Goal: Information Seeking & Learning: Learn about a topic

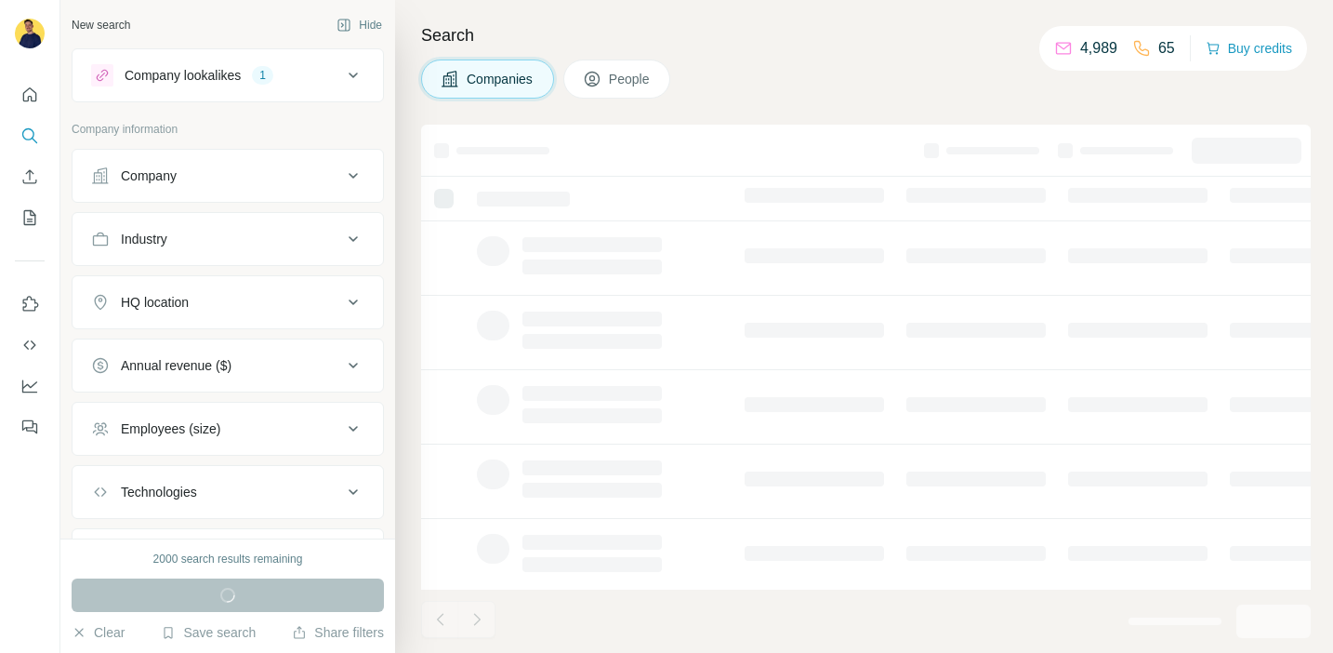
click at [355, 372] on icon at bounding box center [353, 365] width 22 height 22
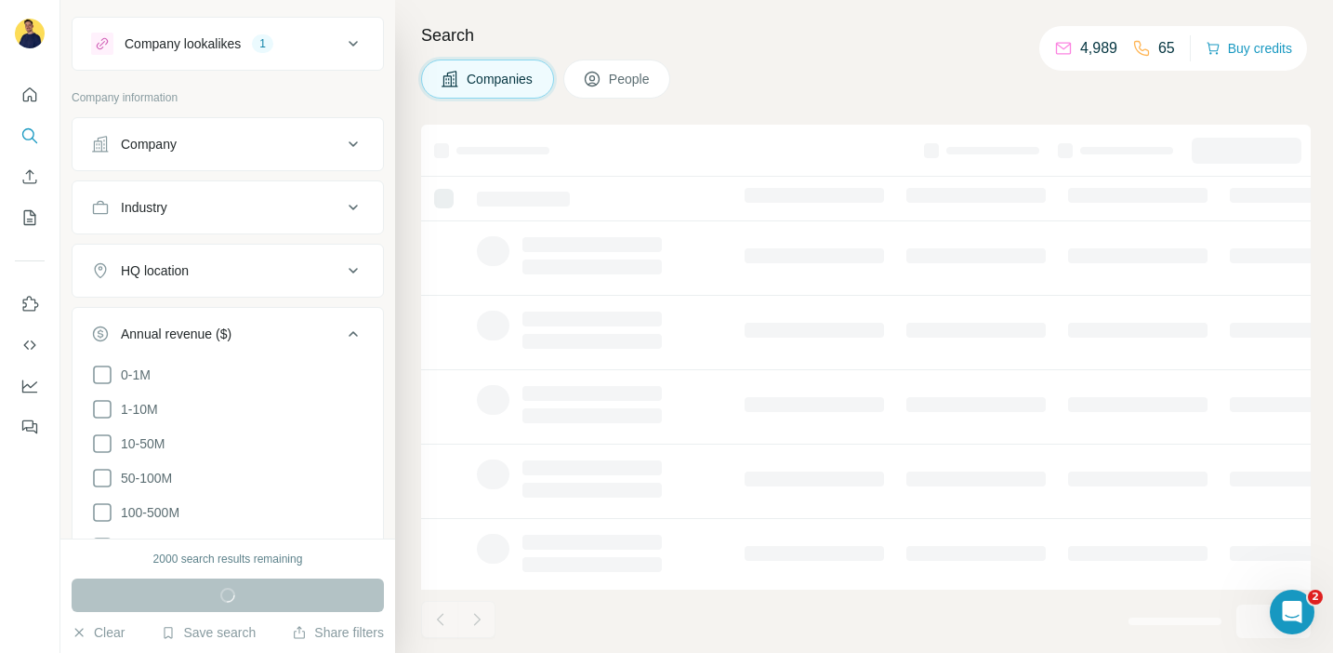
scroll to position [33, 0]
click at [103, 431] on icon at bounding box center [102, 442] width 22 height 22
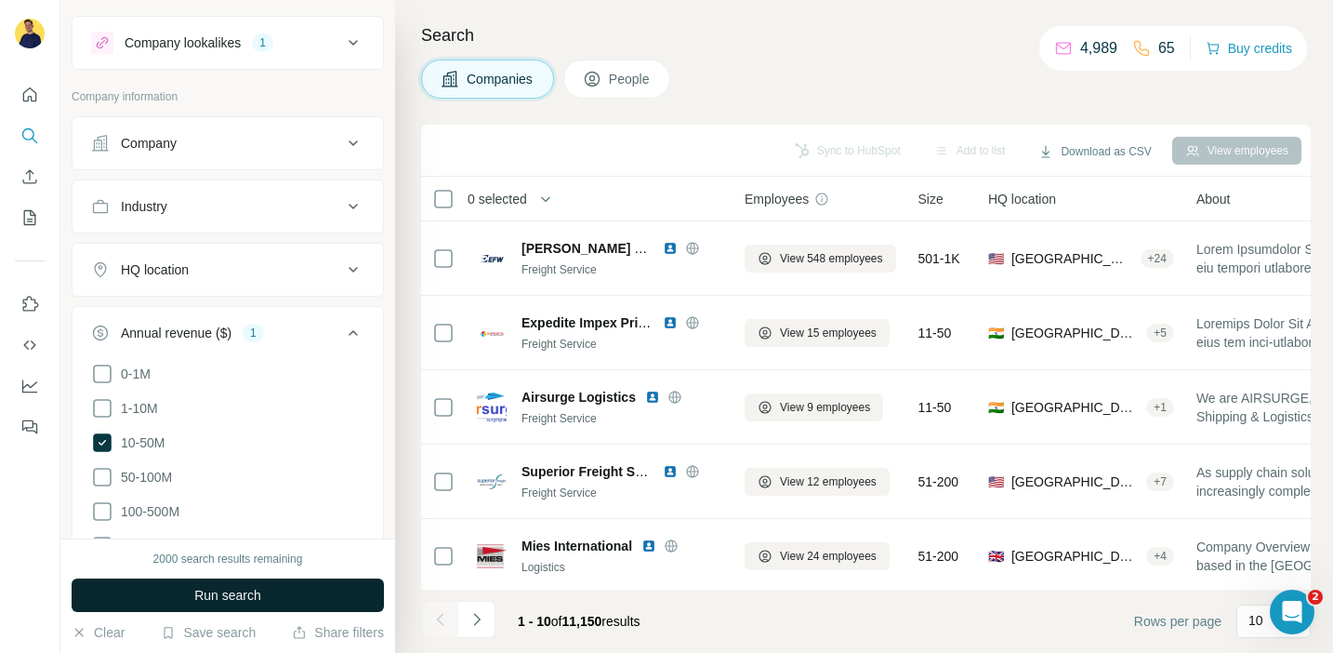
click at [277, 602] on button "Run search" at bounding box center [228, 594] width 312 height 33
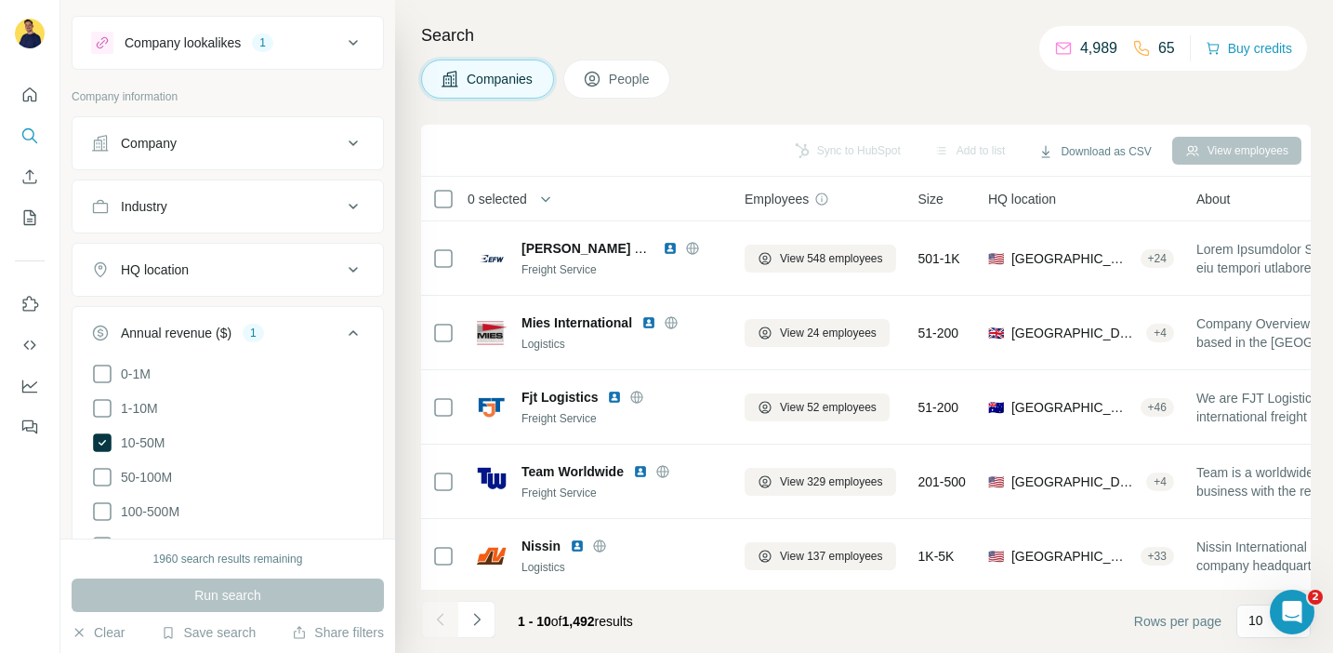
click at [816, 69] on div "Companies People" at bounding box center [866, 79] width 890 height 39
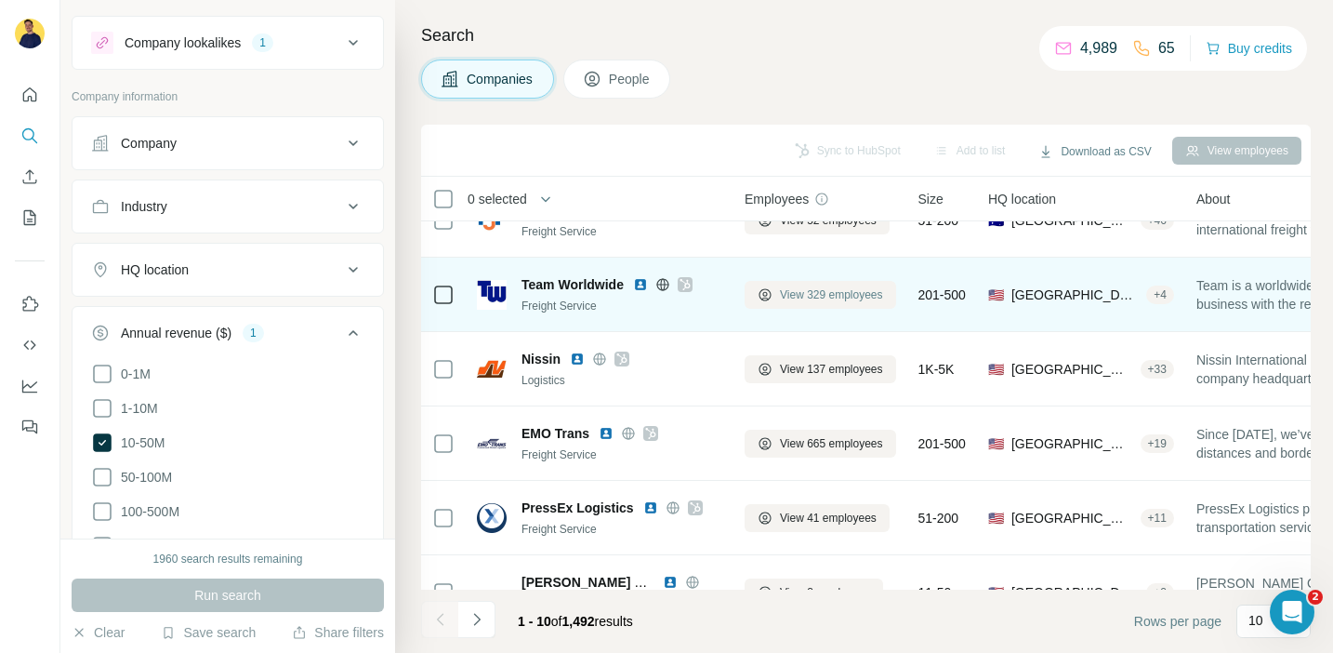
scroll to position [376, 0]
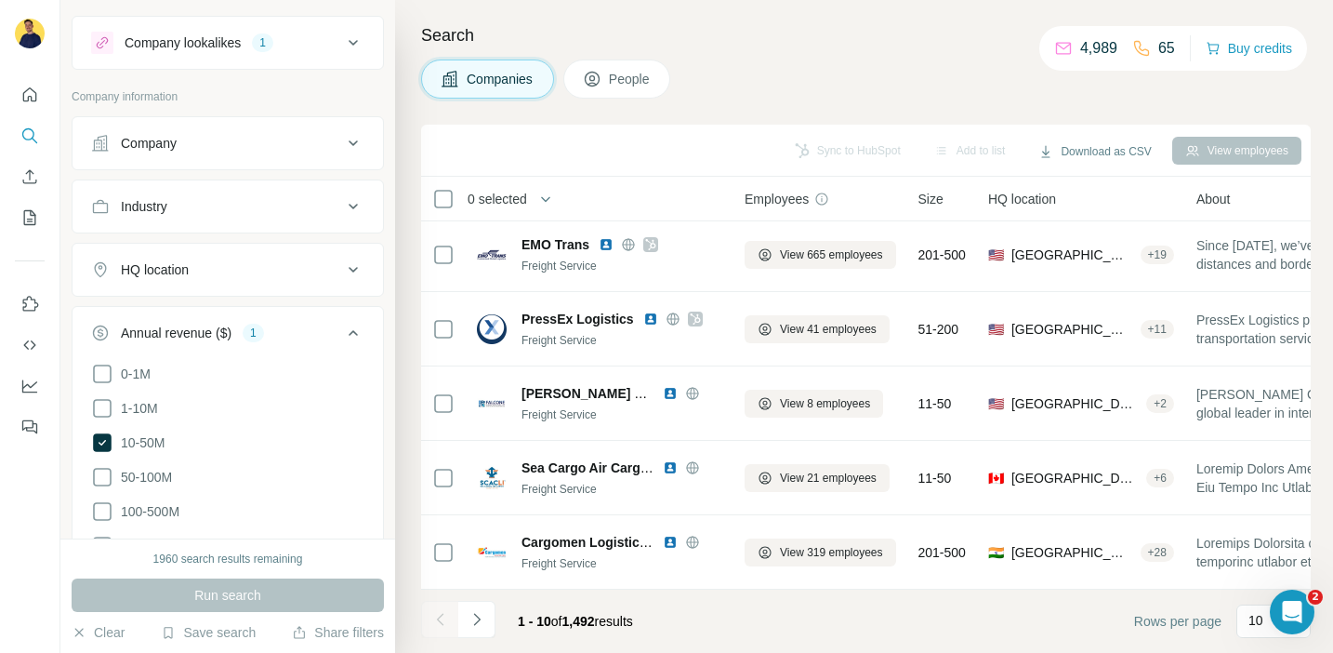
click at [359, 332] on icon at bounding box center [353, 333] width 22 height 22
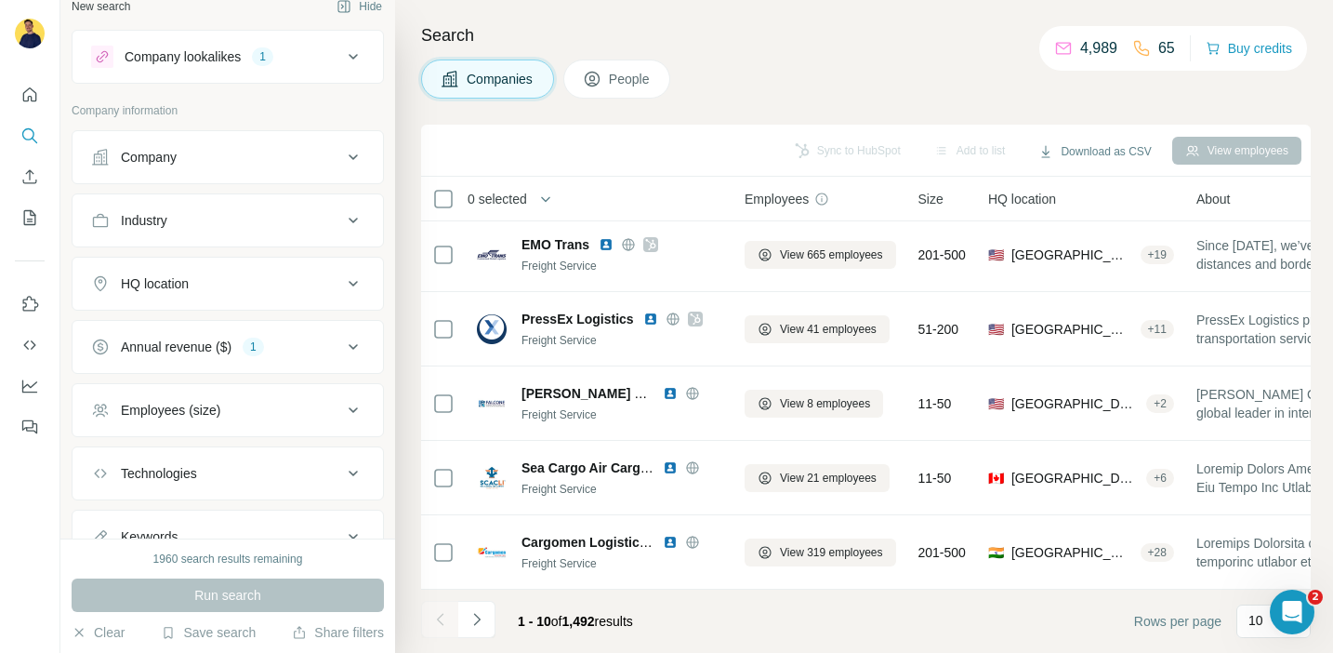
scroll to position [7, 0]
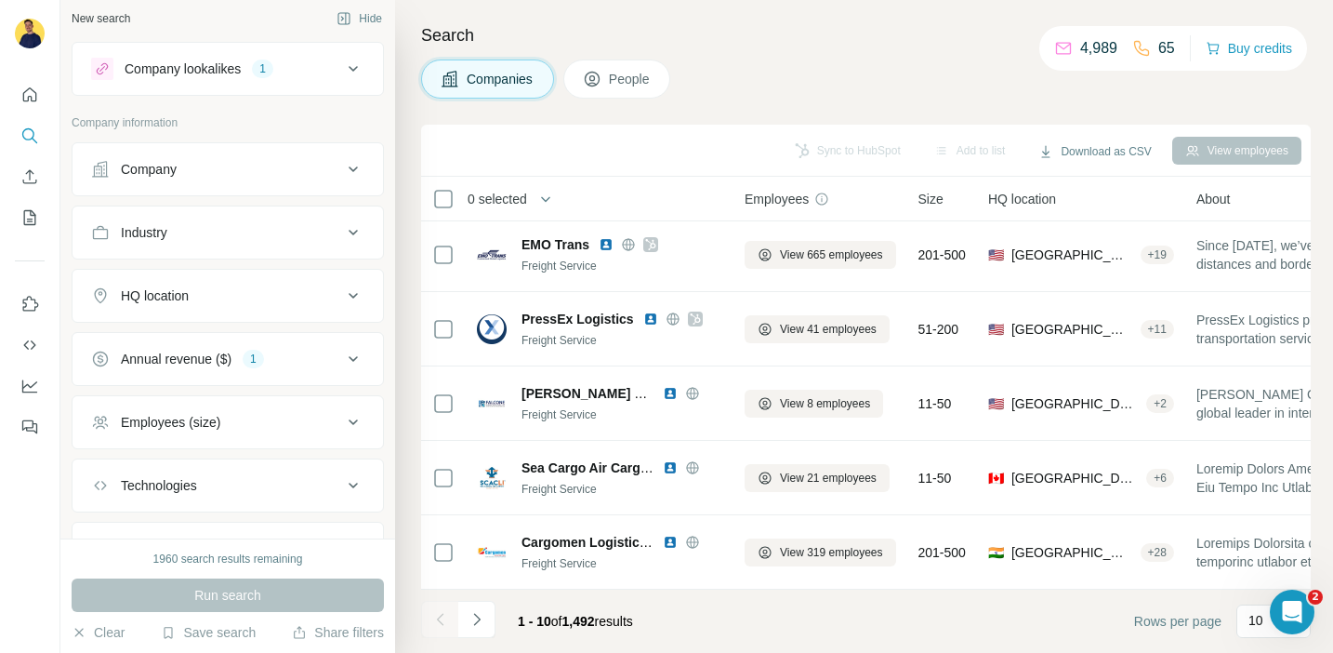
click at [355, 289] on icon at bounding box center [353, 295] width 22 height 22
click at [240, 345] on input "text" at bounding box center [227, 341] width 273 height 33
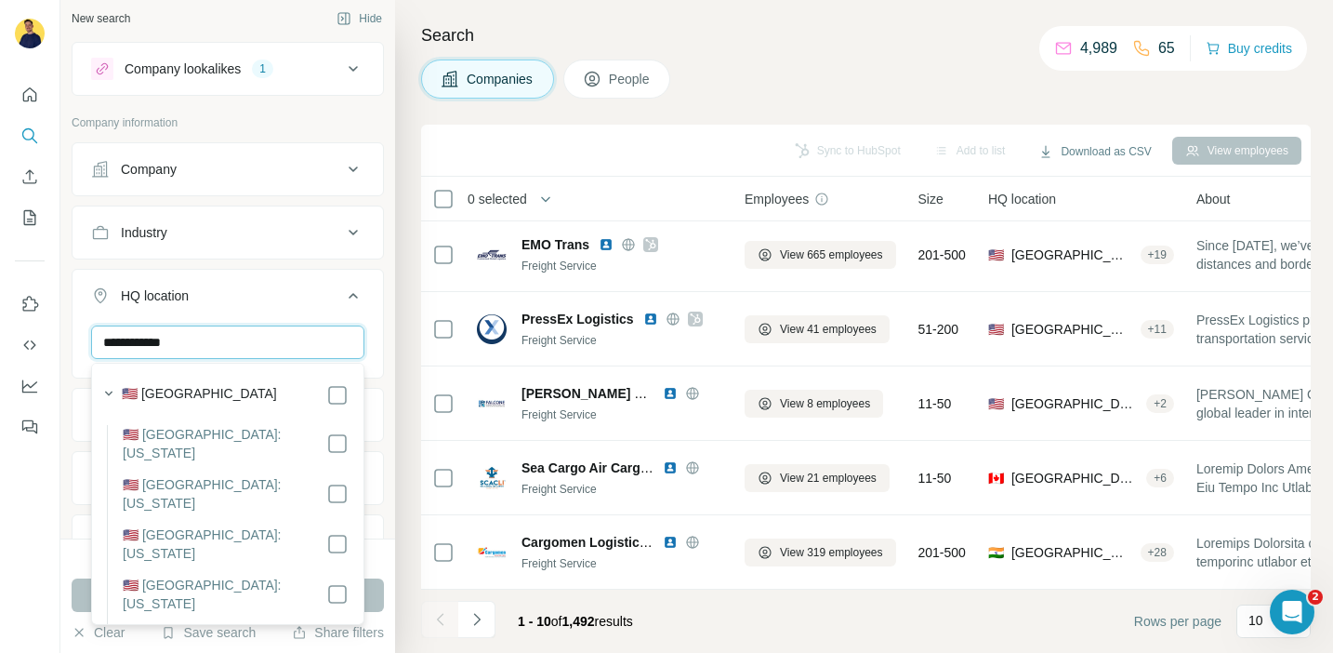
type input "**********"
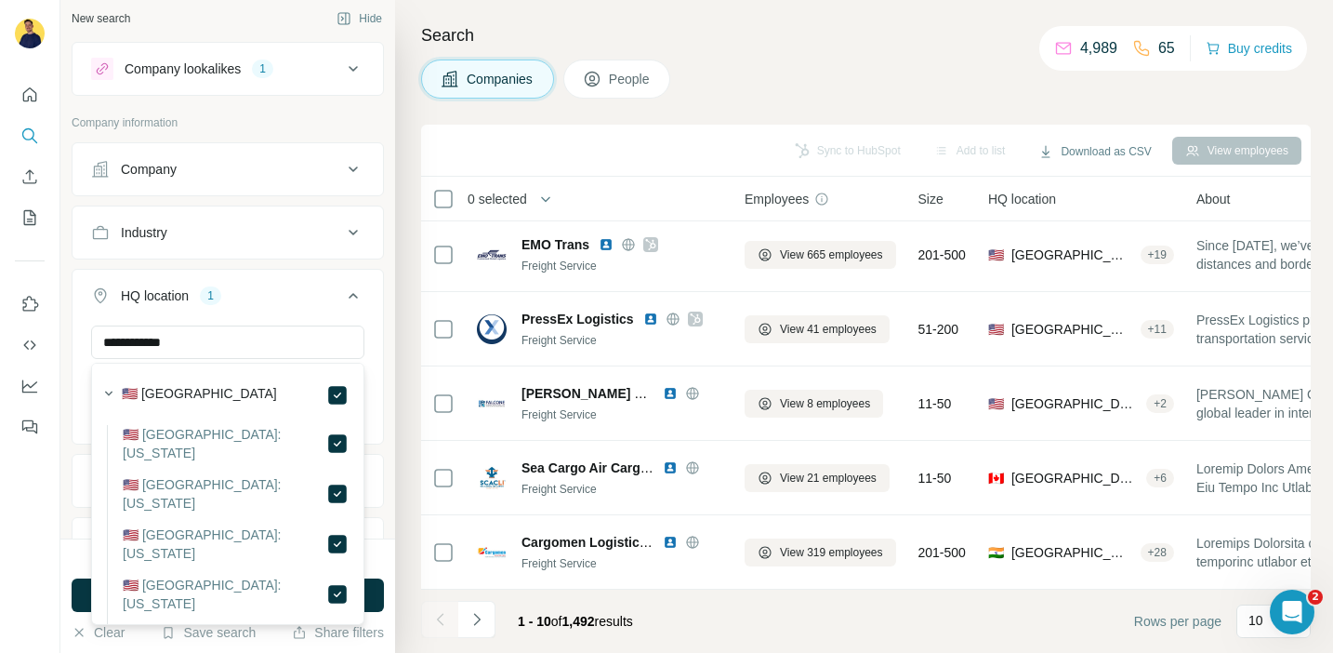
click at [353, 290] on icon at bounding box center [353, 295] width 22 height 22
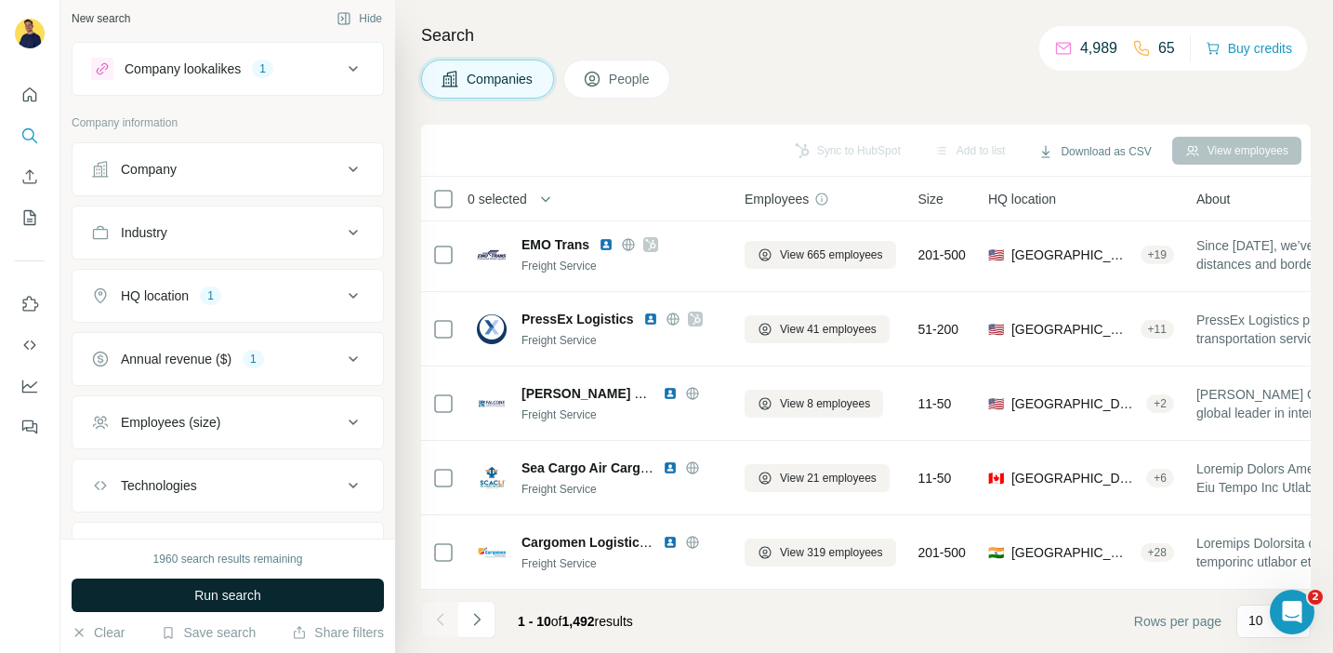
click at [299, 602] on button "Run search" at bounding box center [228, 594] width 312 height 33
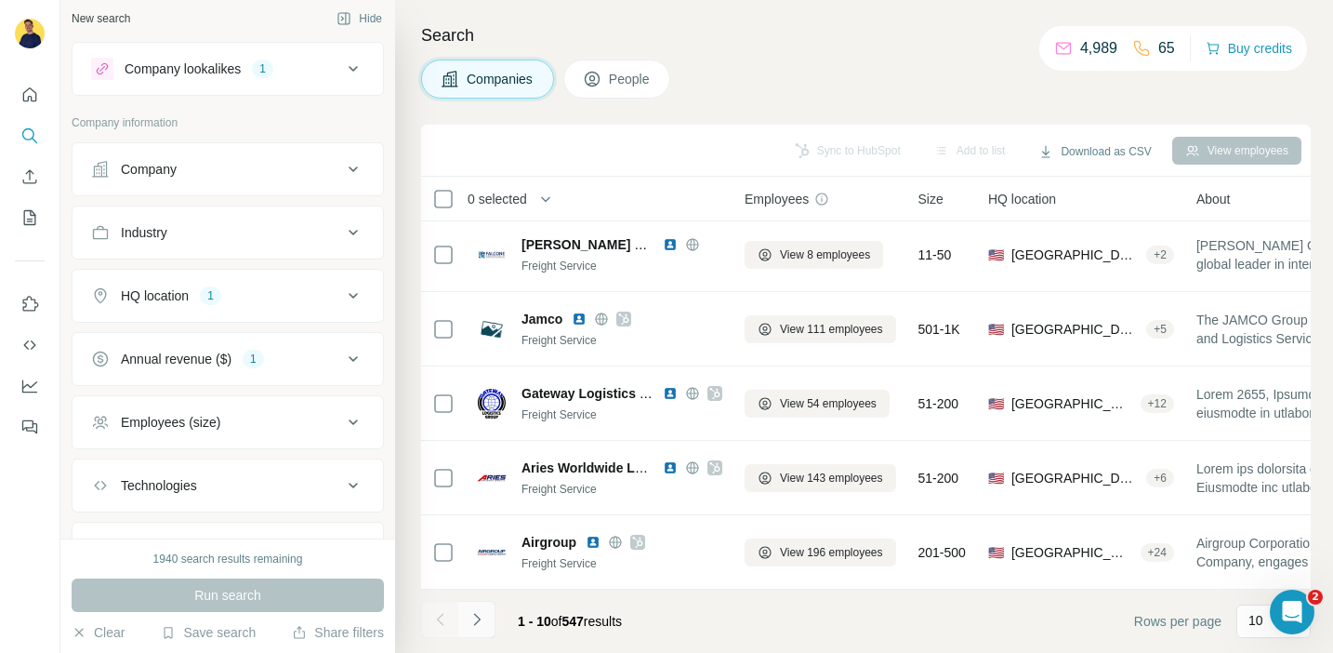
click at [479, 624] on icon "Navigate to next page" at bounding box center [477, 619] width 19 height 19
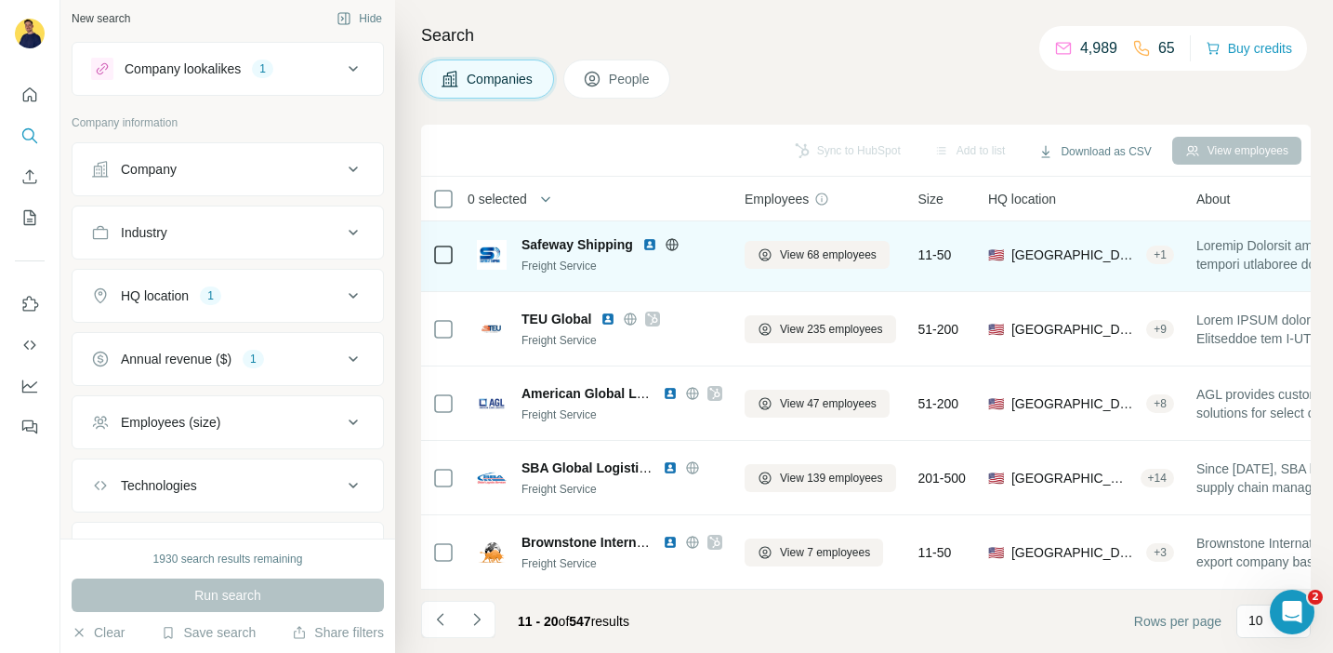
click at [676, 244] on icon at bounding box center [672, 244] width 12 height 1
click at [651, 242] on img at bounding box center [649, 244] width 15 height 15
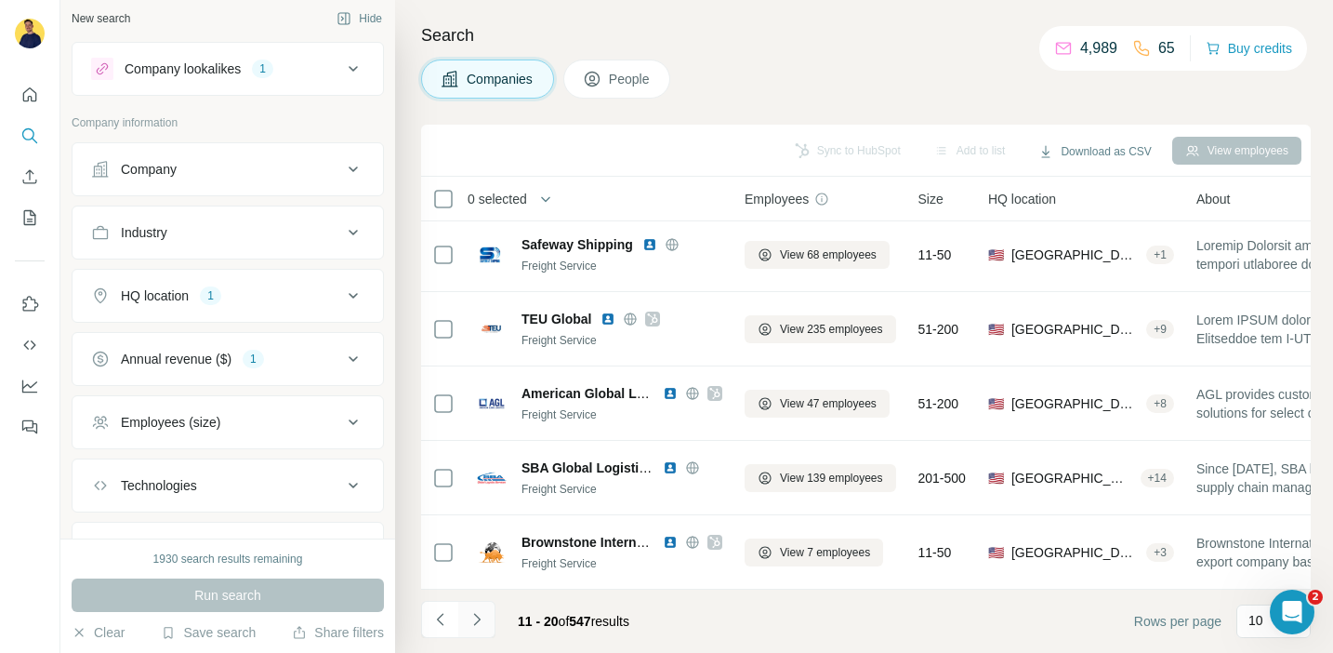
click at [475, 620] on icon "Navigate to next page" at bounding box center [477, 619] width 19 height 19
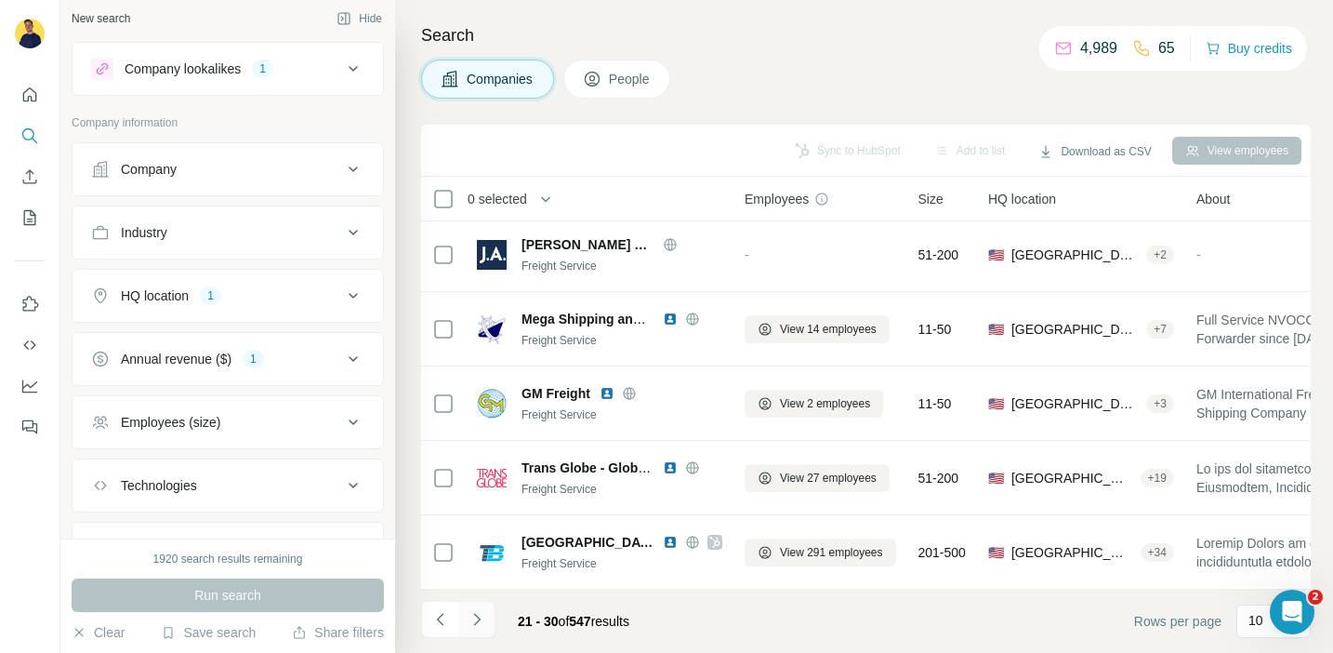
click at [488, 615] on button "Navigate to next page" at bounding box center [476, 619] width 37 height 37
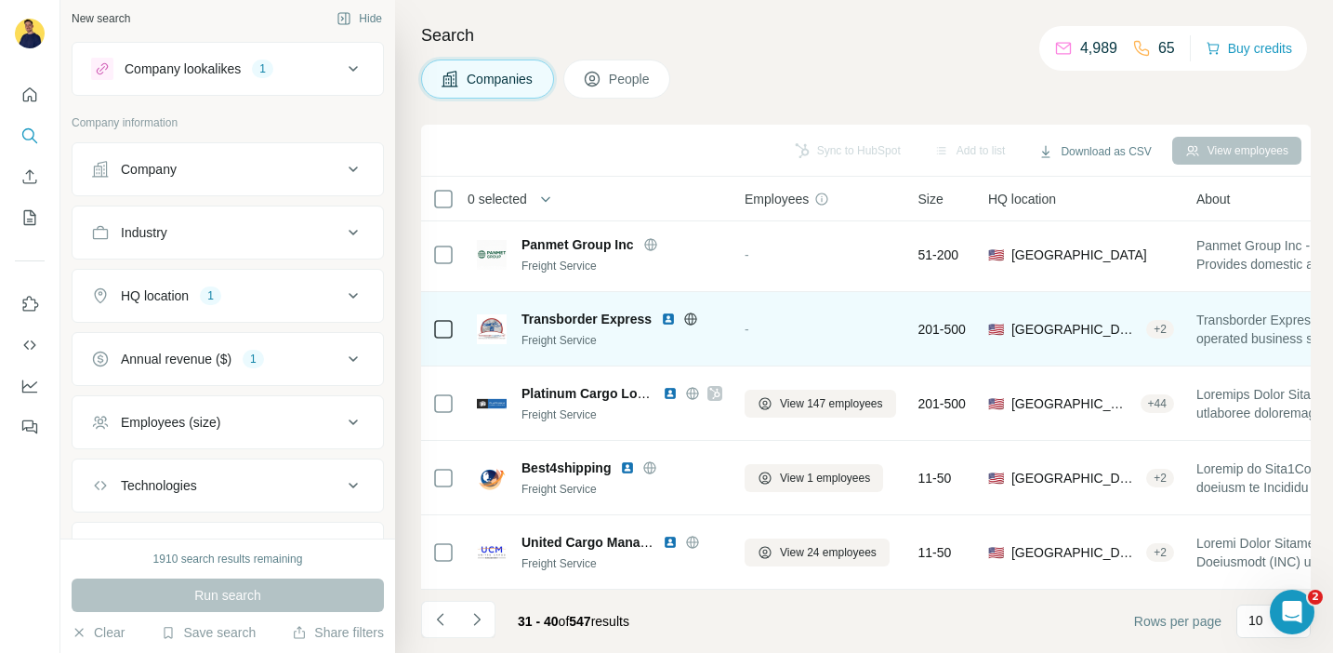
click at [693, 318] on icon at bounding box center [691, 318] width 5 height 12
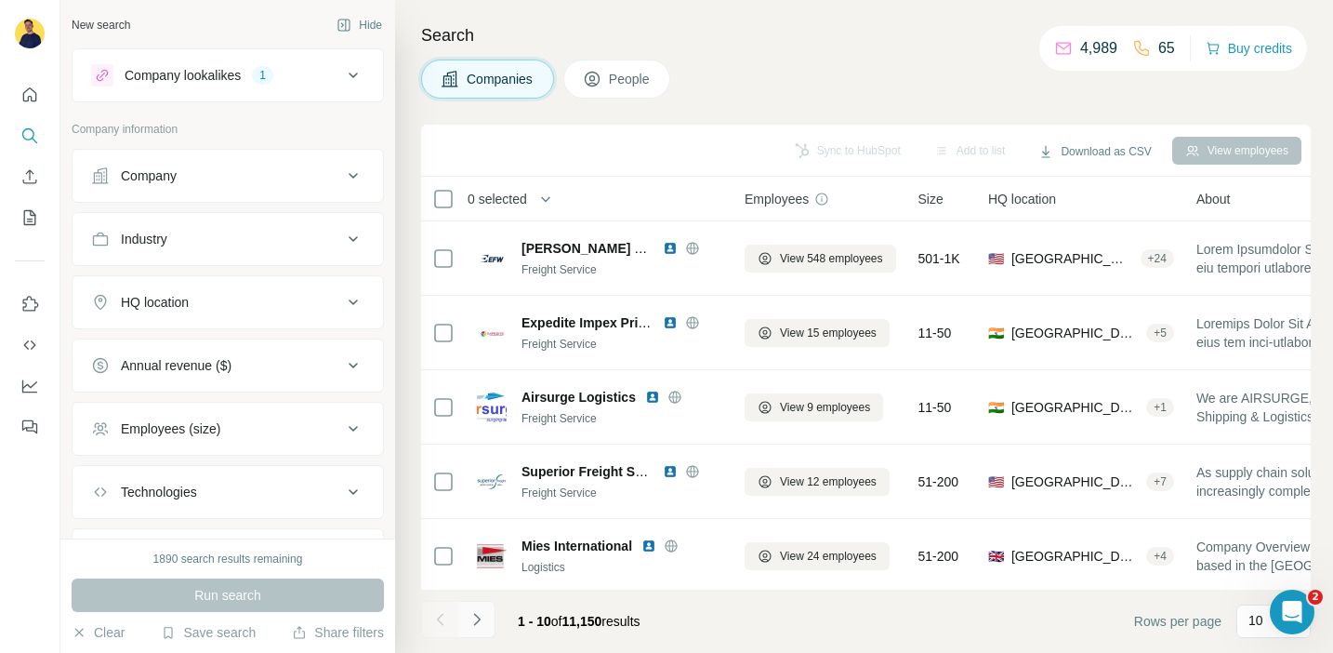
click at [489, 623] on button "Navigate to next page" at bounding box center [476, 619] width 37 height 37
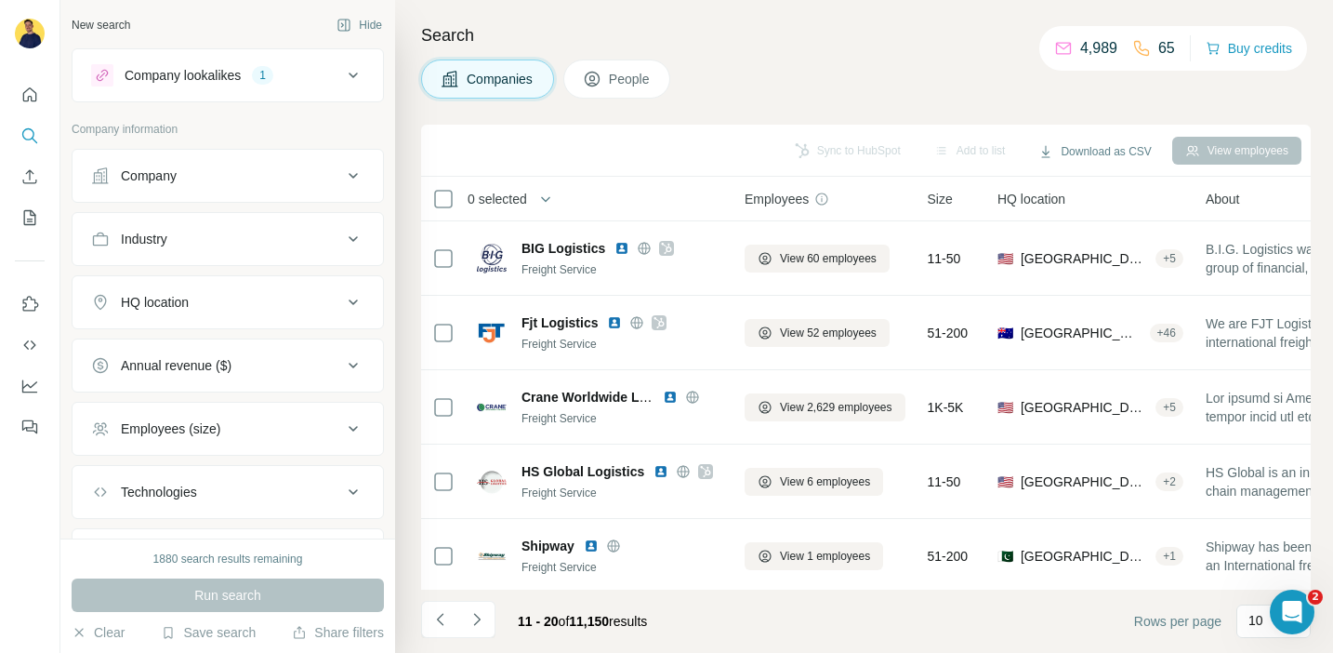
click at [355, 360] on icon at bounding box center [353, 365] width 22 height 22
click at [107, 473] on icon at bounding box center [102, 475] width 22 height 22
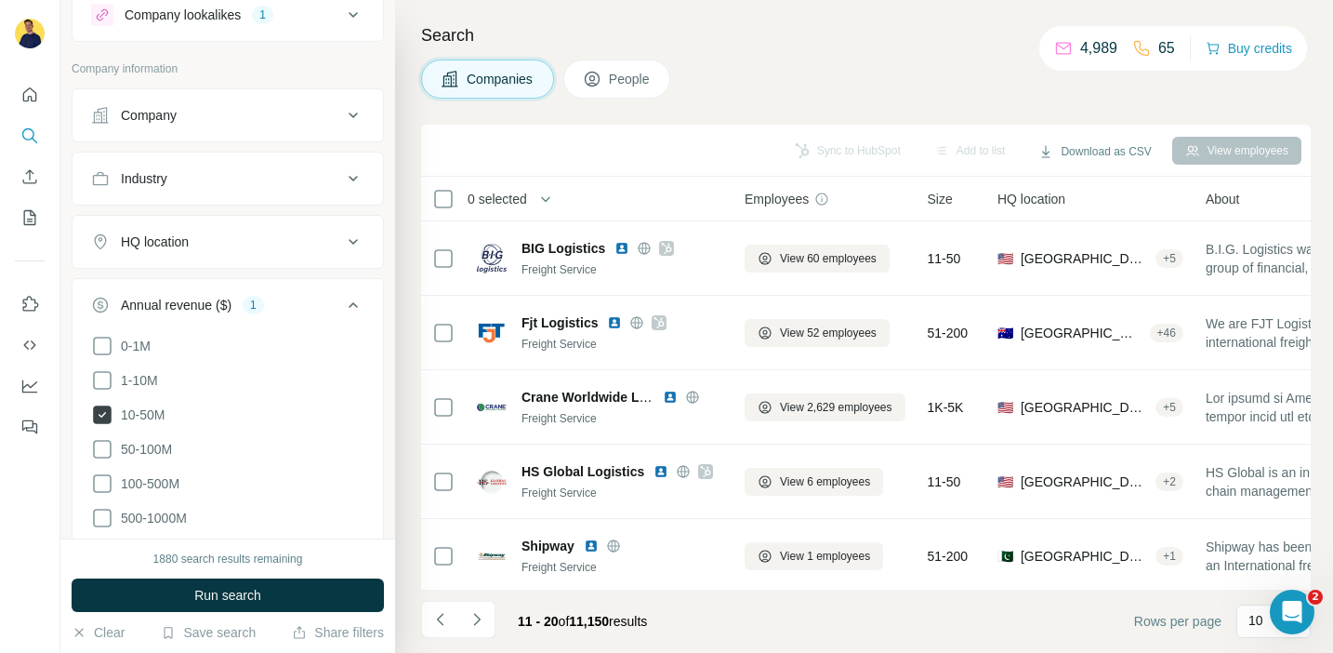
scroll to position [62, 0]
click at [214, 595] on span "Run search" at bounding box center [227, 595] width 67 height 19
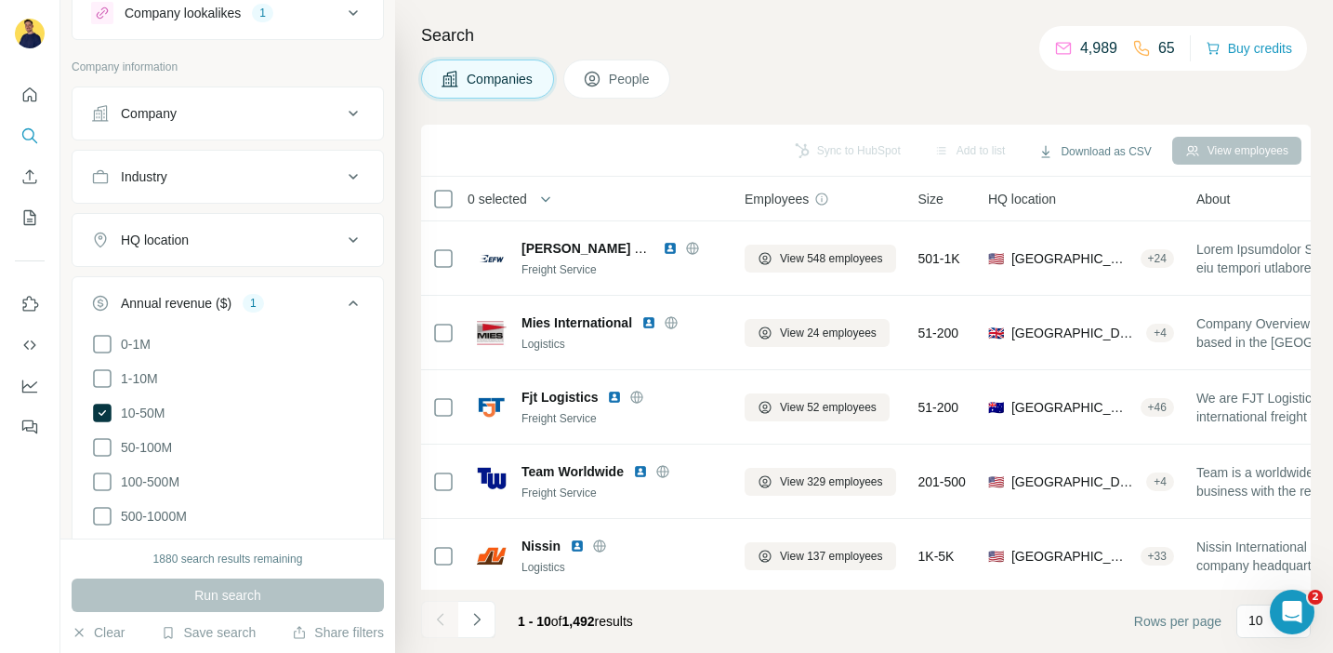
click at [353, 232] on icon at bounding box center [353, 240] width 22 height 22
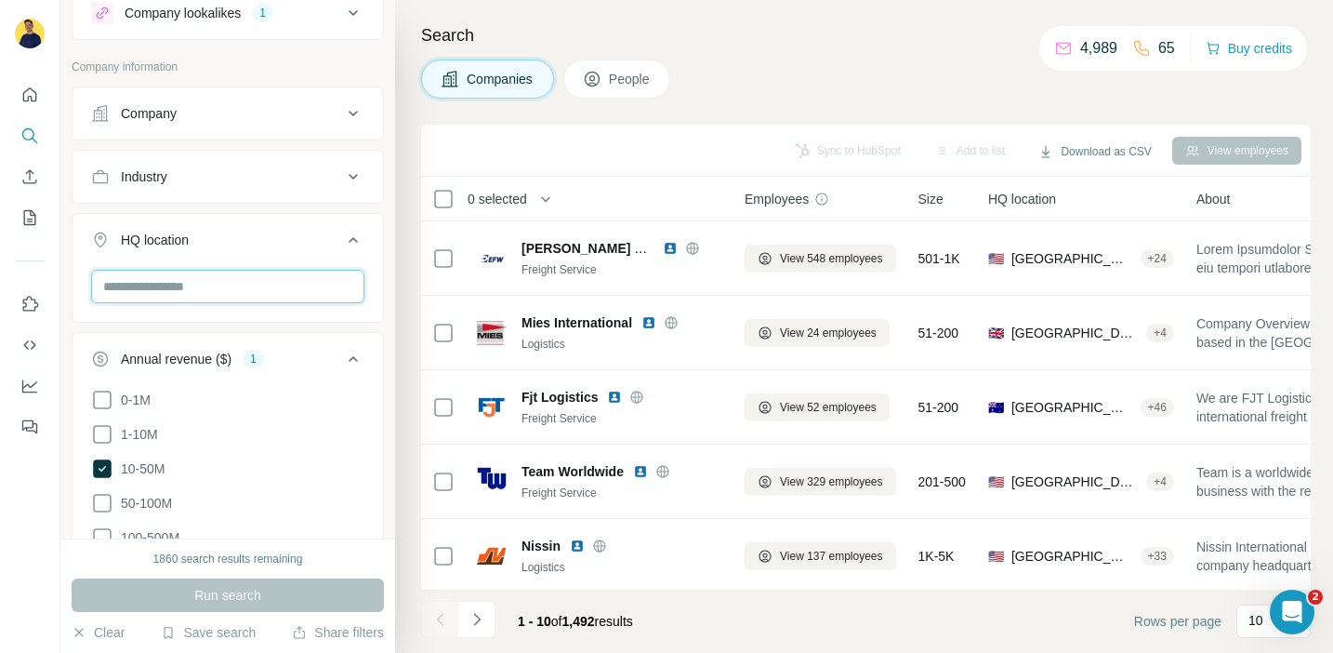
click at [257, 272] on input "text" at bounding box center [227, 286] width 273 height 33
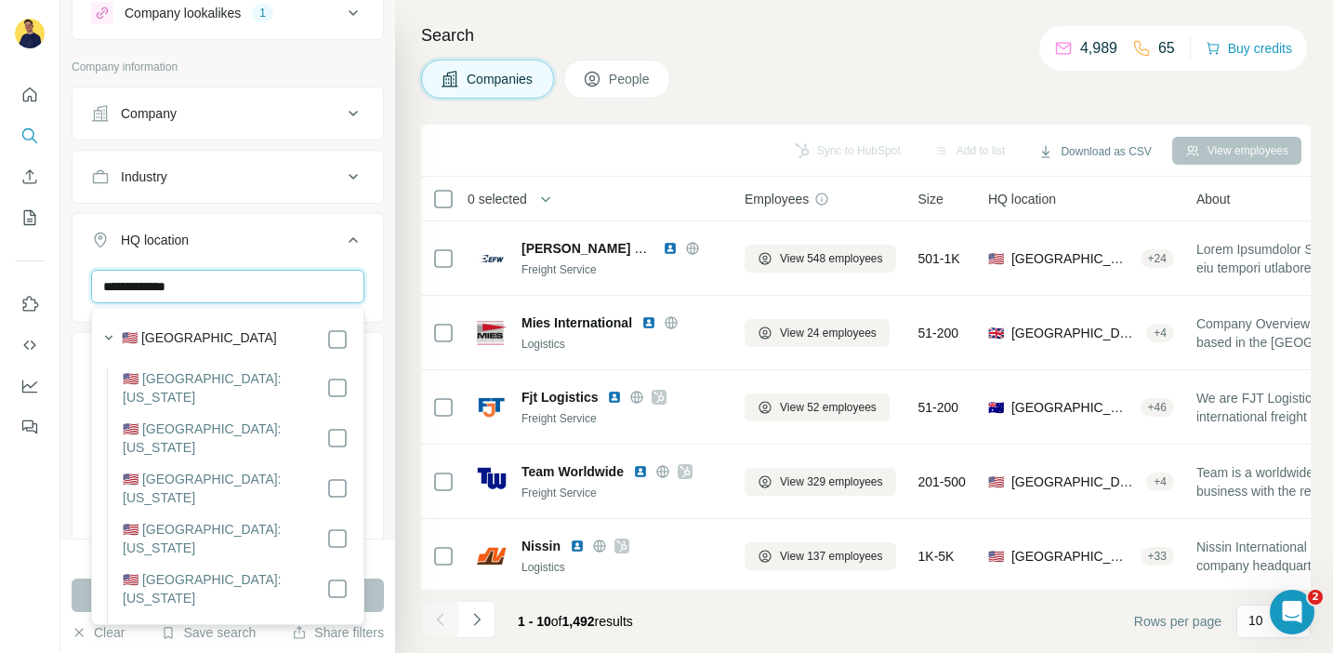
type input "**********"
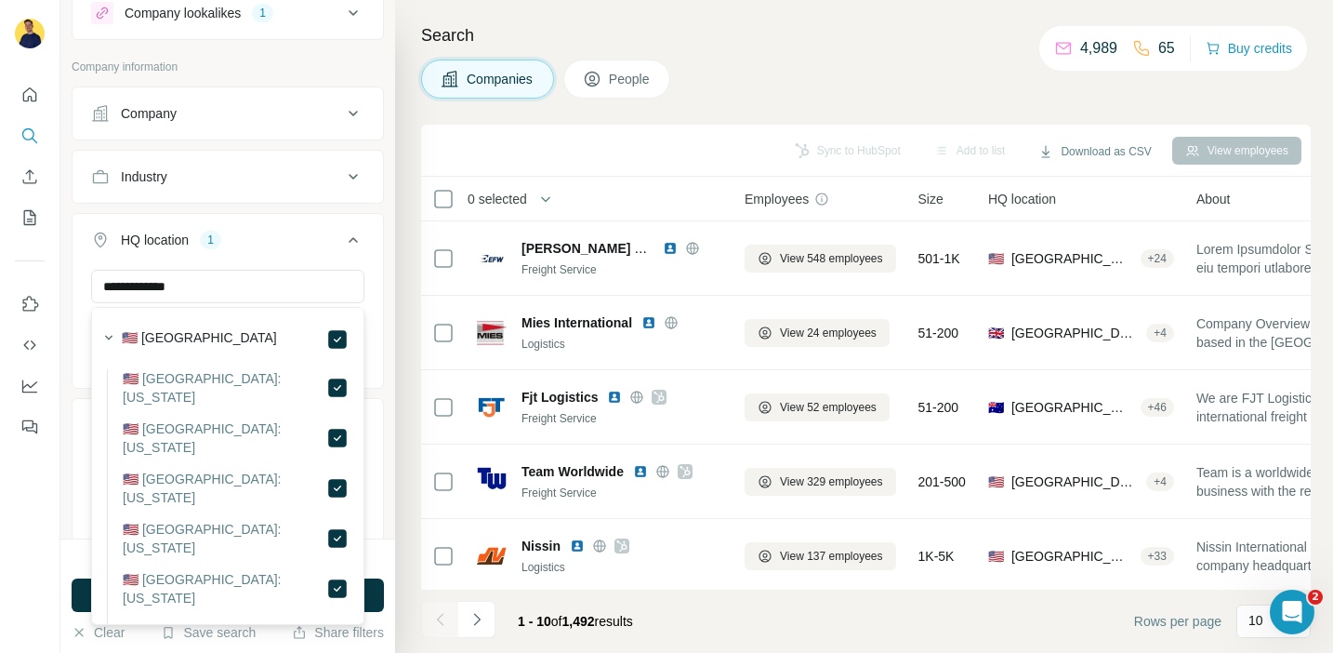
click at [354, 244] on icon at bounding box center [353, 240] width 22 height 22
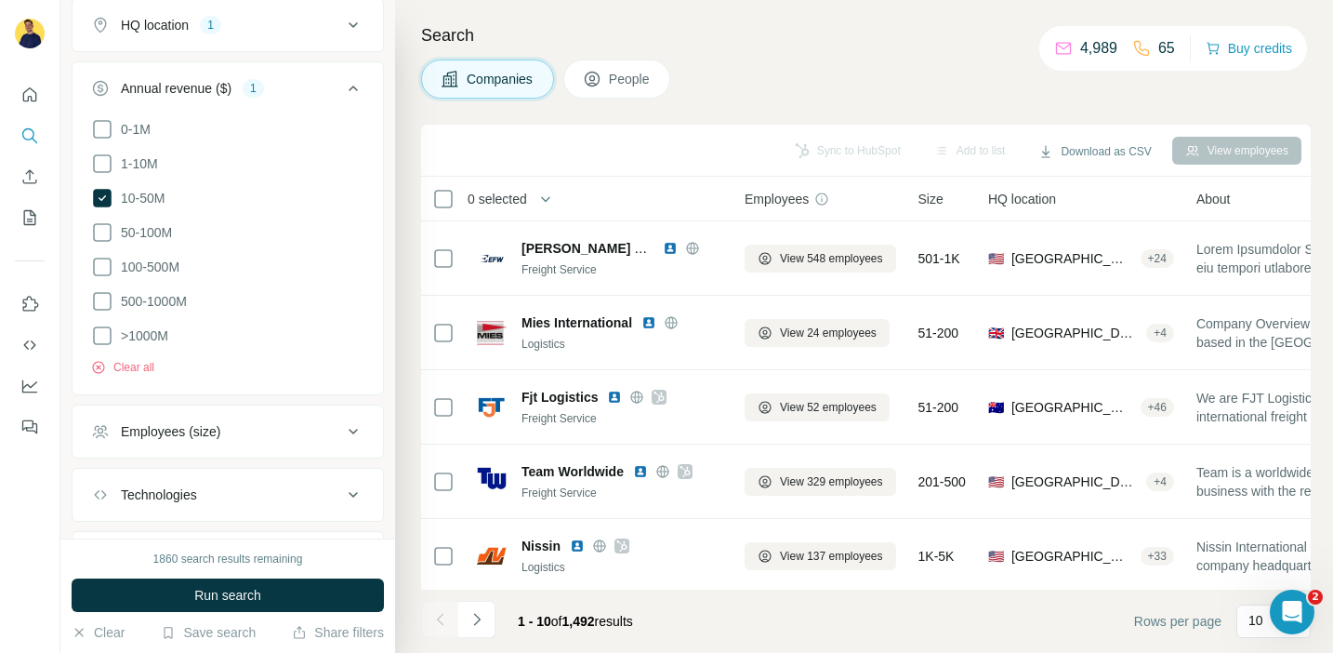
scroll to position [372, 0]
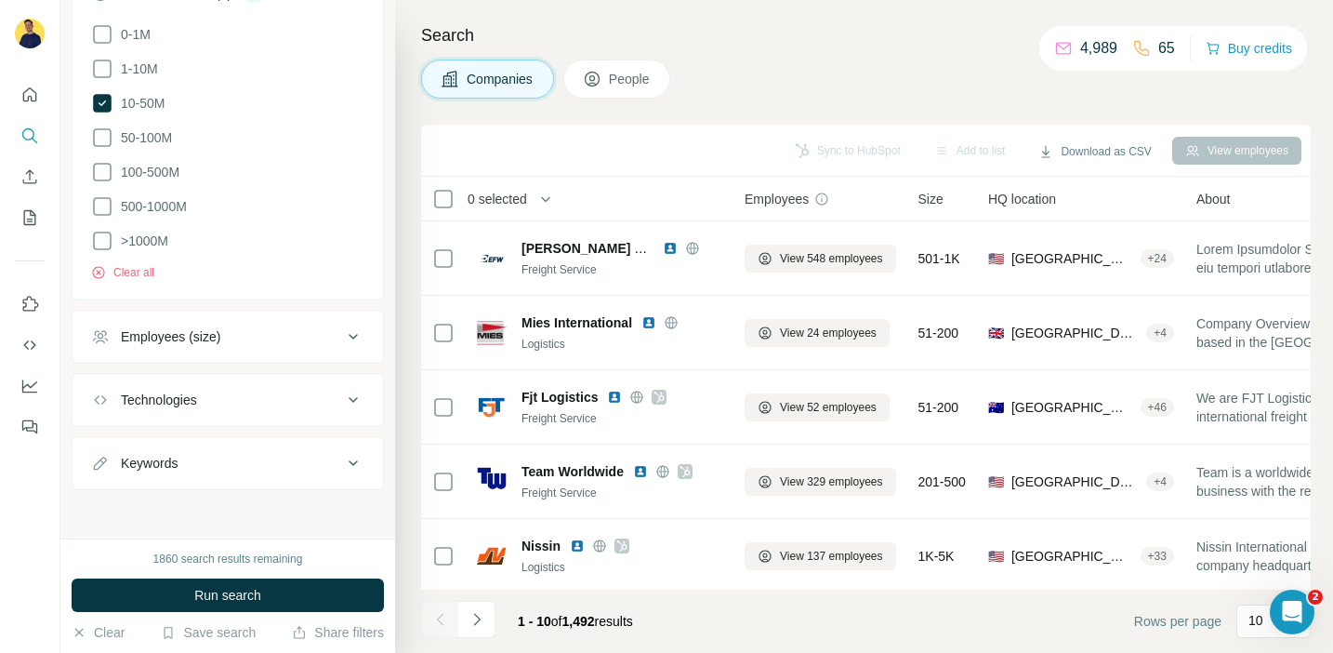
click at [247, 459] on div "Keywords" at bounding box center [216, 463] width 251 height 19
click at [203, 500] on input "text" at bounding box center [209, 509] width 236 height 33
type input "***"
type input "*****"
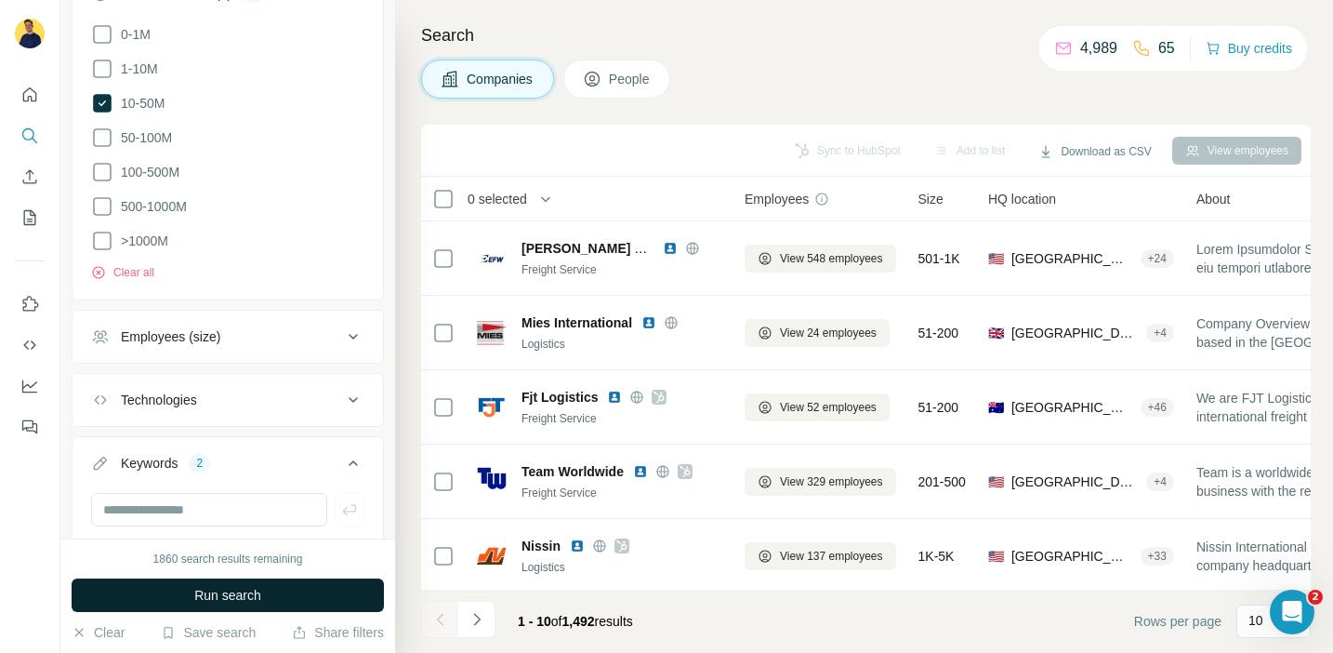
click at [265, 590] on button "Run search" at bounding box center [228, 594] width 312 height 33
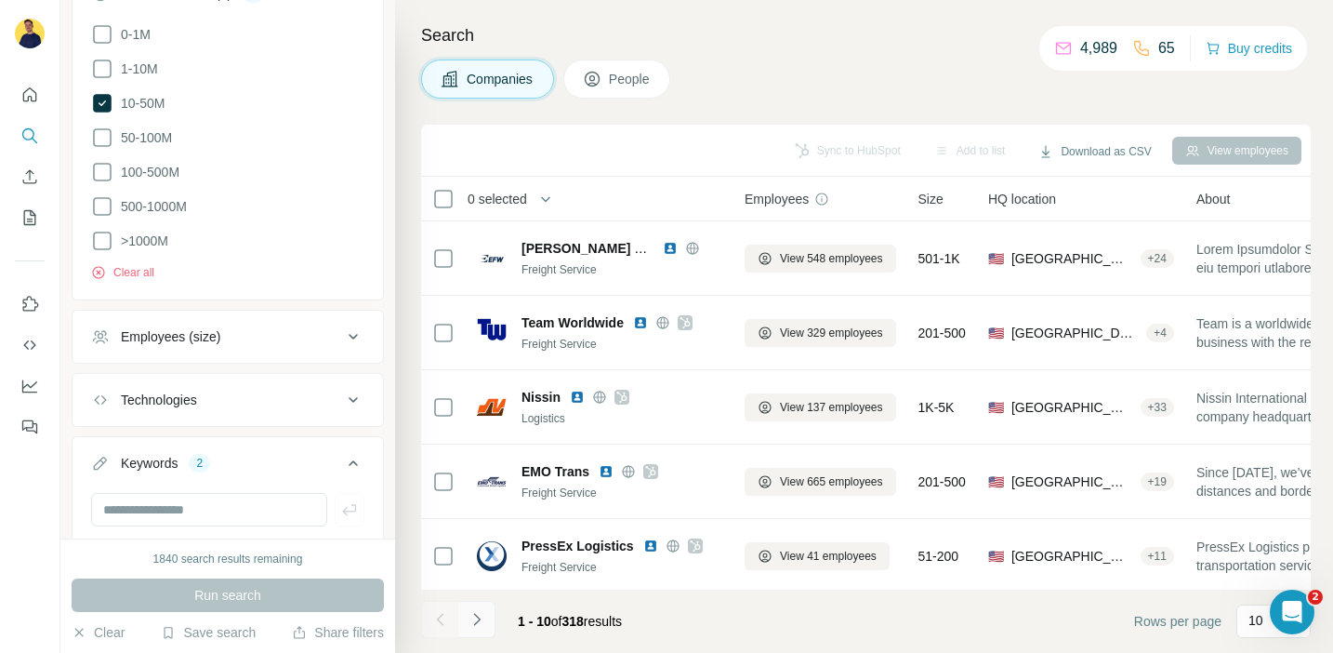
click at [483, 613] on icon "Navigate to next page" at bounding box center [477, 619] width 19 height 19
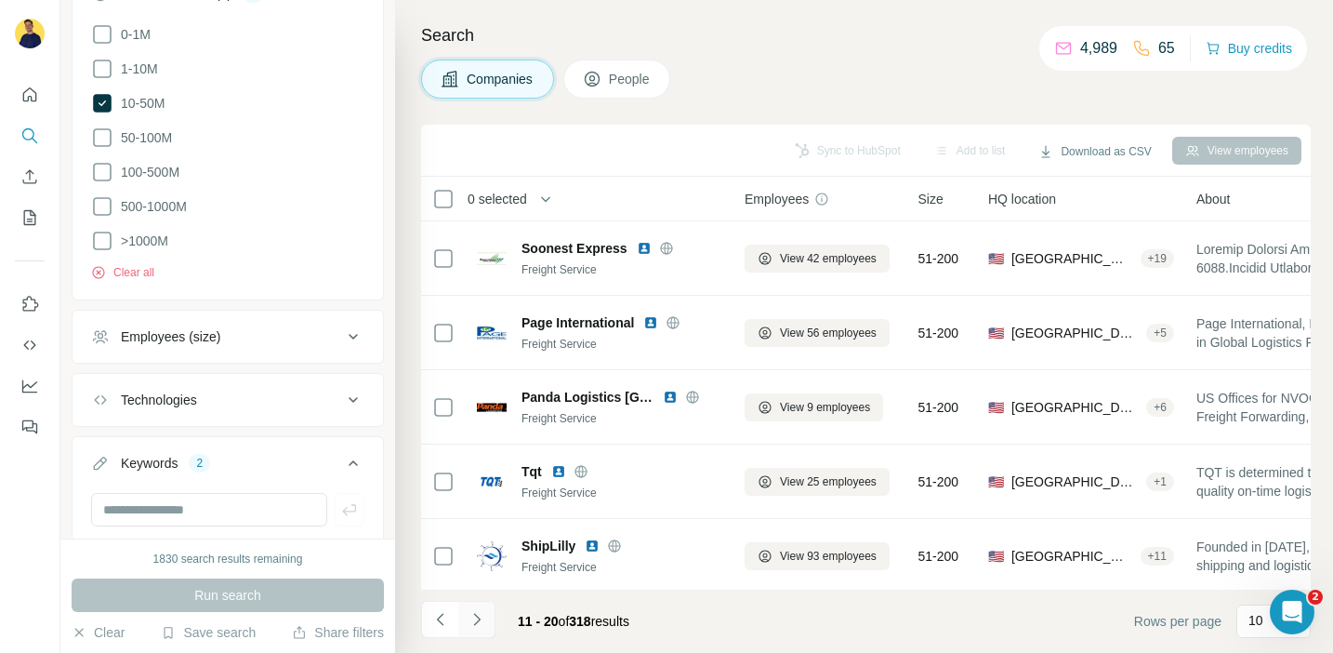
click at [484, 611] on icon "Navigate to next page" at bounding box center [477, 619] width 19 height 19
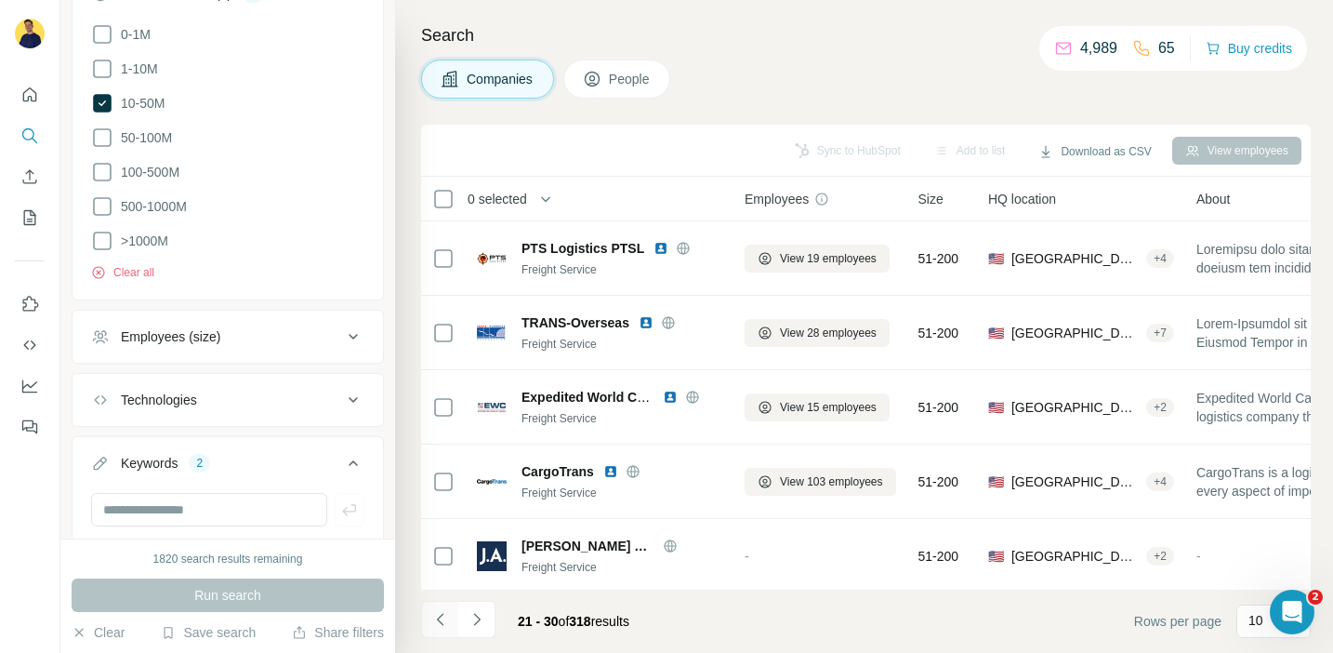
click at [446, 614] on icon "Navigate to previous page" at bounding box center [440, 619] width 19 height 19
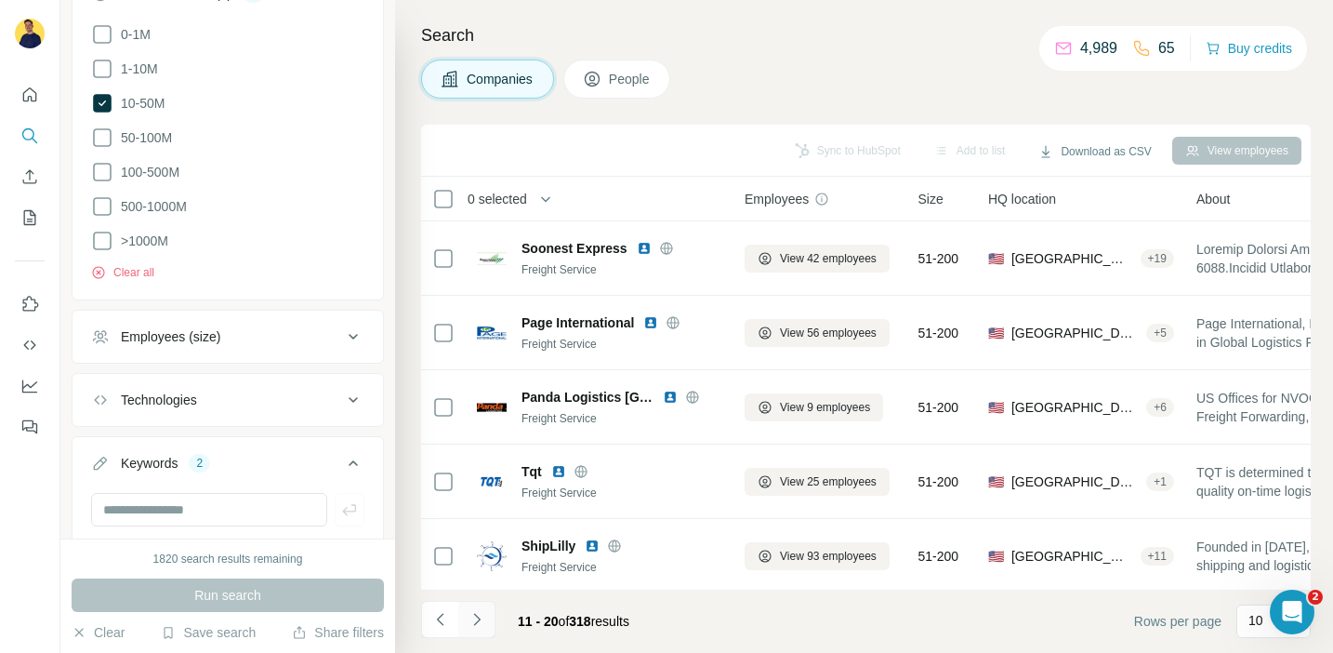
click at [473, 617] on icon "Navigate to next page" at bounding box center [477, 619] width 19 height 19
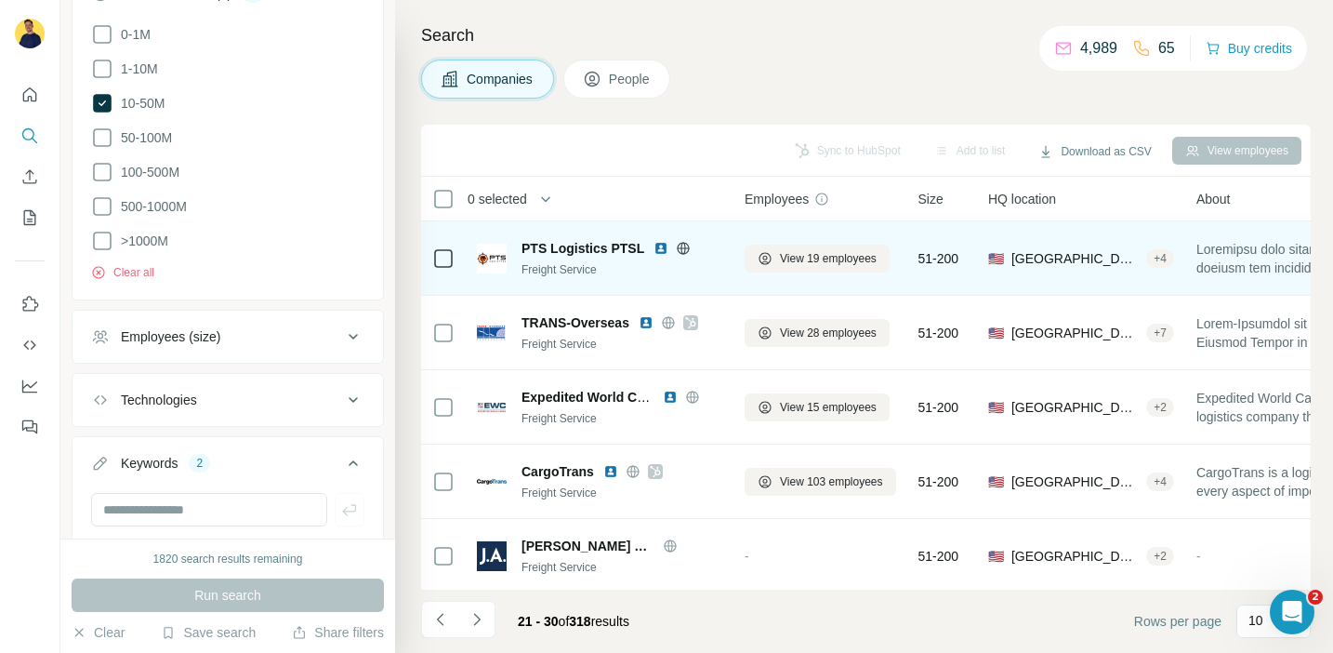
click at [685, 248] on icon at bounding box center [683, 248] width 15 height 15
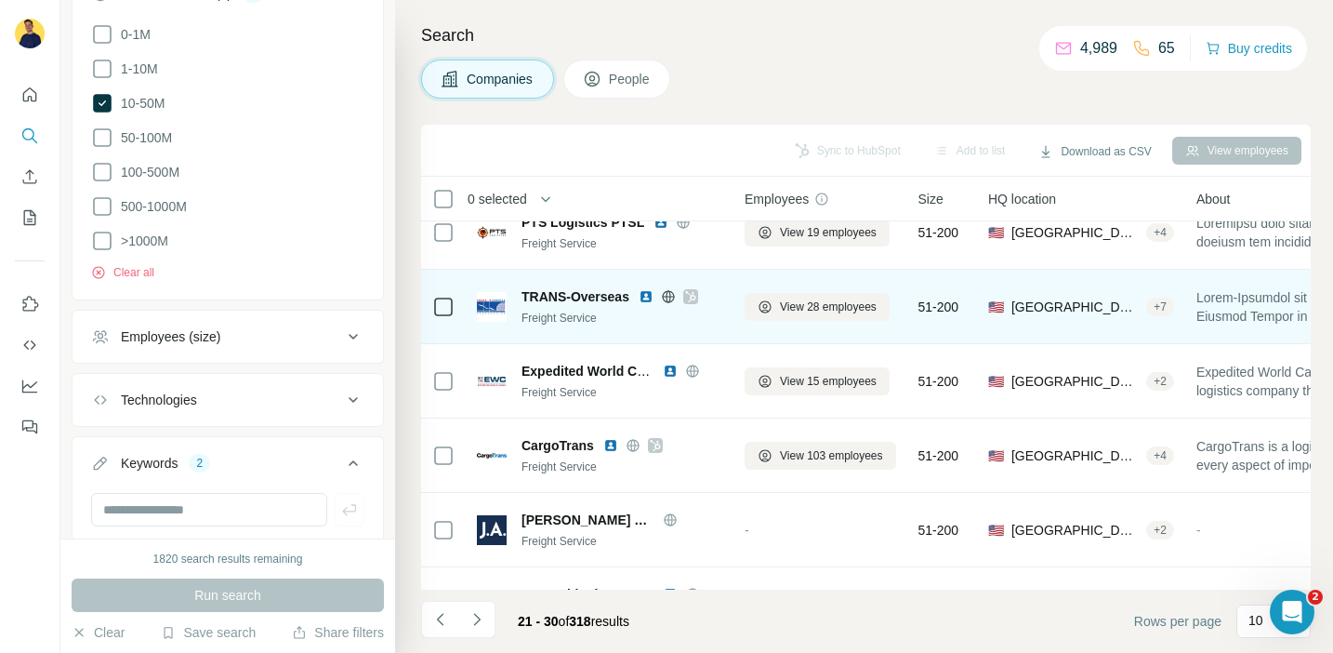
scroll to position [60, 0]
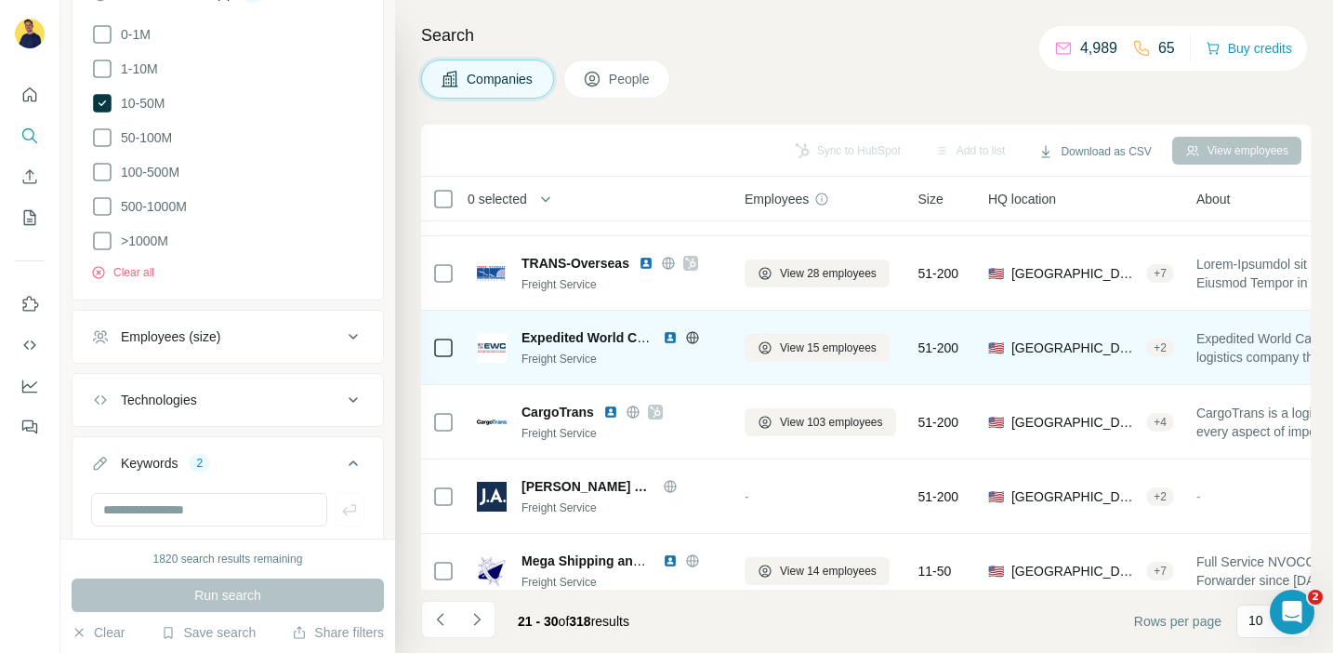
click at [691, 336] on icon at bounding box center [692, 337] width 15 height 15
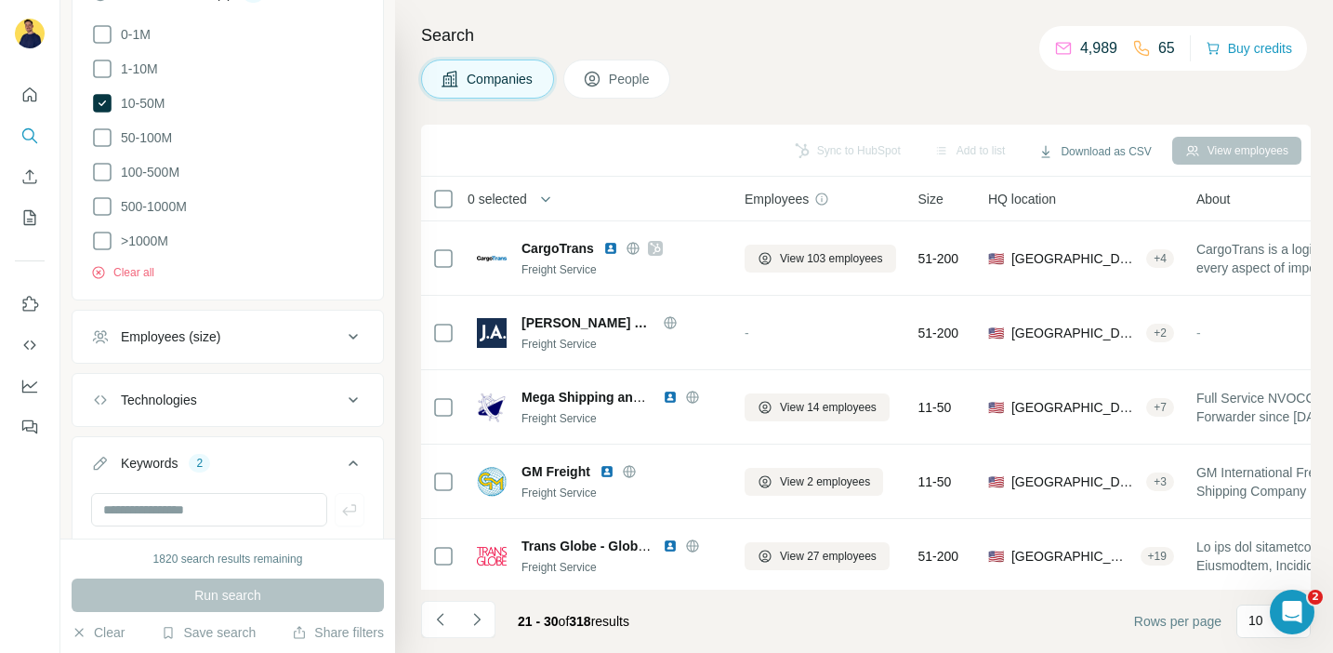
scroll to position [225, 0]
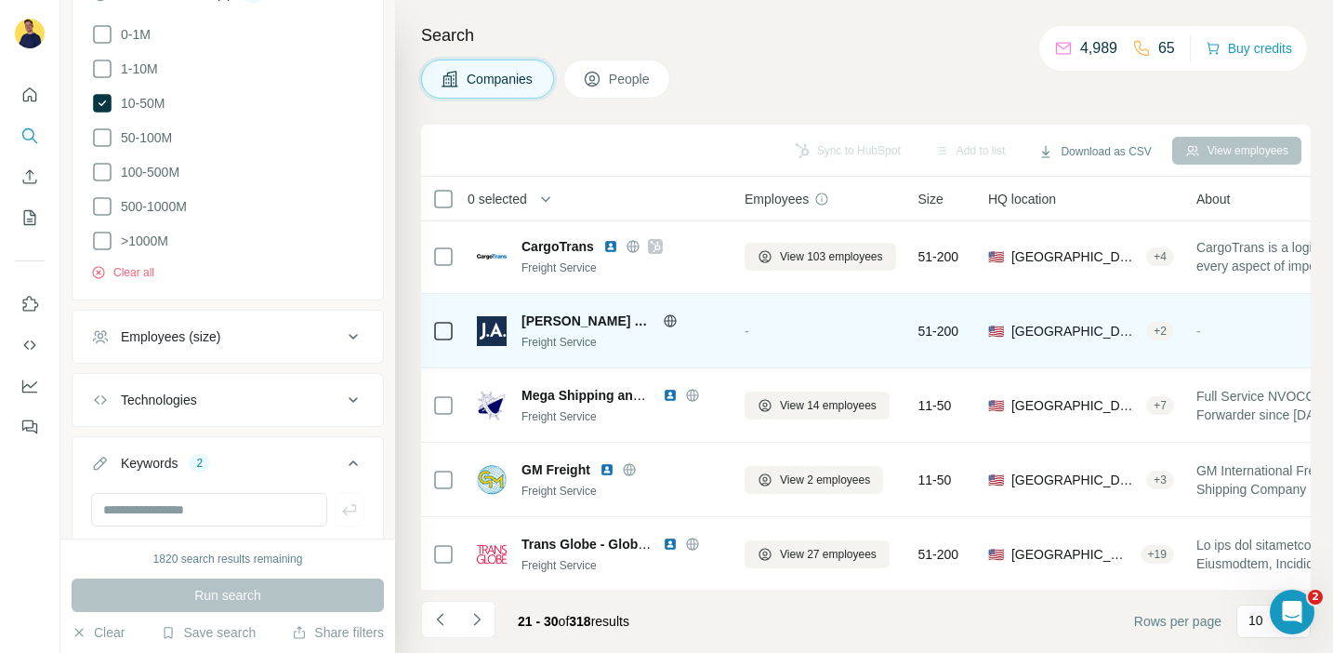
click at [664, 320] on icon at bounding box center [670, 320] width 12 height 1
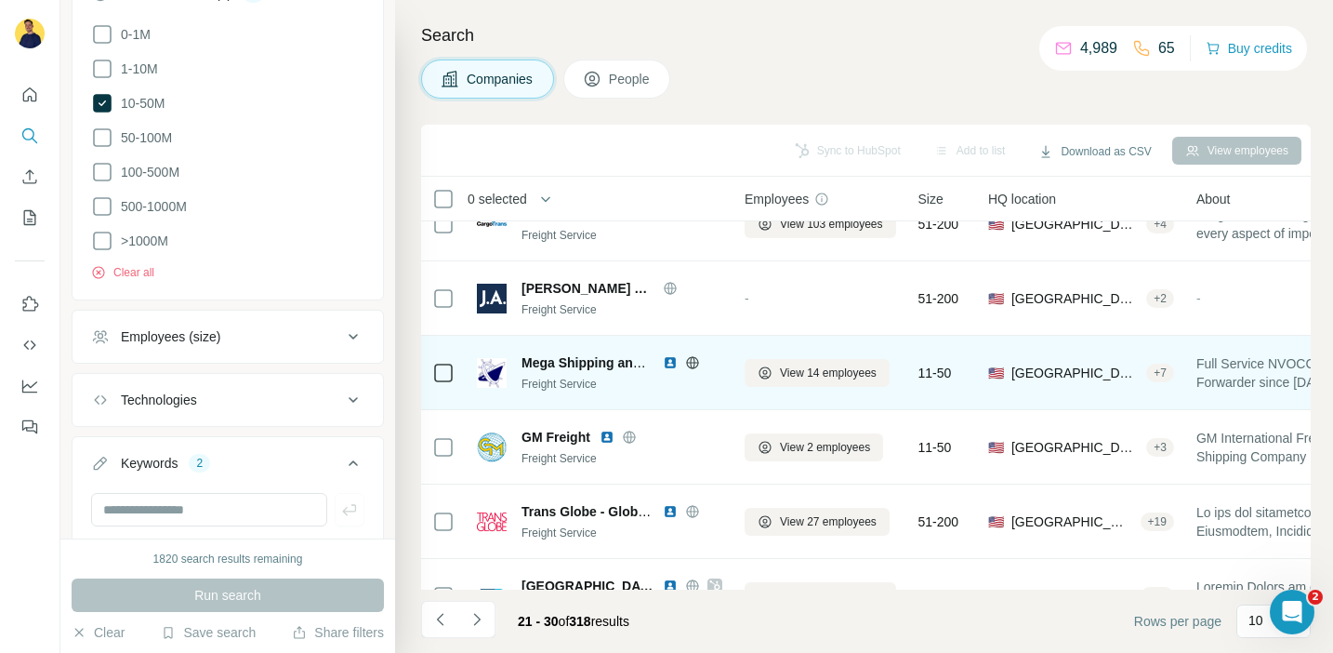
scroll to position [259, 0]
click at [703, 362] on div at bounding box center [693, 360] width 60 height 15
click at [694, 361] on icon at bounding box center [692, 360] width 5 height 12
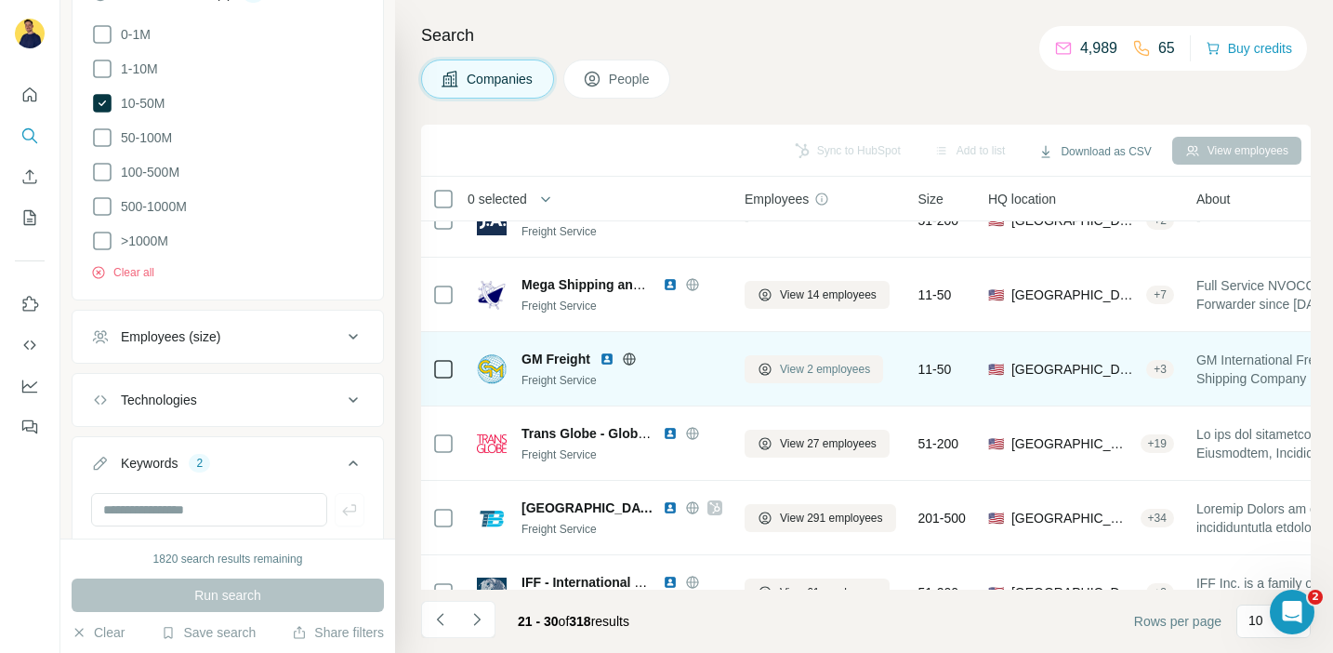
scroll to position [339, 0]
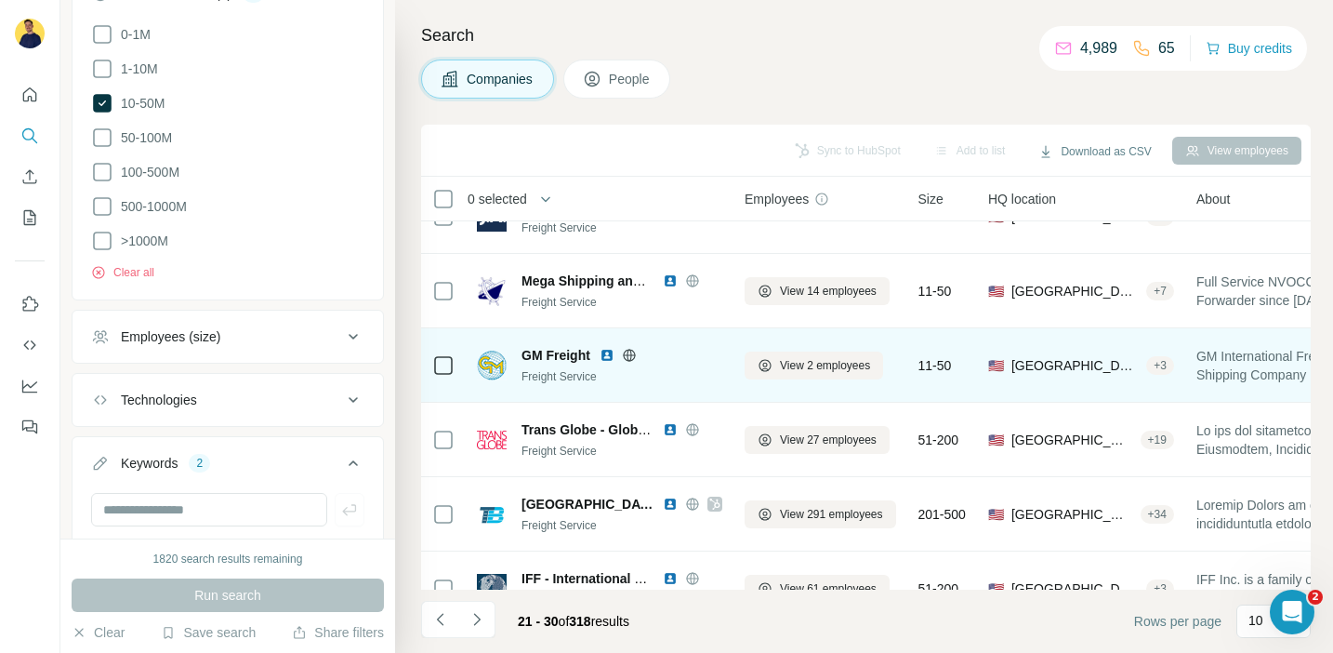
click at [628, 355] on icon at bounding box center [629, 355] width 15 height 15
click at [807, 369] on span "View 2 employees" at bounding box center [825, 365] width 90 height 17
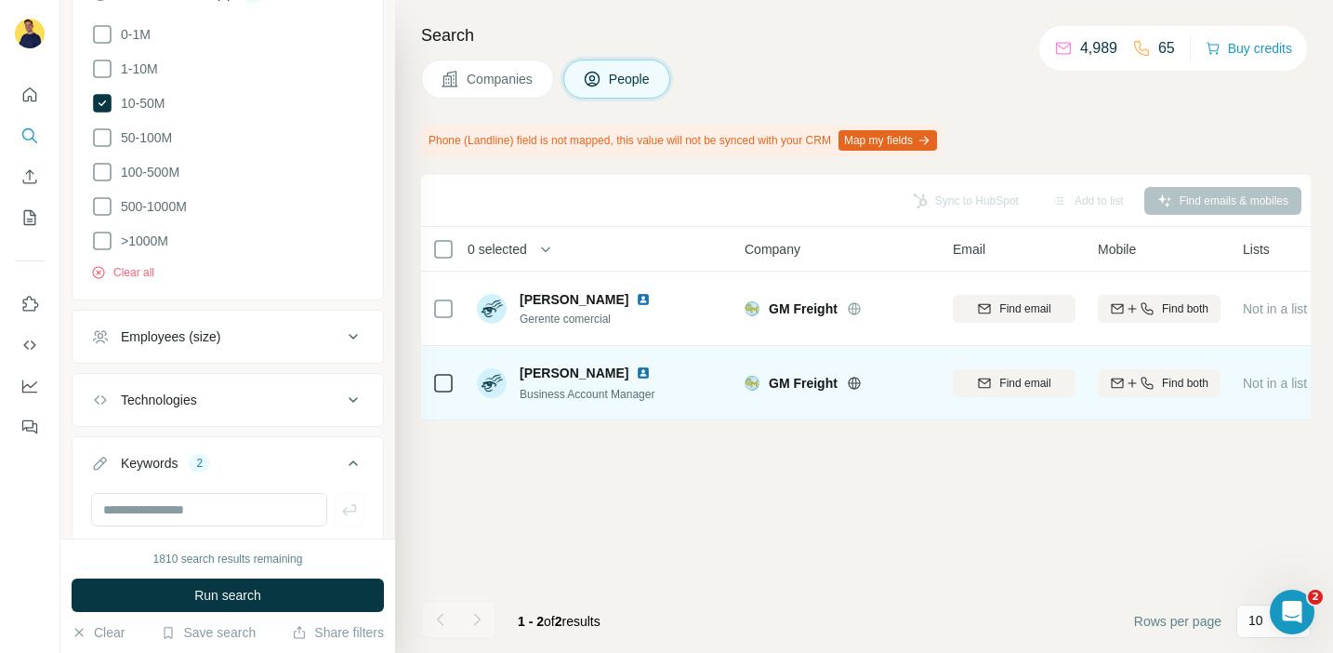
click at [636, 370] on img at bounding box center [643, 372] width 15 height 15
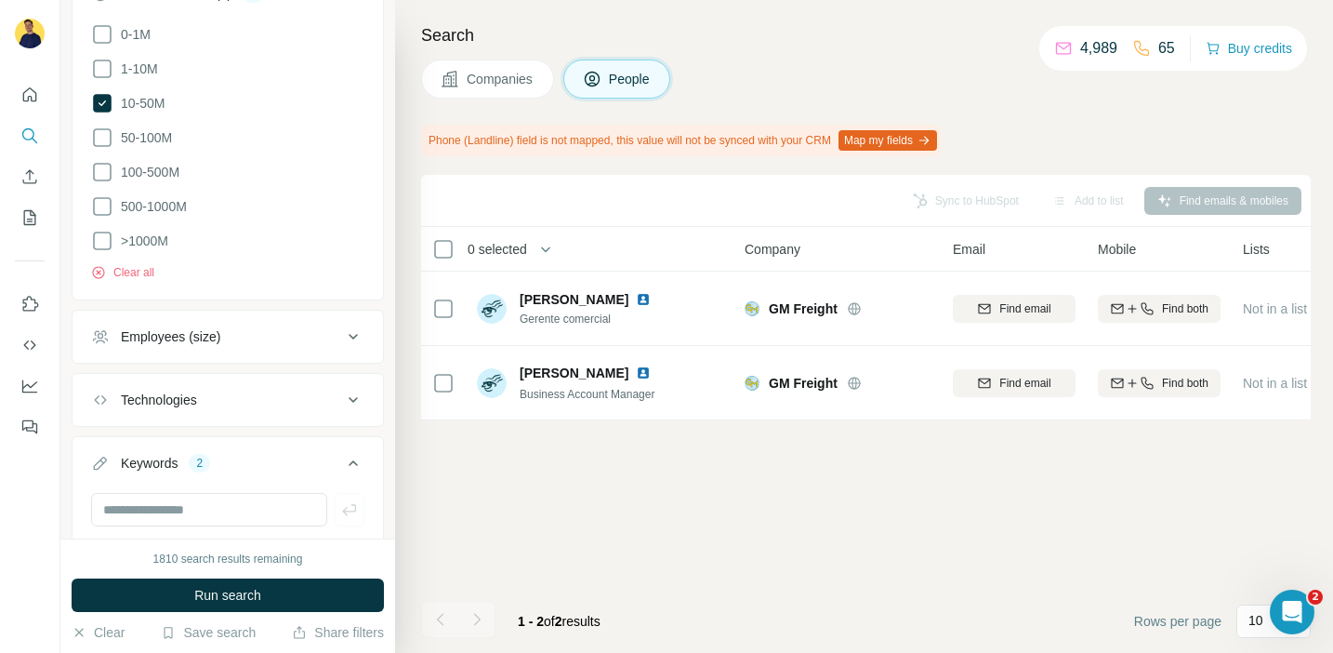
click at [505, 74] on span "Companies" at bounding box center [501, 79] width 68 height 19
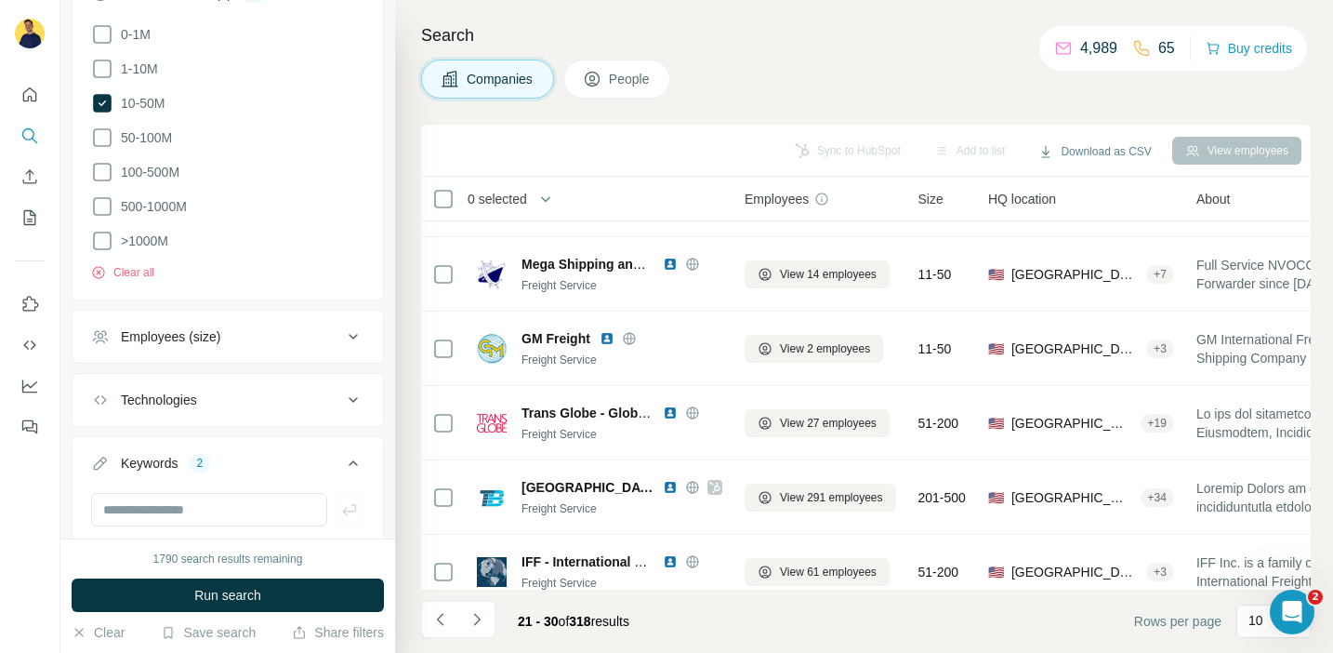
scroll to position [376, 0]
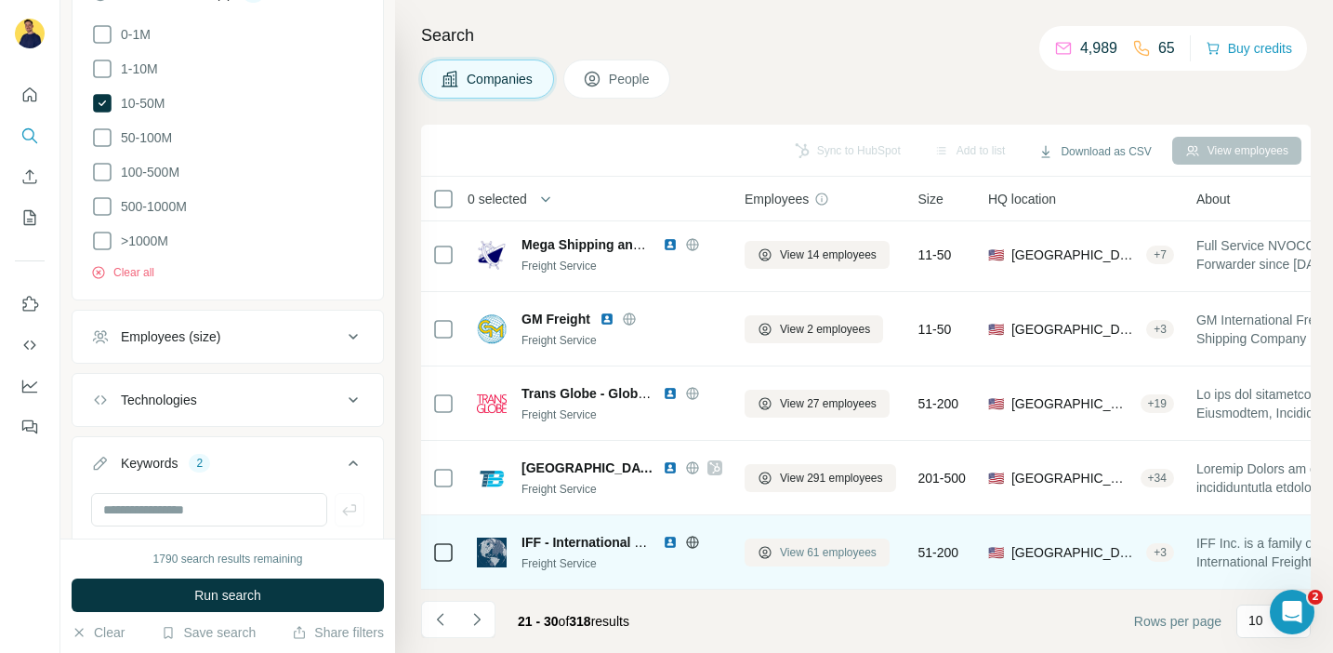
click at [804, 554] on span "View 61 employees" at bounding box center [828, 552] width 97 height 17
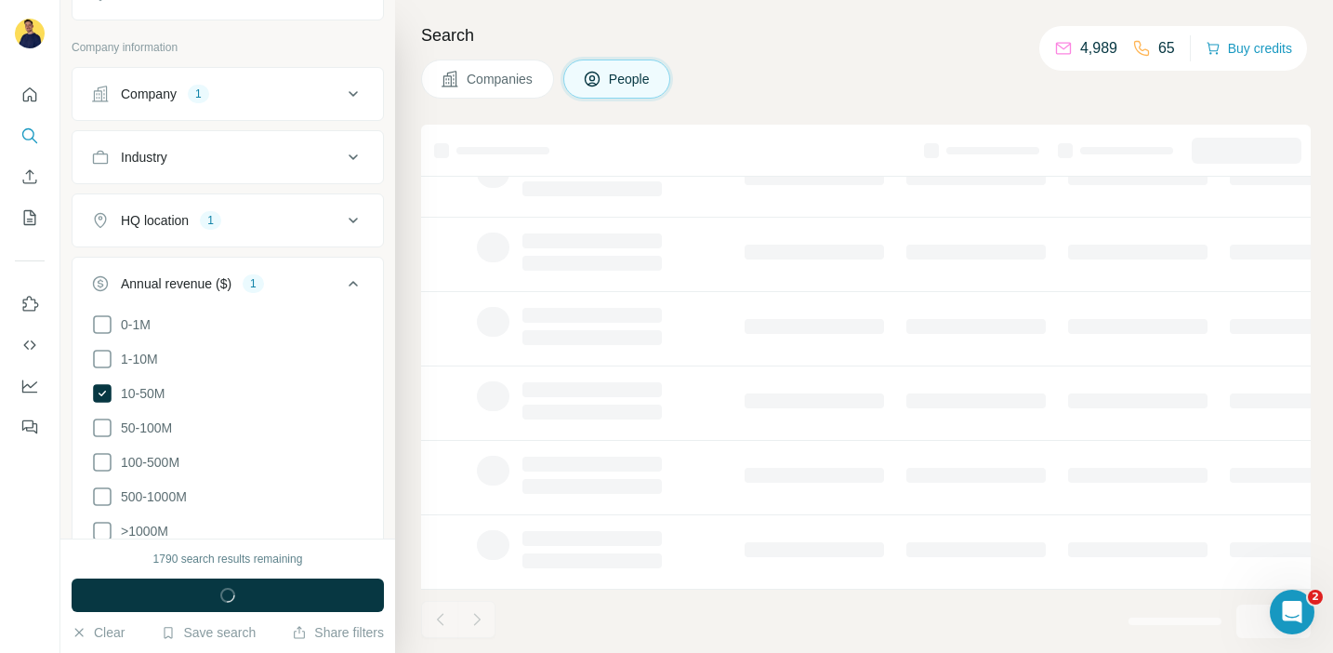
scroll to position [662, 0]
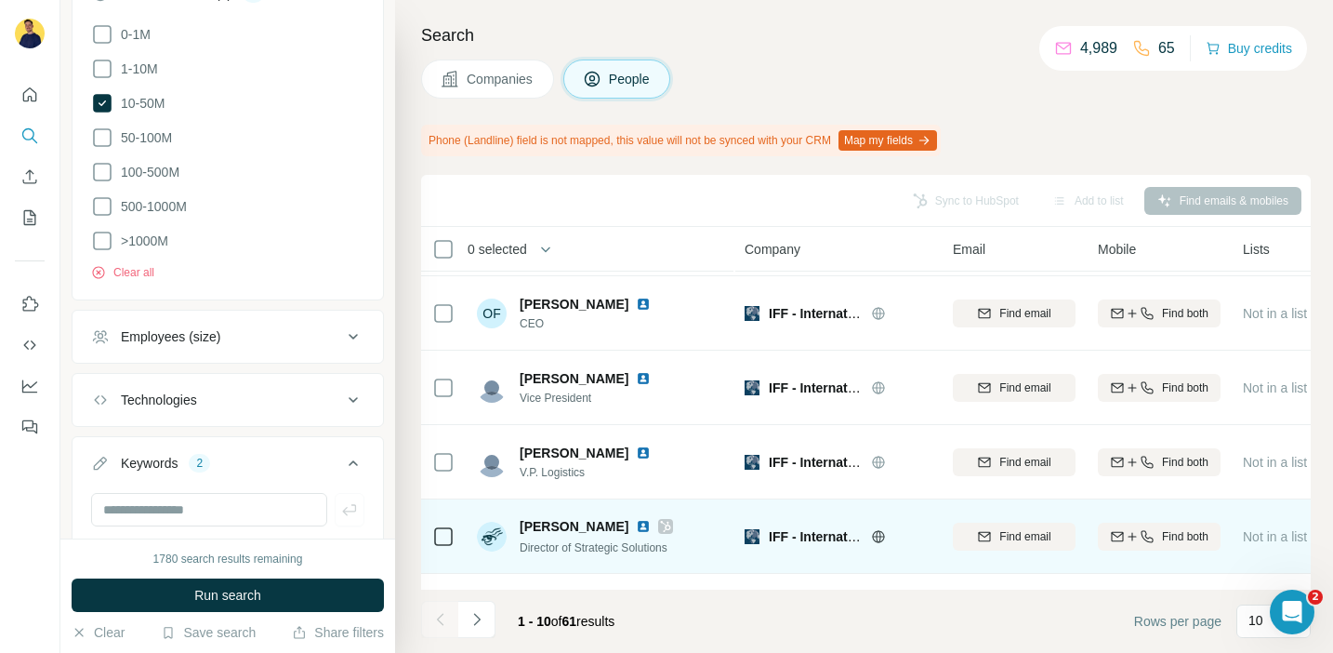
scroll to position [164, 0]
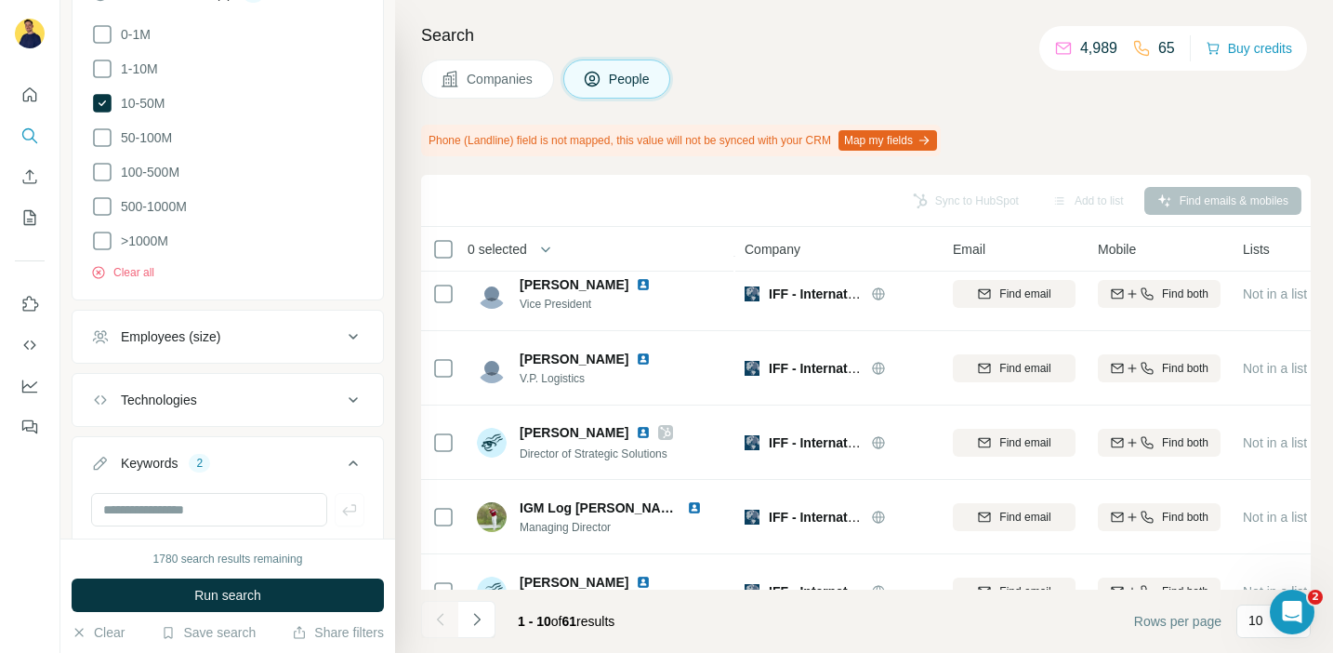
click at [523, 79] on span "Companies" at bounding box center [501, 79] width 68 height 19
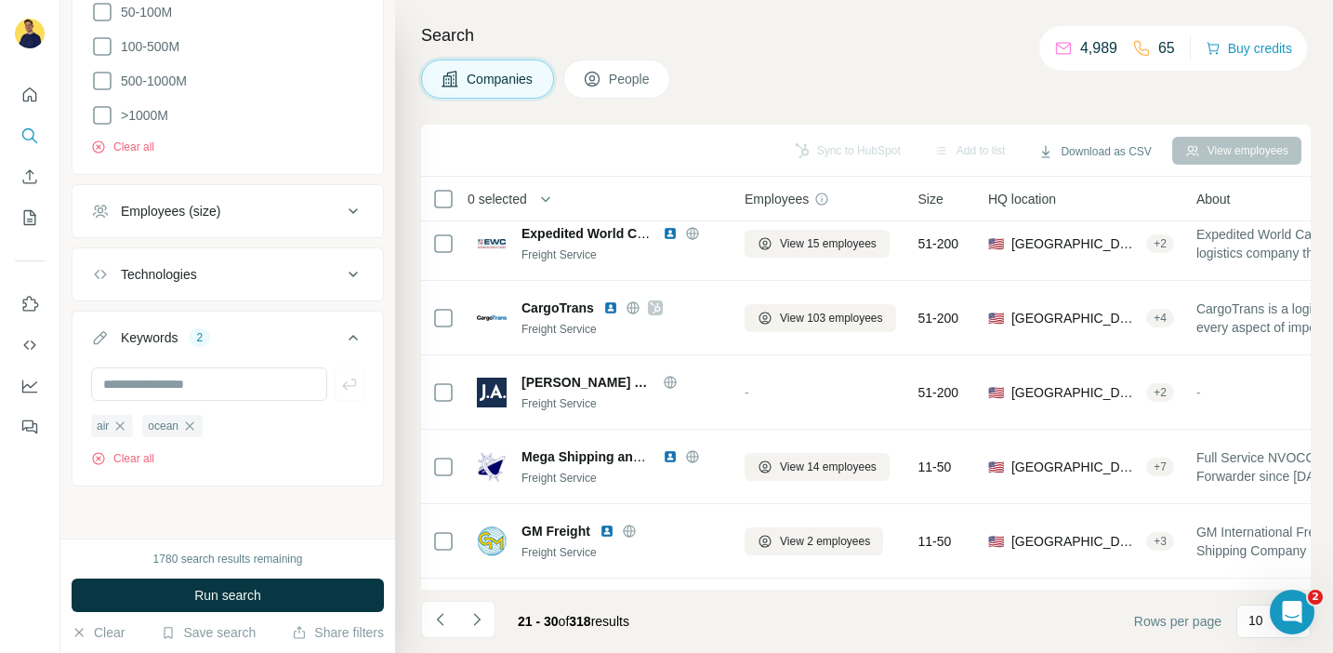
scroll to position [372, 0]
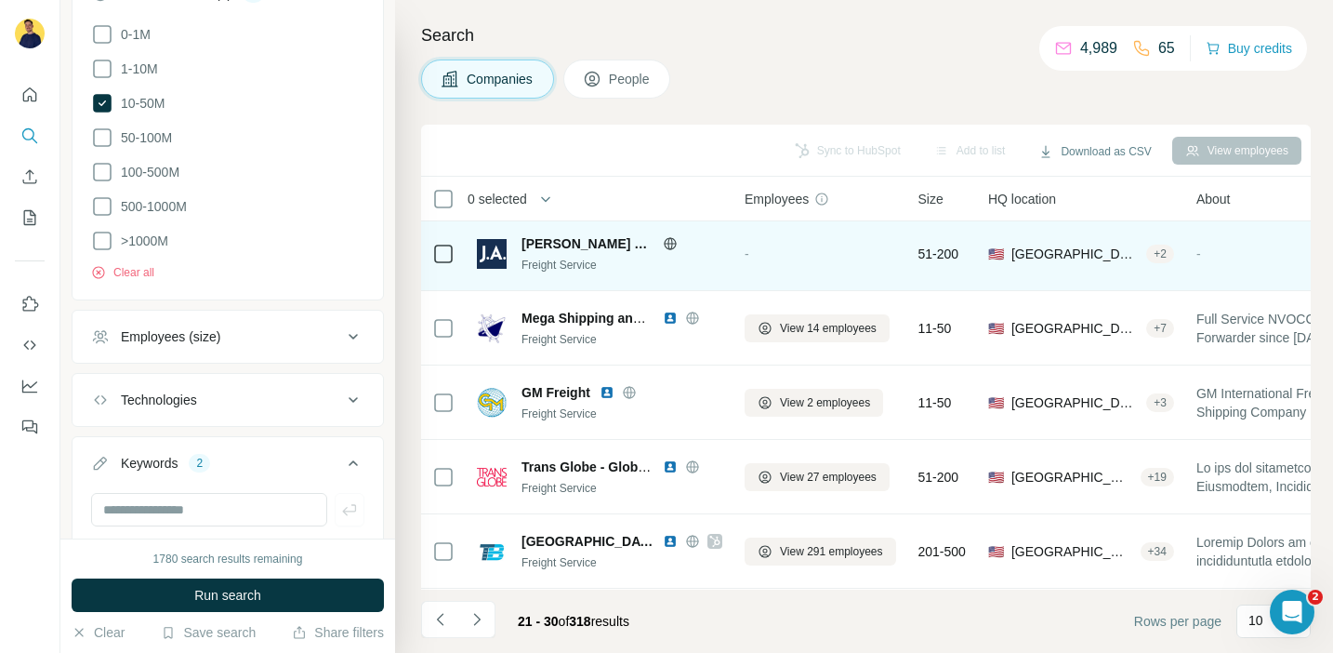
scroll to position [376, 0]
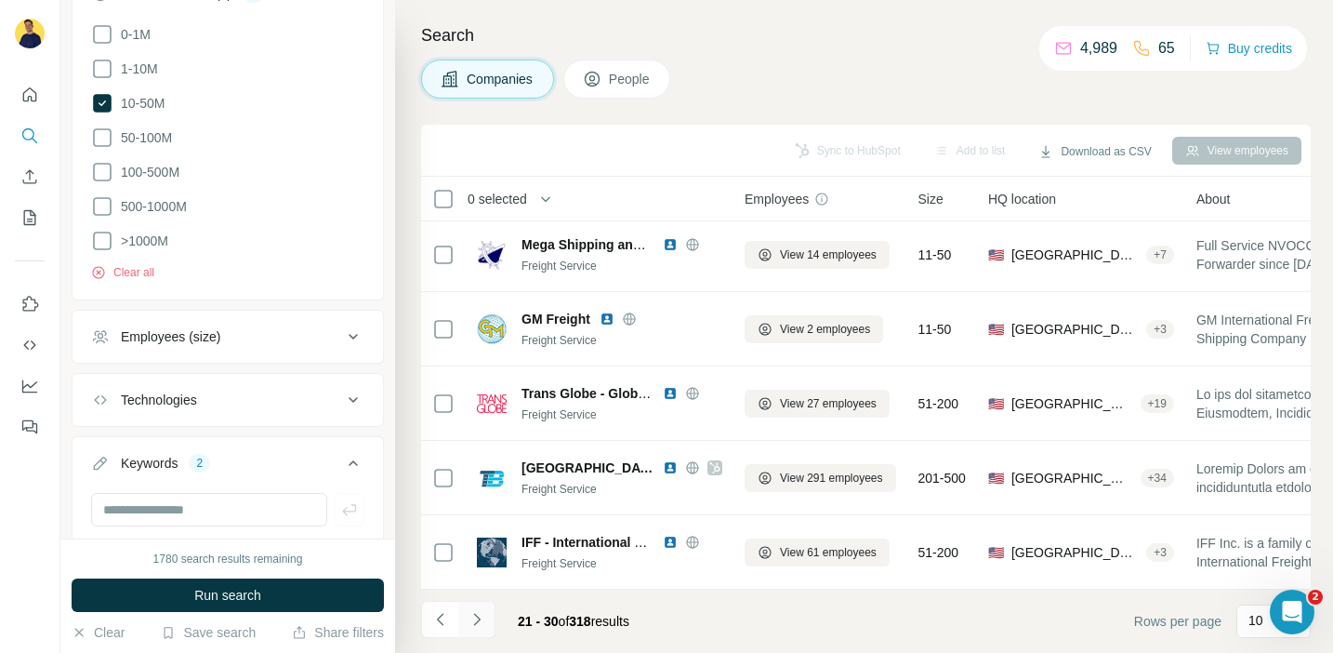
click at [475, 617] on icon "Navigate to next page" at bounding box center [477, 619] width 19 height 19
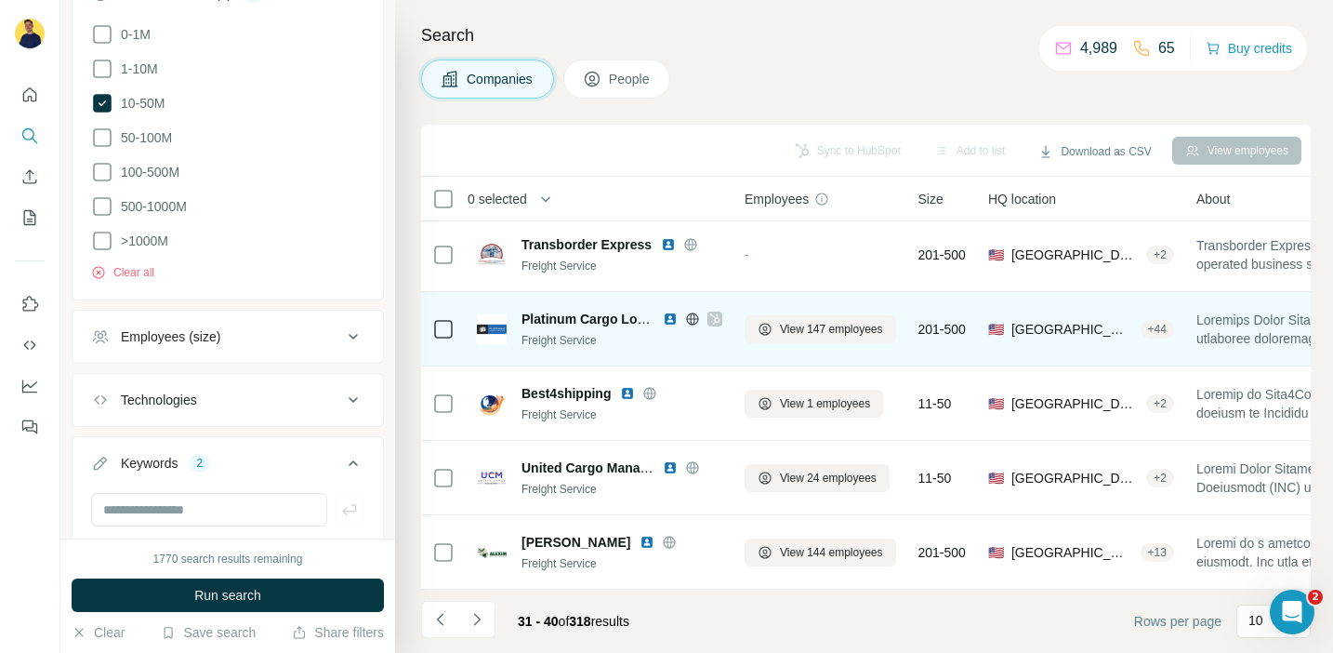
click at [715, 319] on icon at bounding box center [714, 318] width 10 height 11
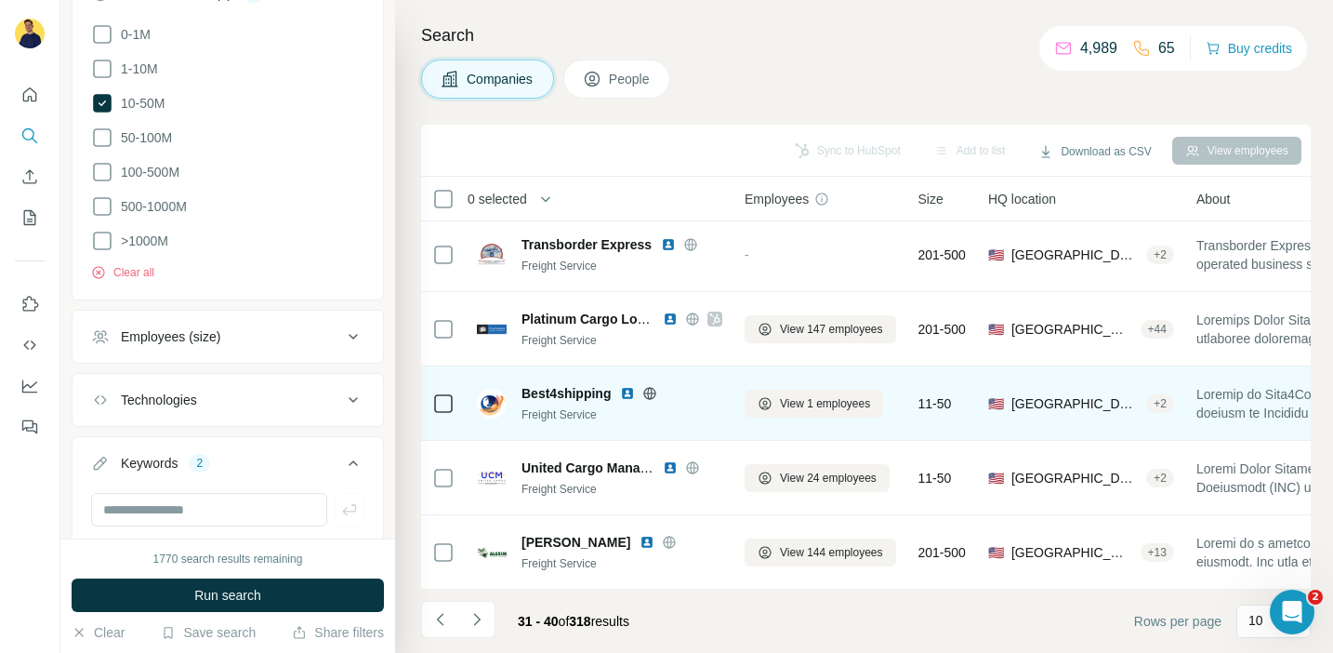
click at [652, 394] on icon at bounding box center [649, 393] width 15 height 15
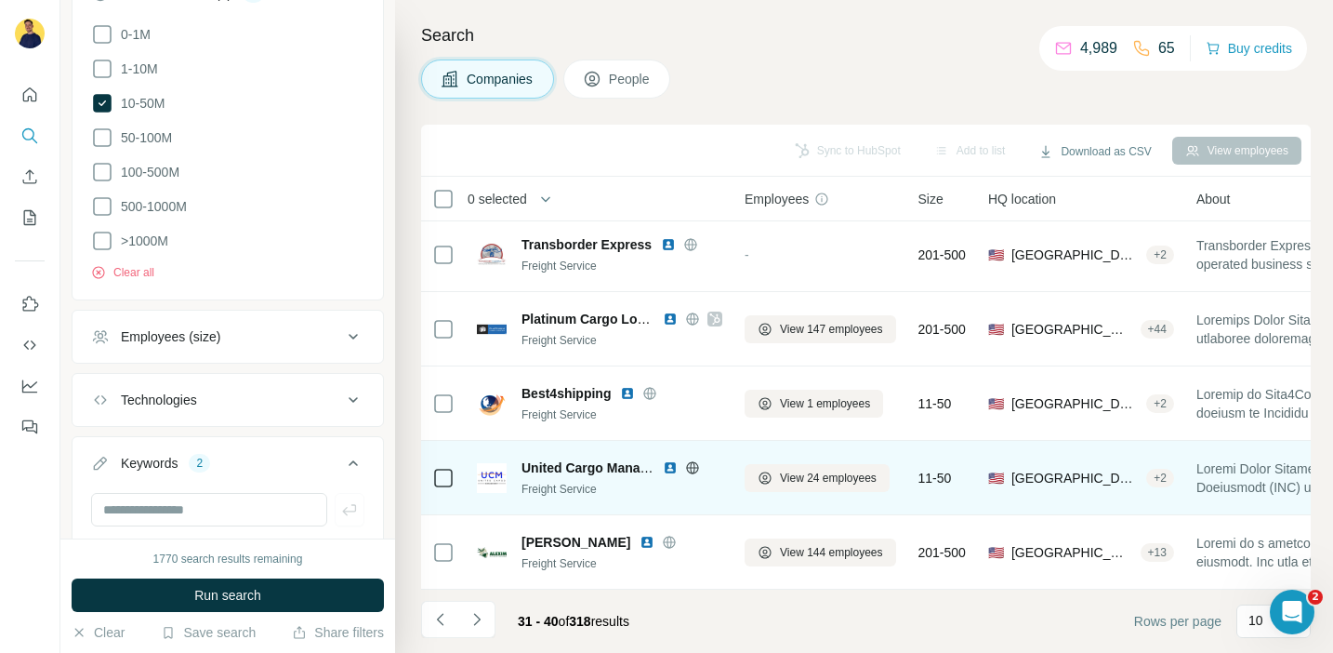
click at [694, 471] on icon at bounding box center [692, 467] width 12 height 12
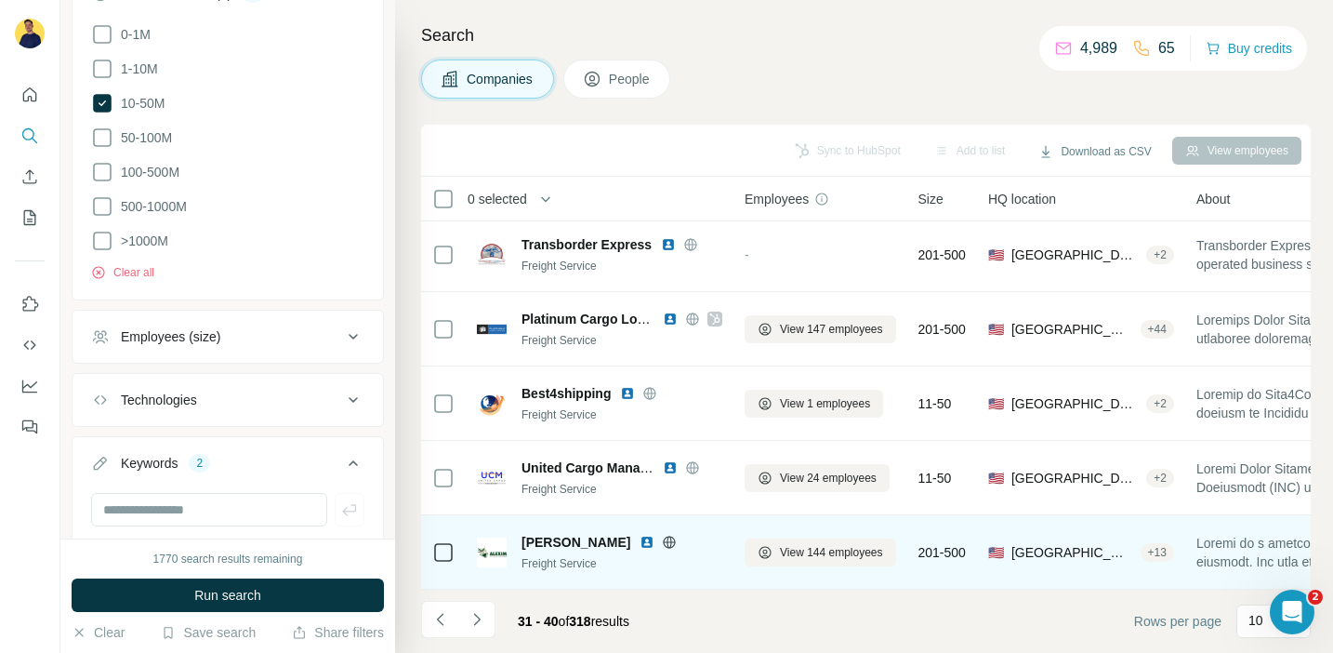
click at [664, 541] on icon at bounding box center [670, 541] width 12 height 1
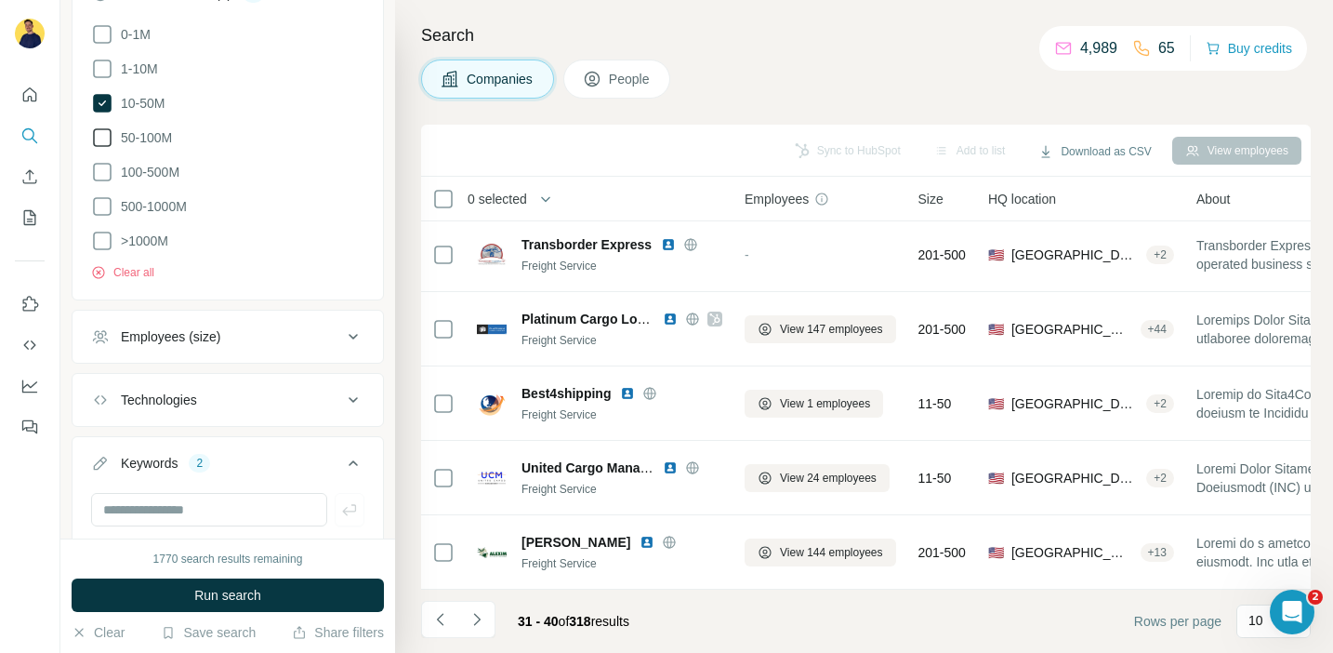
click at [111, 135] on icon at bounding box center [102, 137] width 19 height 19
click at [266, 600] on button "Run search" at bounding box center [228, 594] width 312 height 33
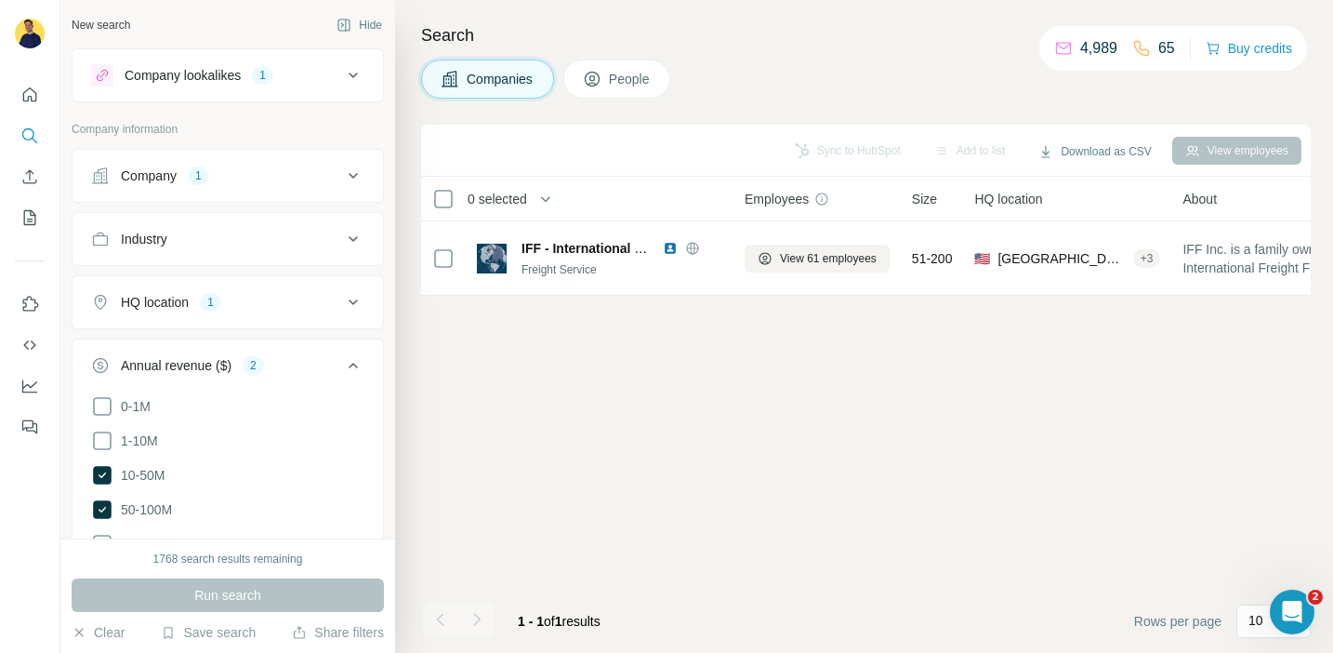
click at [229, 167] on div "Company 1" at bounding box center [216, 175] width 251 height 19
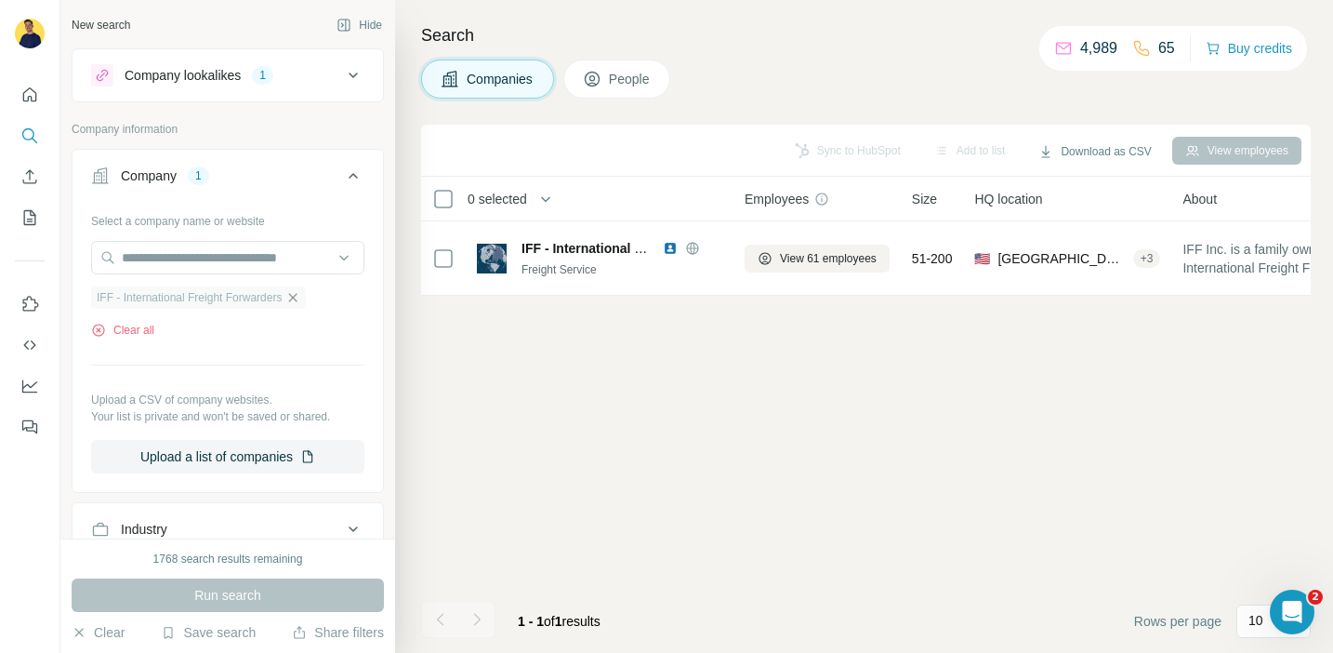
click at [300, 293] on icon "button" at bounding box center [292, 297] width 15 height 15
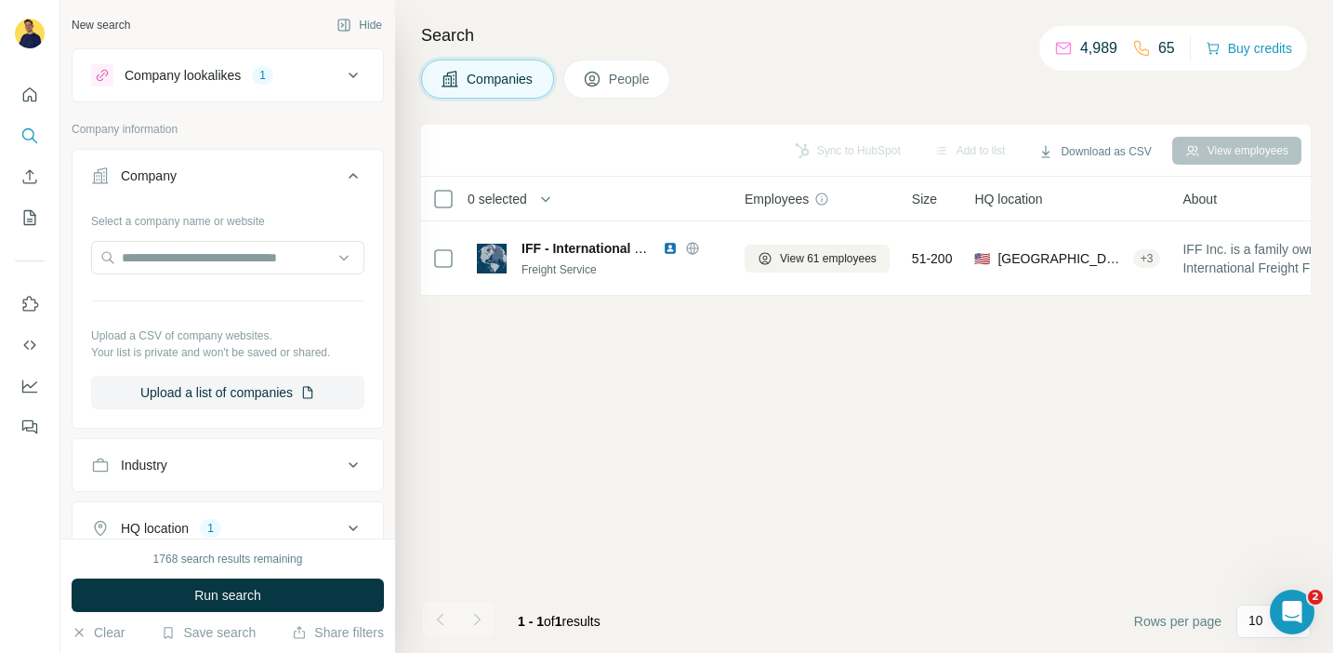
click at [495, 424] on div "Sync to HubSpot Add to list Download as CSV View employees 0 selected Companies…" at bounding box center [866, 389] width 890 height 528
click at [336, 583] on button "Run search" at bounding box center [228, 594] width 312 height 33
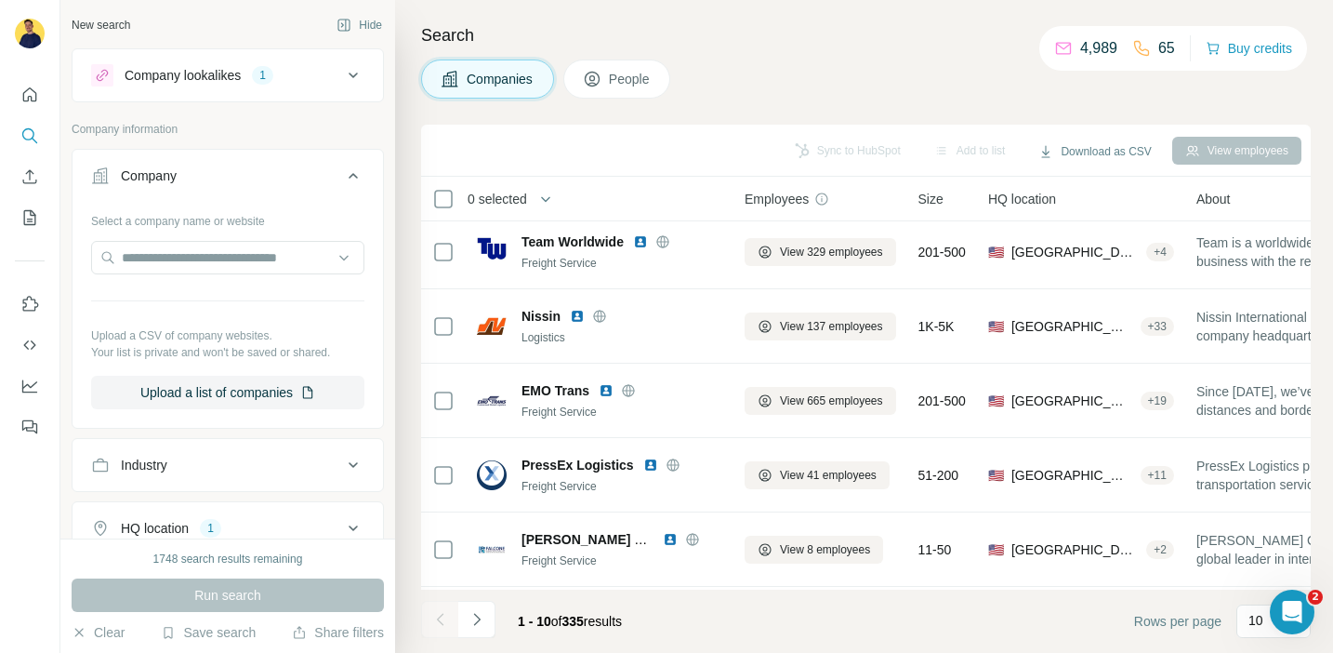
scroll to position [83, 0]
click at [743, 109] on div "Search Companies People Sync to HubSpot Add to list Download as CSV View employ…" at bounding box center [864, 326] width 938 height 653
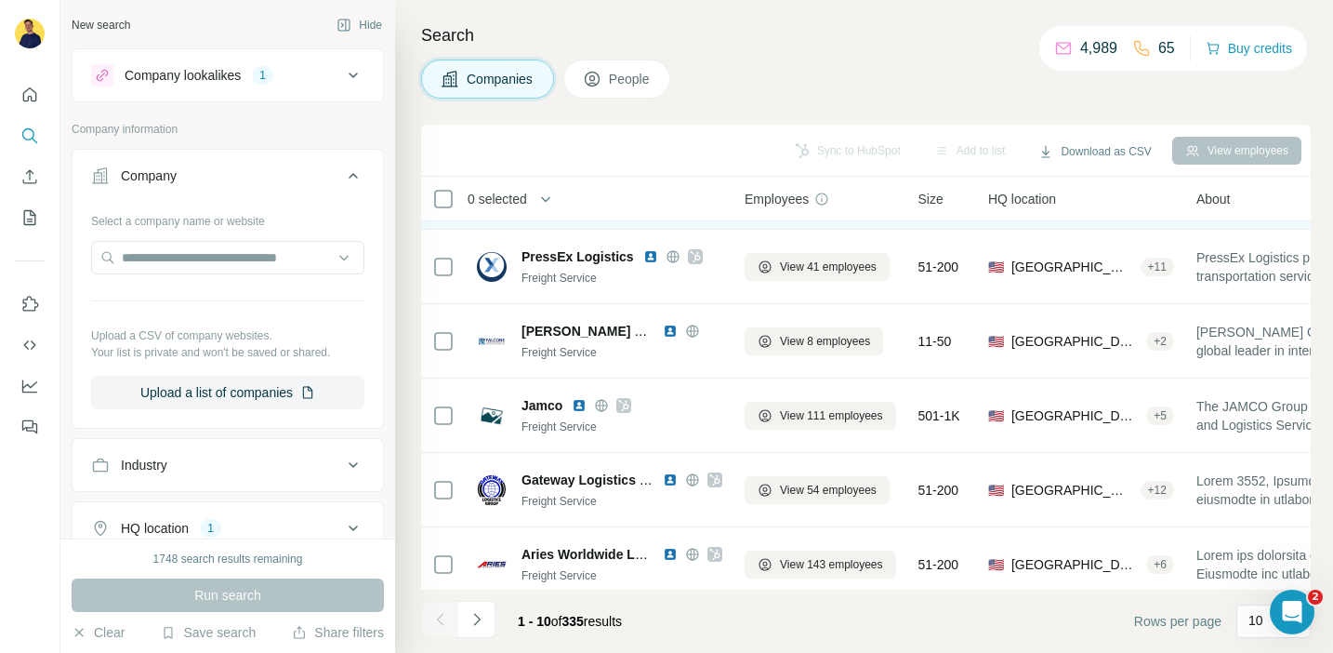
scroll to position [376, 0]
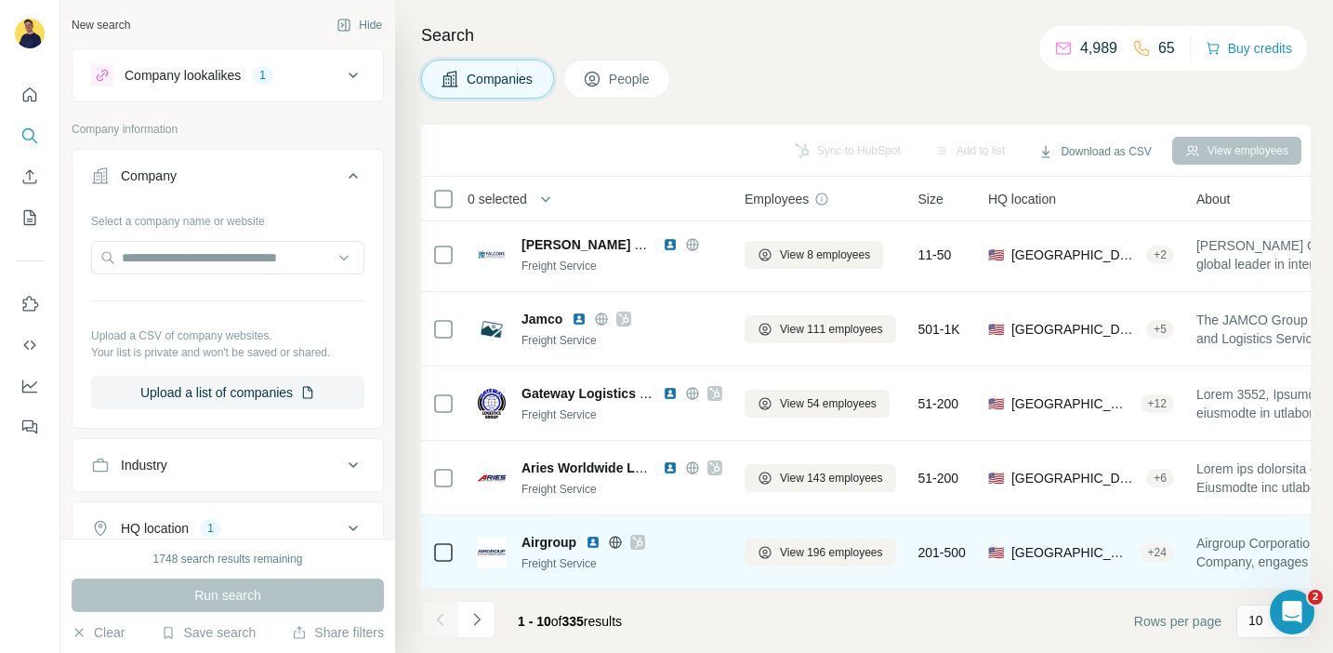
click at [640, 544] on icon at bounding box center [638, 541] width 10 height 11
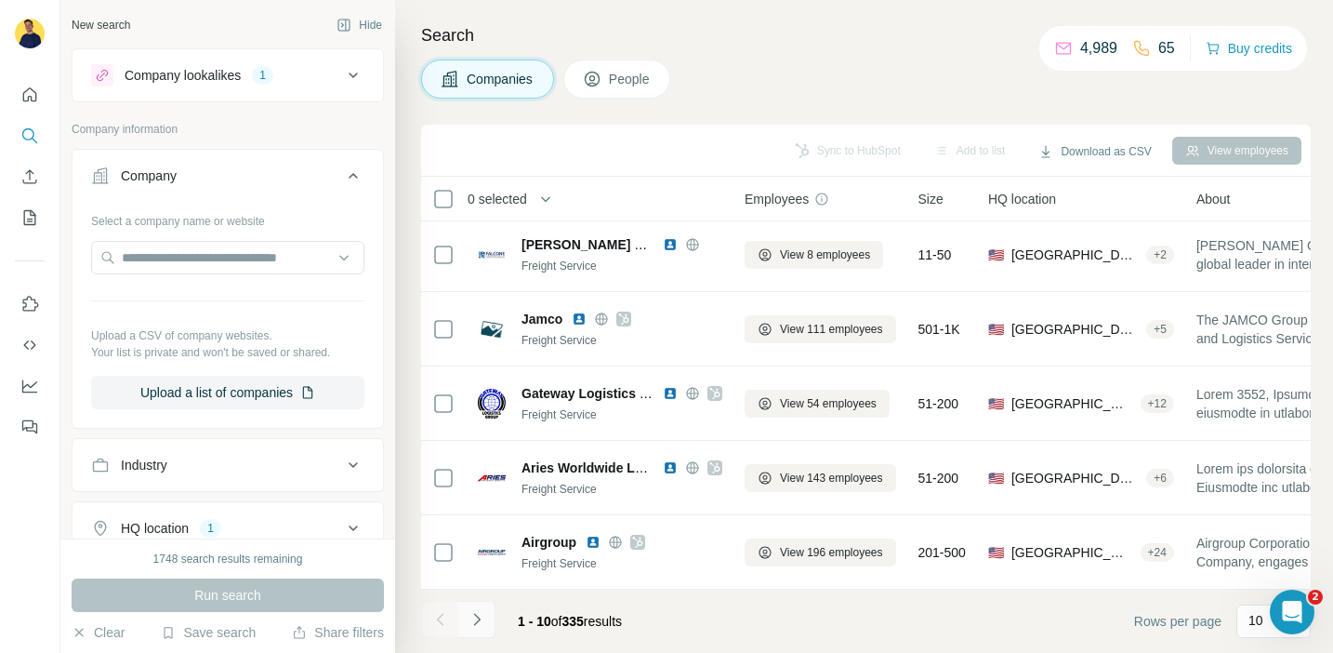
click at [481, 621] on icon "Navigate to next page" at bounding box center [477, 619] width 19 height 19
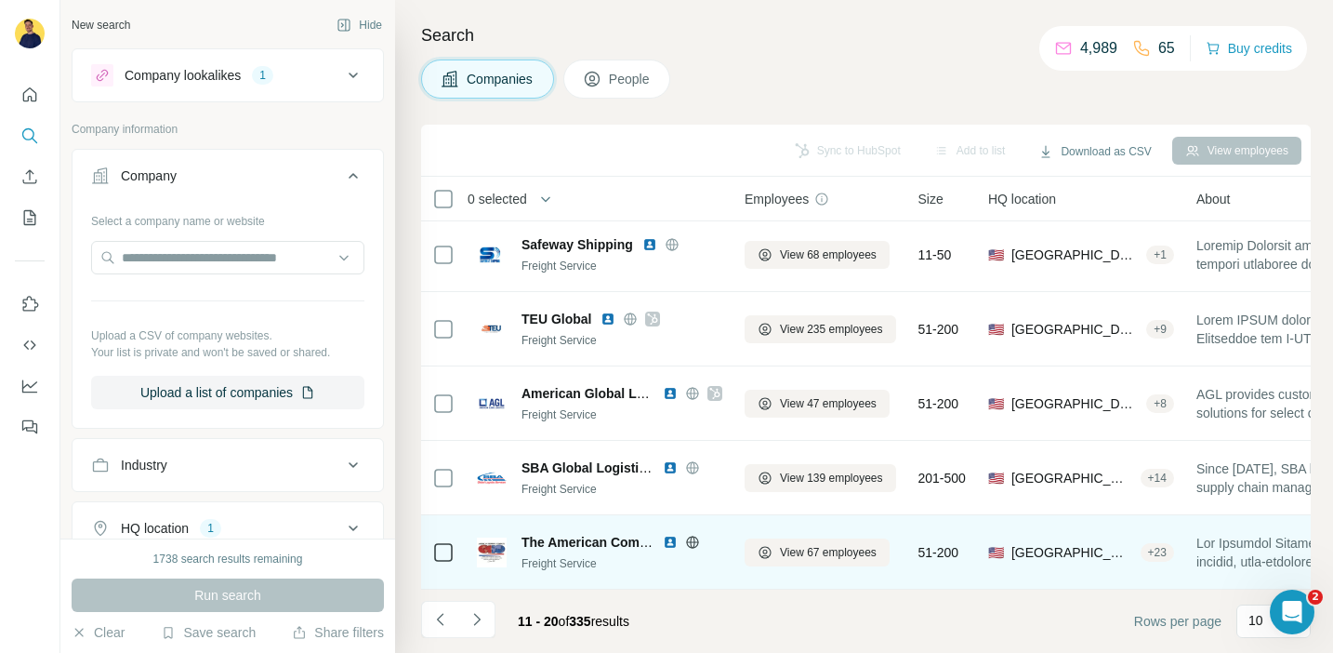
click at [691, 539] on icon at bounding box center [692, 542] width 5 height 12
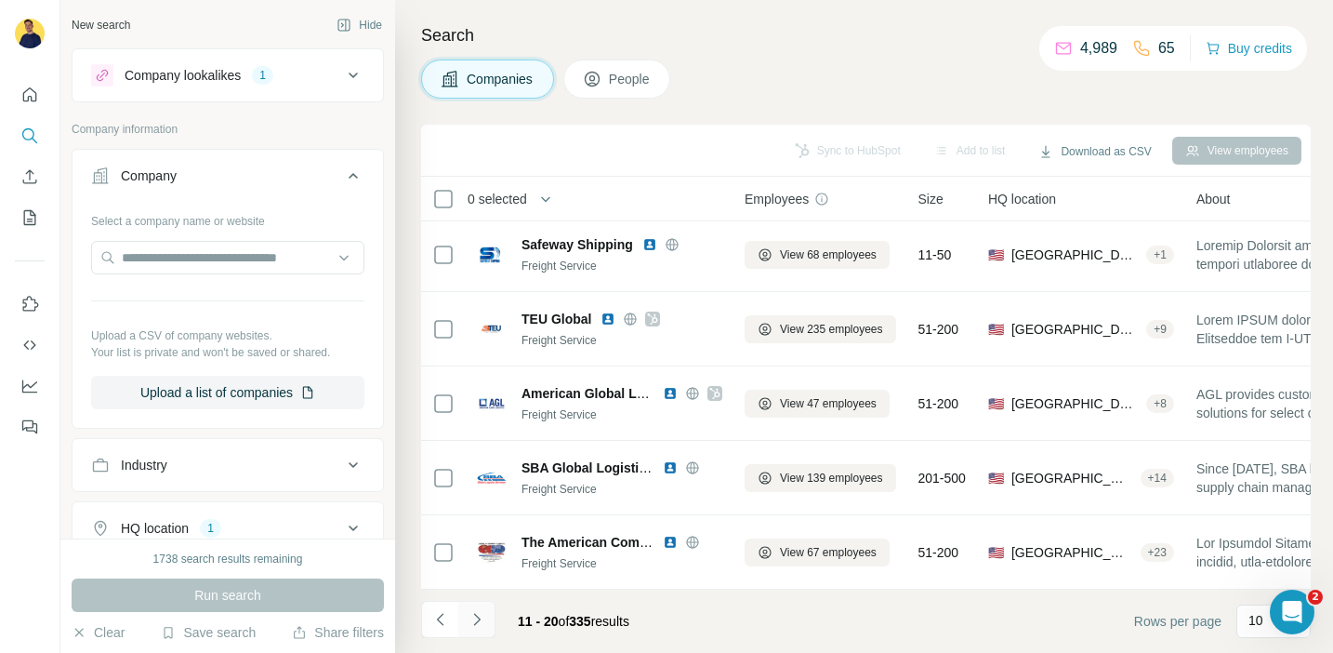
click at [484, 618] on icon "Navigate to next page" at bounding box center [477, 619] width 19 height 19
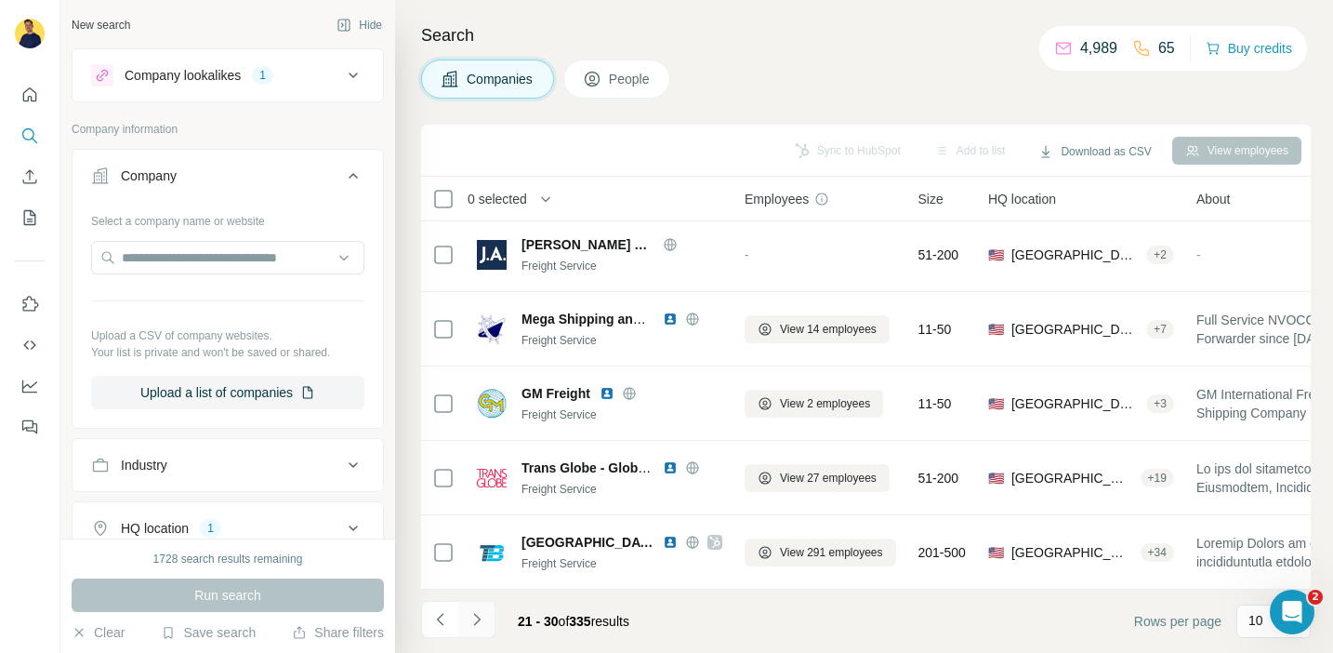
click at [482, 612] on icon "Navigate to next page" at bounding box center [477, 619] width 19 height 19
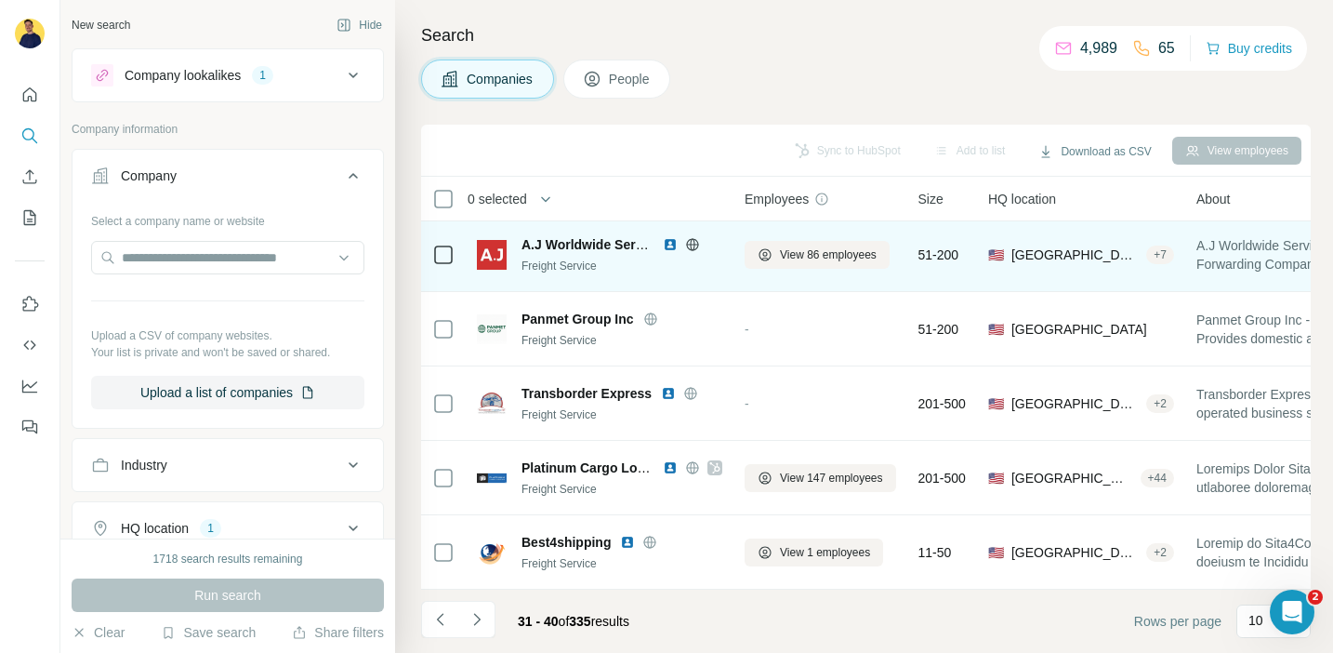
click at [694, 244] on icon at bounding box center [692, 244] width 5 height 12
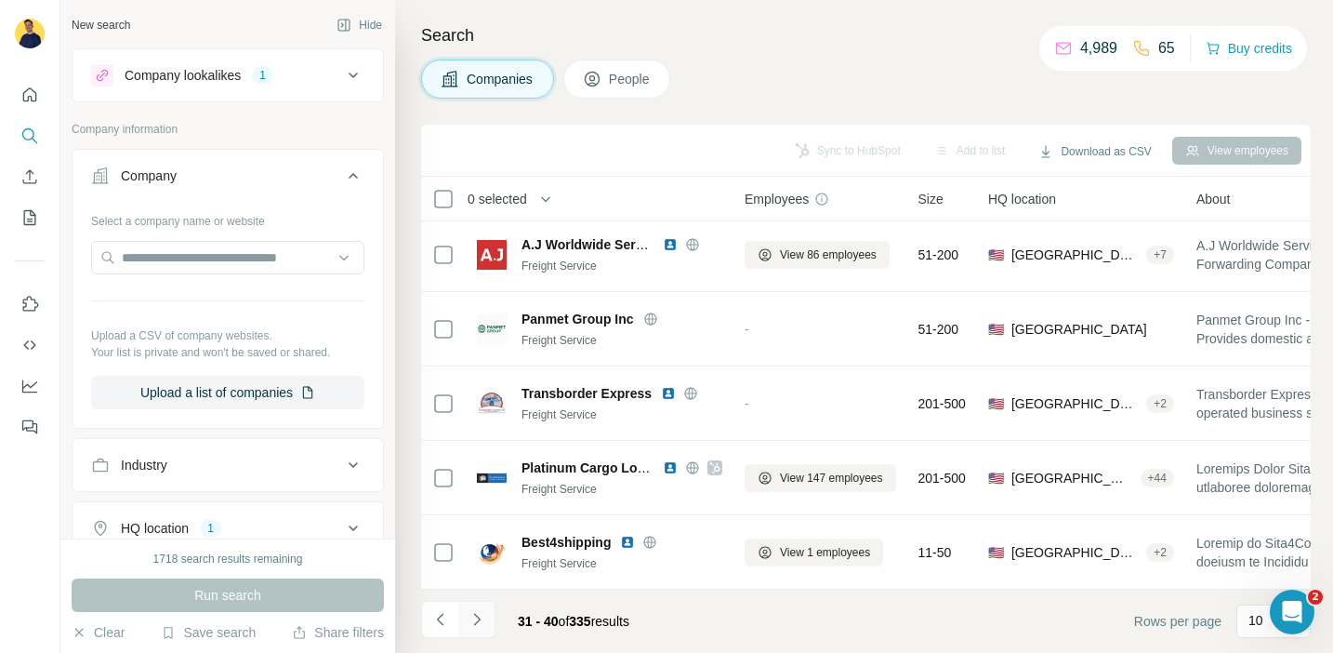
click at [479, 610] on icon "Navigate to next page" at bounding box center [477, 619] width 19 height 19
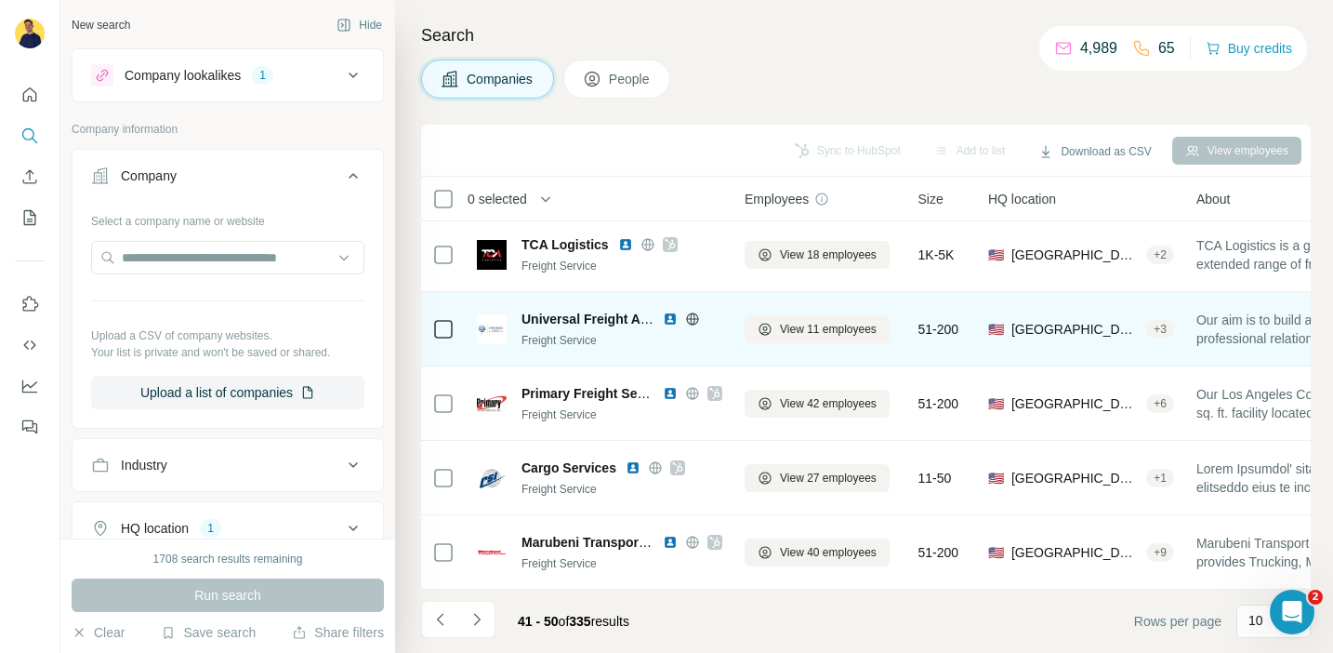
click at [690, 317] on icon at bounding box center [692, 318] width 15 height 15
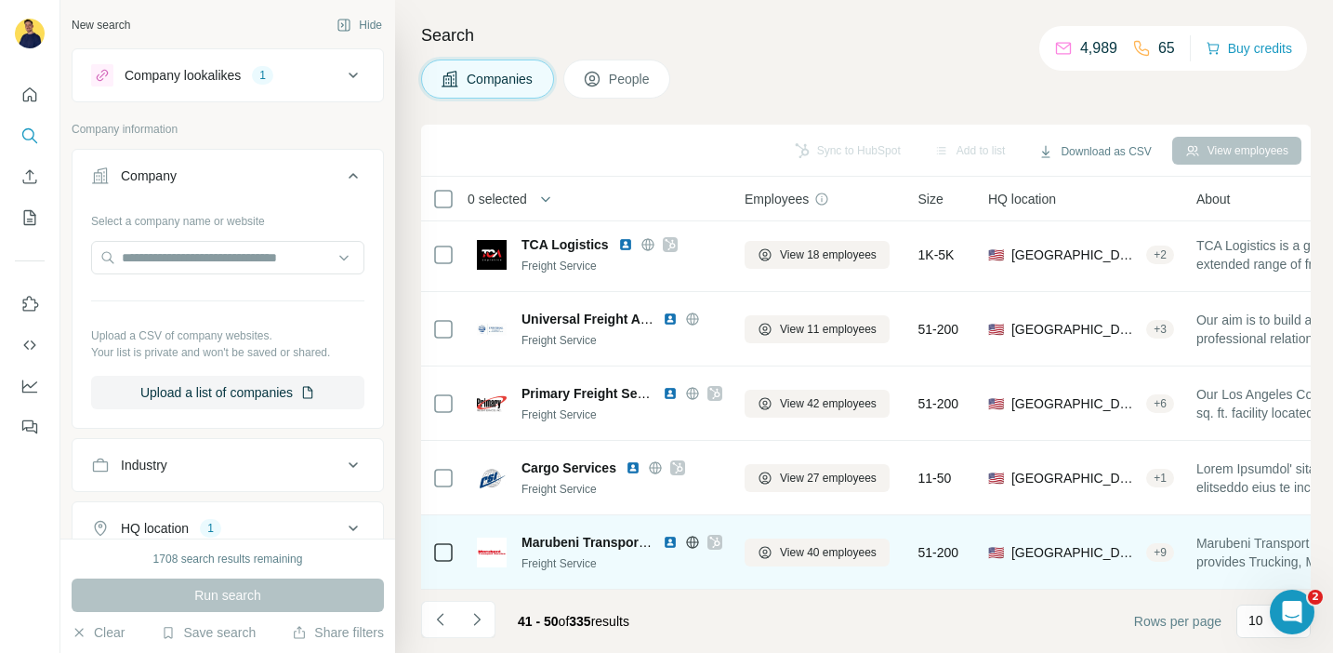
click at [713, 538] on icon at bounding box center [714, 541] width 10 height 11
click at [800, 556] on span "View 40 employees" at bounding box center [828, 552] width 97 height 17
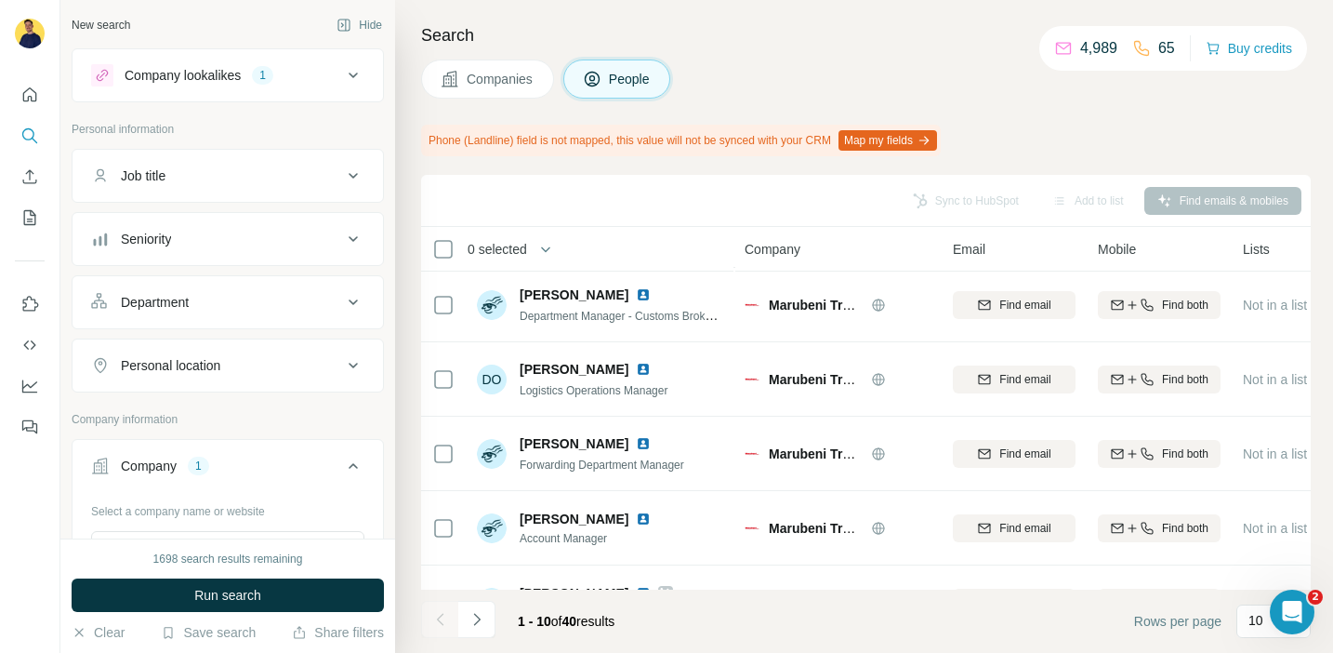
click at [315, 296] on div "Department" at bounding box center [216, 302] width 251 height 19
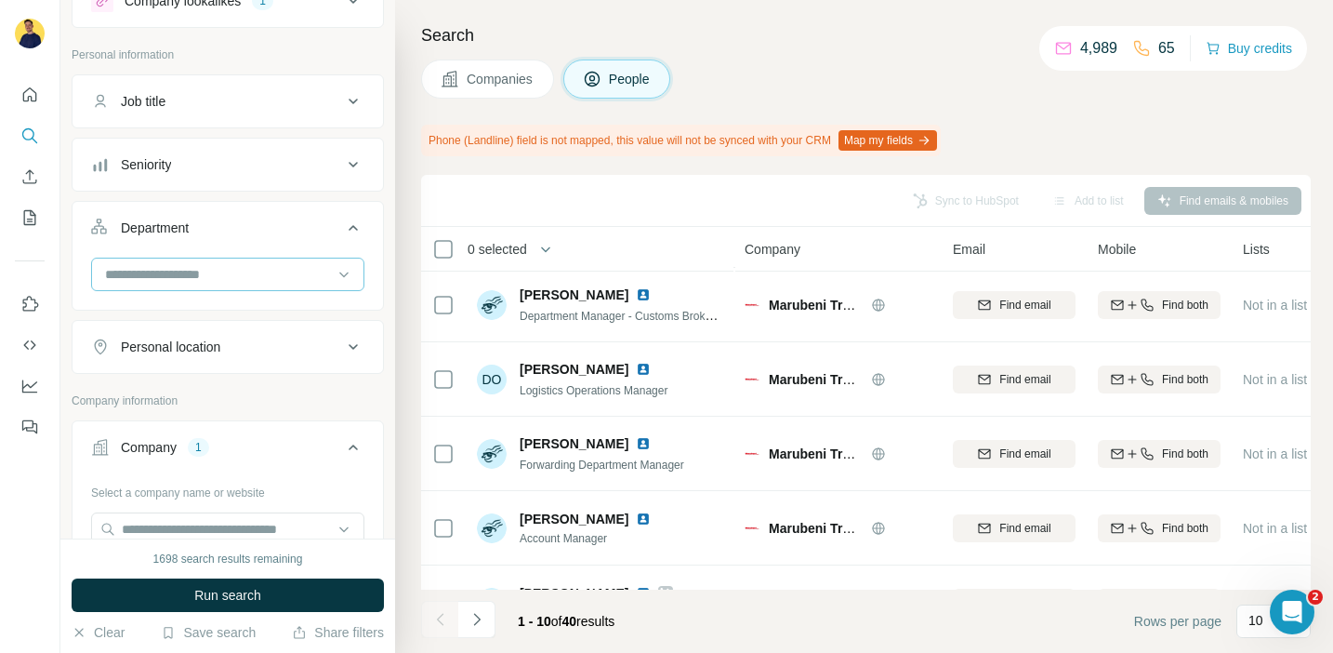
scroll to position [81, 0]
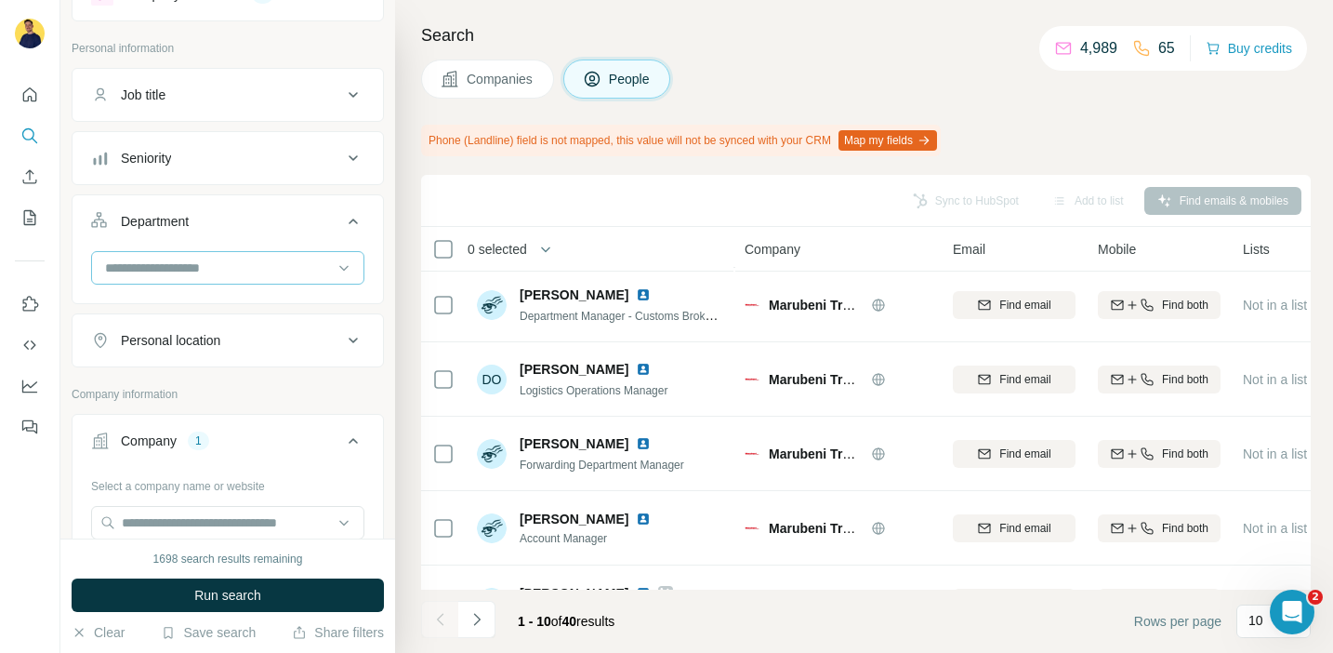
click at [210, 280] on div at bounding box center [218, 268] width 230 height 32
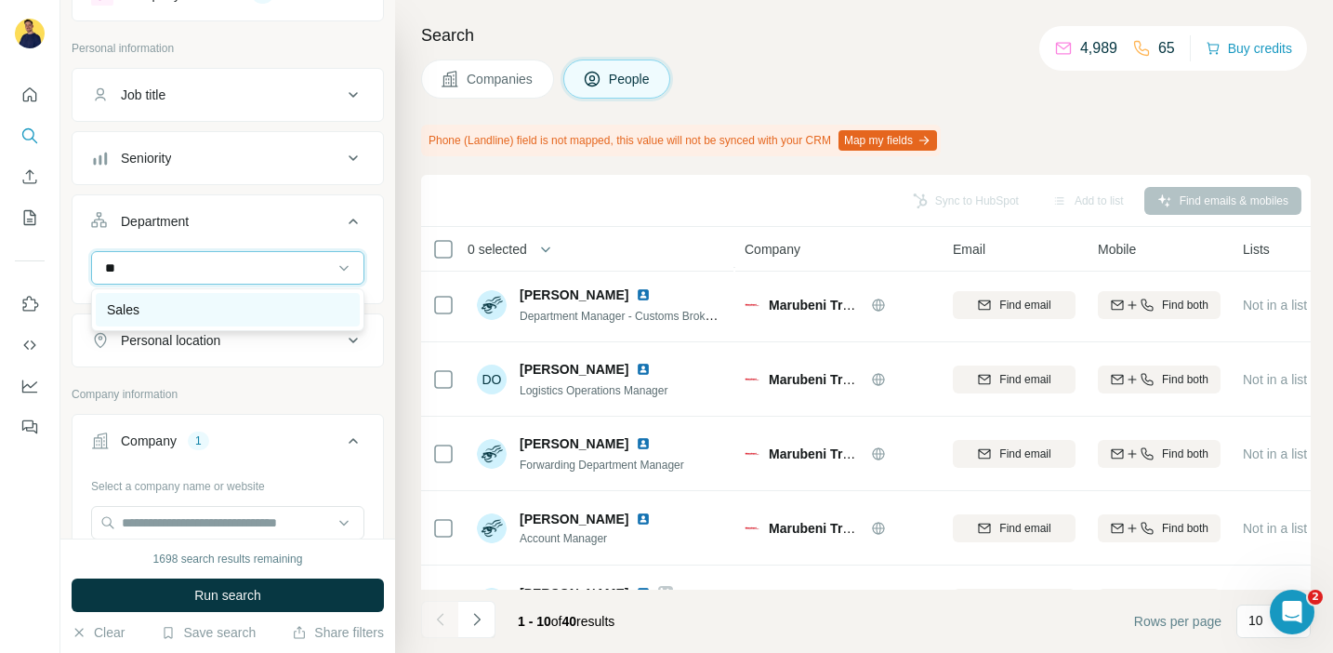
type input "**"
click at [191, 315] on div "Sales" at bounding box center [228, 309] width 242 height 19
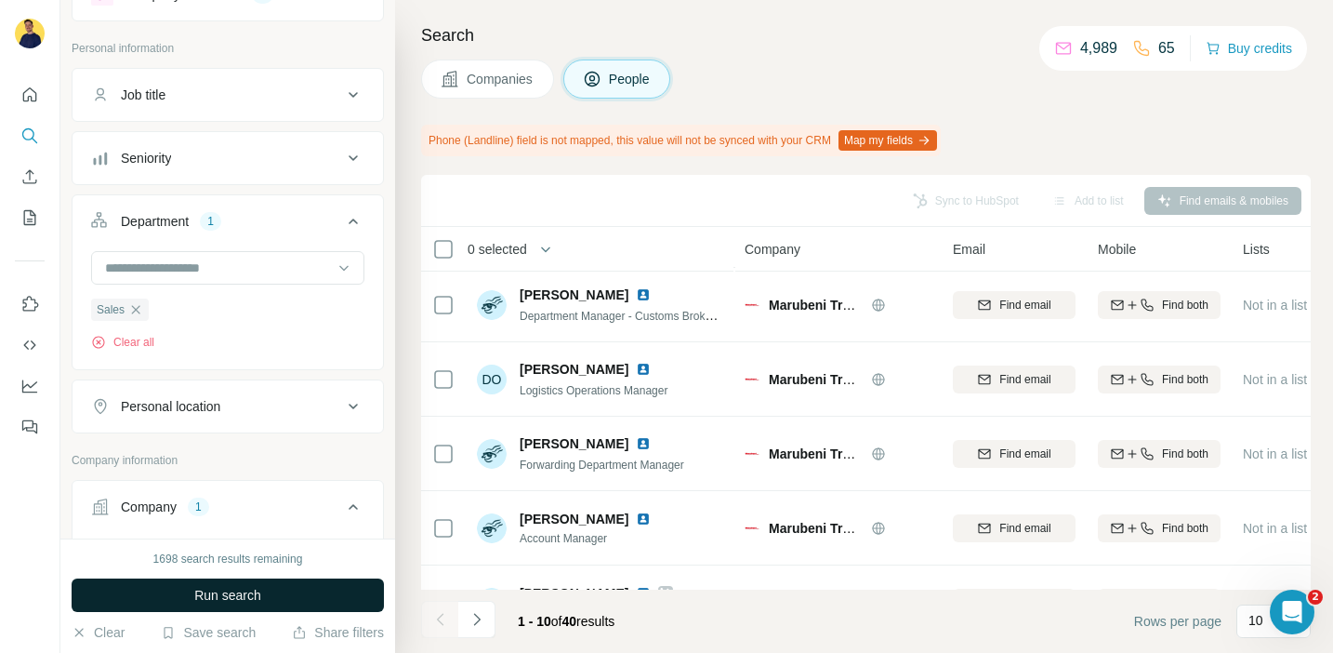
click at [279, 578] on button "Run search" at bounding box center [228, 594] width 312 height 33
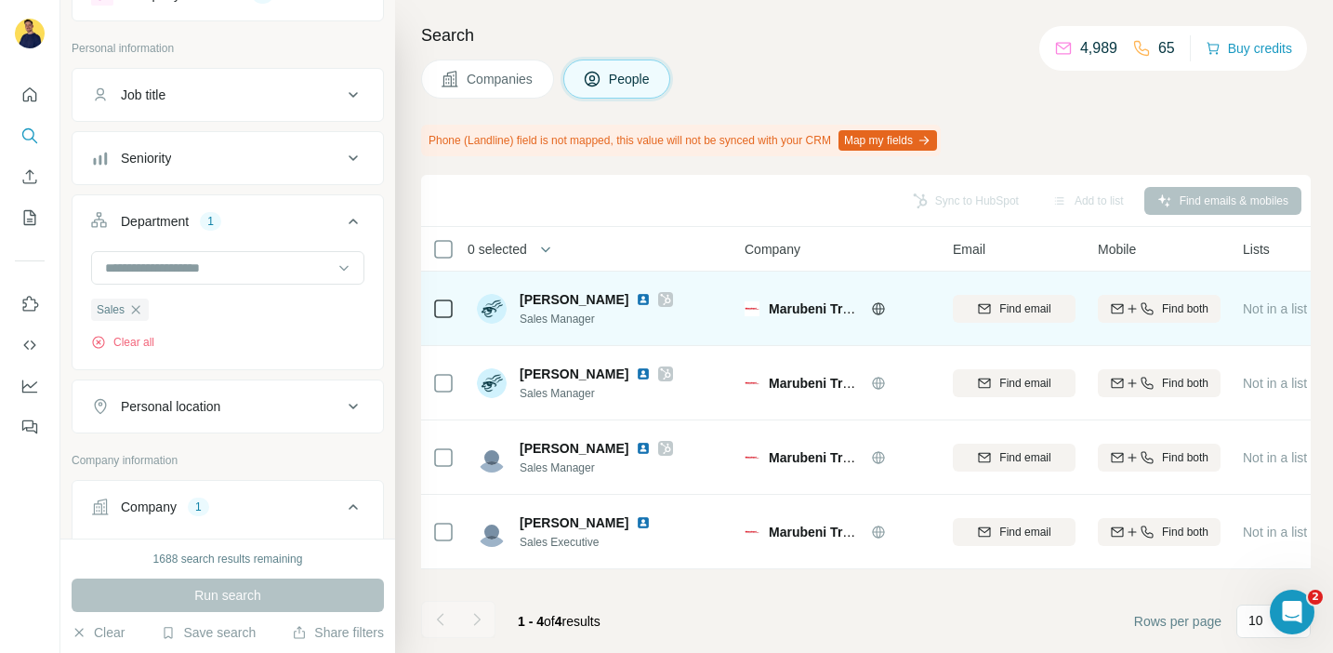
click at [636, 298] on img at bounding box center [643, 299] width 15 height 15
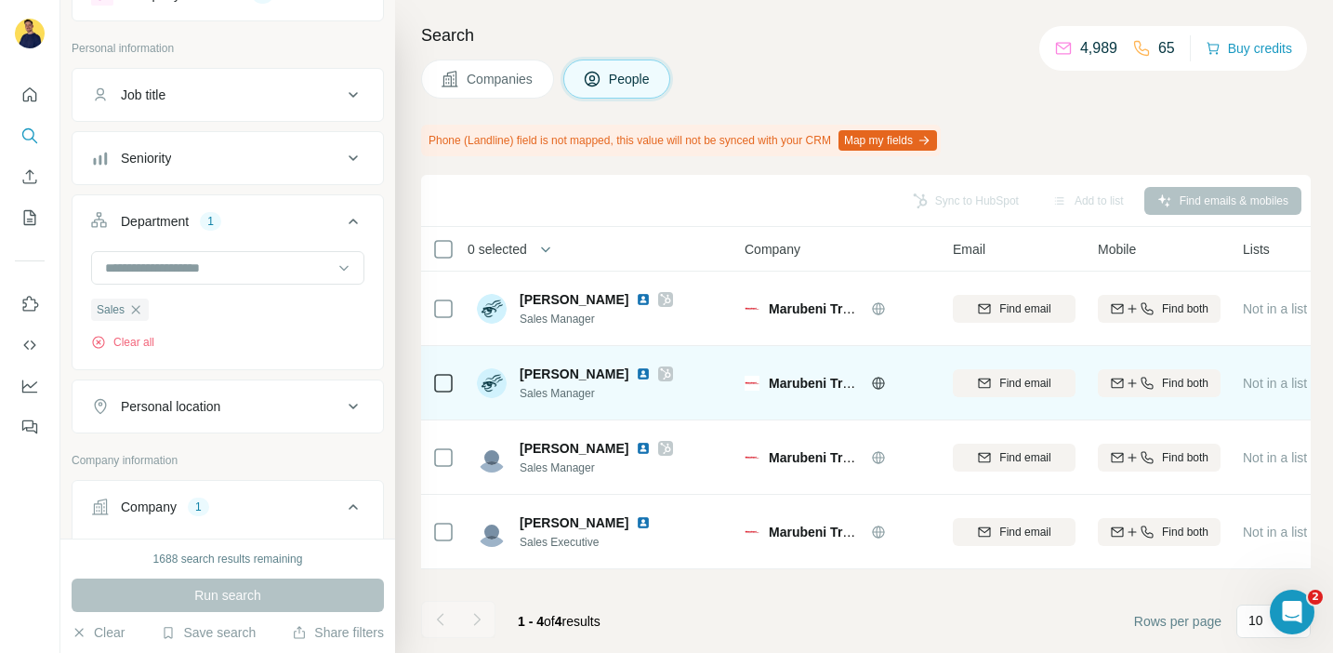
click at [636, 373] on img at bounding box center [643, 373] width 15 height 15
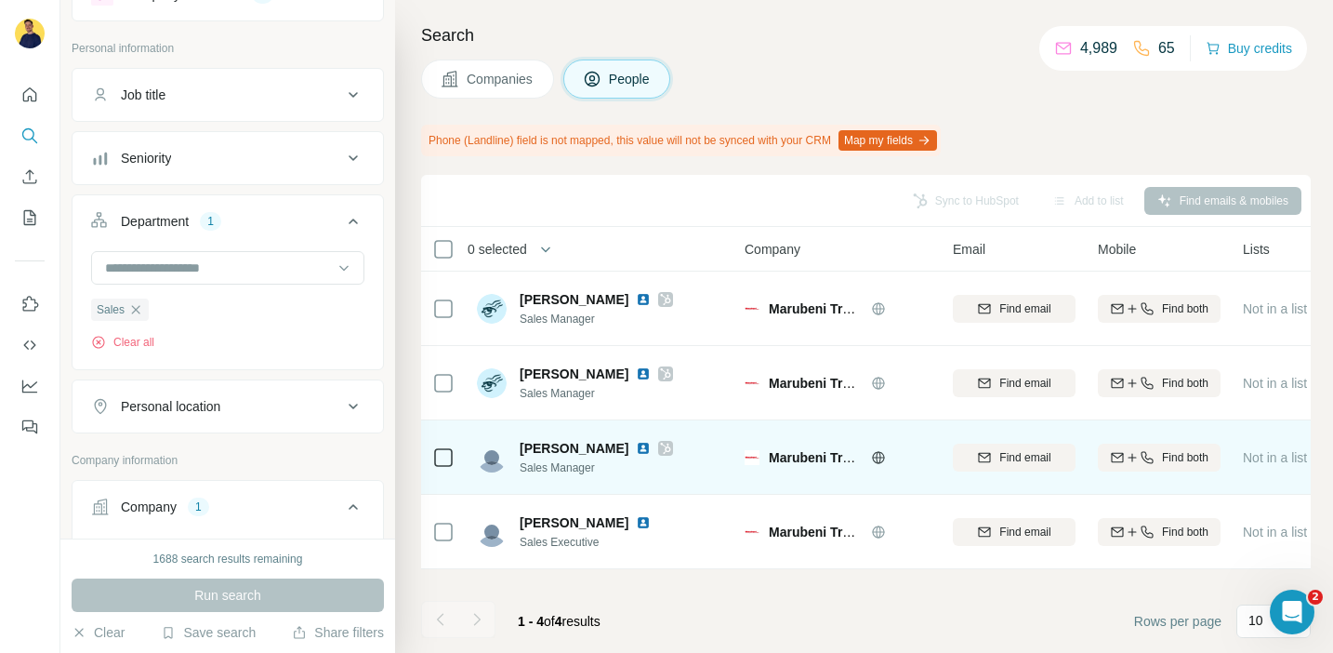
click at [651, 446] on img at bounding box center [643, 448] width 15 height 15
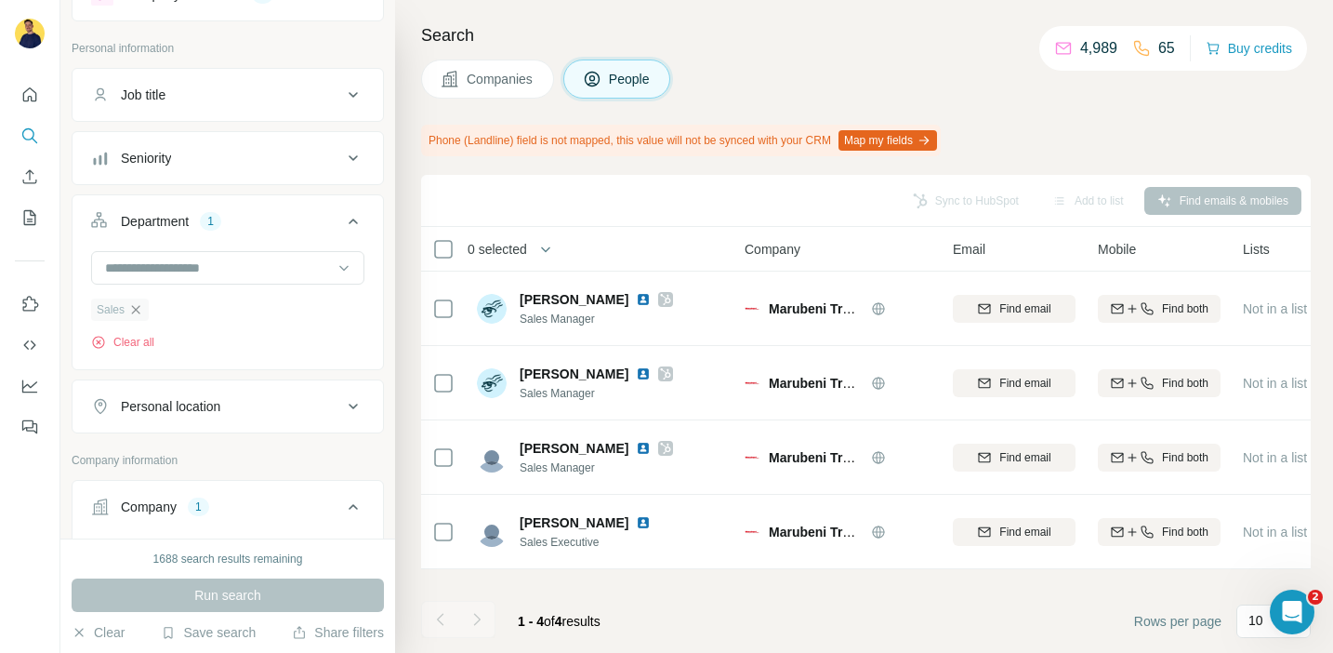
click at [140, 308] on icon "button" at bounding box center [135, 309] width 15 height 15
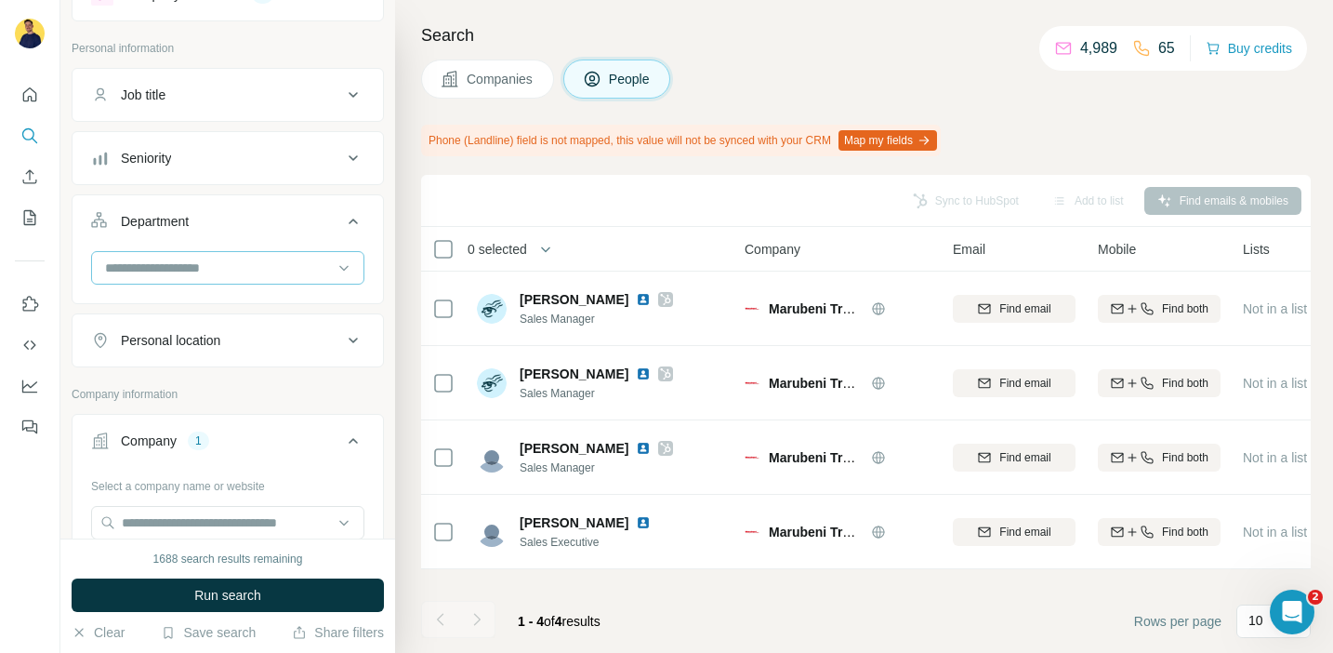
click at [194, 270] on input at bounding box center [218, 268] width 230 height 20
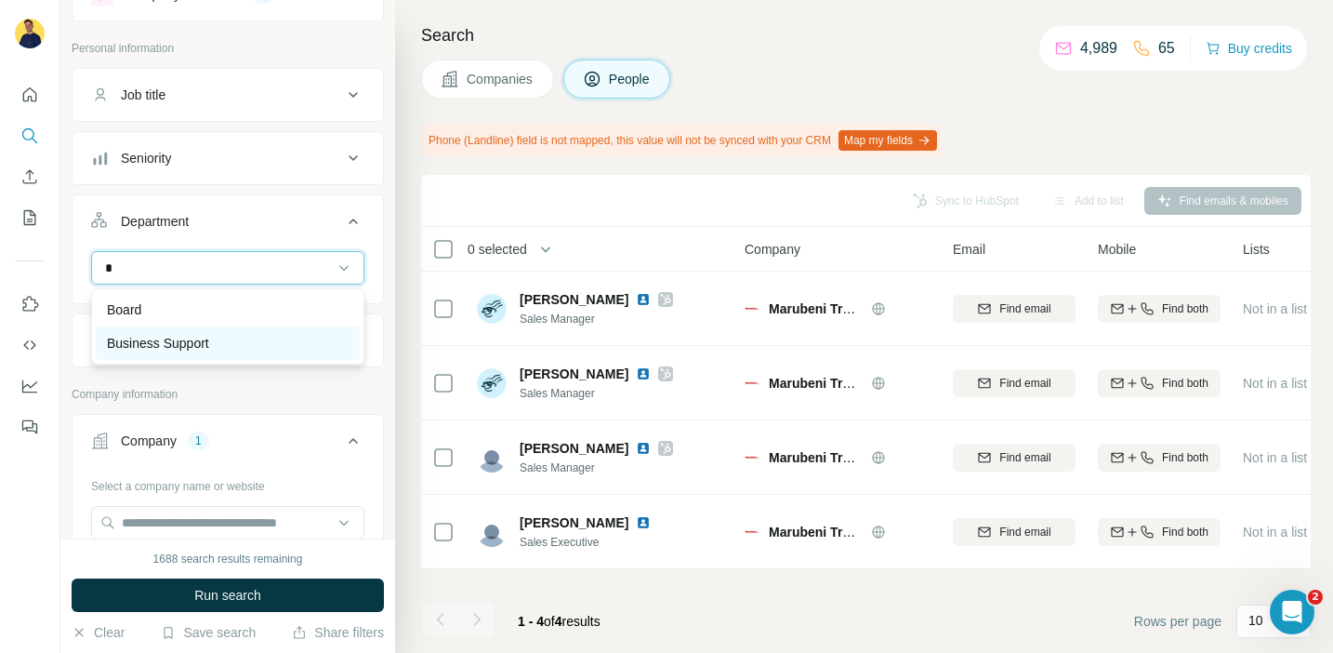
type input "*"
click at [198, 332] on div "Business Support" at bounding box center [228, 342] width 264 height 33
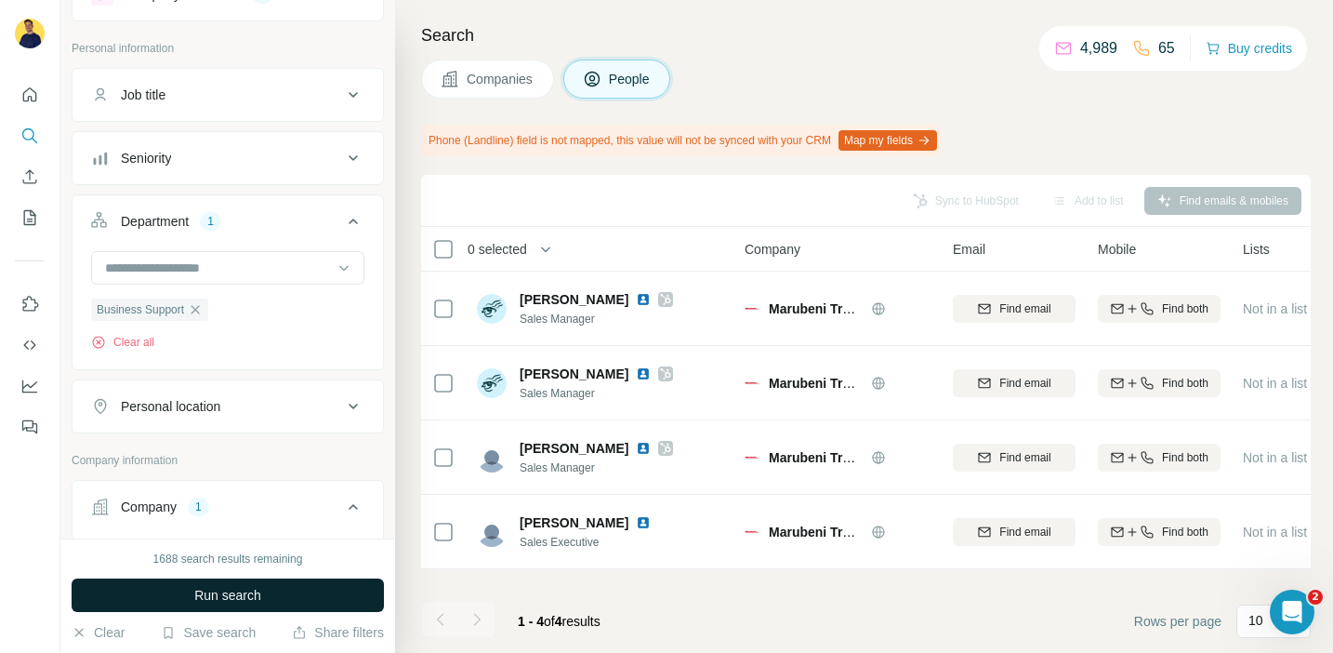
click at [236, 595] on span "Run search" at bounding box center [227, 595] width 67 height 19
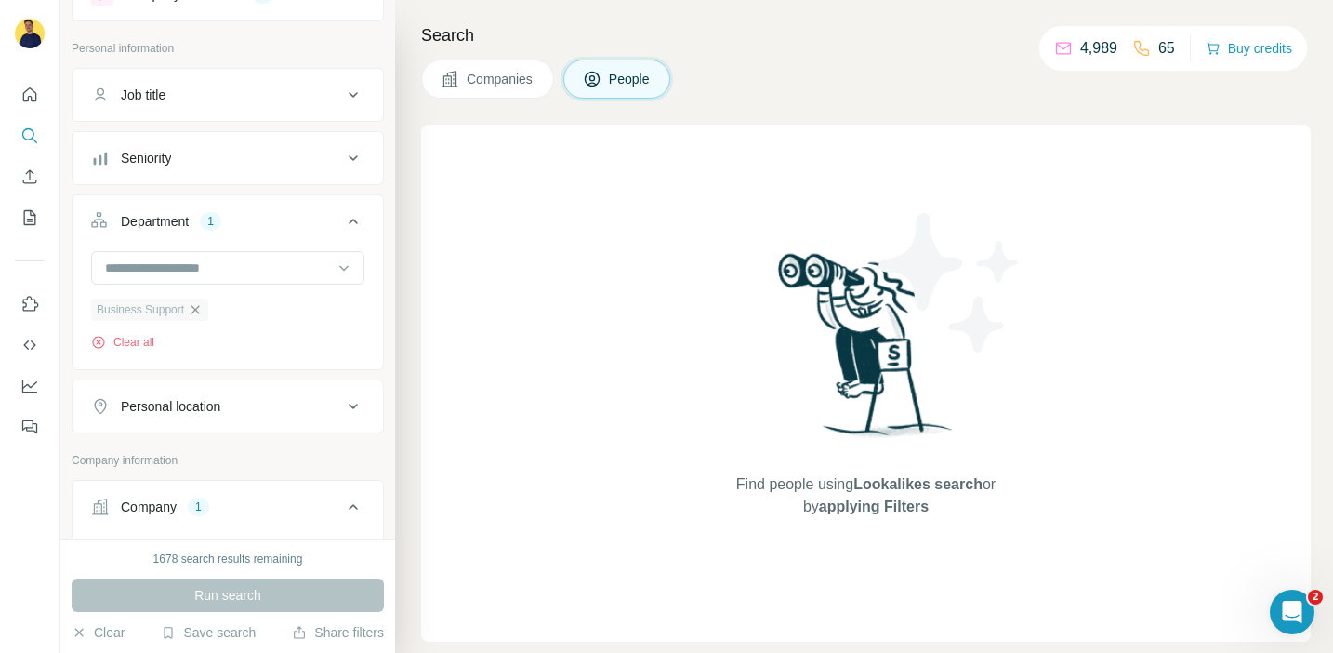
click at [200, 308] on icon "button" at bounding box center [196, 309] width 8 height 8
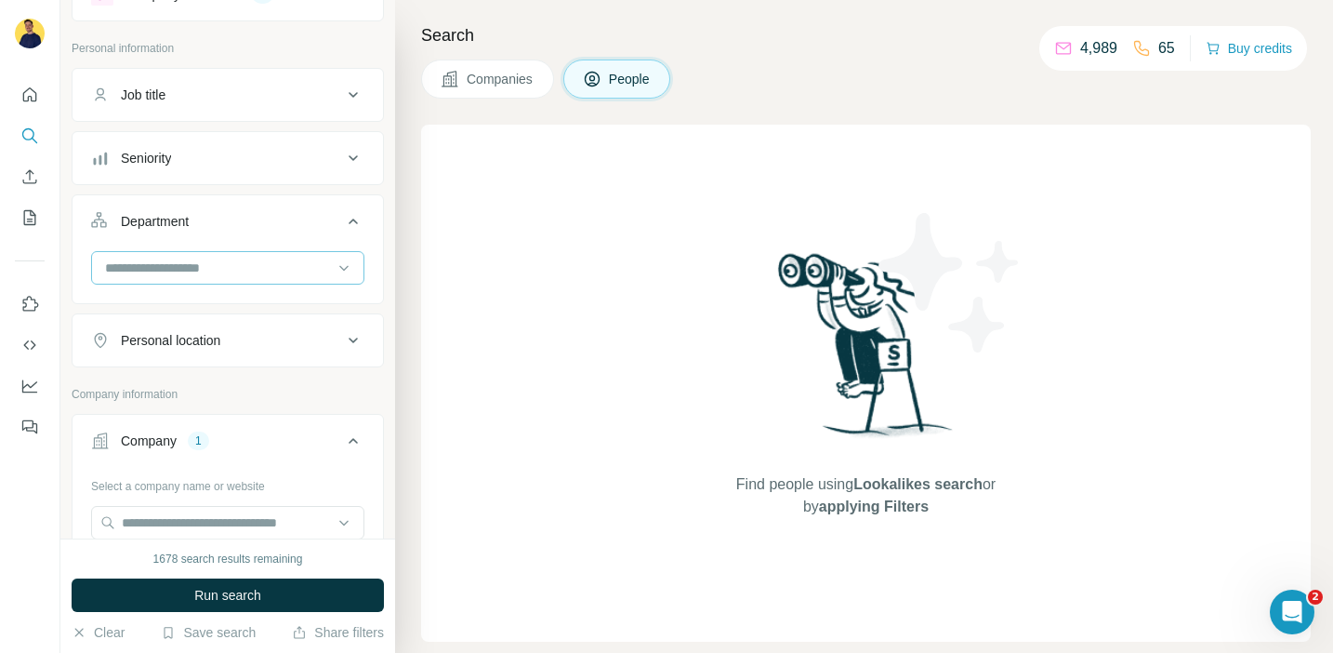
click at [252, 268] on input at bounding box center [218, 268] width 230 height 20
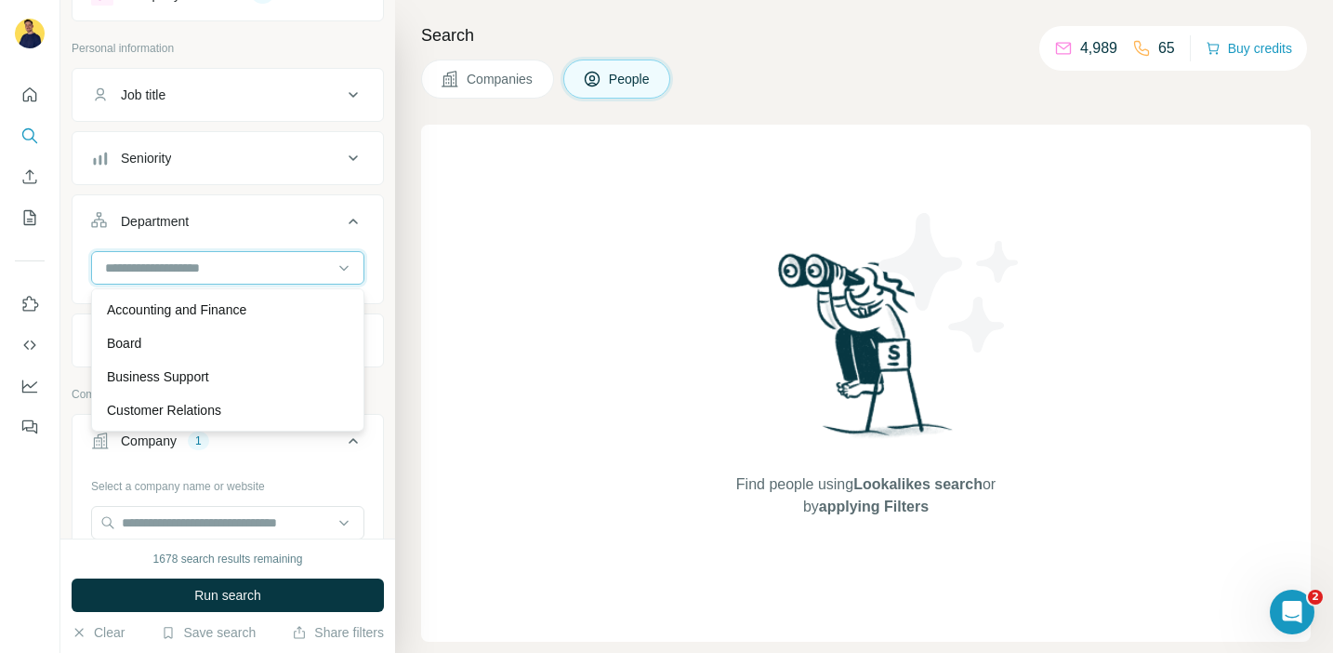
click at [252, 268] on input at bounding box center [218, 268] width 230 height 20
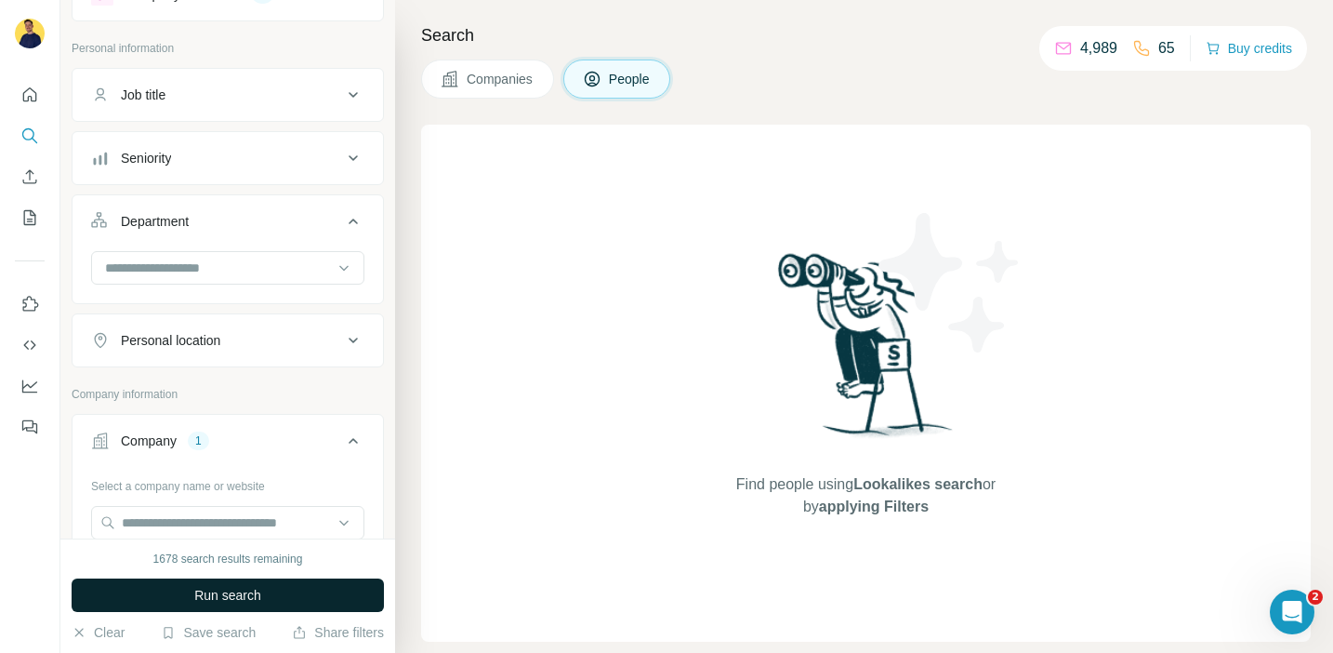
click at [225, 590] on span "Run search" at bounding box center [227, 595] width 67 height 19
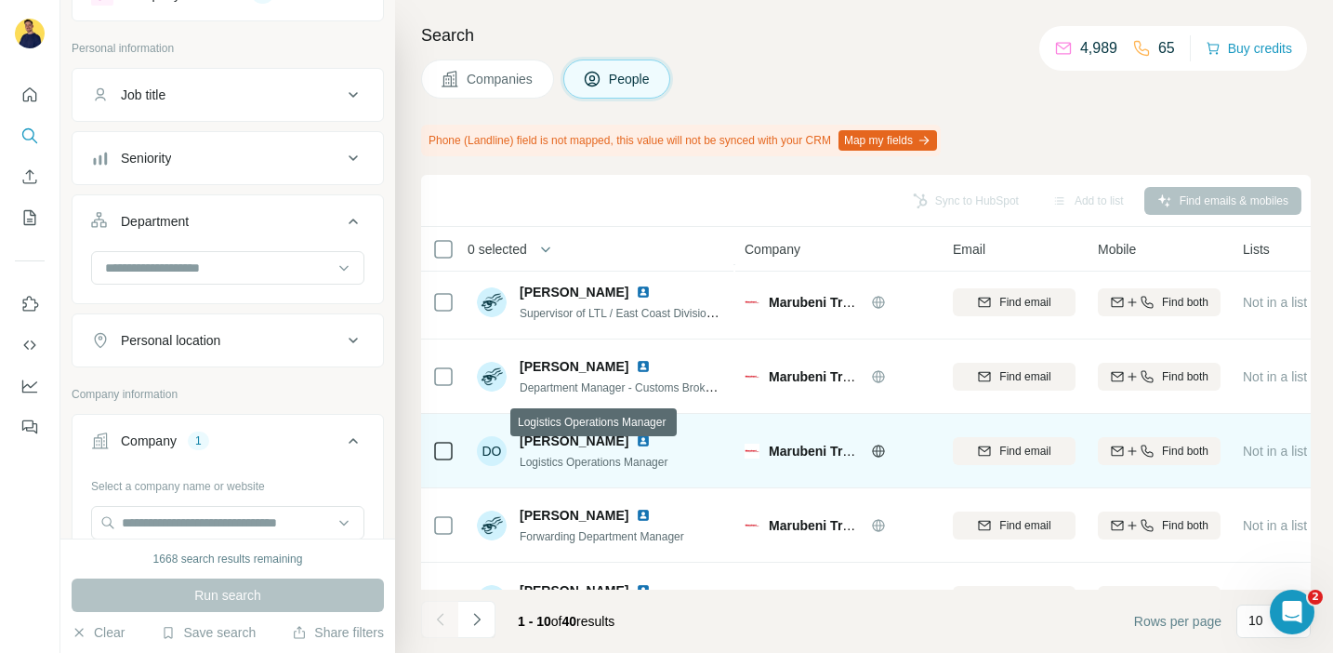
scroll to position [297, 0]
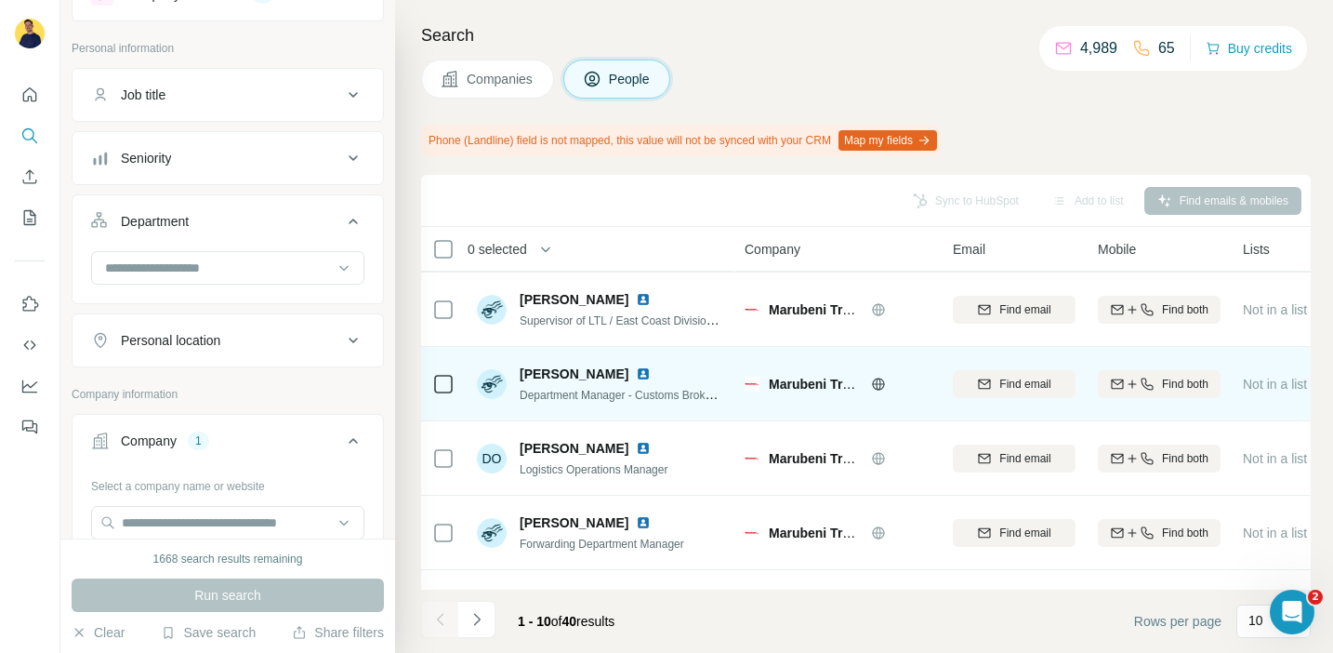
click at [641, 377] on img at bounding box center [643, 373] width 15 height 15
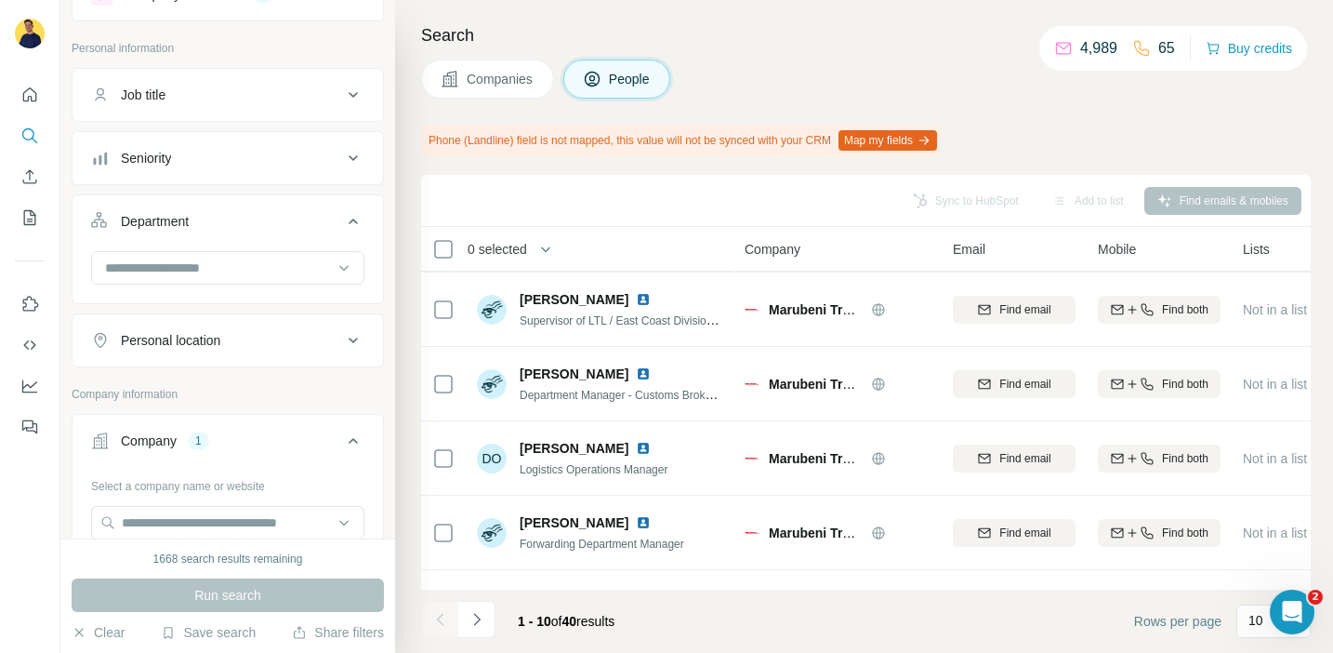
click at [507, 88] on button "Companies" at bounding box center [487, 79] width 133 height 39
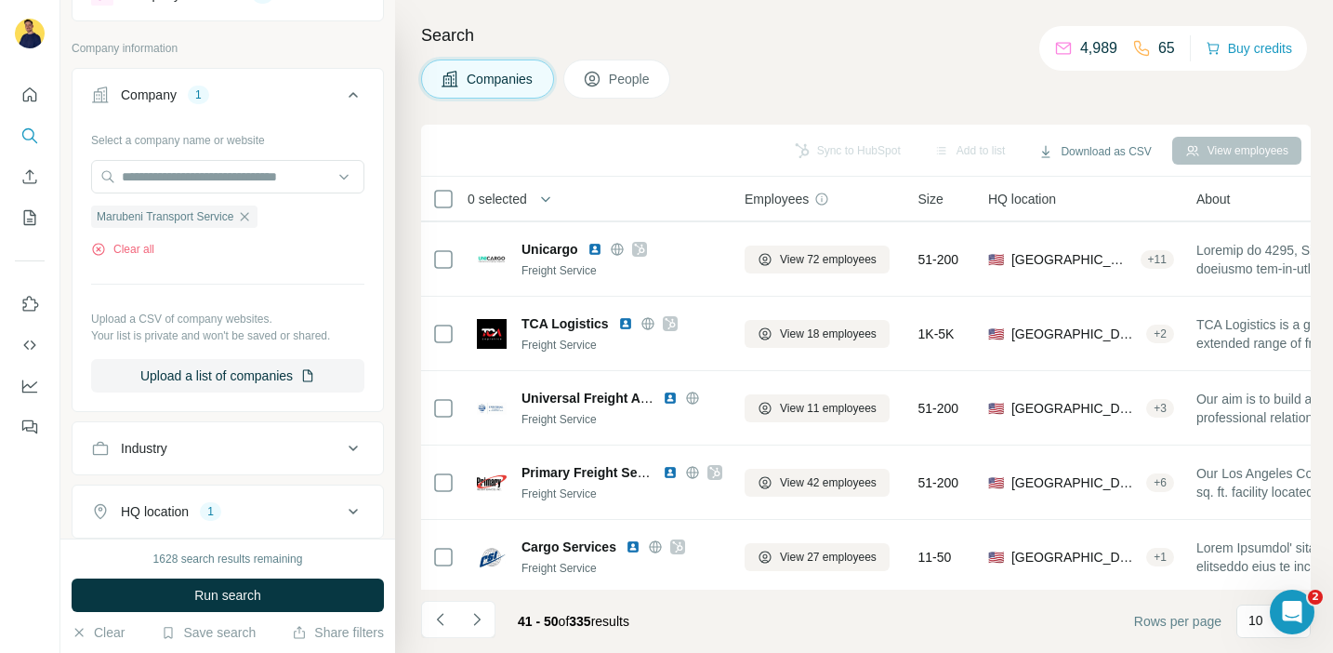
click at [601, 75] on icon at bounding box center [592, 79] width 19 height 19
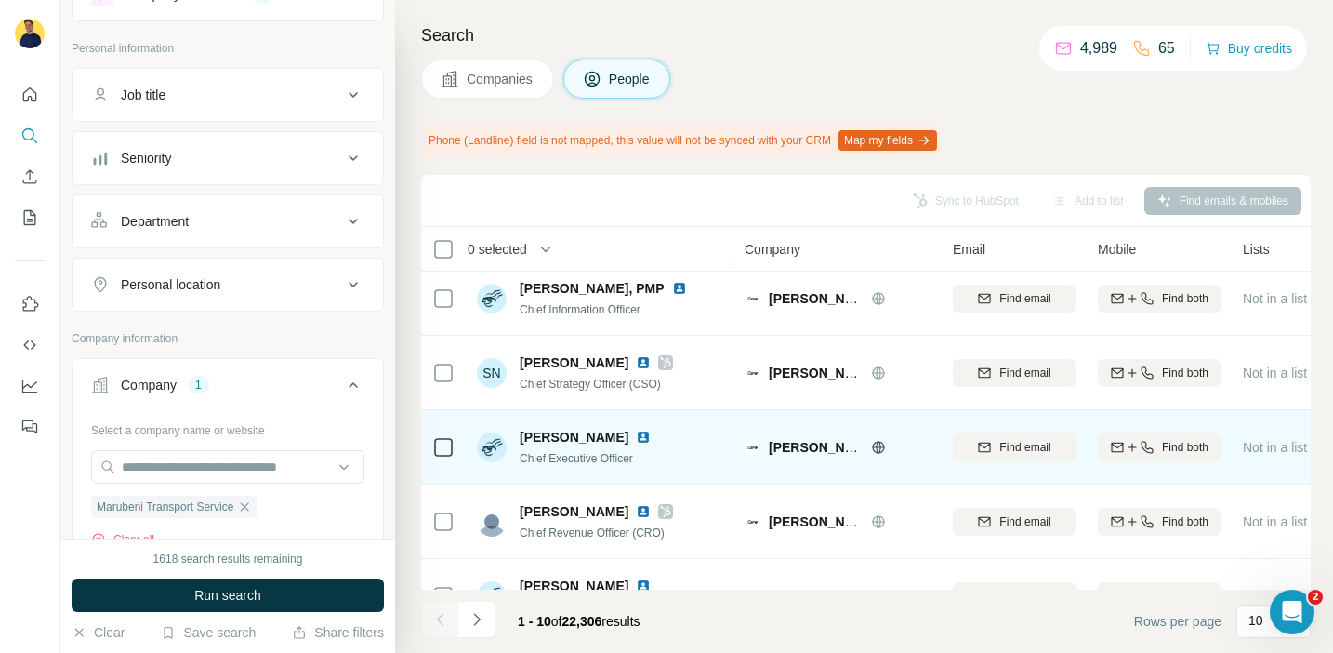
scroll to position [210, 0]
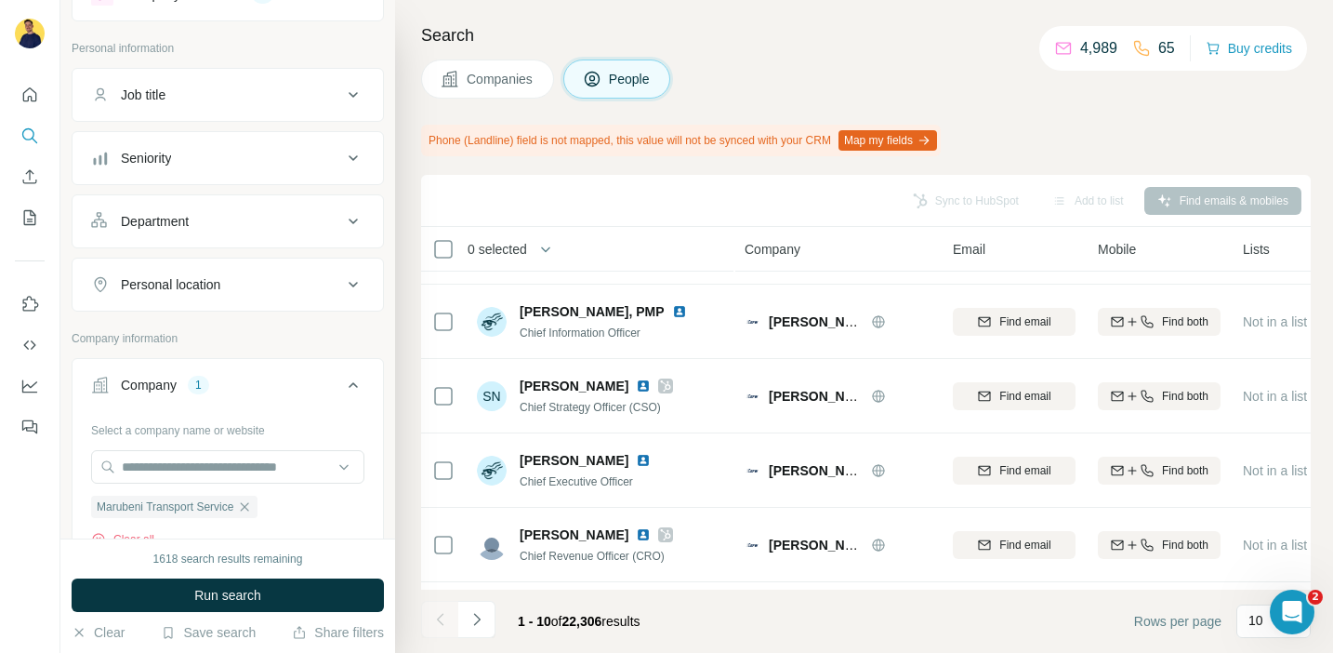
click at [490, 67] on button "Companies" at bounding box center [487, 79] width 133 height 39
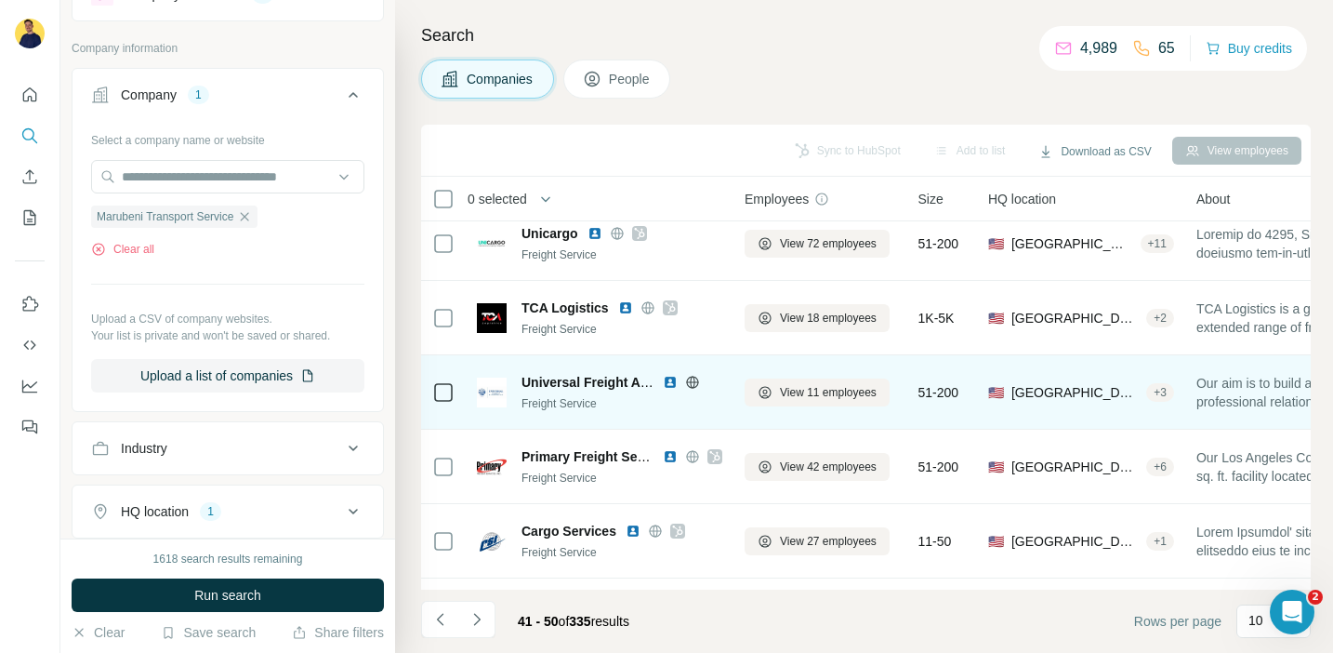
scroll to position [376, 0]
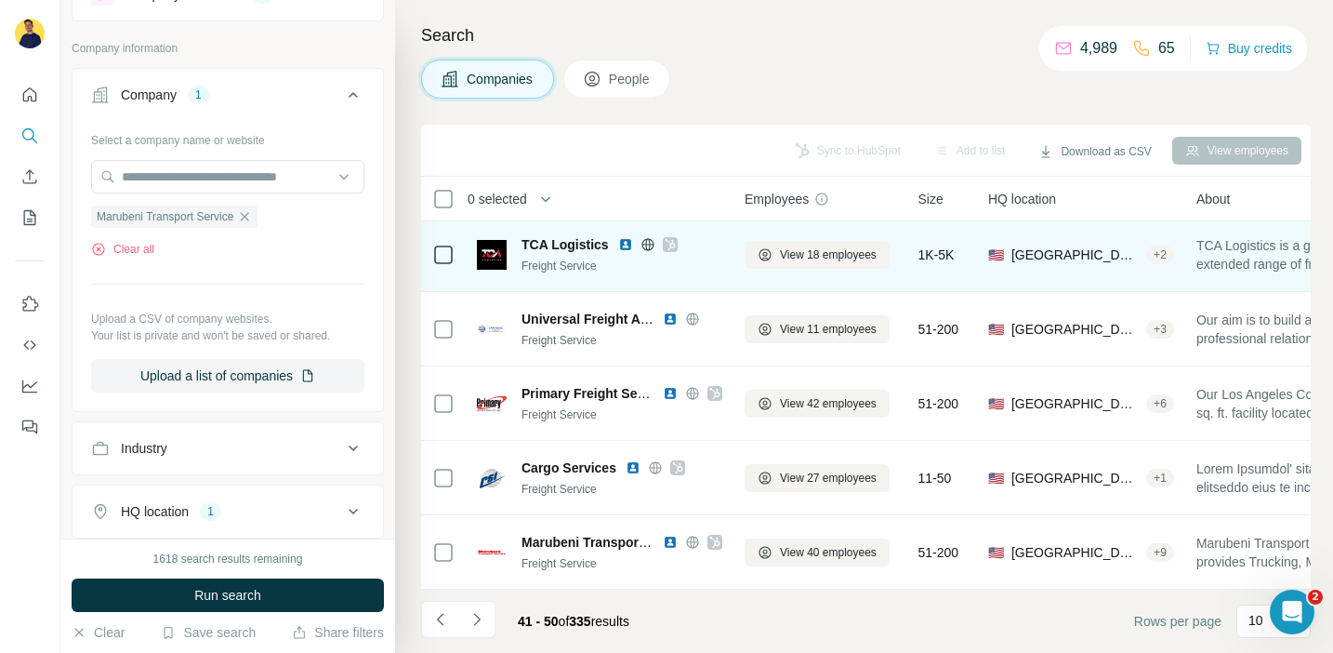
click at [673, 241] on icon at bounding box center [670, 244] width 11 height 15
click at [840, 256] on span "View 18 employees" at bounding box center [828, 254] width 97 height 17
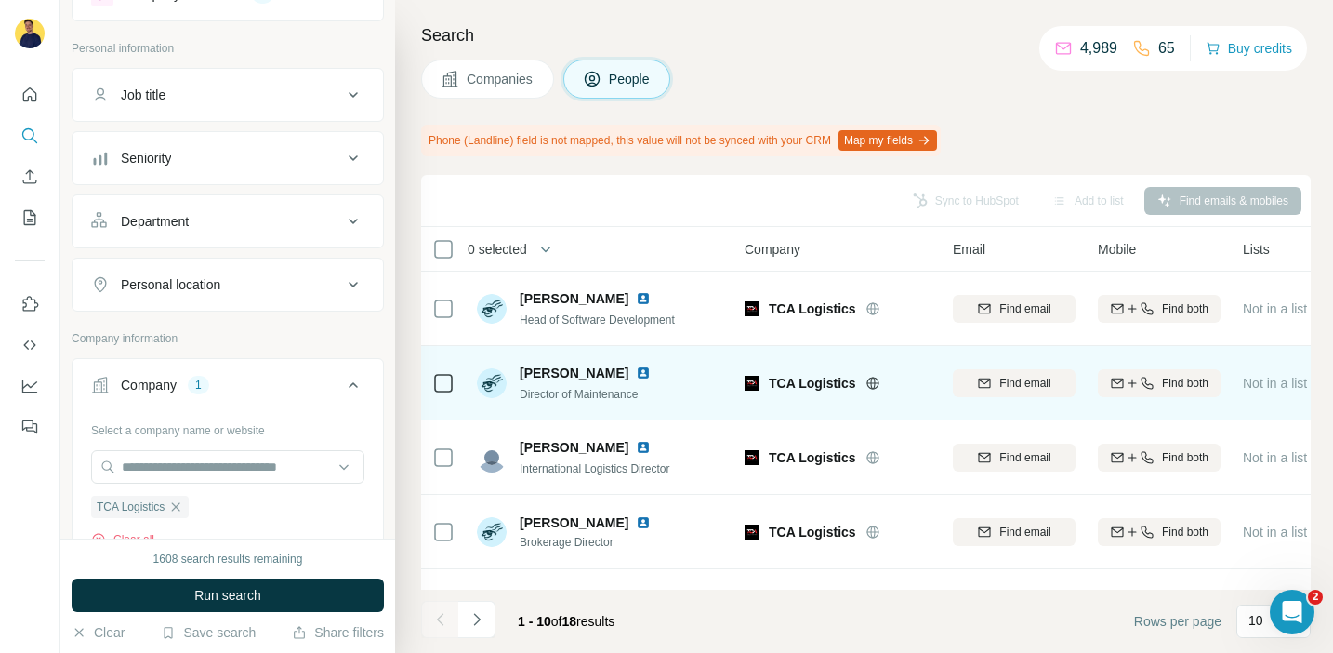
click at [636, 370] on img at bounding box center [643, 372] width 15 height 15
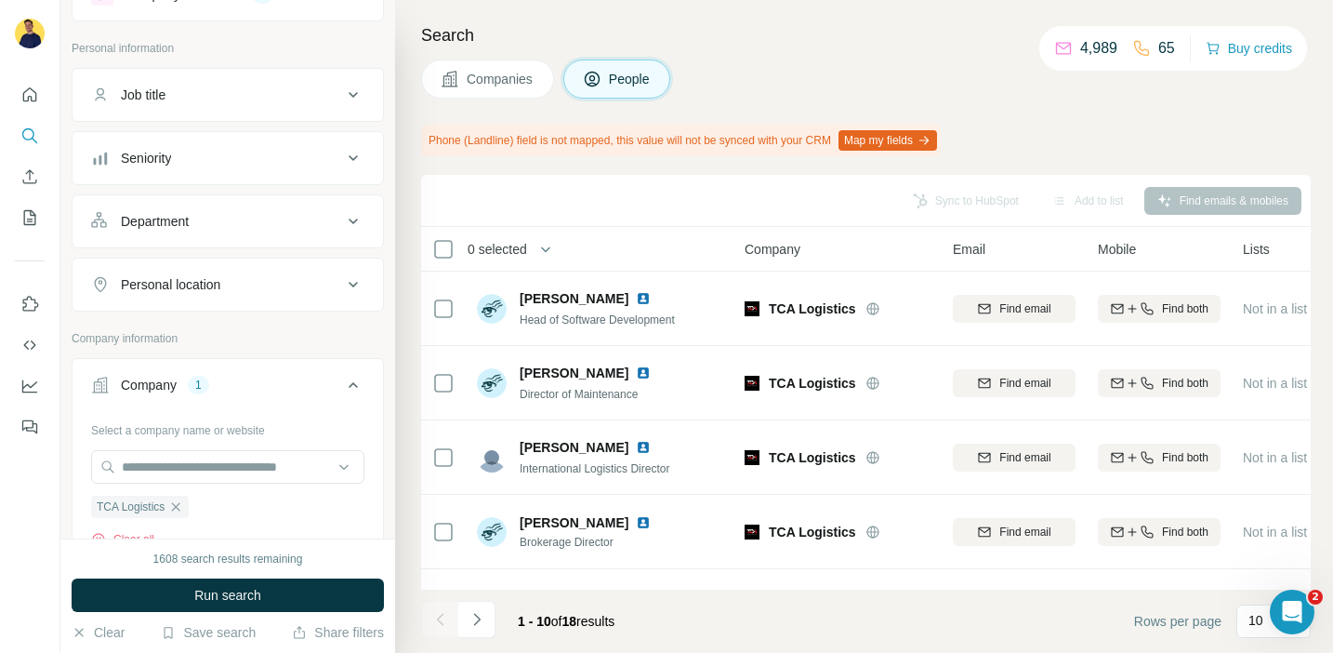
click at [507, 77] on span "Companies" at bounding box center [501, 79] width 68 height 19
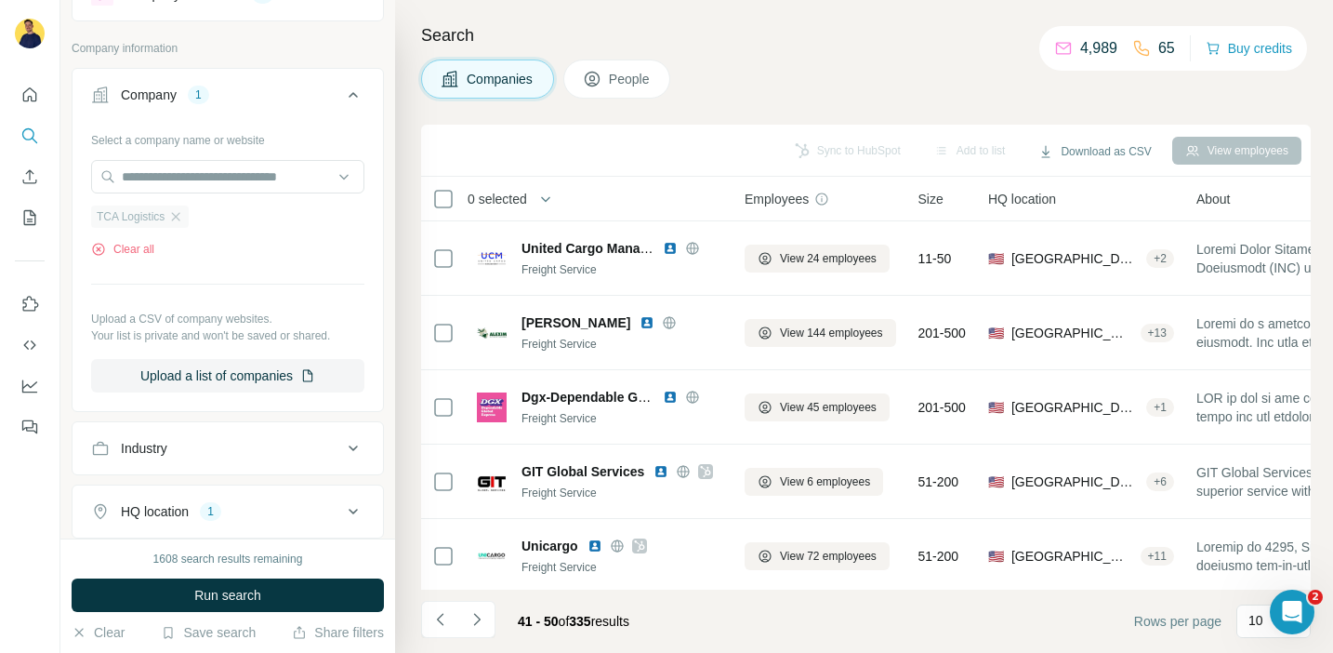
click at [181, 208] on div "TCA Logistics" at bounding box center [140, 216] width 98 height 22
click at [180, 207] on div "TCA Logistics" at bounding box center [140, 216] width 98 height 22
click at [177, 222] on icon "button" at bounding box center [175, 216] width 15 height 15
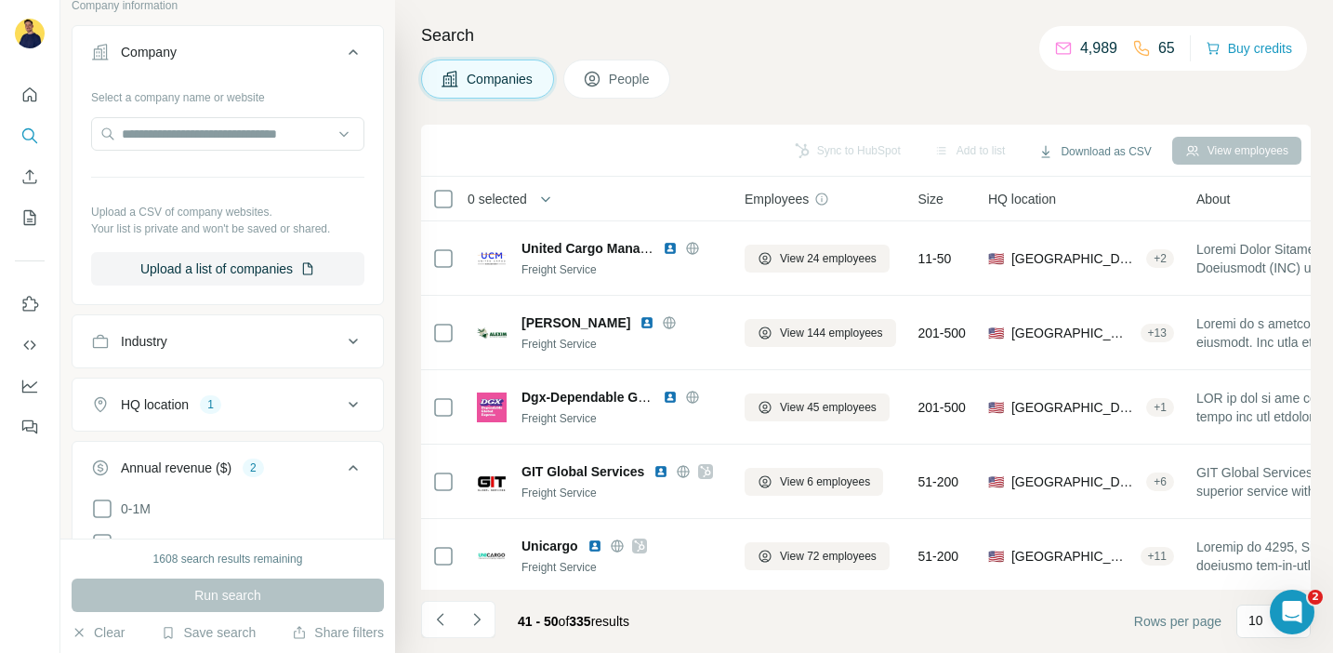
scroll to position [721, 0]
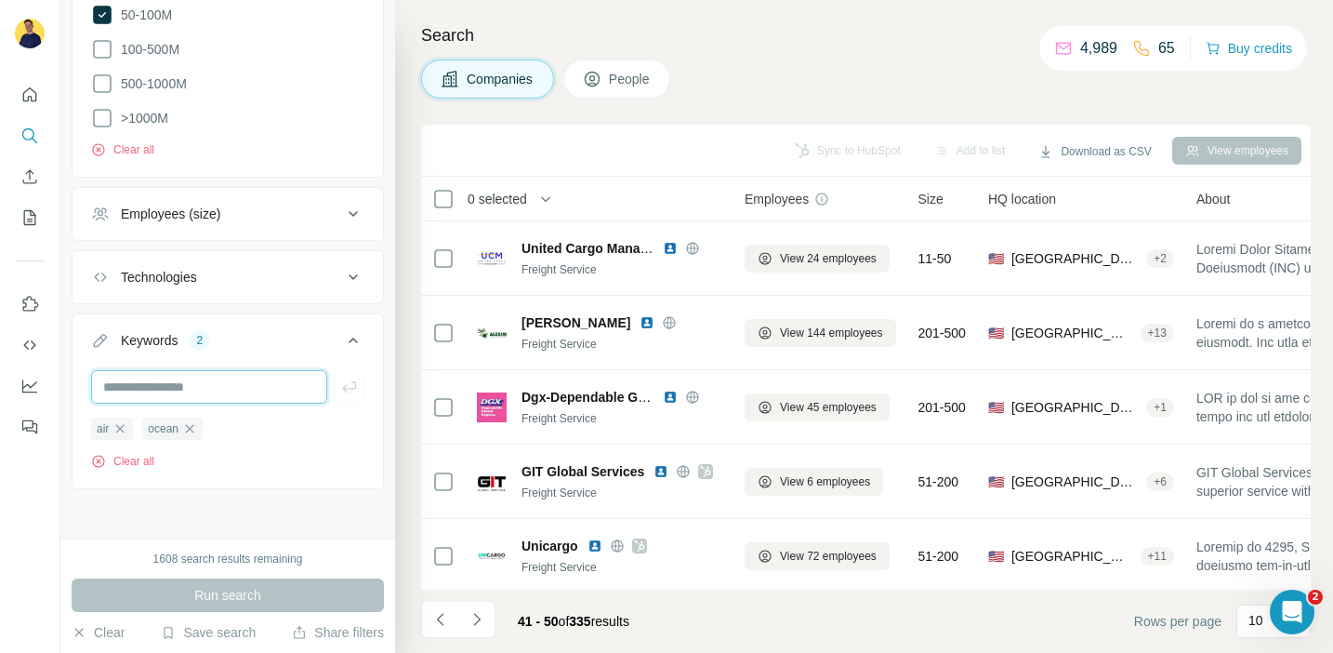
click at [233, 386] on input "text" at bounding box center [209, 386] width 236 height 33
type input "*******"
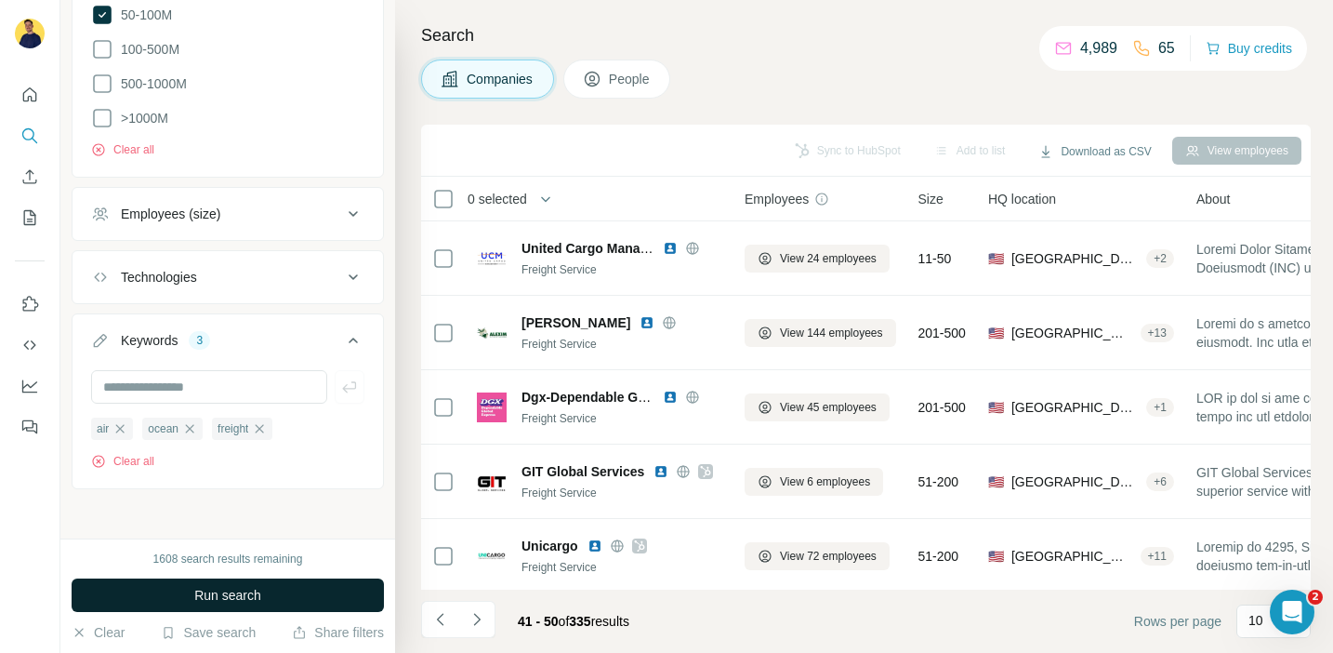
click at [258, 587] on span "Run search" at bounding box center [227, 595] width 67 height 19
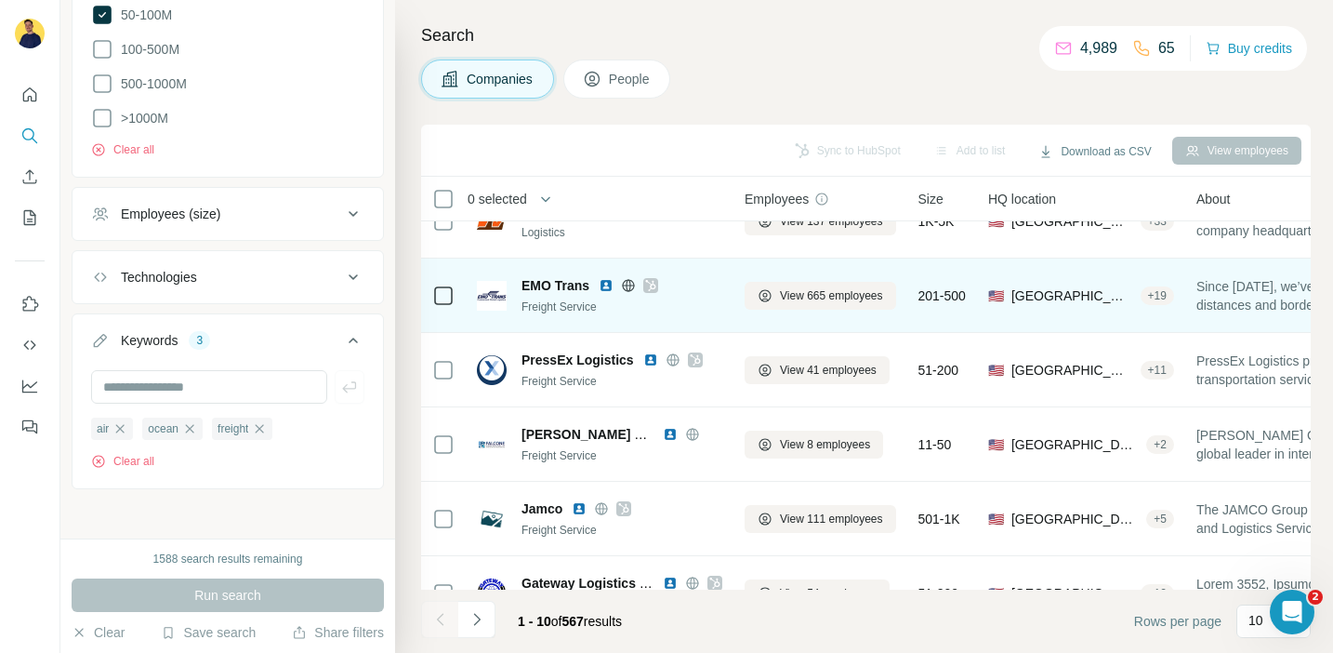
scroll to position [188, 0]
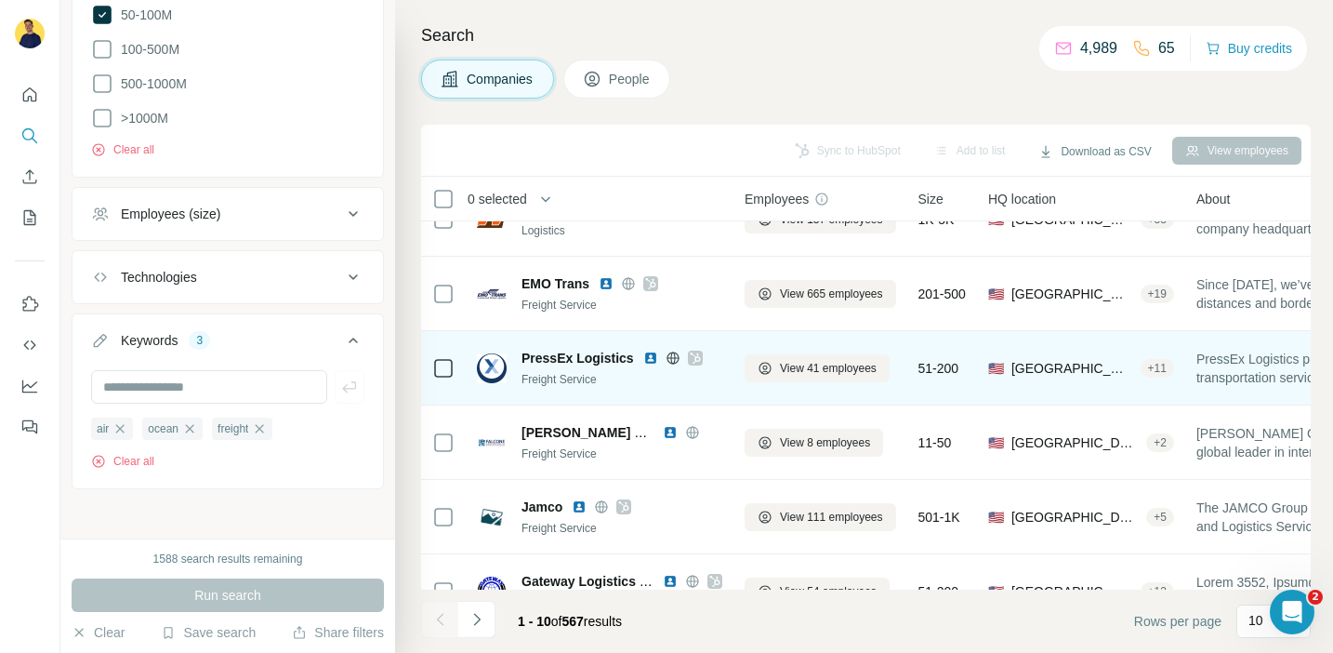
click at [688, 355] on div at bounding box center [695, 357] width 15 height 15
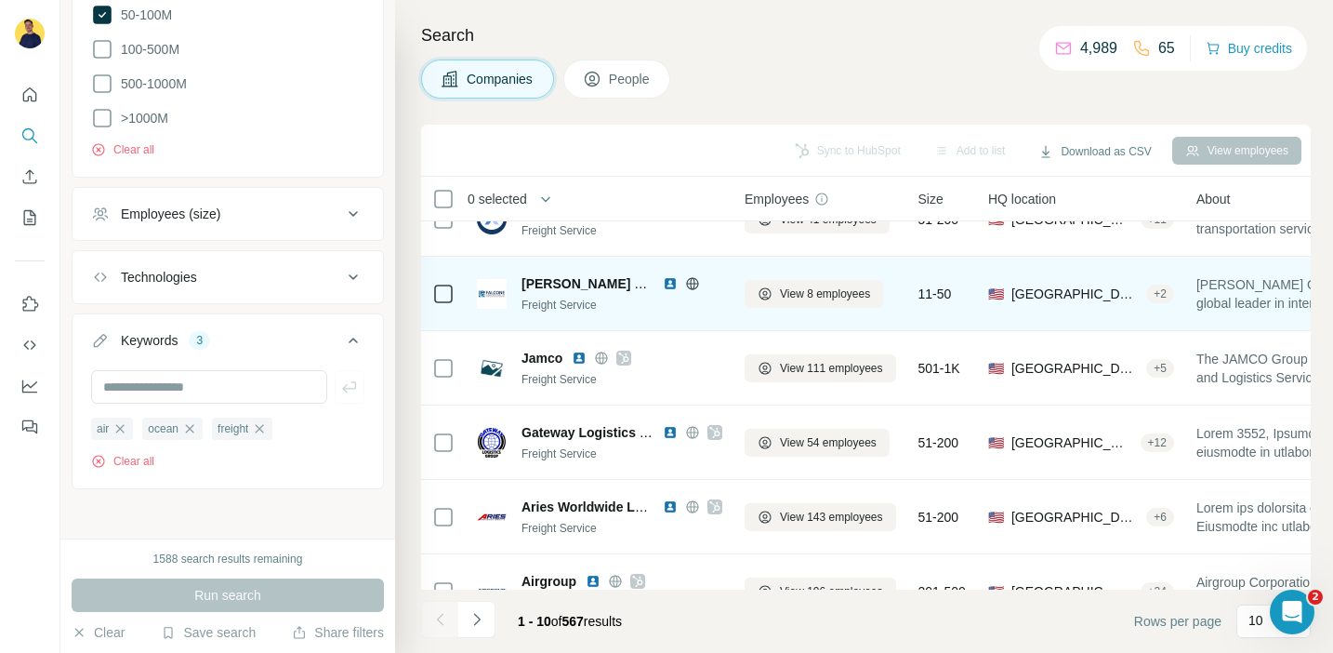
scroll to position [342, 0]
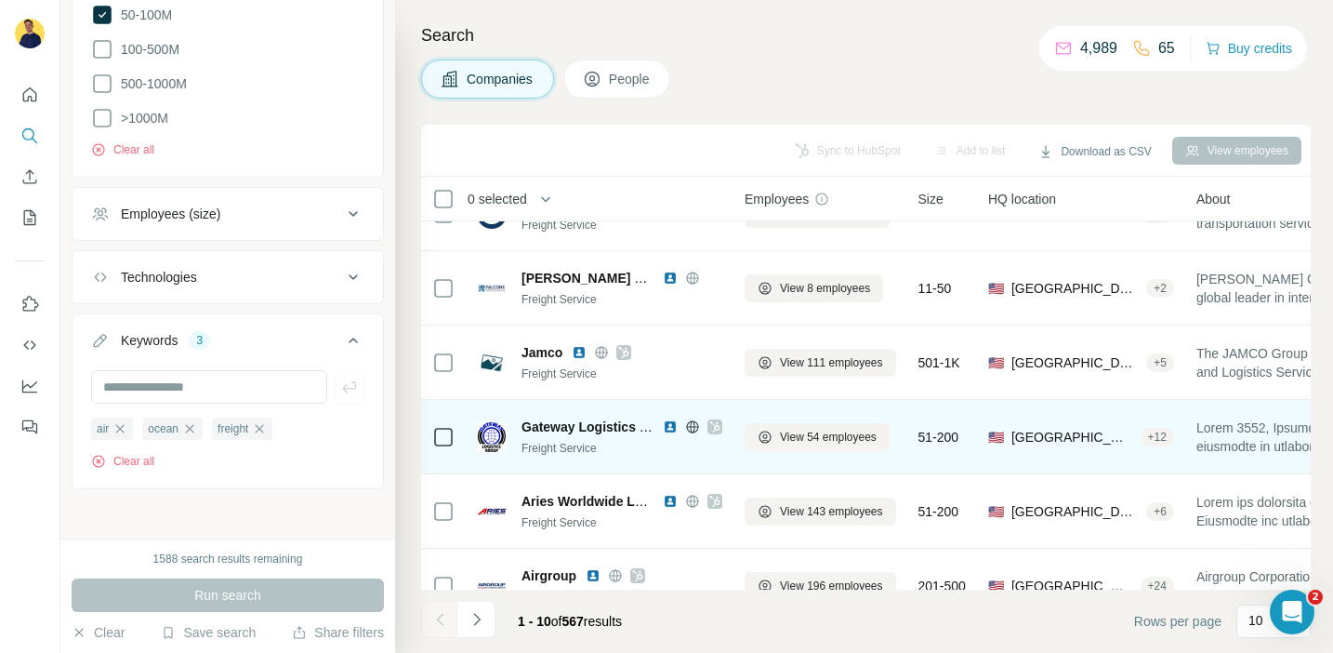
click at [713, 425] on icon at bounding box center [714, 426] width 11 height 15
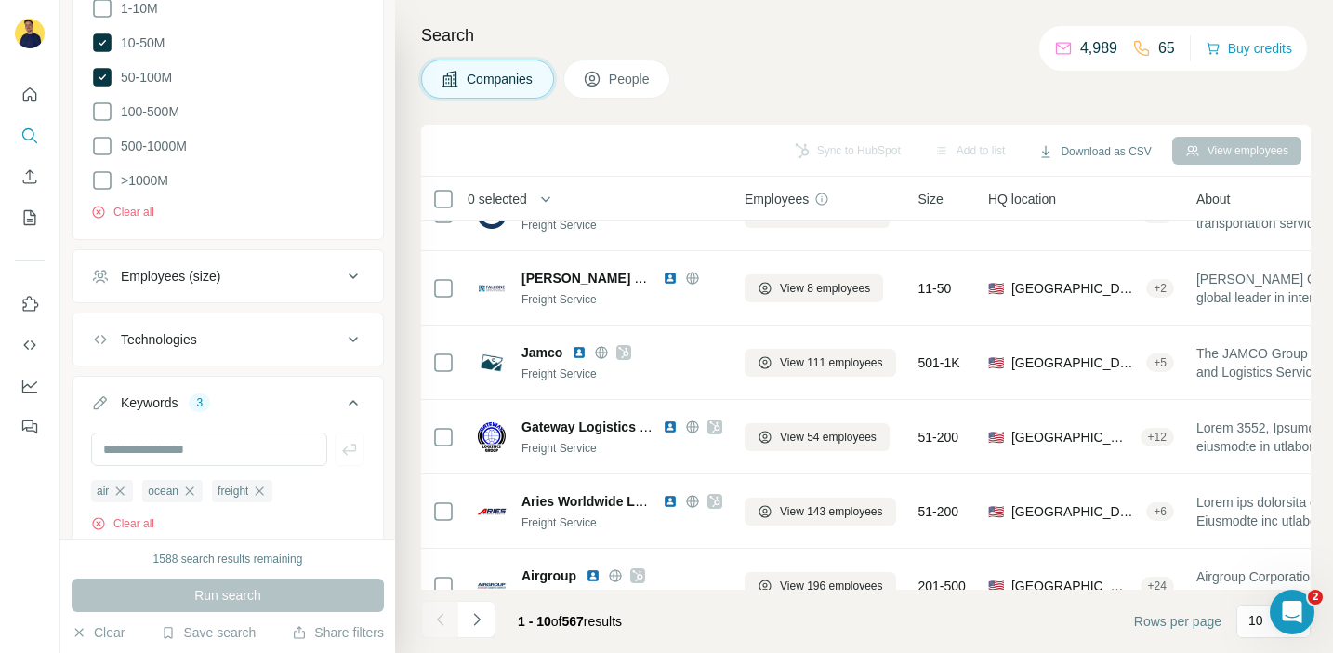
scroll to position [649, 0]
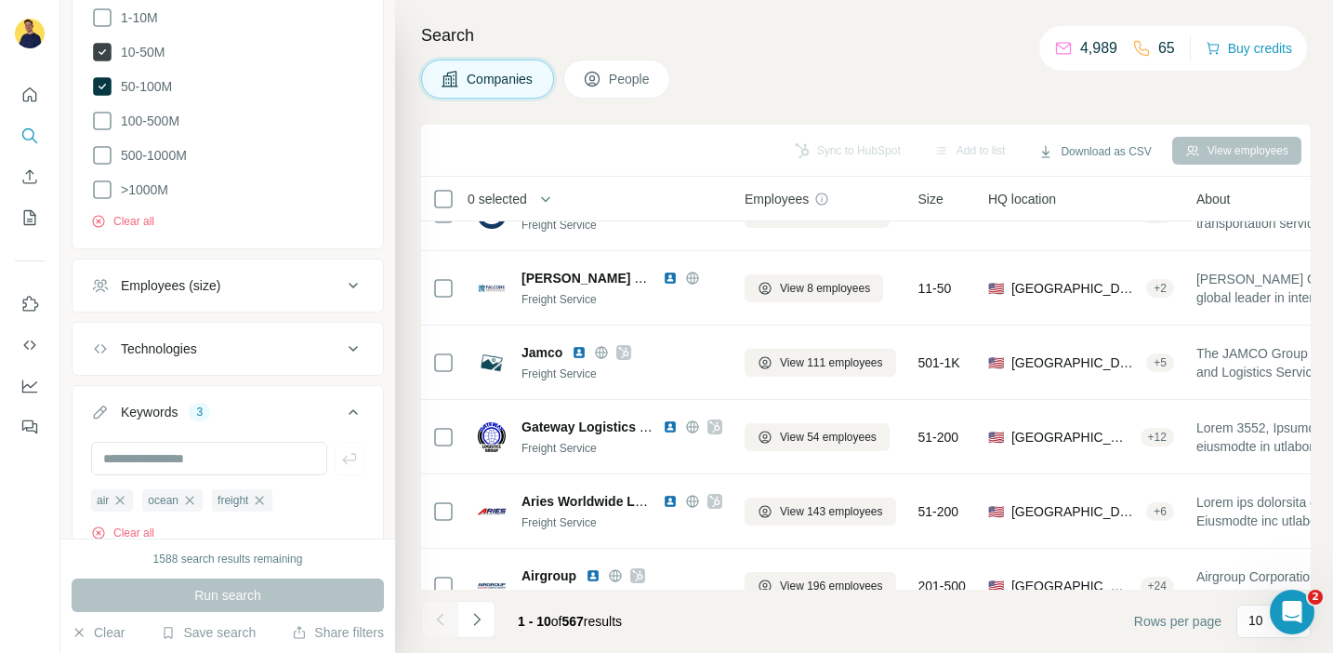
click at [104, 45] on icon at bounding box center [102, 52] width 19 height 19
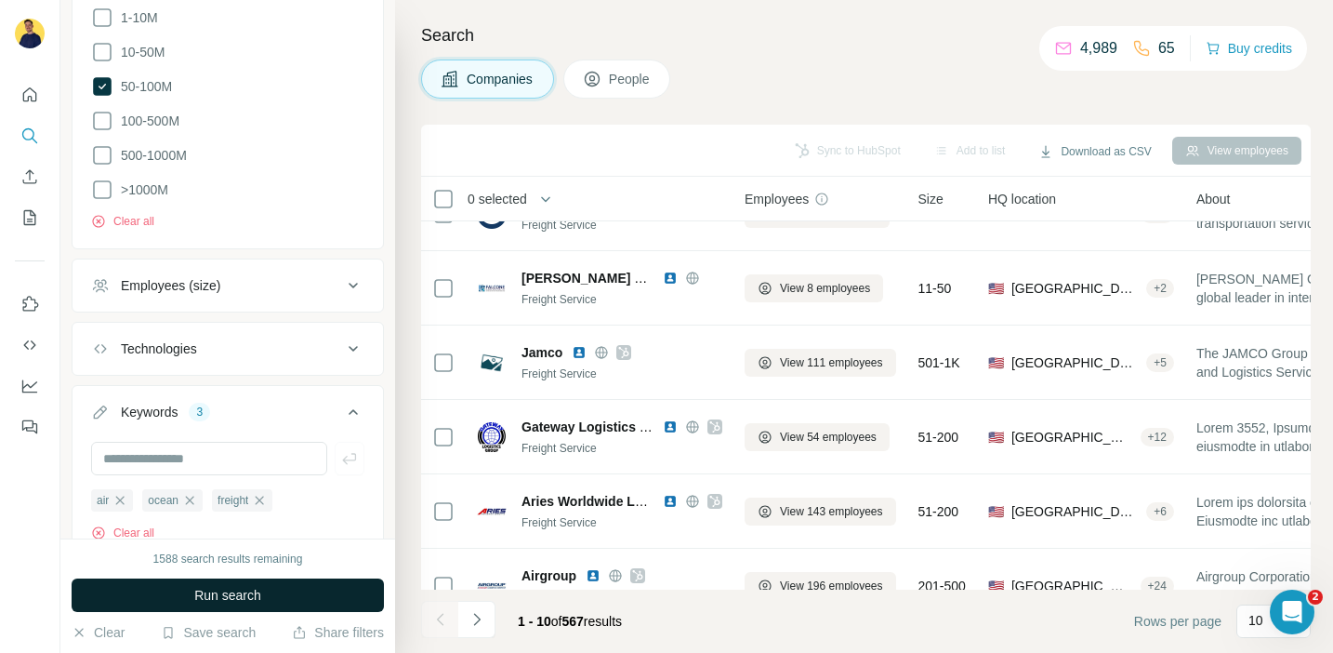
click at [304, 590] on button "Run search" at bounding box center [228, 594] width 312 height 33
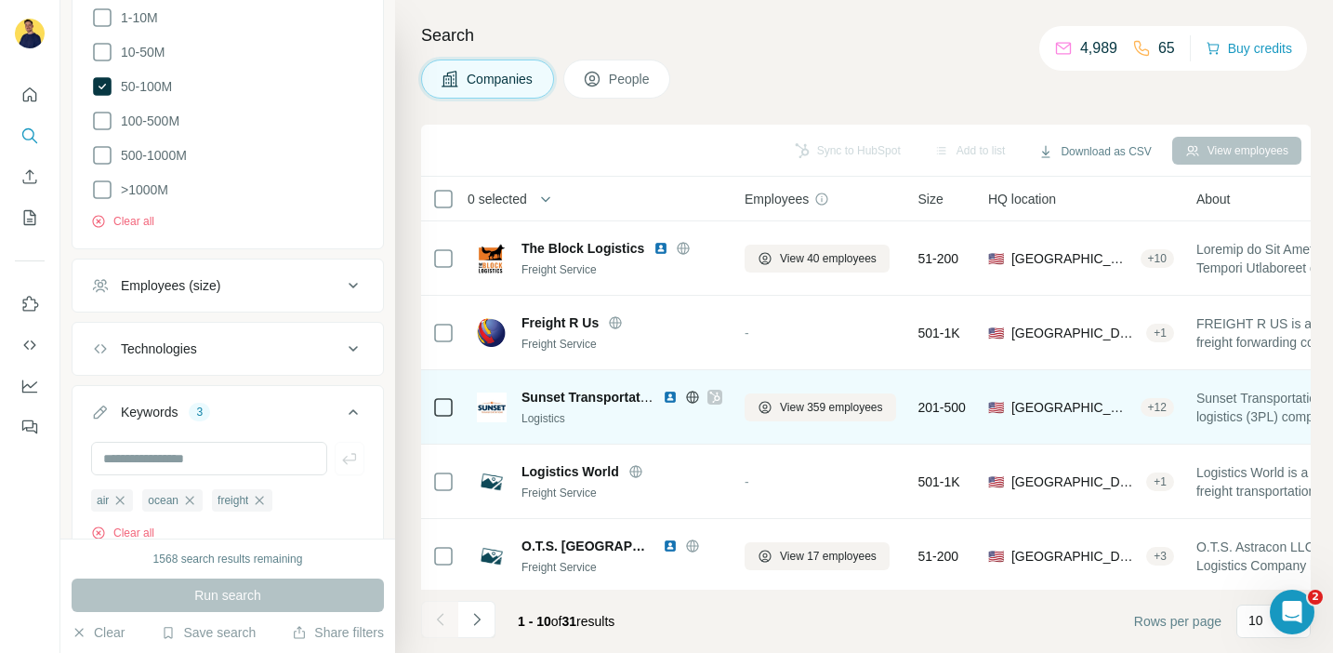
click at [714, 396] on icon at bounding box center [714, 397] width 11 height 15
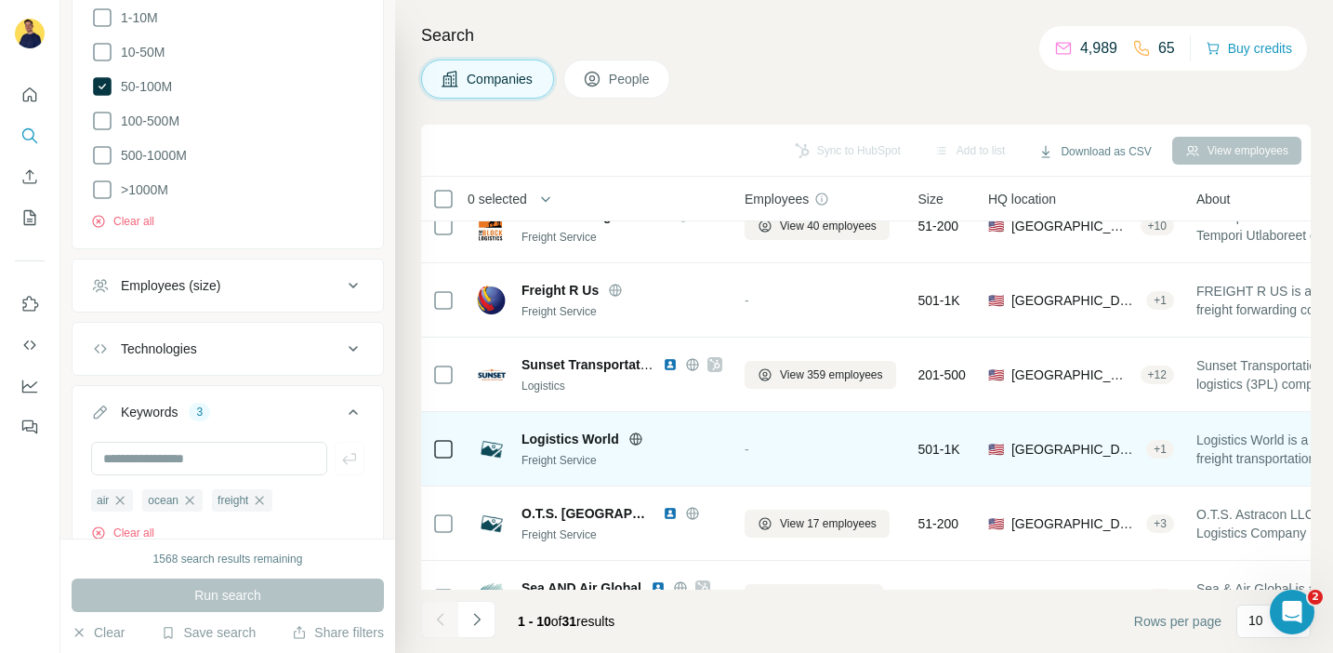
scroll to position [36, 0]
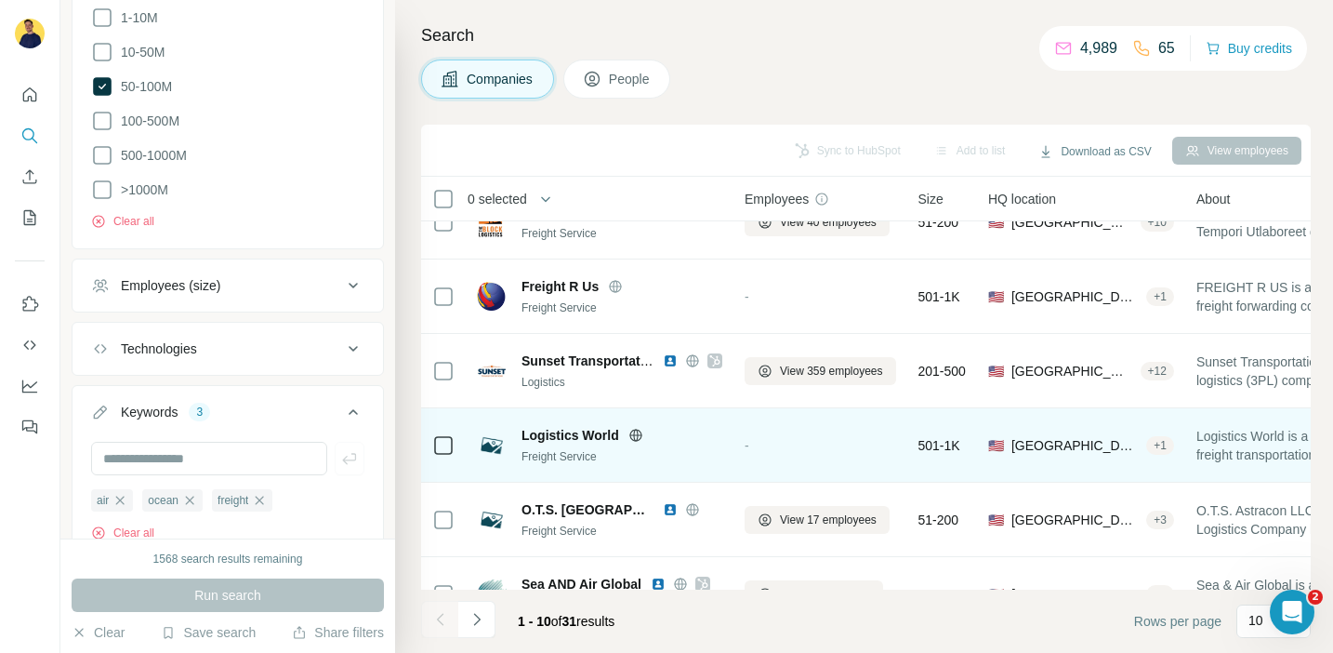
click at [638, 437] on icon at bounding box center [635, 435] width 15 height 15
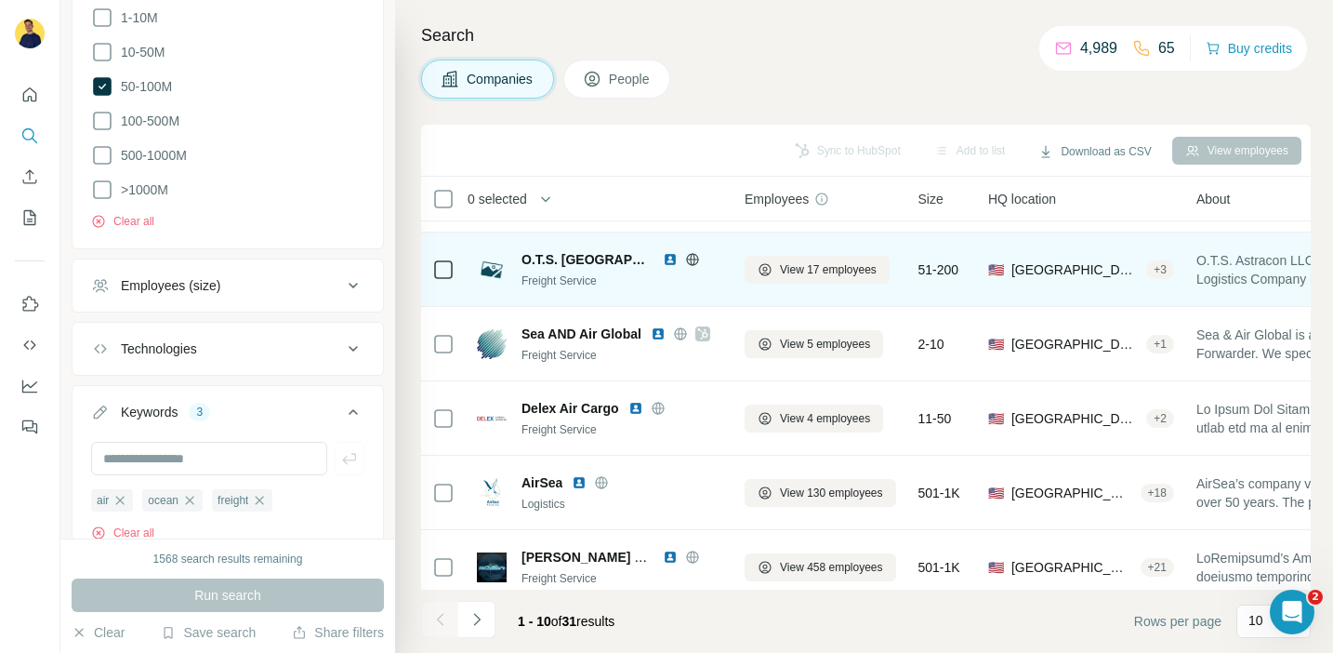
scroll to position [291, 0]
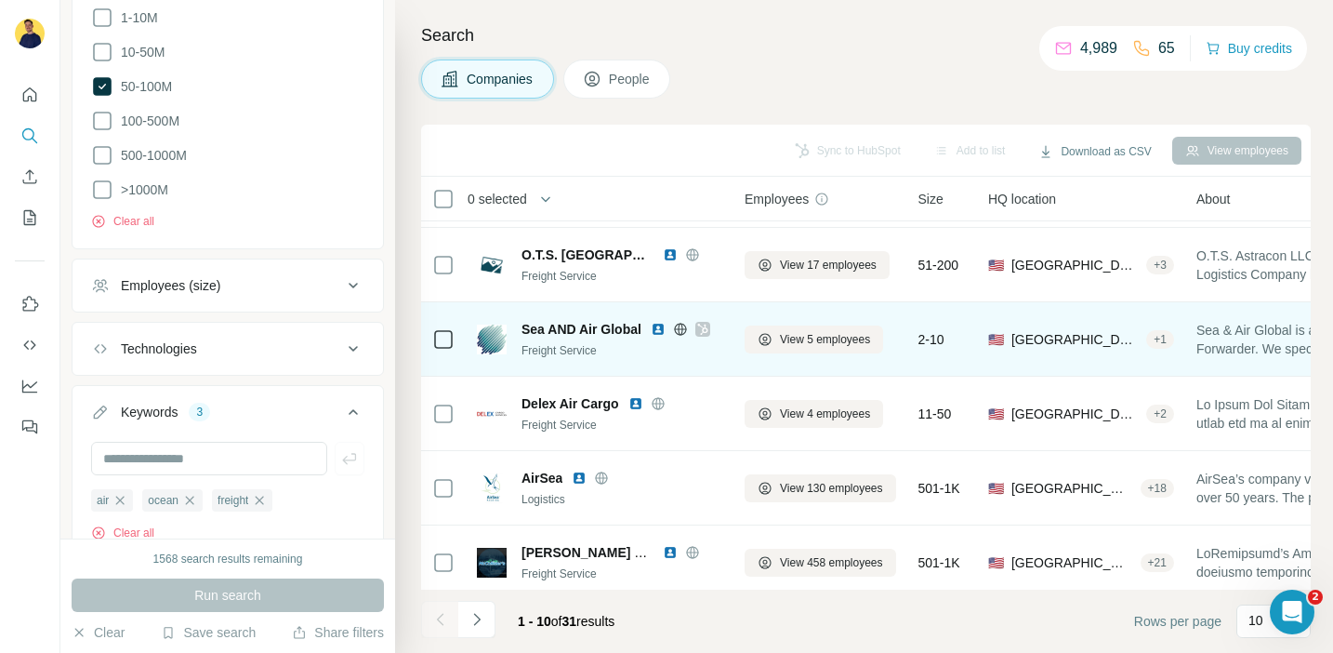
click at [703, 328] on icon at bounding box center [702, 329] width 10 height 11
click at [805, 349] on button "View 5 employees" at bounding box center [814, 339] width 139 height 28
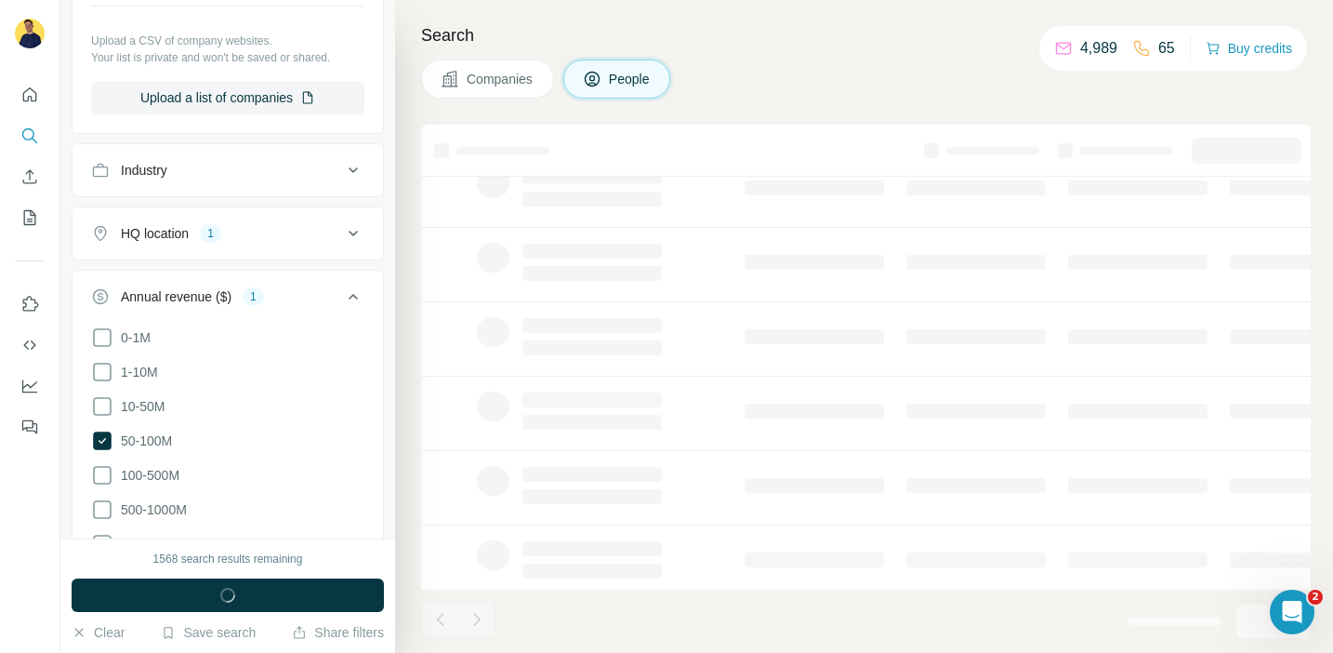
scroll to position [1003, 0]
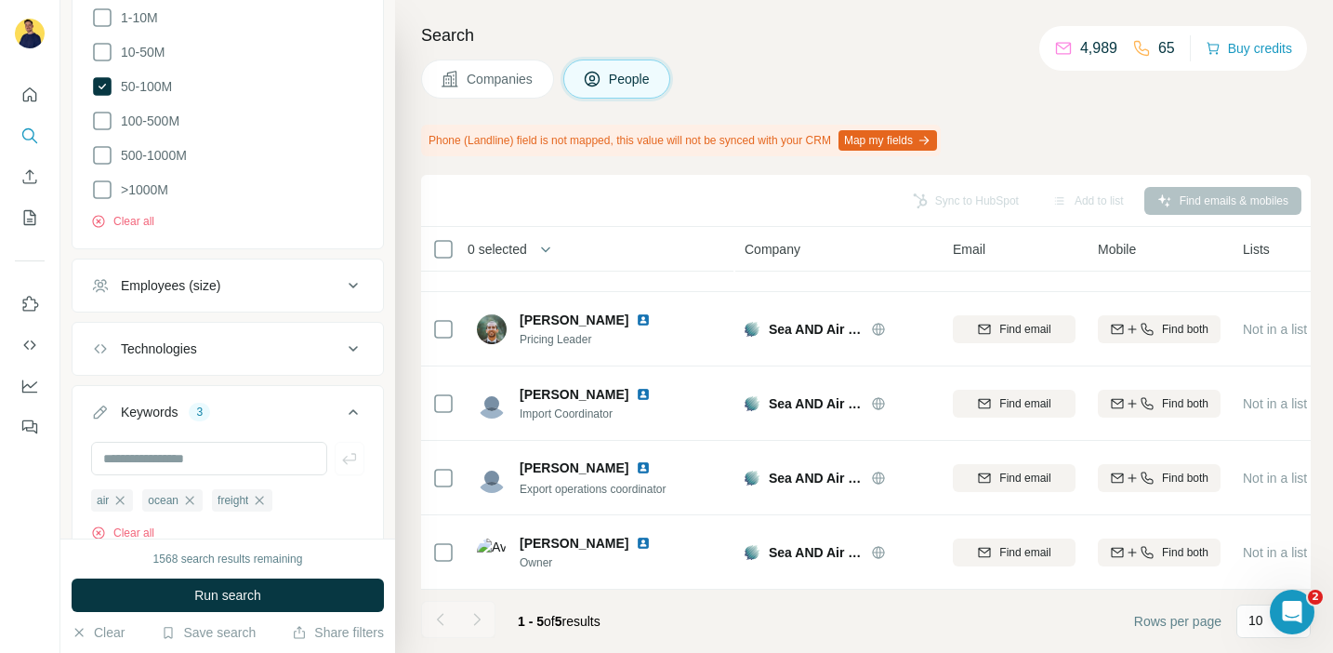
scroll to position [54, 0]
click at [513, 75] on span "Companies" at bounding box center [501, 79] width 68 height 19
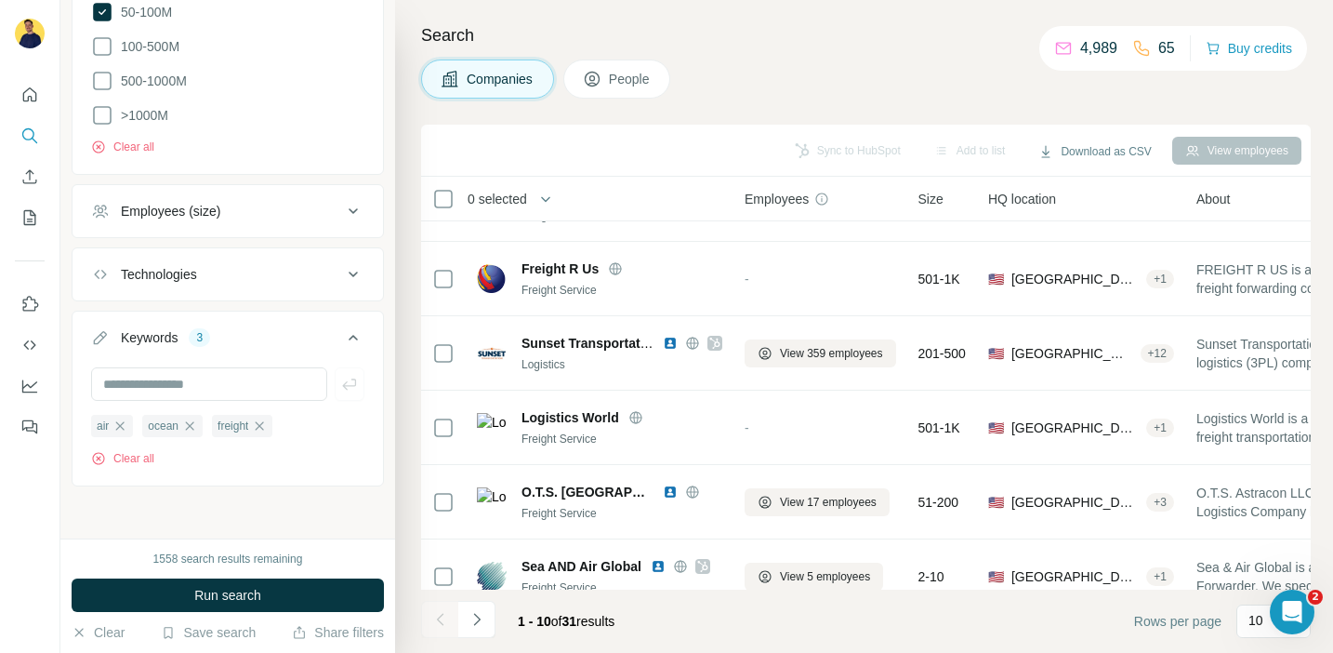
scroll to position [291, 0]
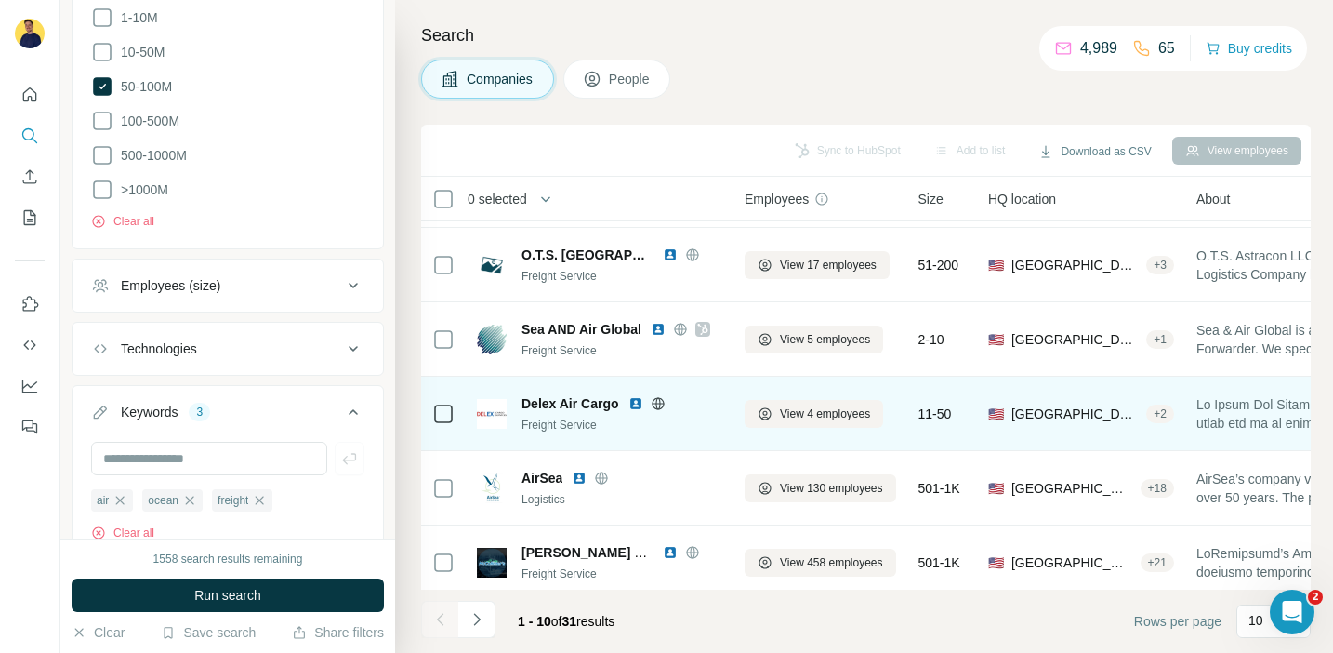
scroll to position [329, 0]
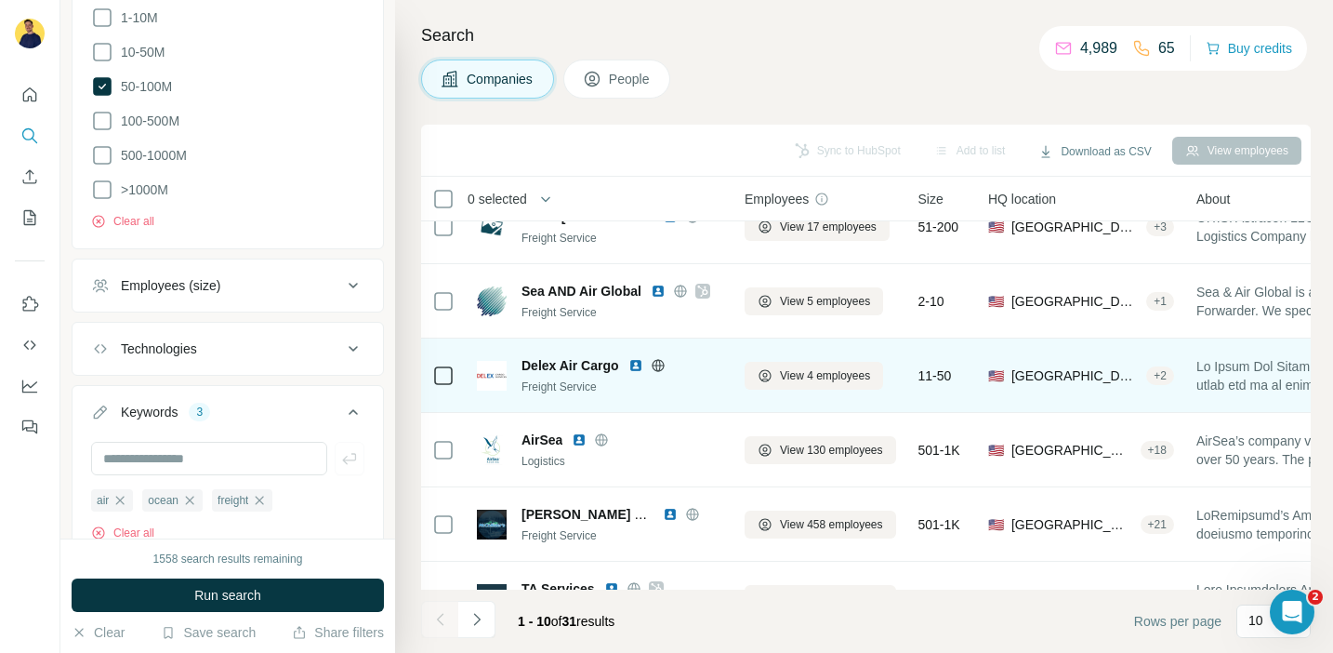
click at [653, 367] on icon at bounding box center [658, 365] width 15 height 15
click at [801, 374] on span "View 4 employees" at bounding box center [825, 375] width 90 height 17
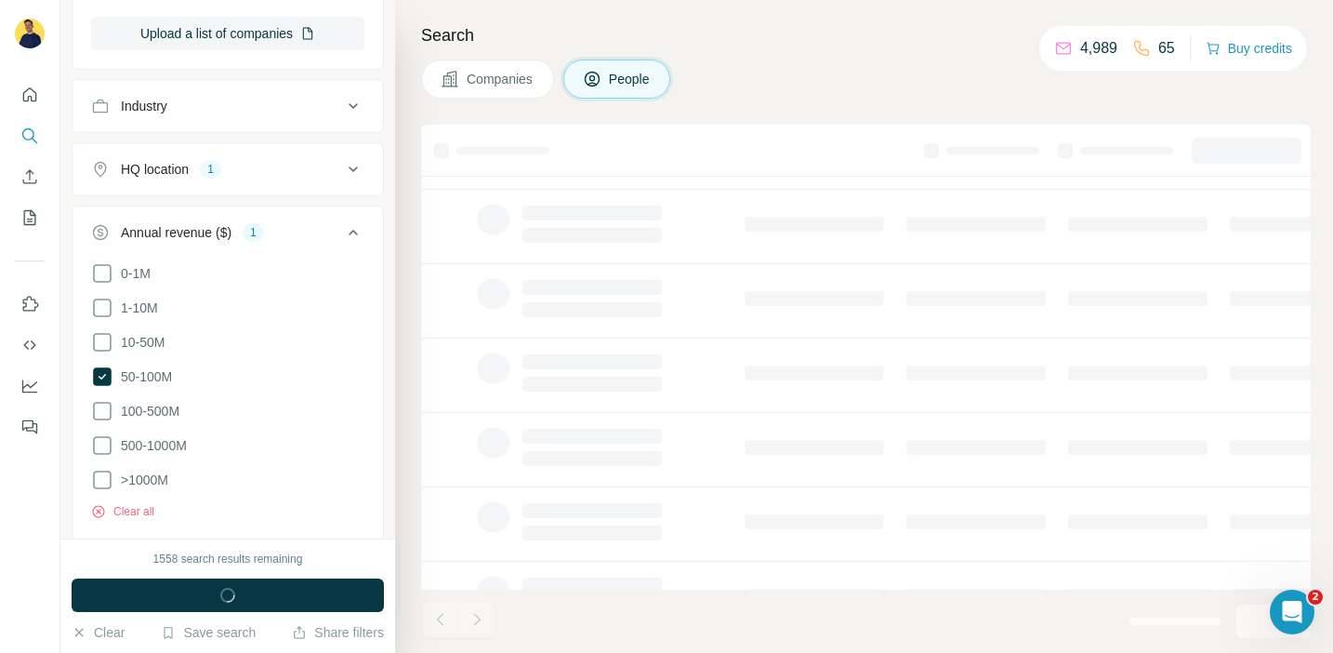
scroll to position [1003, 0]
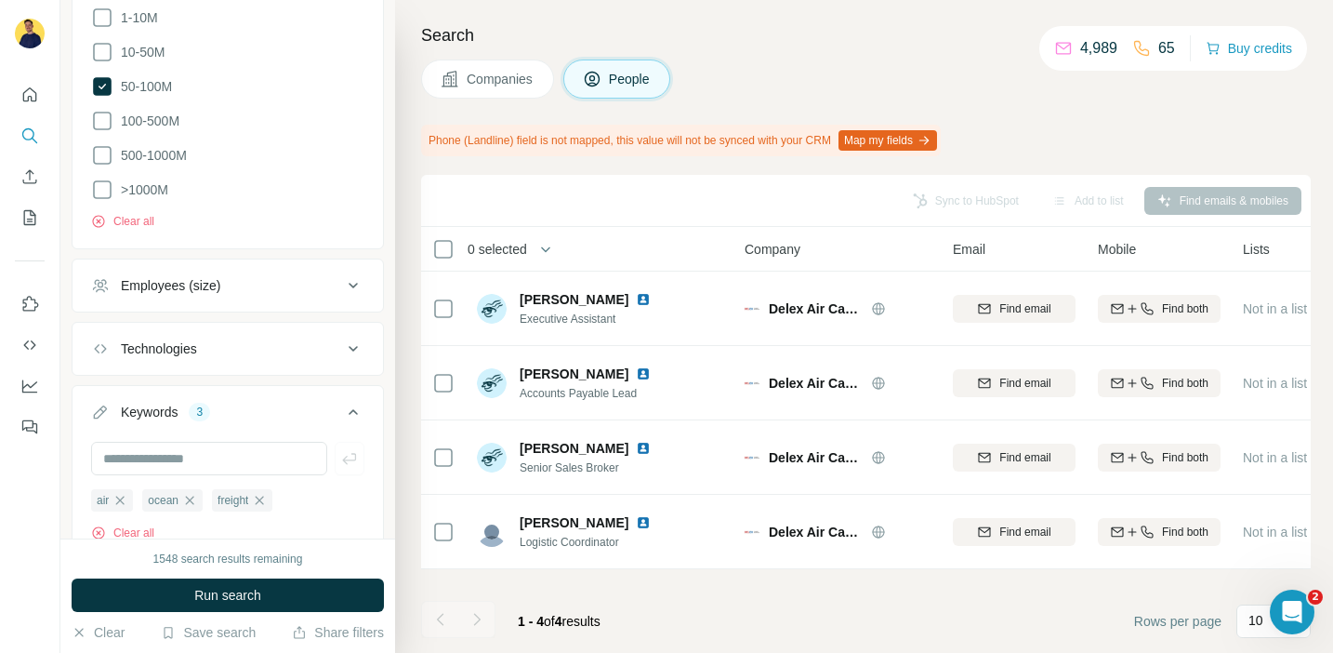
click at [503, 81] on span "Companies" at bounding box center [501, 79] width 68 height 19
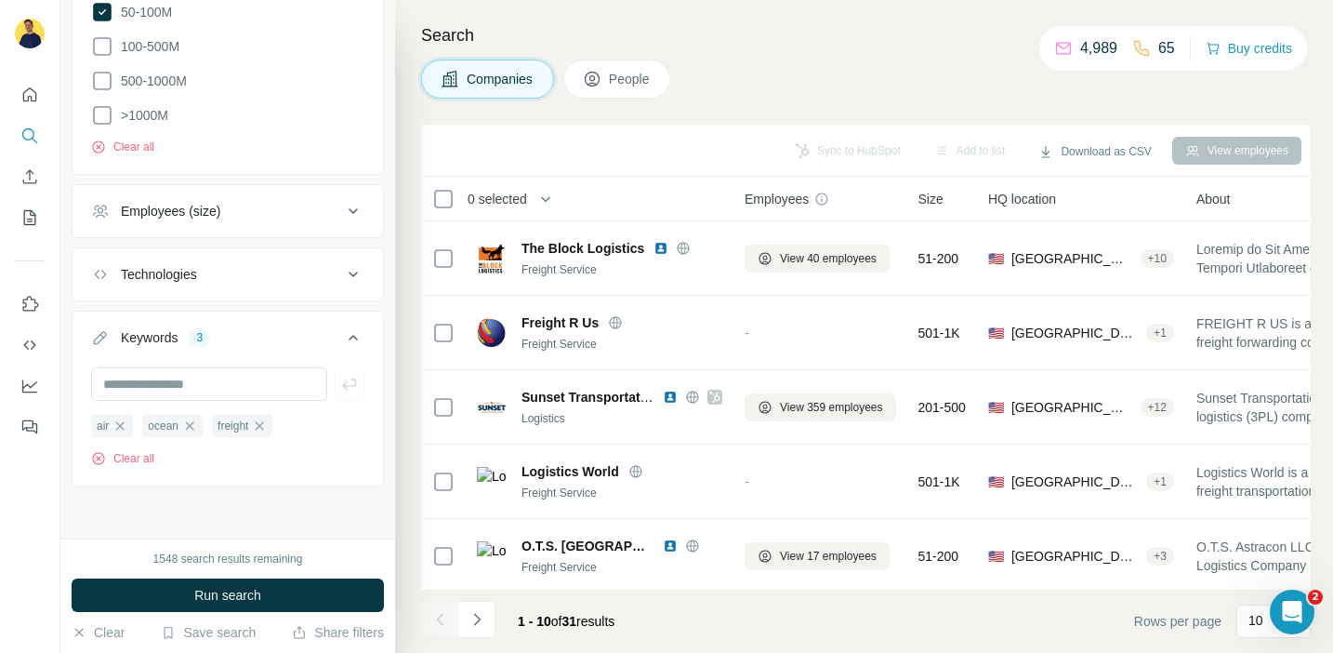
scroll to position [713, 0]
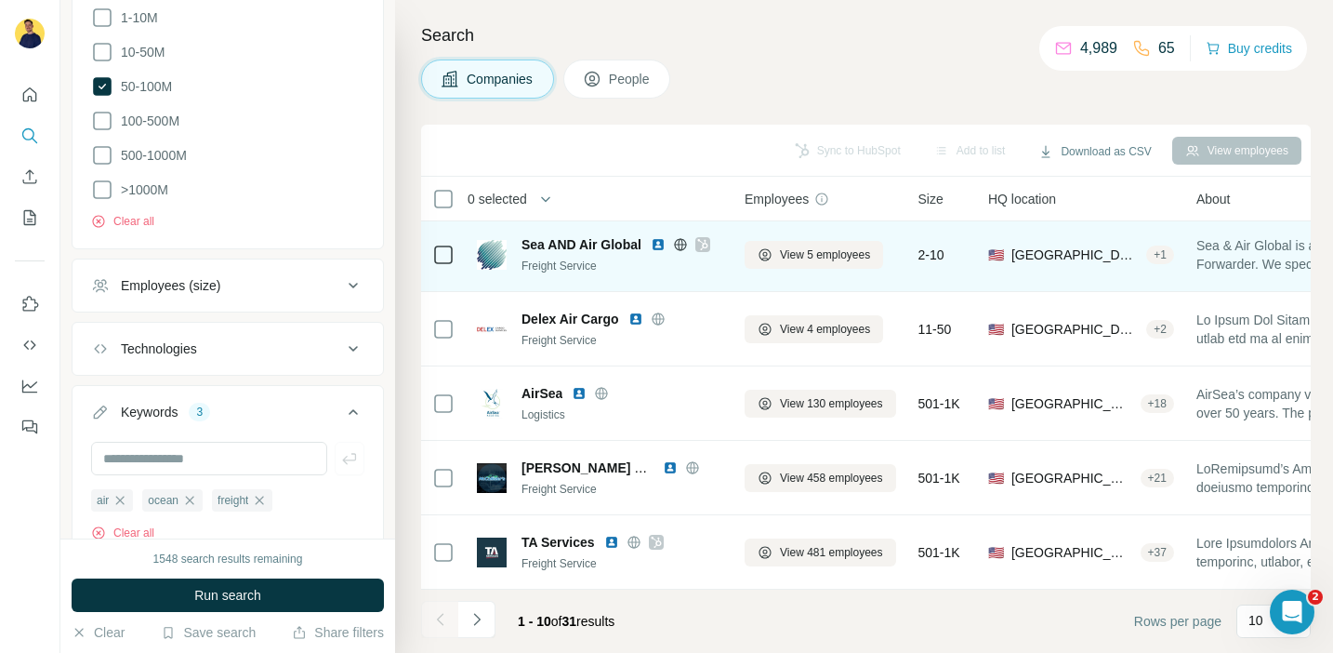
scroll to position [366, 0]
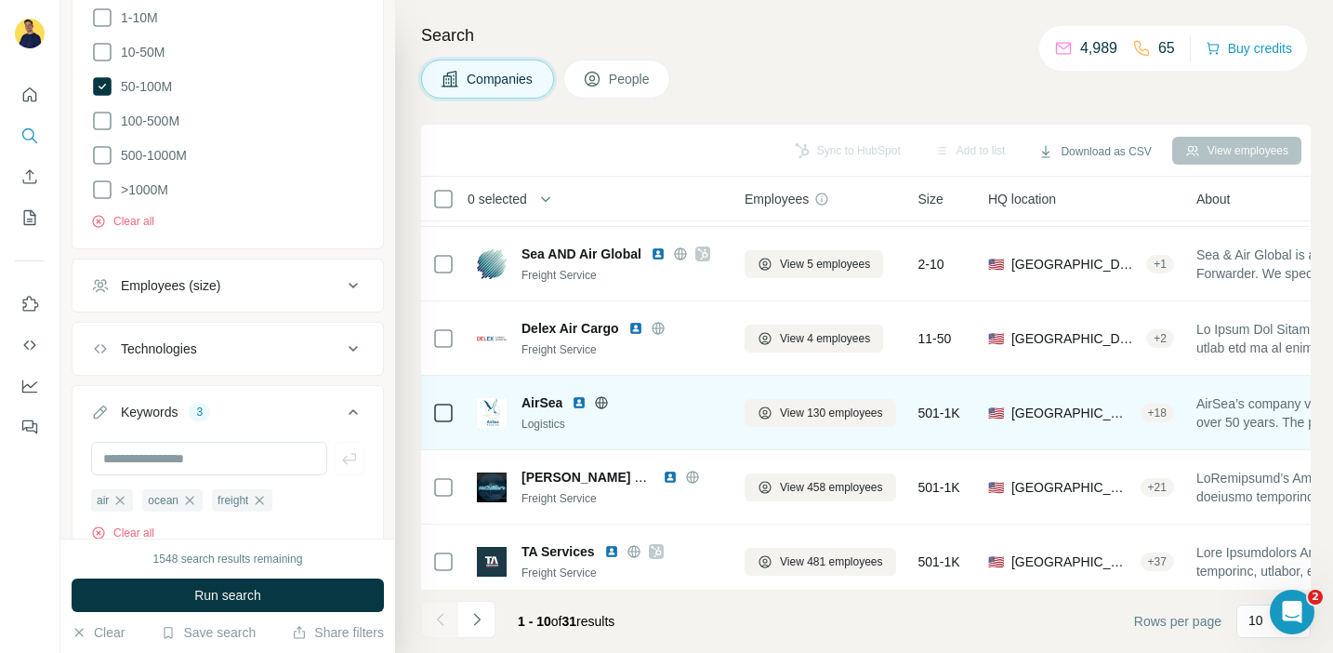
click at [604, 399] on icon at bounding box center [601, 402] width 15 height 15
click at [877, 410] on span "View 130 employees" at bounding box center [831, 412] width 103 height 17
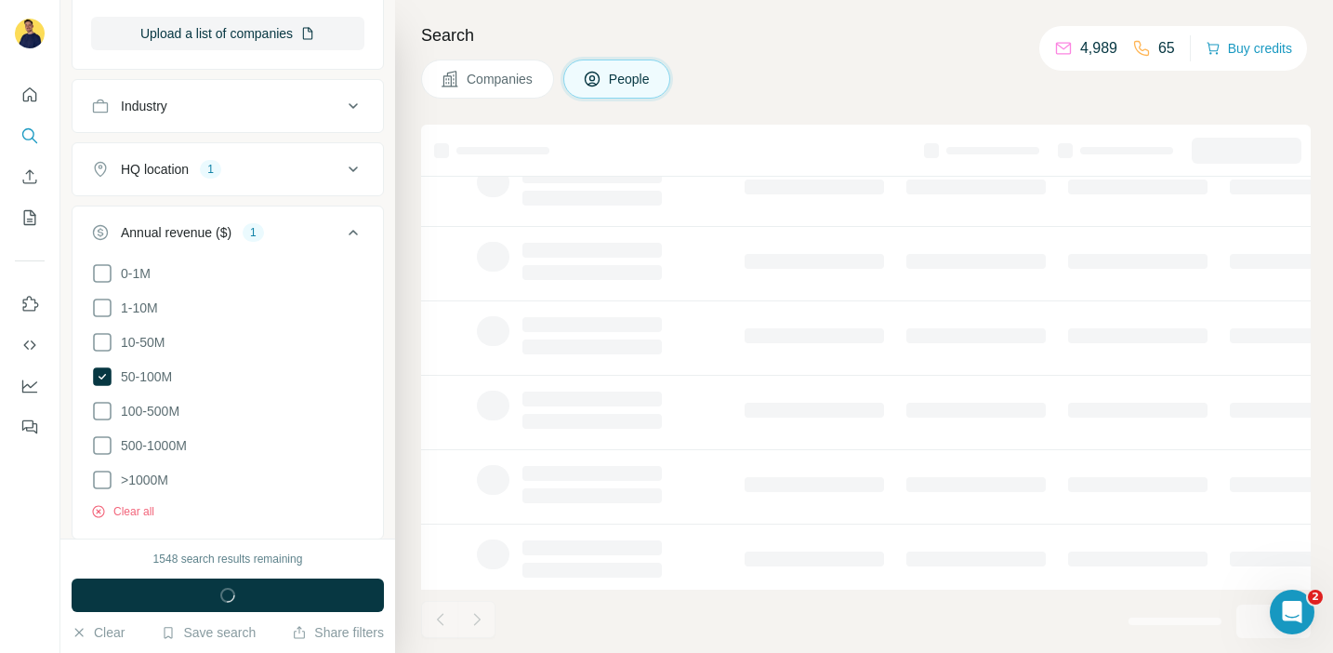
scroll to position [1003, 0]
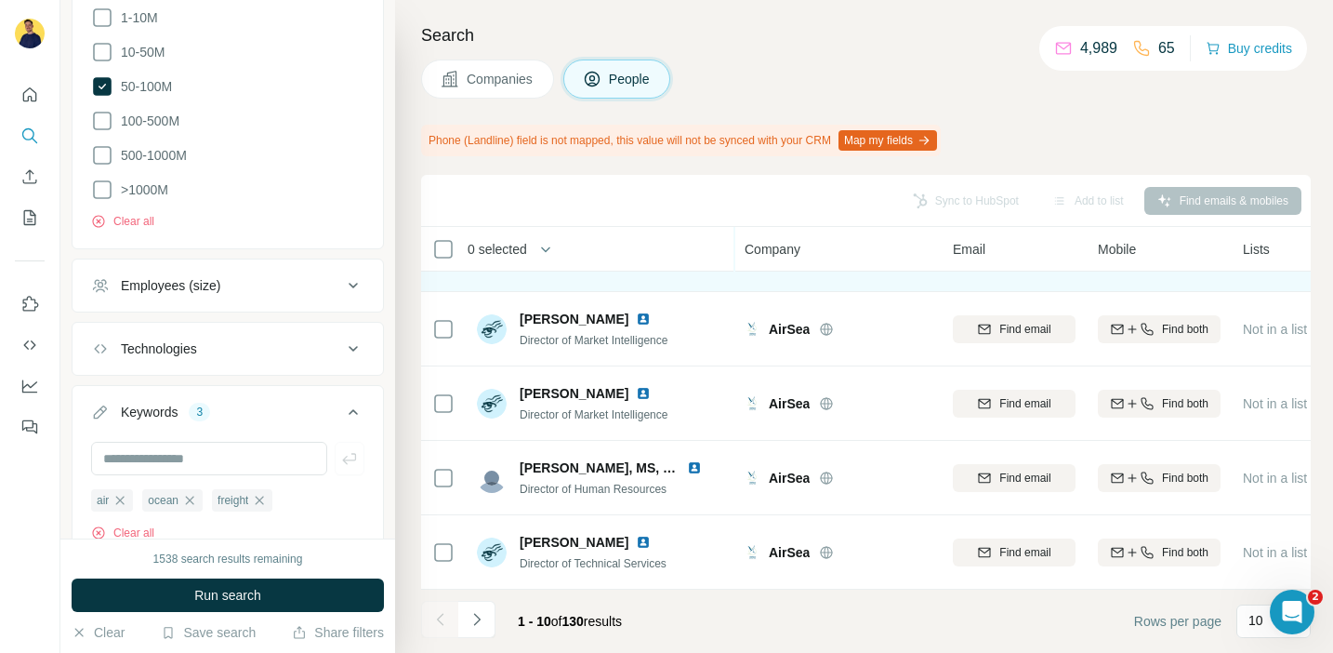
scroll to position [315, 0]
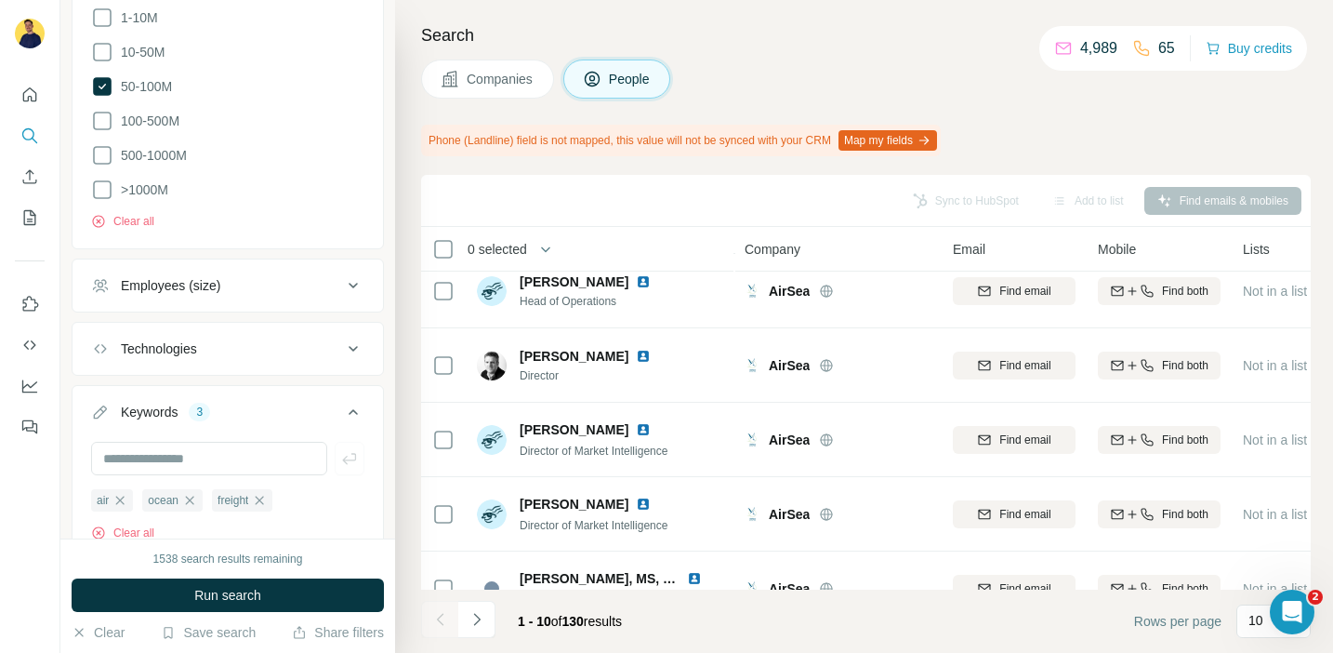
click at [534, 87] on span "Companies" at bounding box center [501, 79] width 68 height 19
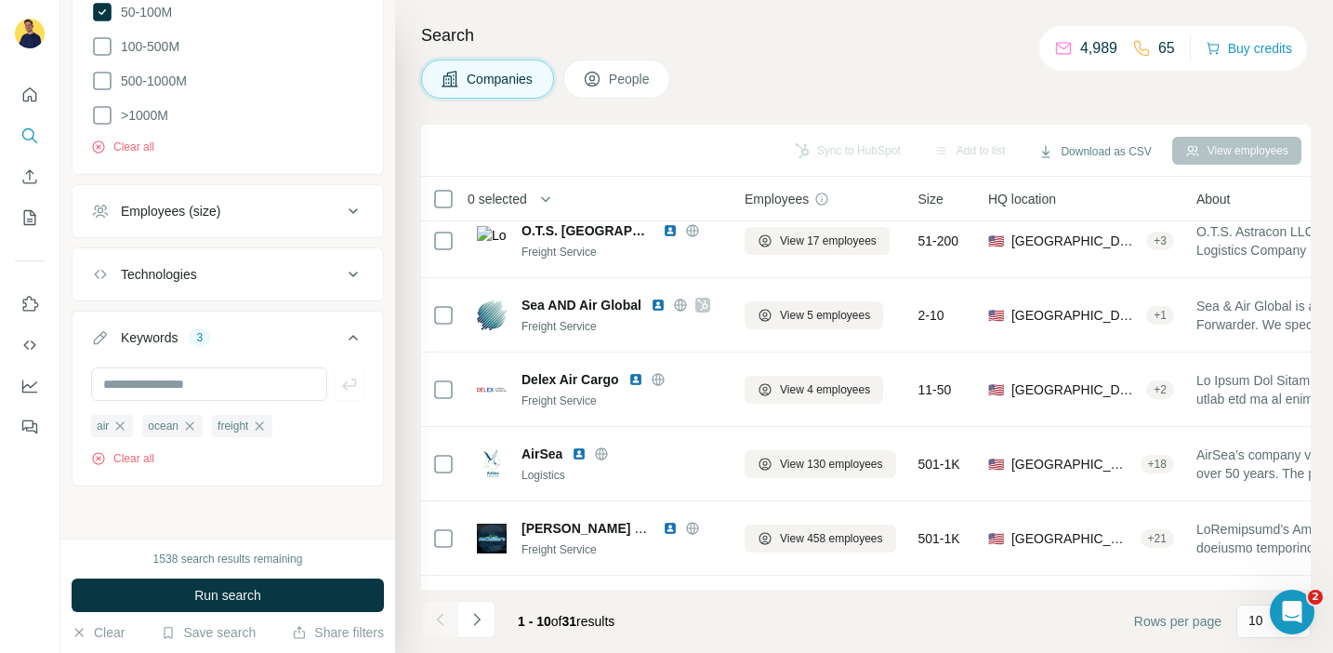
scroll to position [713, 0]
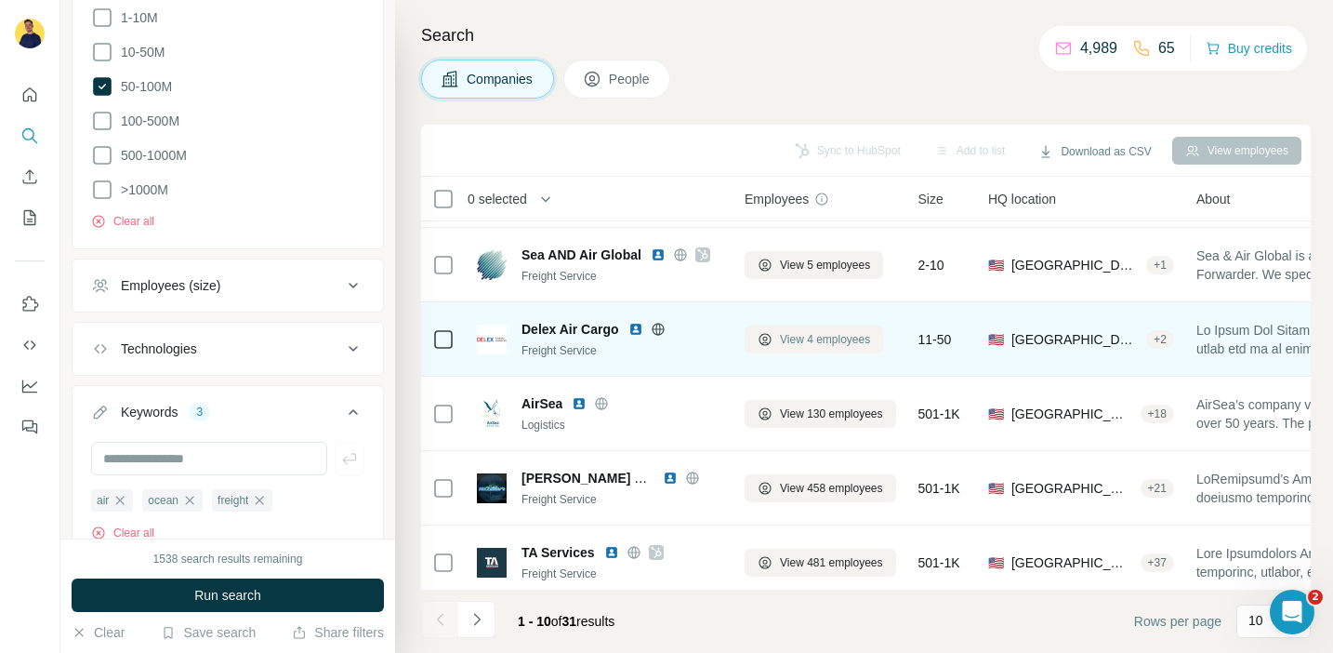
scroll to position [376, 0]
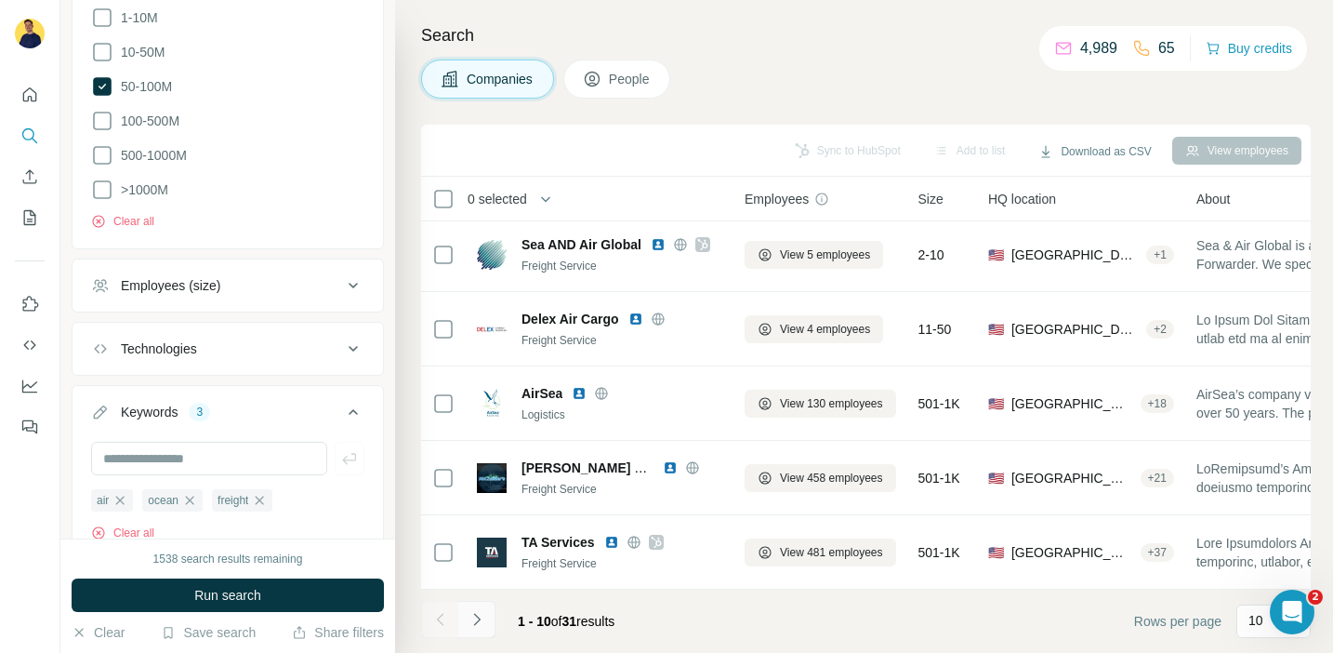
click at [488, 618] on button "Navigate to next page" at bounding box center [476, 619] width 37 height 37
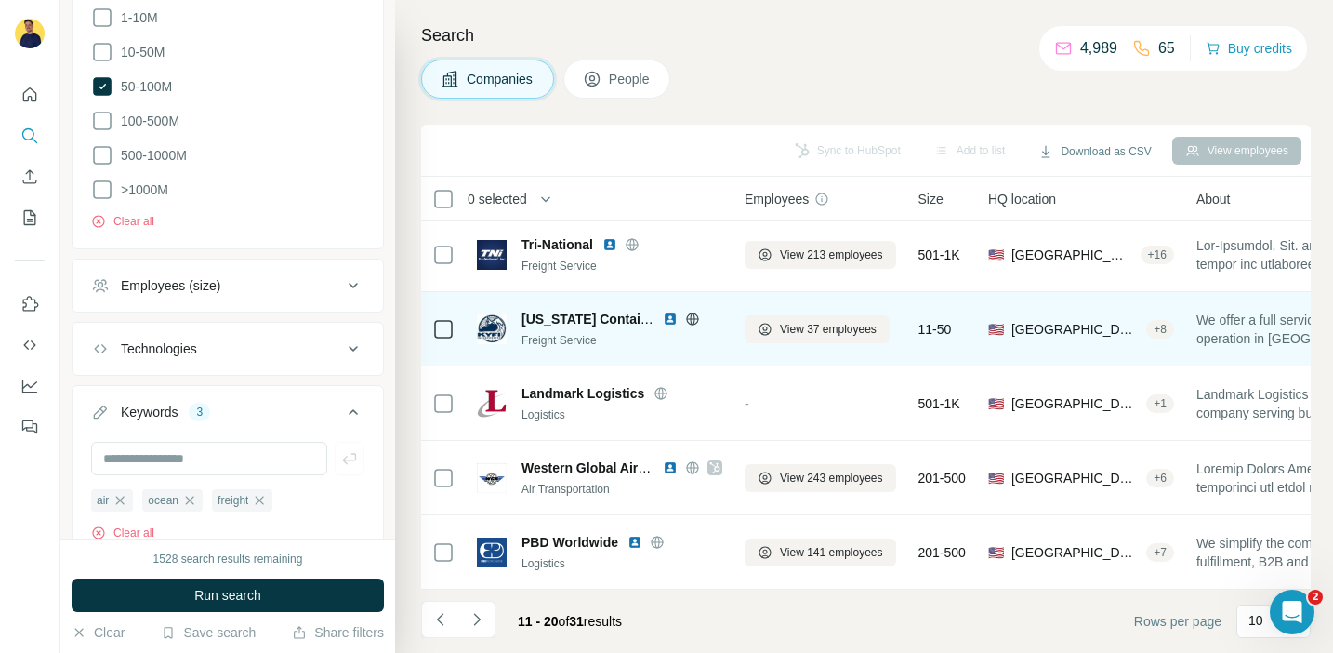
click at [695, 321] on icon at bounding box center [692, 318] width 15 height 15
click at [811, 325] on span "View 37 employees" at bounding box center [828, 329] width 97 height 17
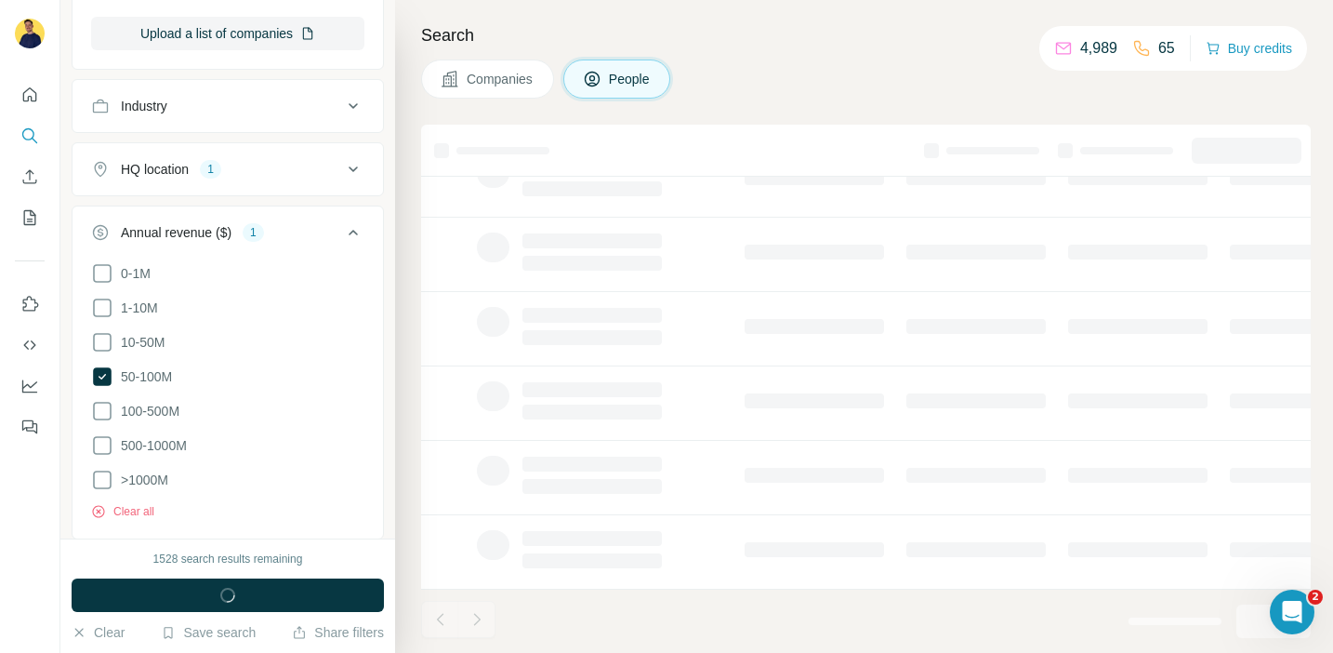
scroll to position [1003, 0]
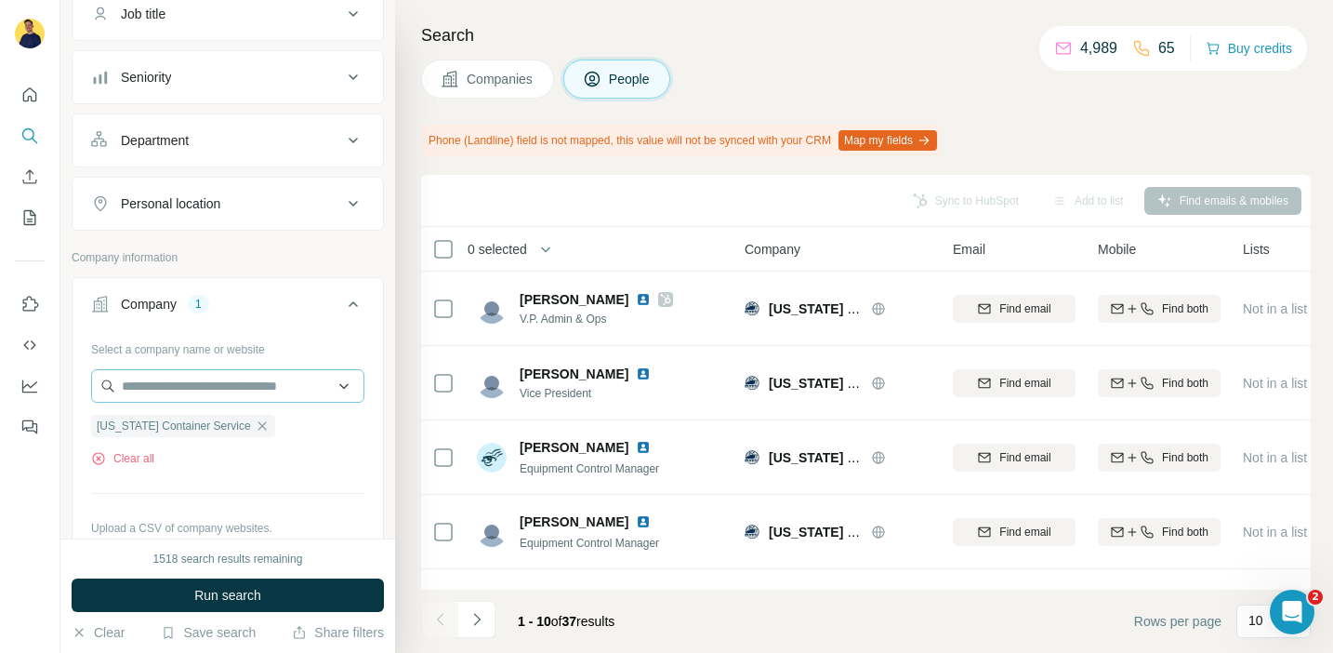
scroll to position [180, 0]
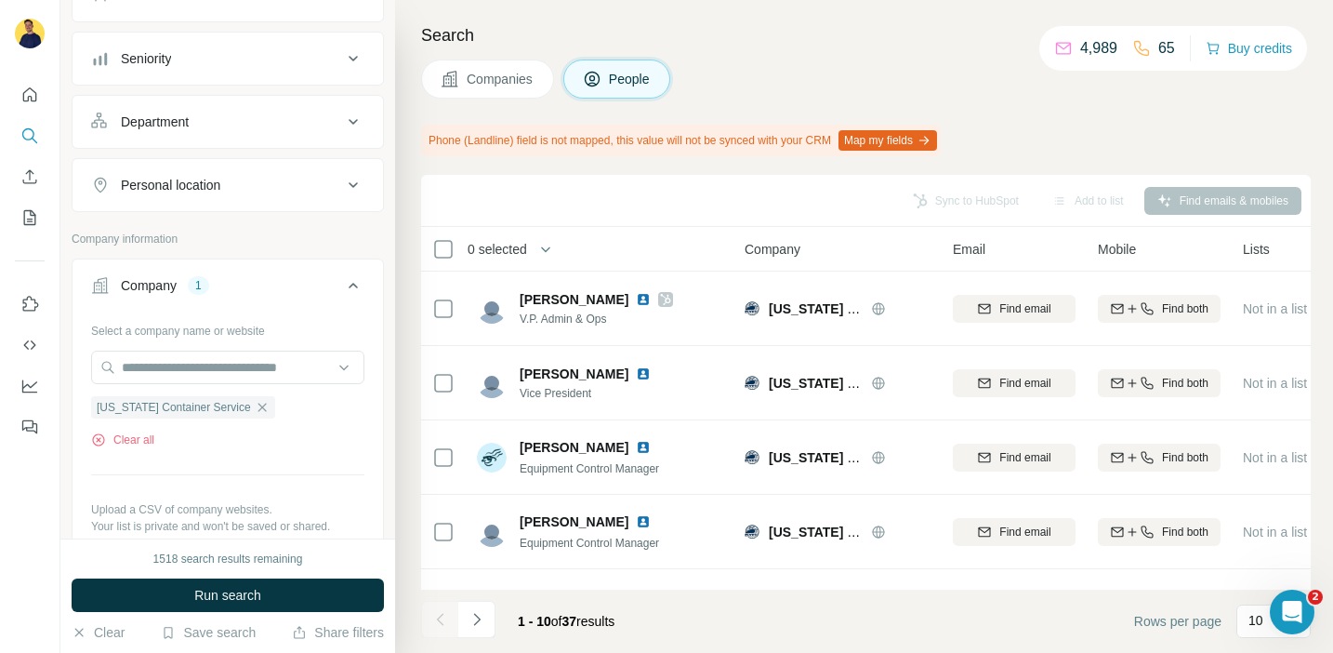
click at [347, 290] on icon at bounding box center [353, 285] width 22 height 22
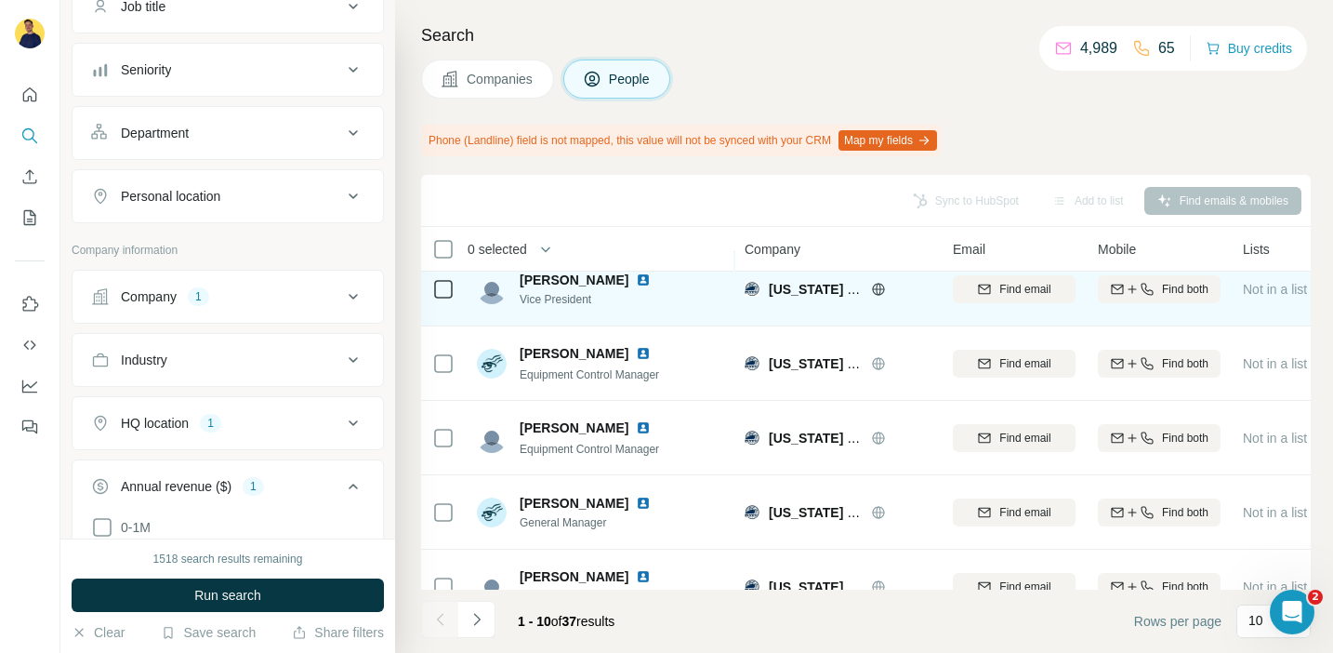
scroll to position [0, 0]
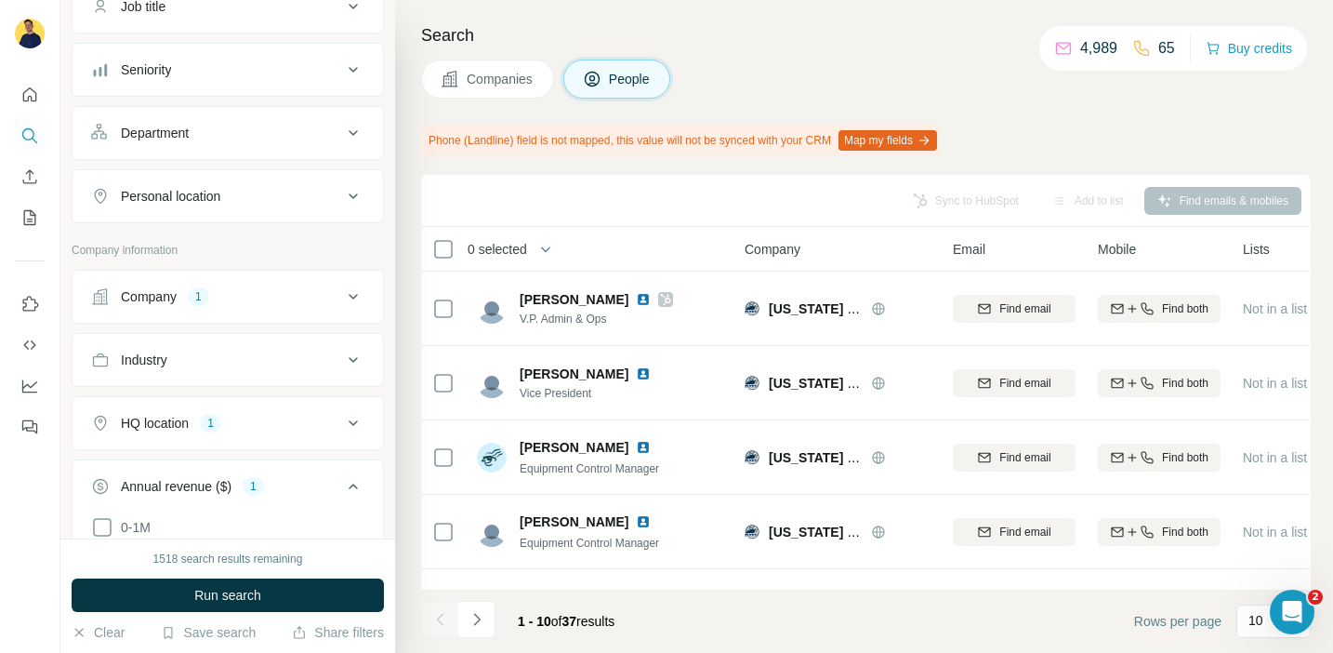
click at [535, 85] on span "Companies" at bounding box center [501, 79] width 68 height 19
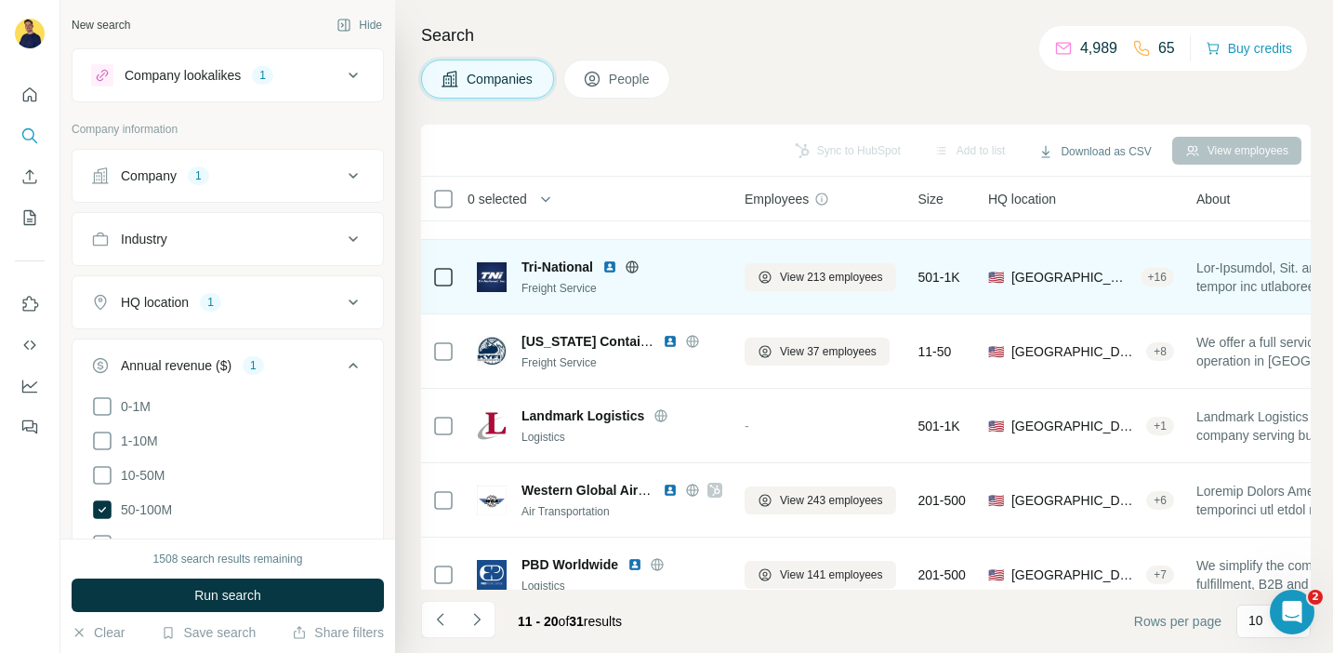
scroll to position [376, 0]
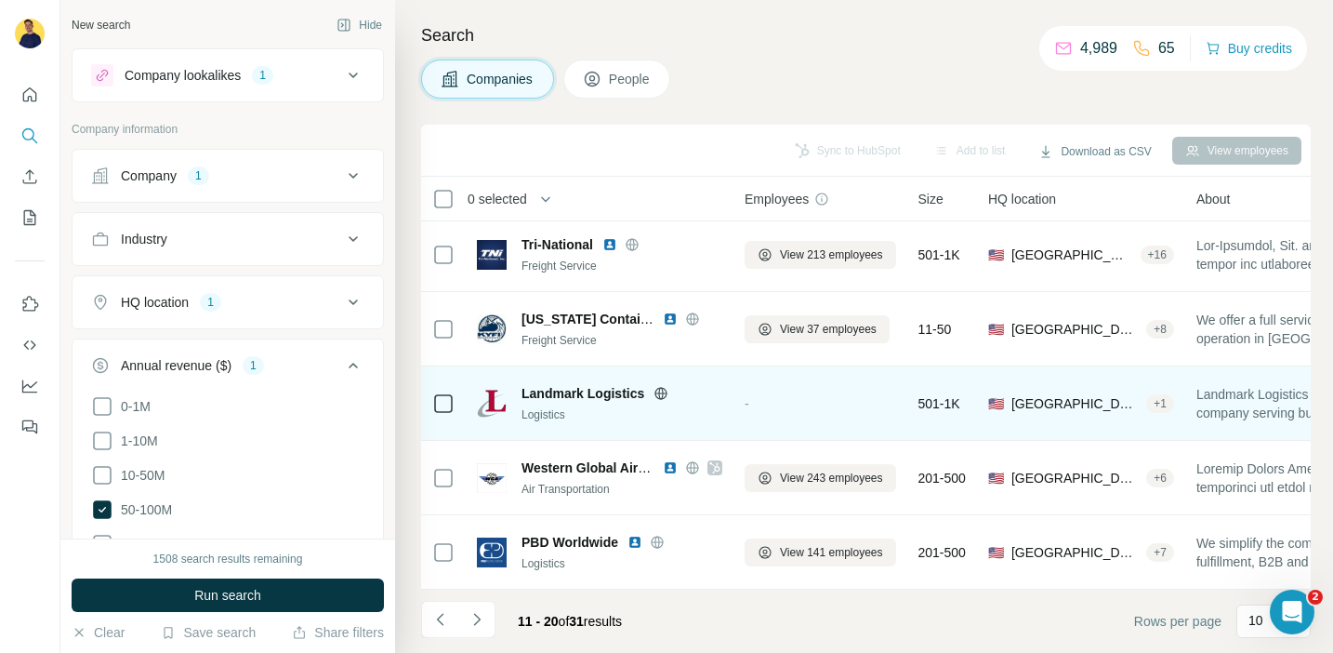
click at [660, 396] on icon at bounding box center [661, 393] width 15 height 15
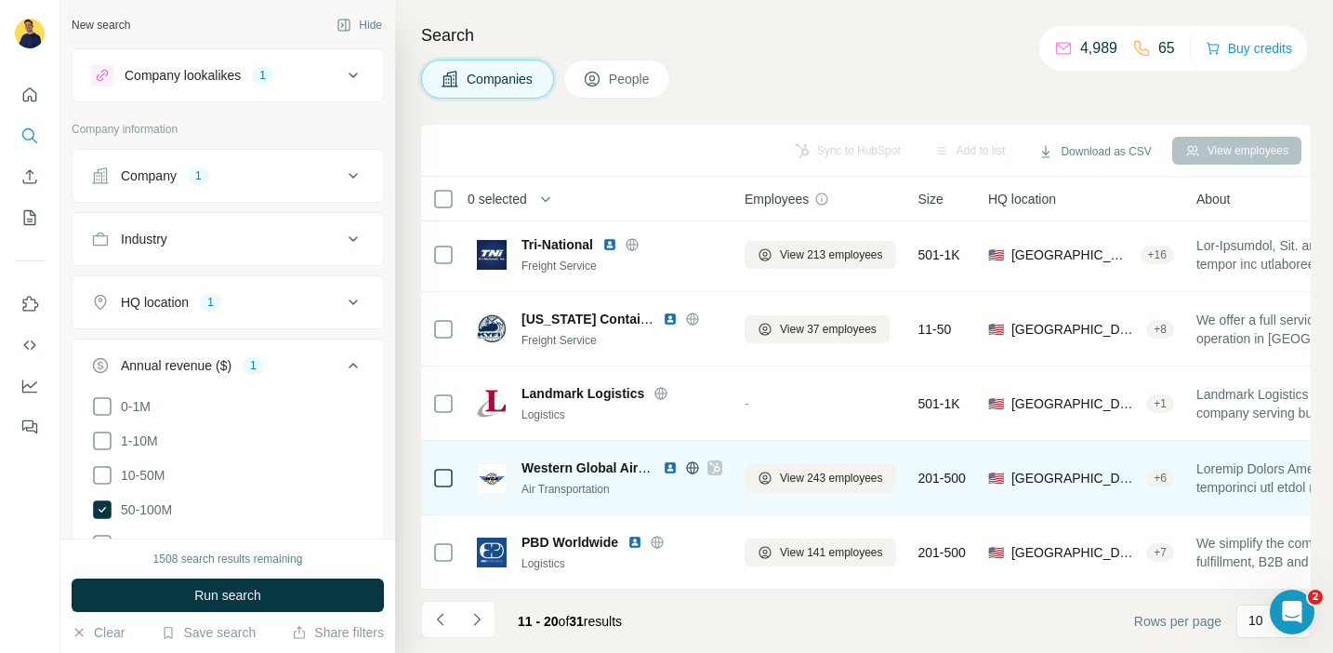
click at [712, 469] on icon at bounding box center [714, 467] width 11 height 15
click at [694, 466] on icon at bounding box center [692, 467] width 15 height 15
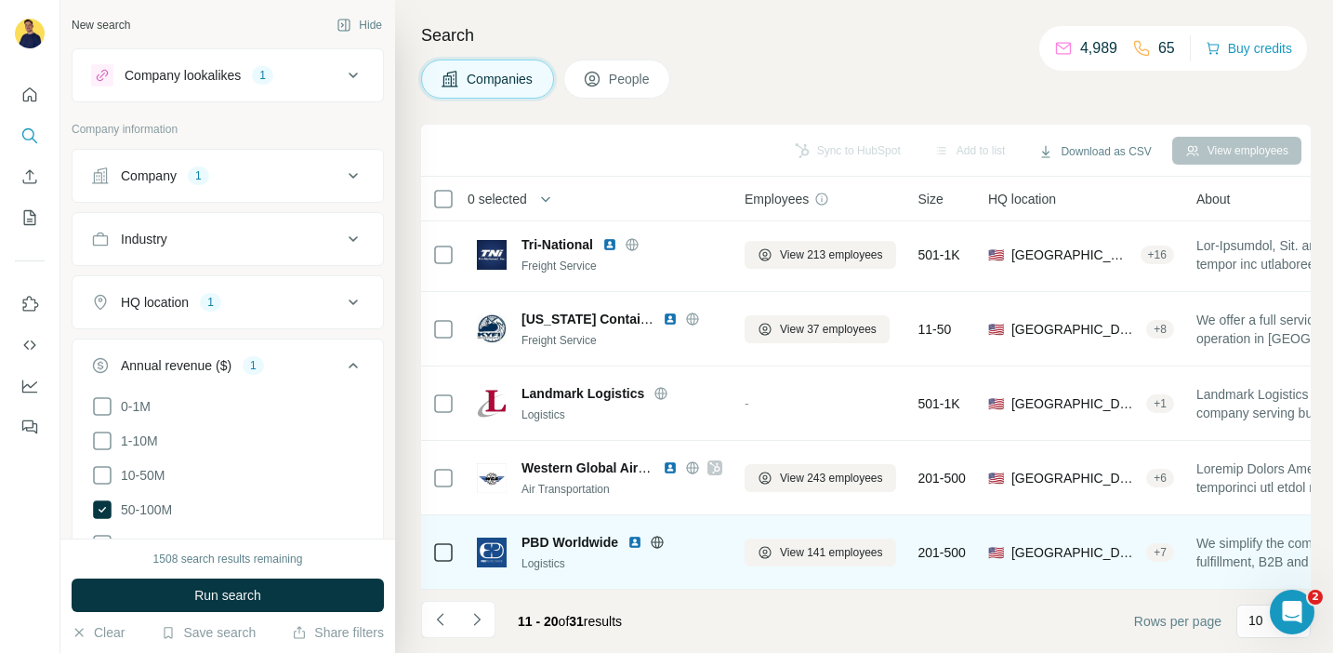
click at [658, 536] on icon at bounding box center [657, 542] width 5 height 12
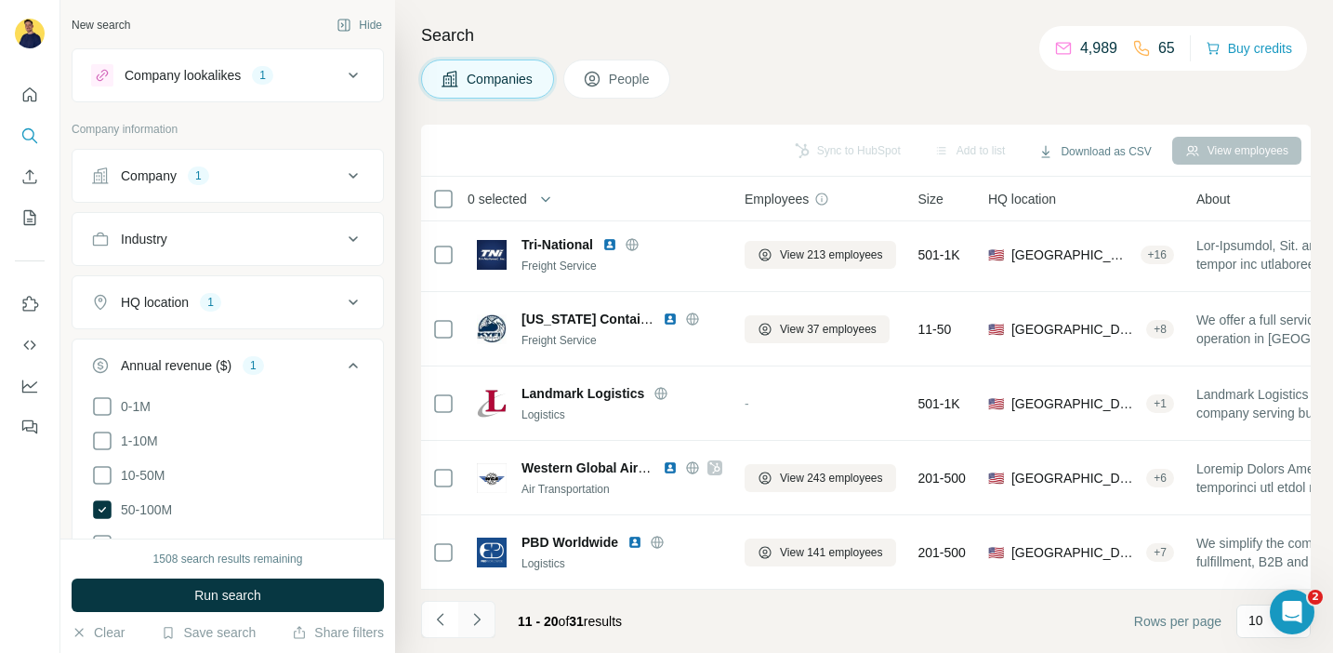
click at [491, 610] on button "Navigate to next page" at bounding box center [476, 619] width 37 height 37
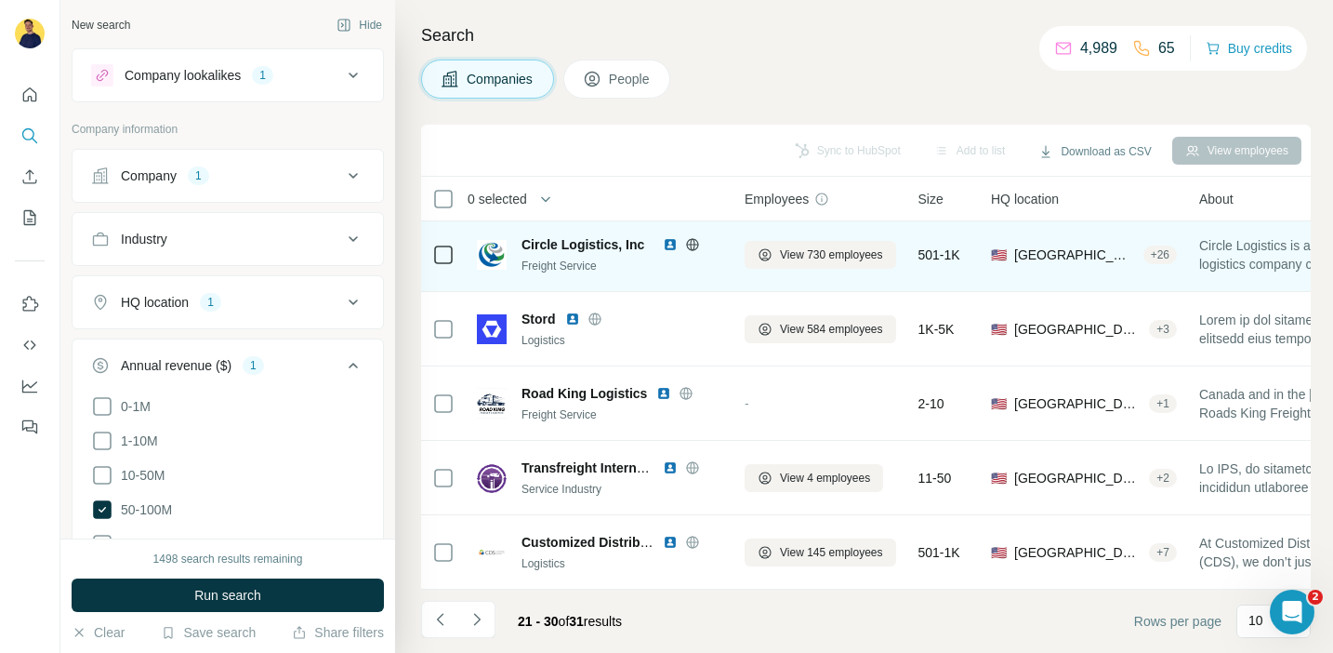
click at [692, 249] on icon at bounding box center [692, 244] width 5 height 12
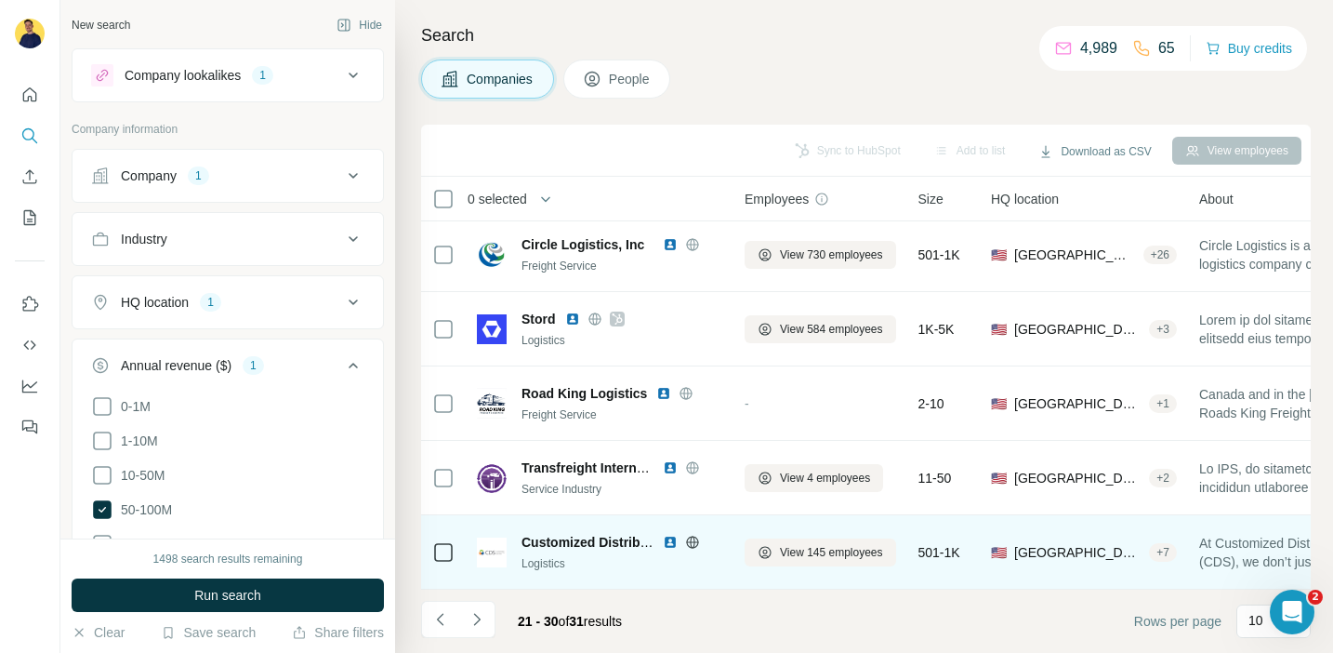
click at [692, 542] on icon at bounding box center [692, 542] width 15 height 15
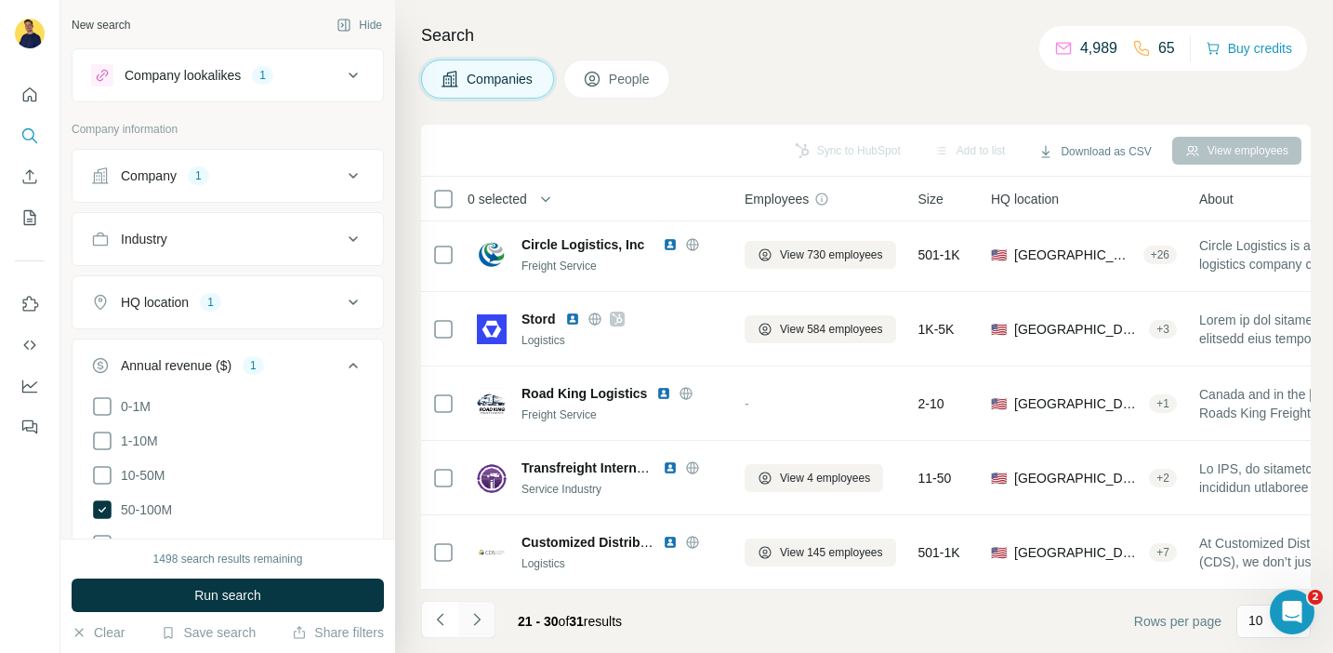
click at [473, 620] on icon "Navigate to next page" at bounding box center [477, 619] width 19 height 19
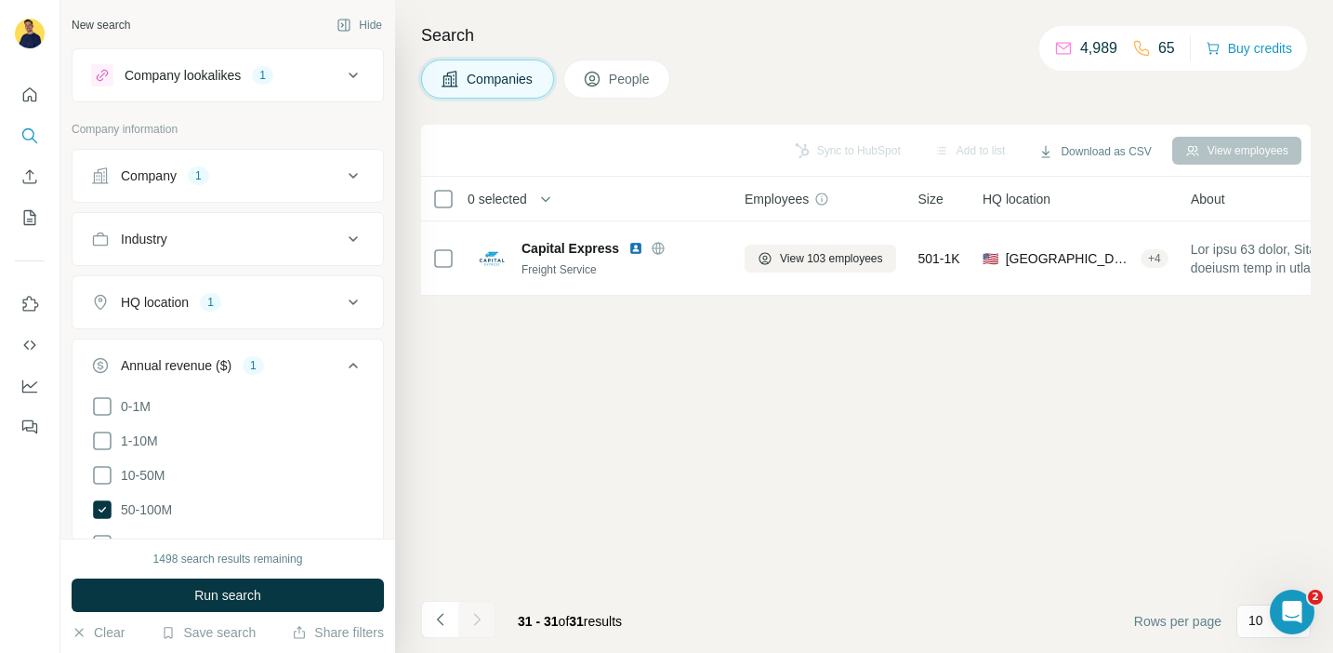
scroll to position [0, 0]
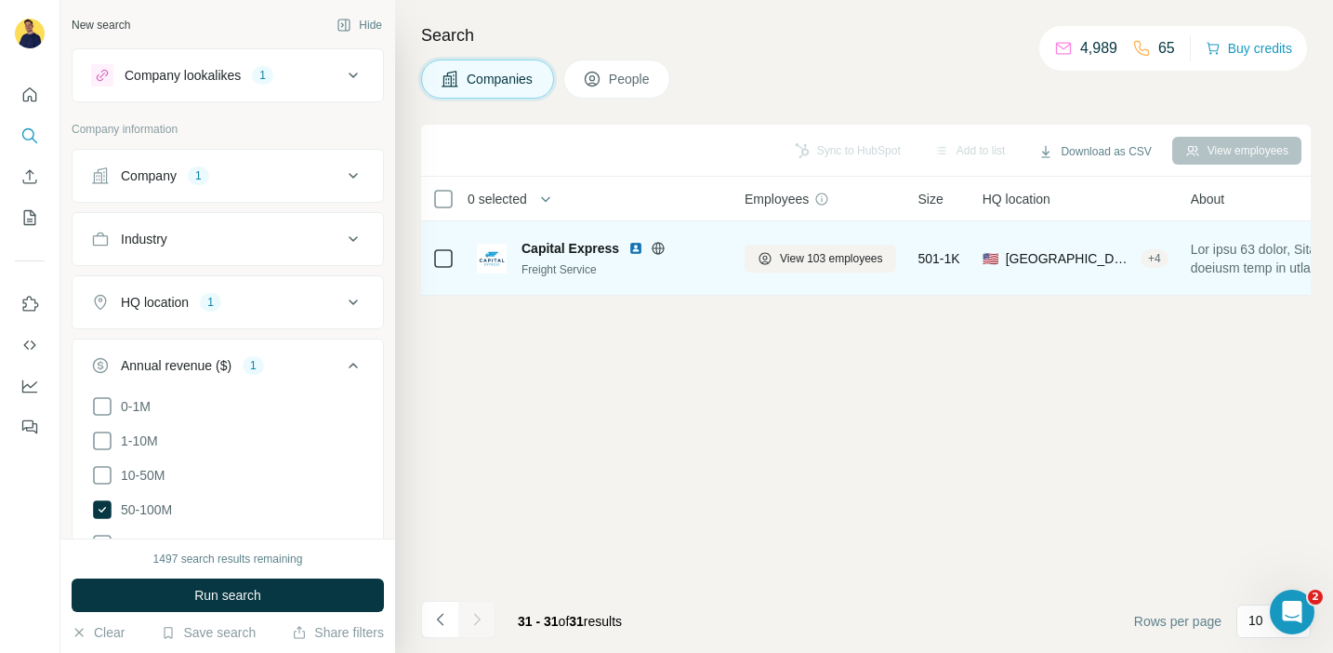
click at [659, 245] on icon at bounding box center [658, 248] width 5 height 12
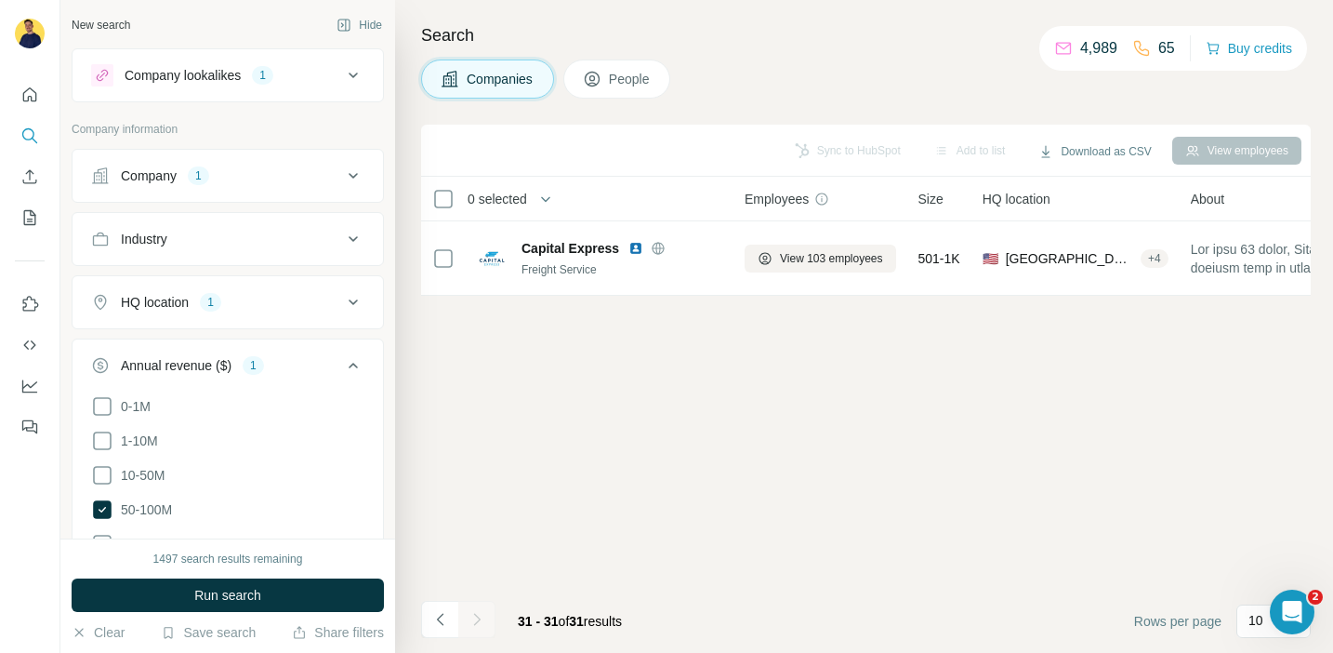
scroll to position [495, 0]
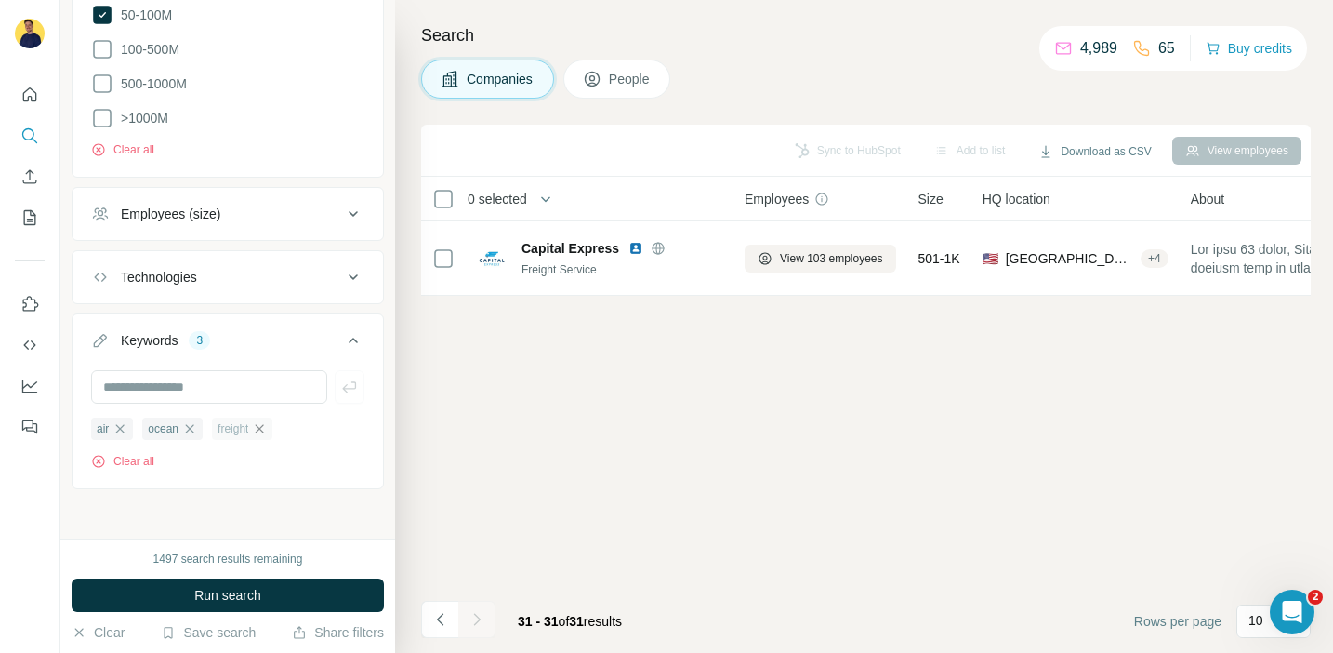
click at [264, 424] on icon "button" at bounding box center [260, 428] width 8 height 8
click at [262, 607] on button "Run search" at bounding box center [228, 594] width 312 height 33
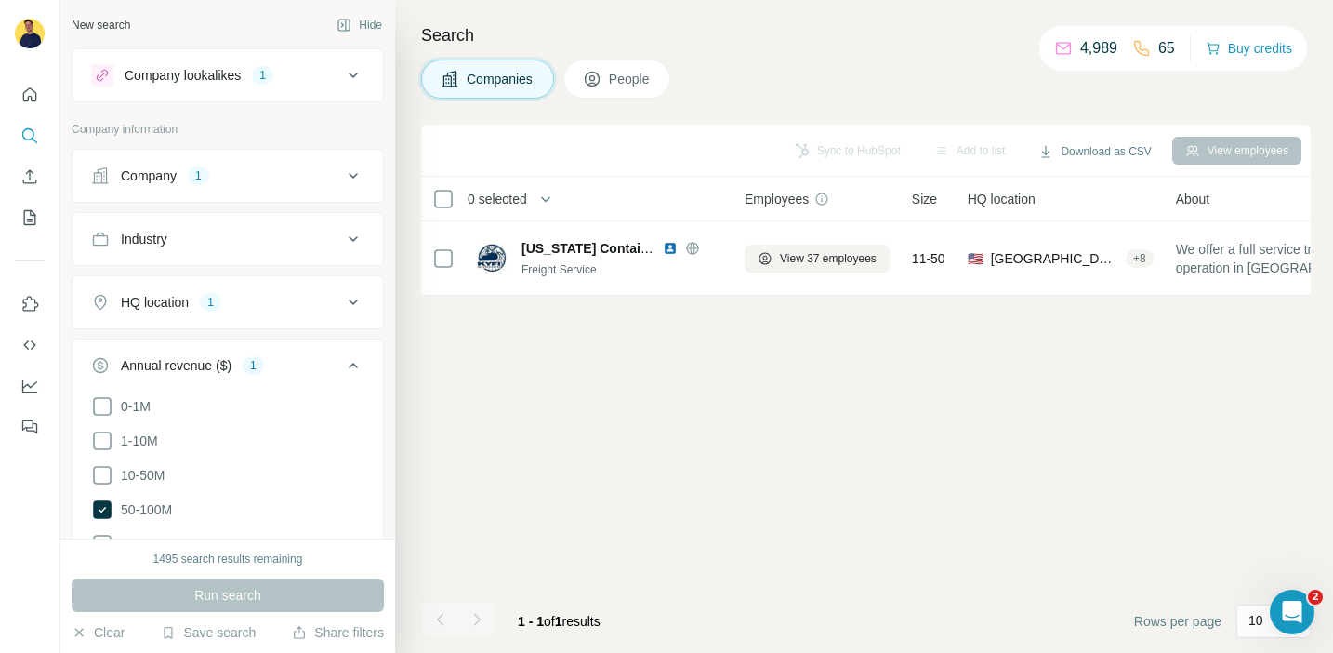
click at [326, 195] on button "Company 1" at bounding box center [228, 175] width 311 height 45
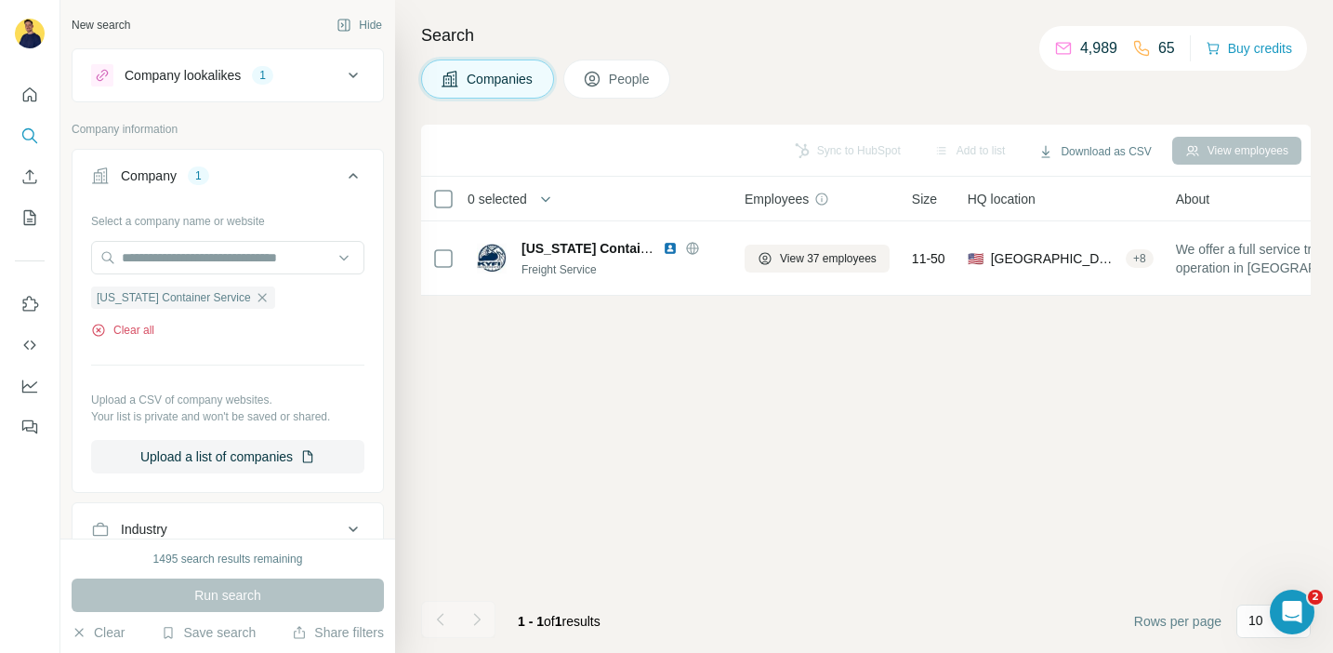
click at [123, 328] on button "Clear all" at bounding box center [122, 330] width 63 height 17
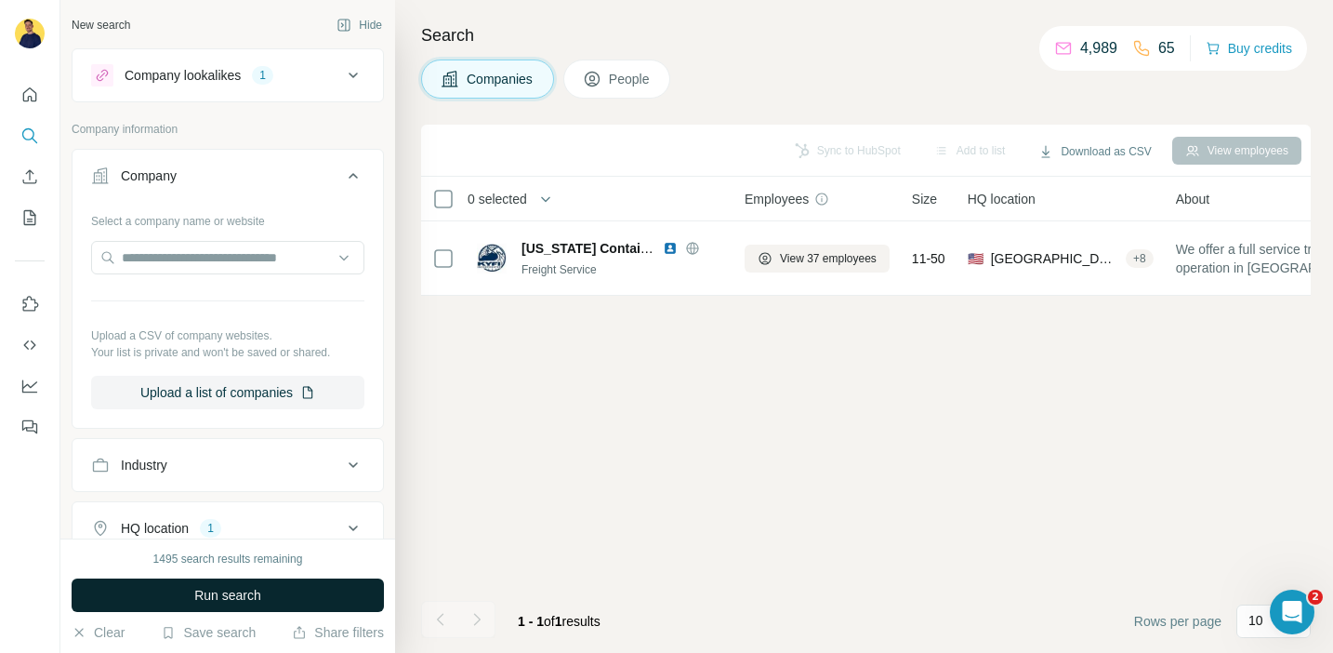
click at [322, 591] on button "Run search" at bounding box center [228, 594] width 312 height 33
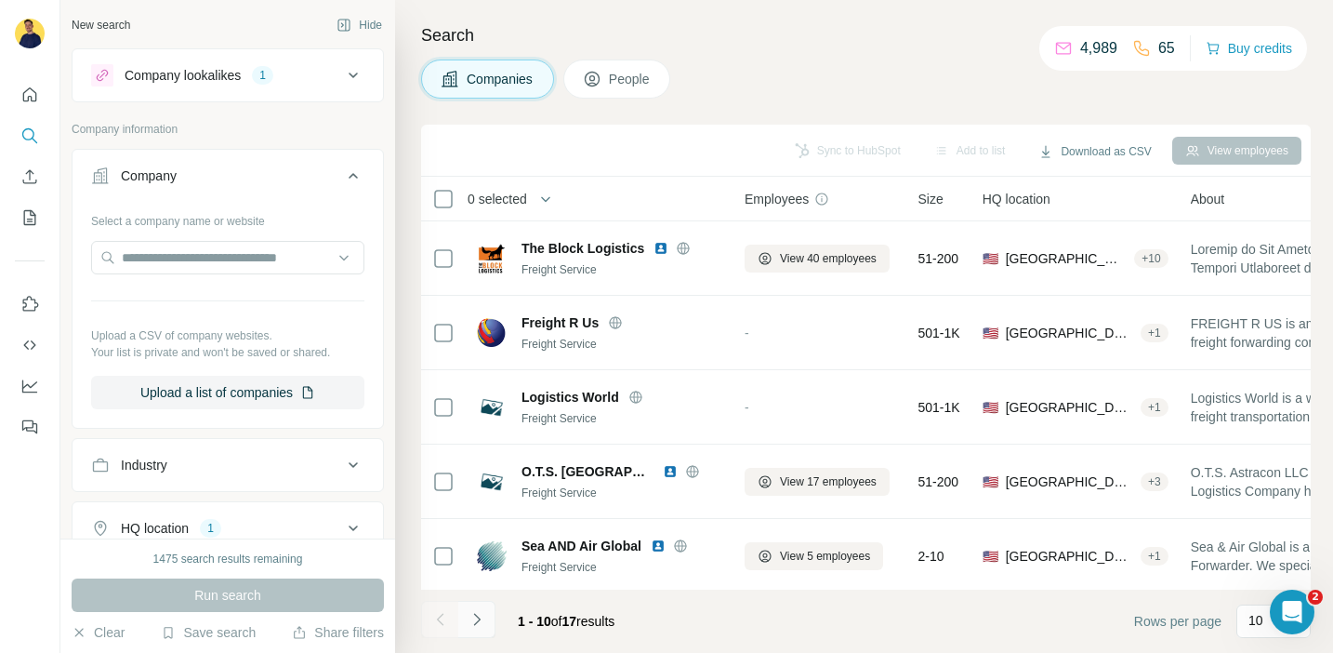
click at [484, 611] on icon "Navigate to next page" at bounding box center [477, 619] width 19 height 19
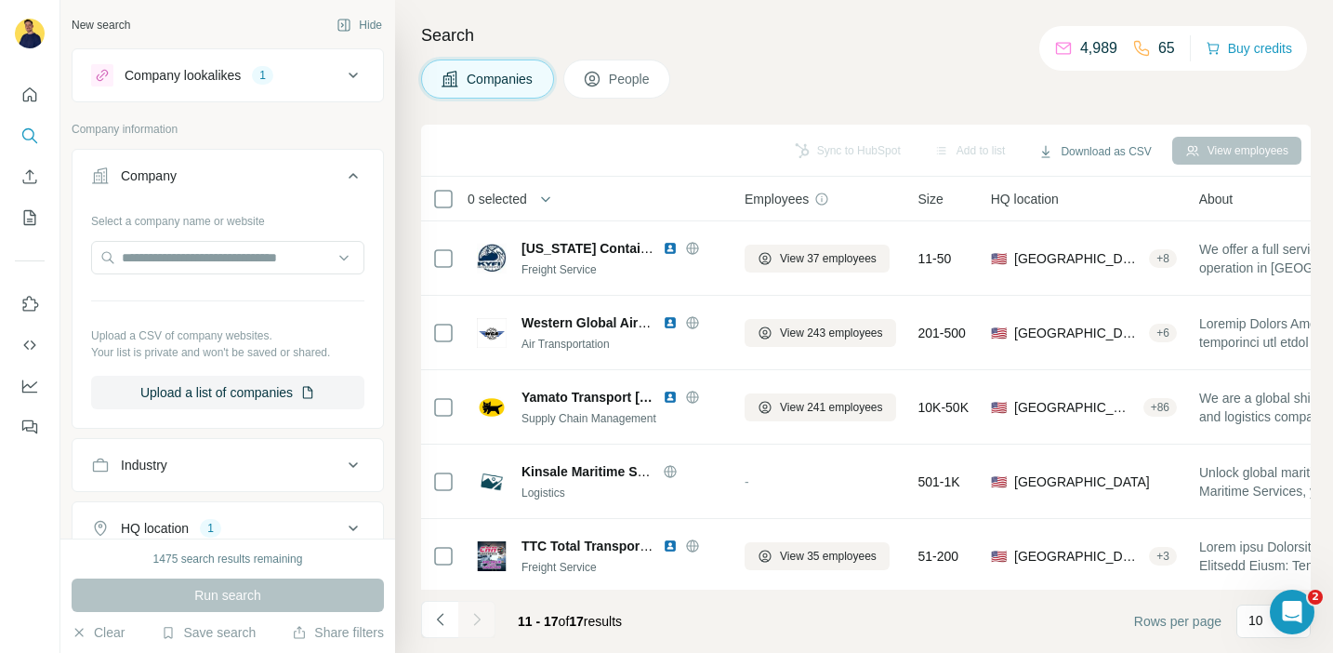
click at [484, 612] on div at bounding box center [476, 619] width 37 height 37
click at [431, 618] on icon "Navigate to previous page" at bounding box center [440, 619] width 19 height 19
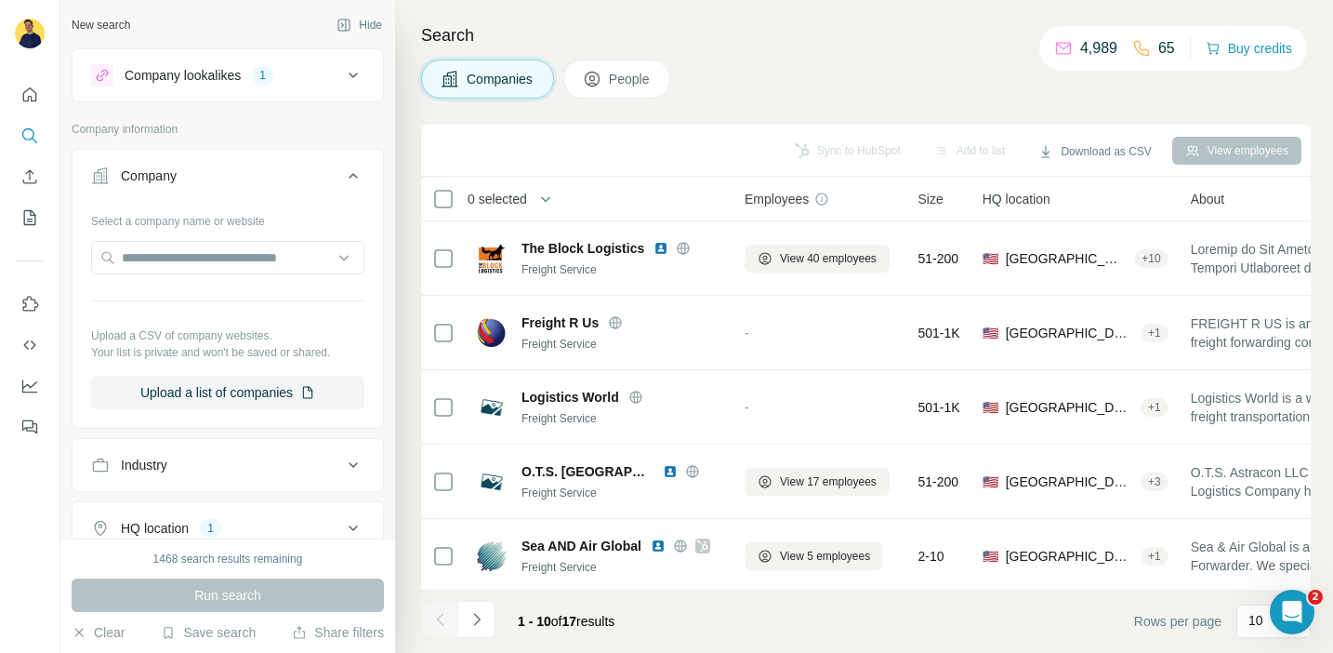
scroll to position [12, 0]
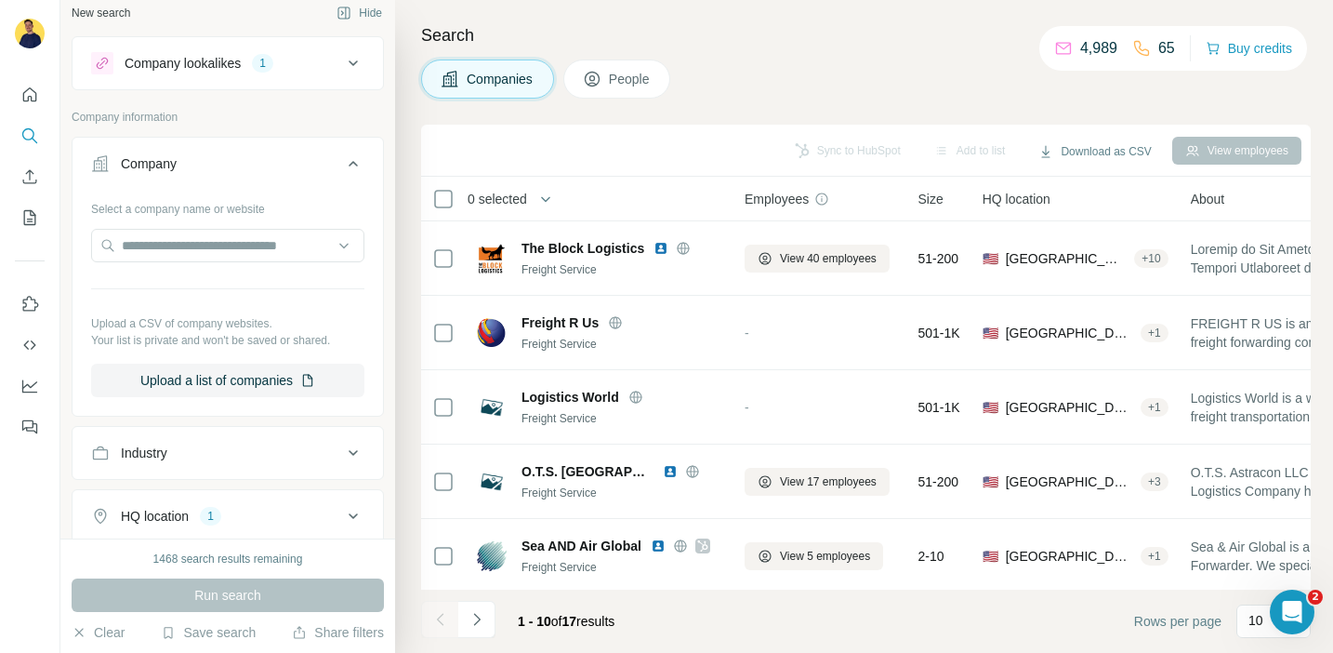
click at [352, 73] on icon at bounding box center [353, 63] width 22 height 22
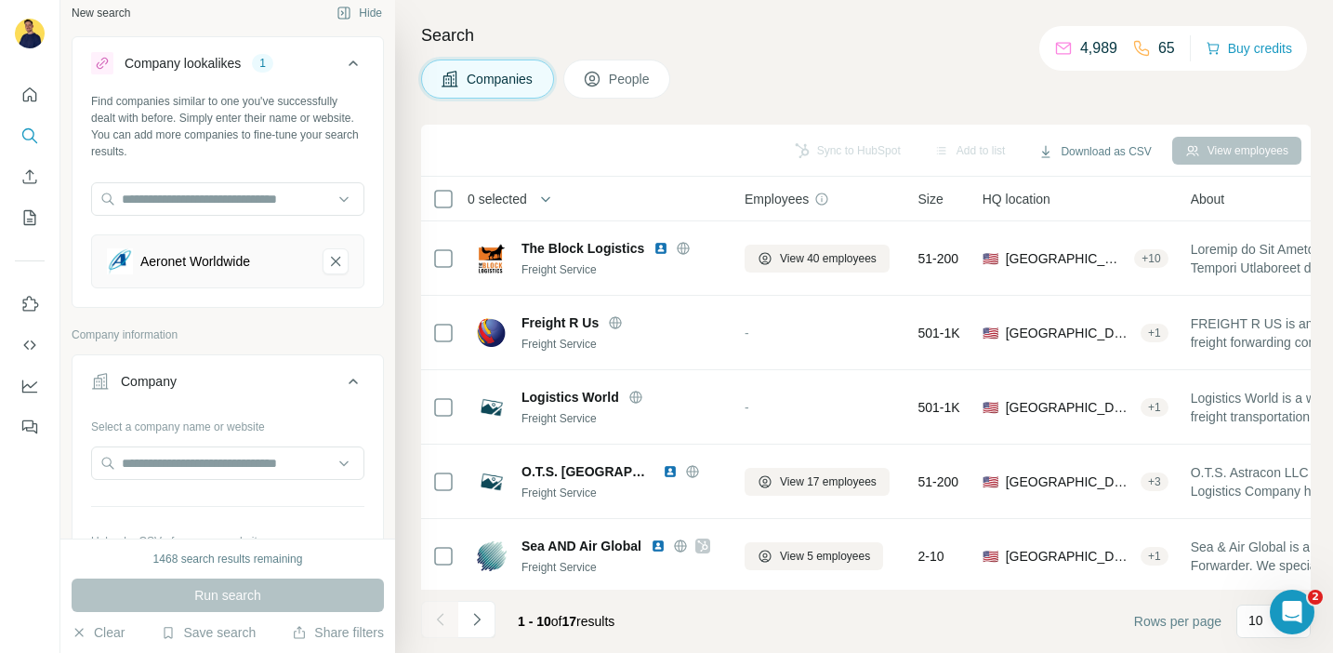
click at [358, 73] on icon at bounding box center [353, 63] width 22 height 22
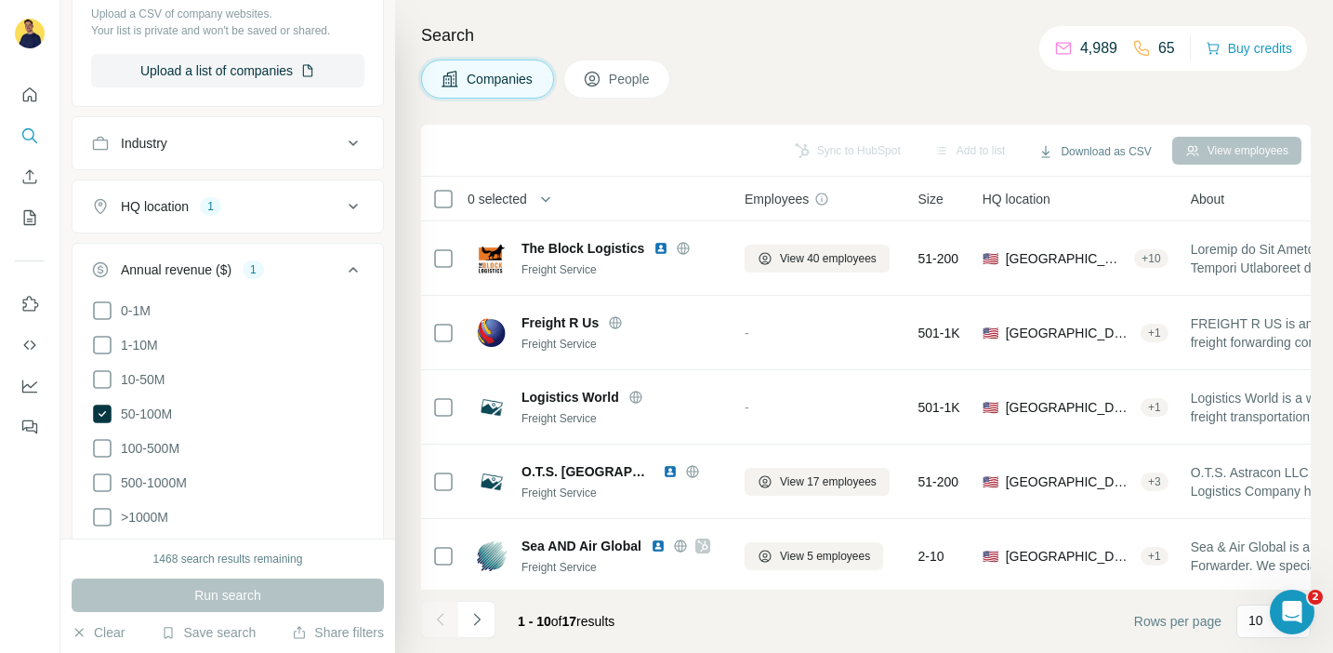
scroll to position [397, 0]
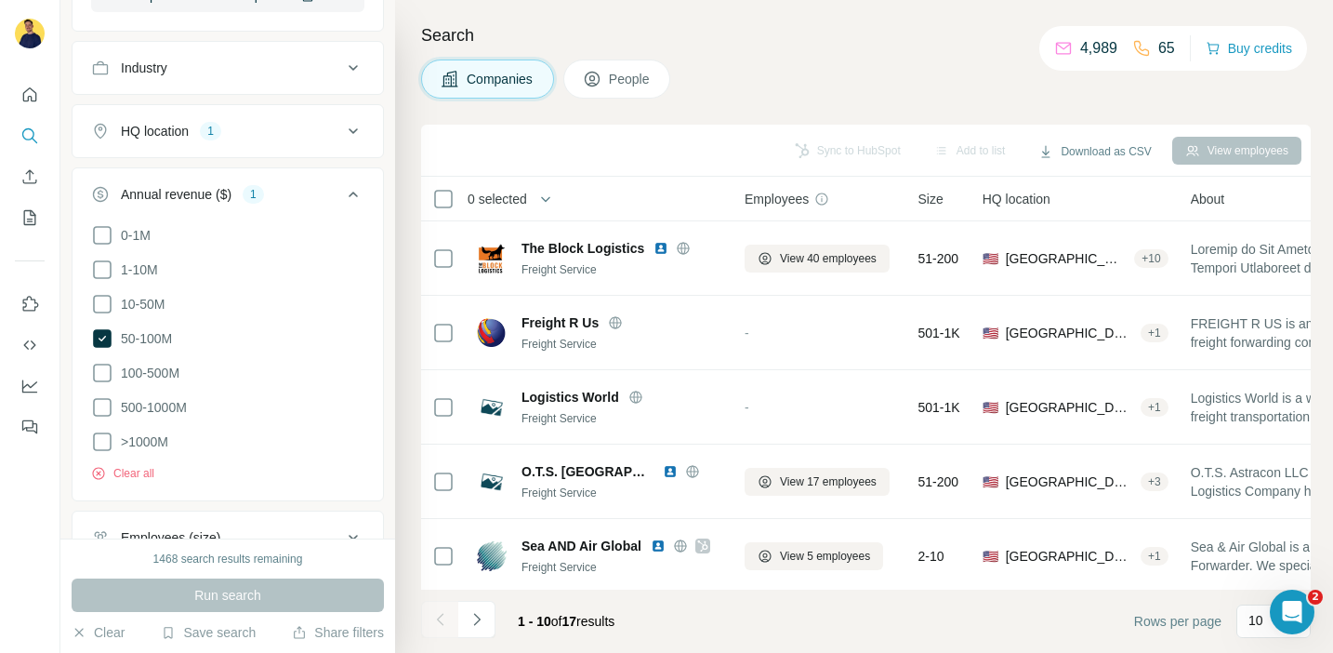
click at [344, 135] on icon at bounding box center [353, 131] width 22 height 22
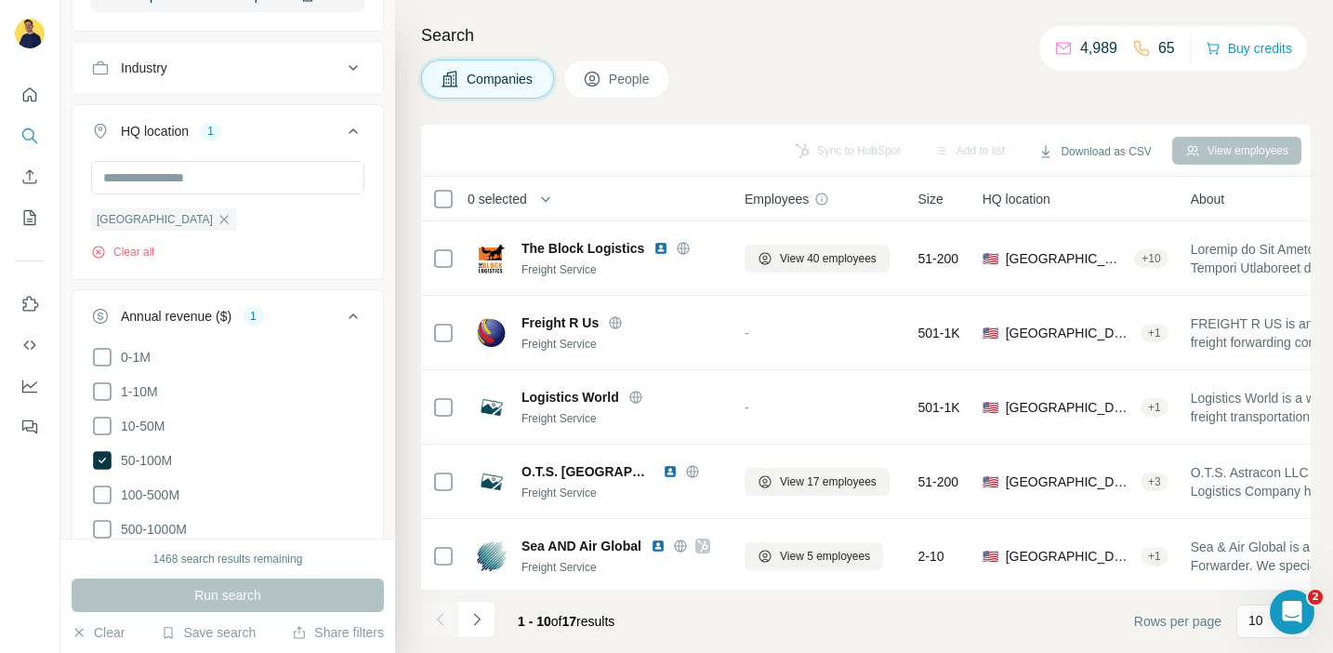
click at [344, 135] on icon at bounding box center [353, 131] width 22 height 22
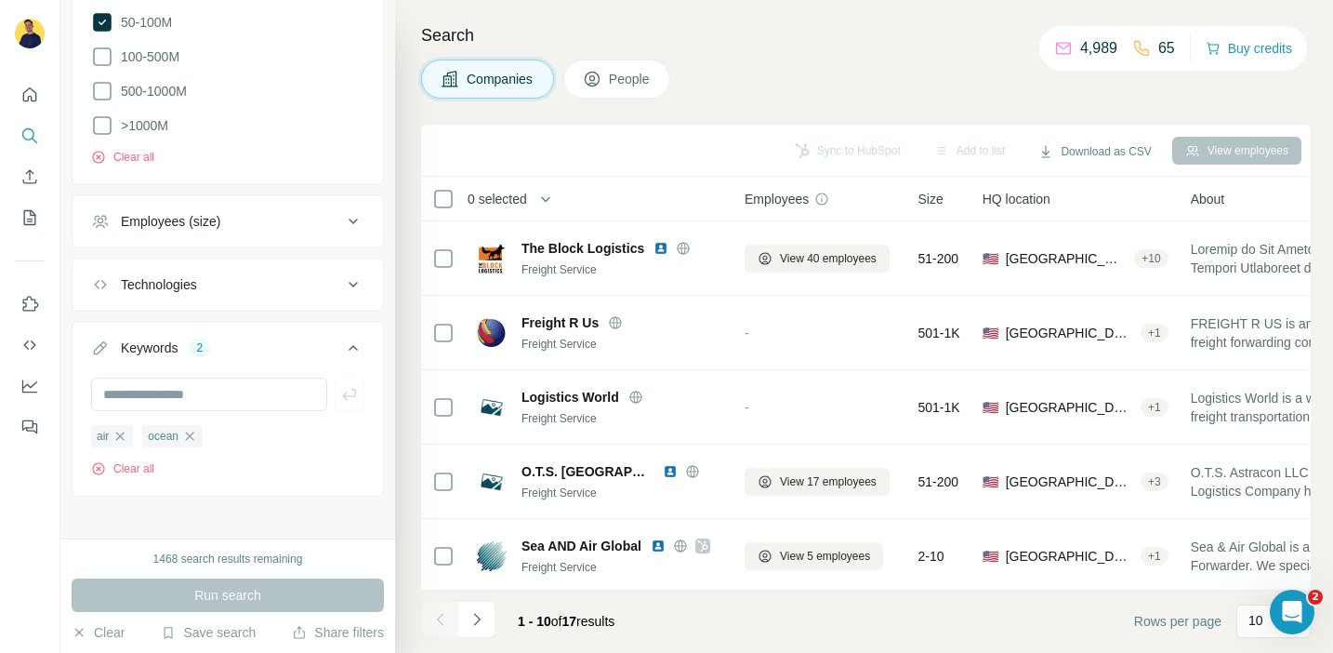
scroll to position [721, 0]
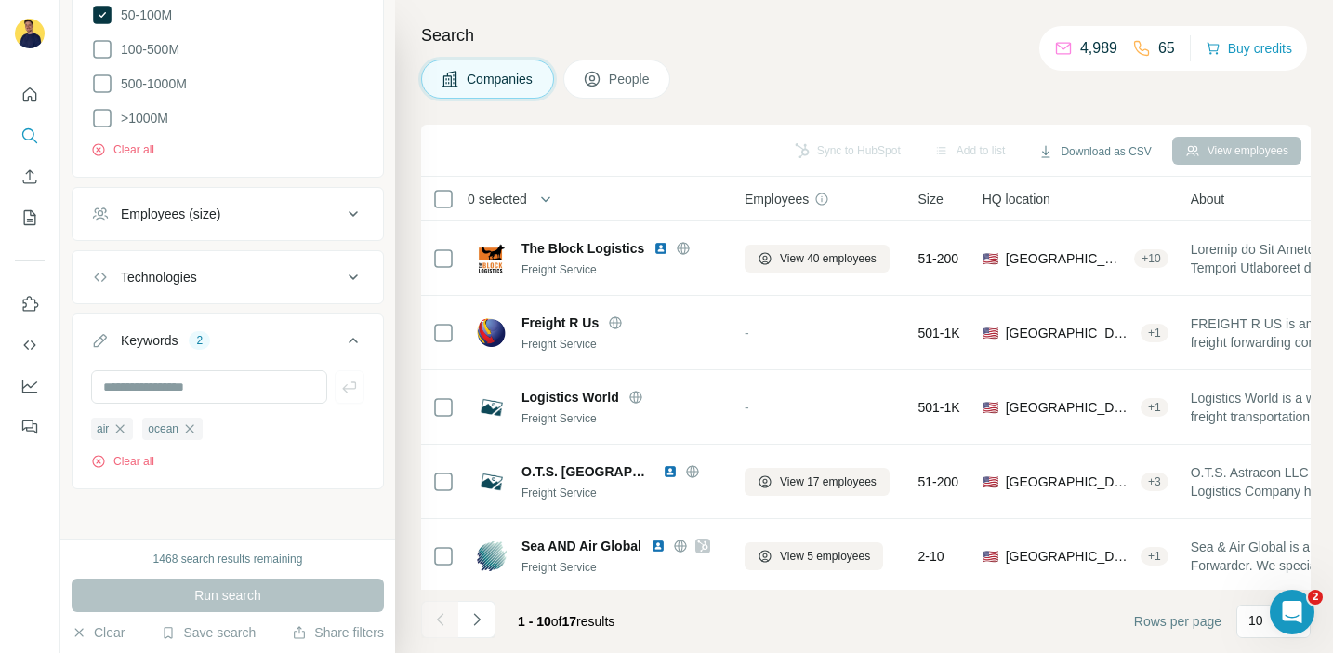
click at [350, 212] on icon at bounding box center [353, 214] width 22 height 22
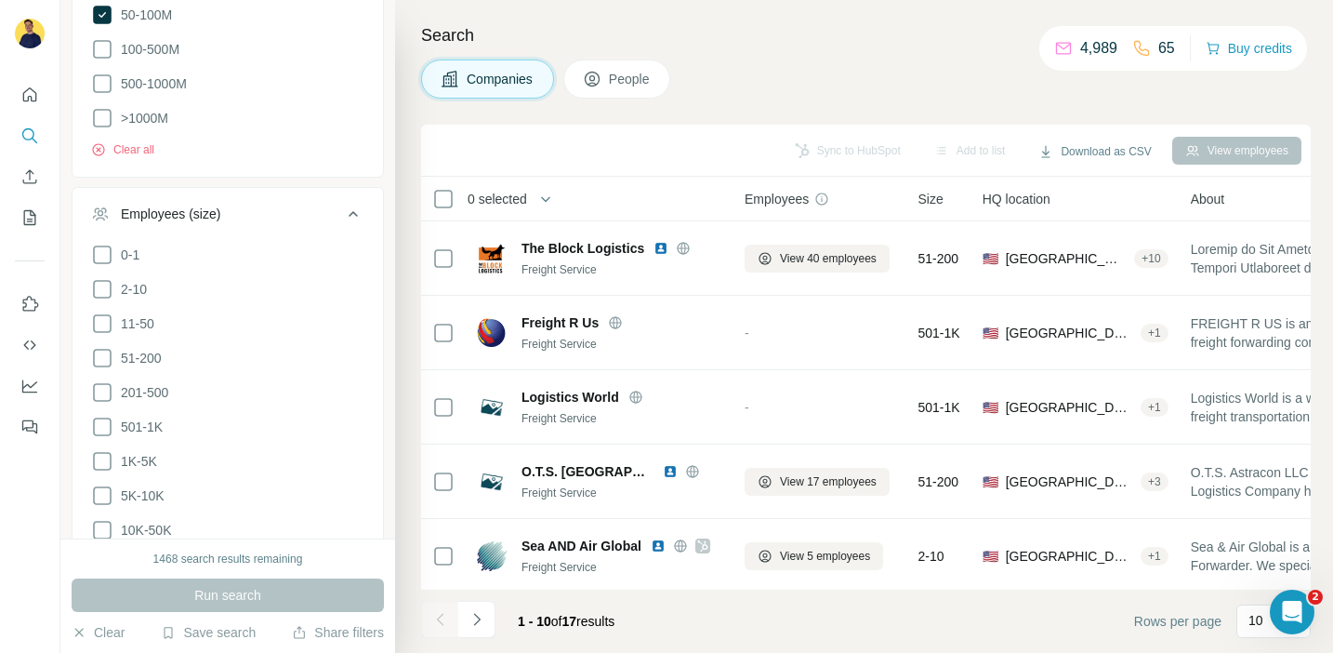
click at [350, 212] on icon at bounding box center [353, 214] width 22 height 22
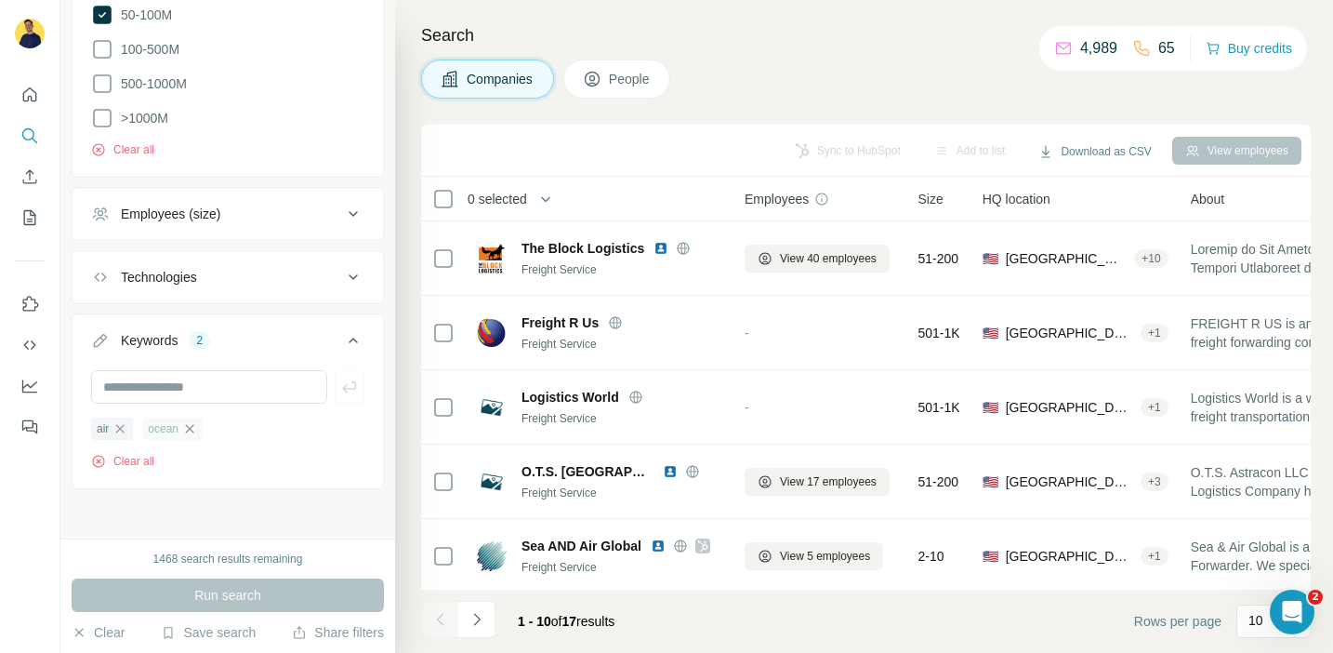
click at [189, 425] on icon "button" at bounding box center [189, 428] width 15 height 15
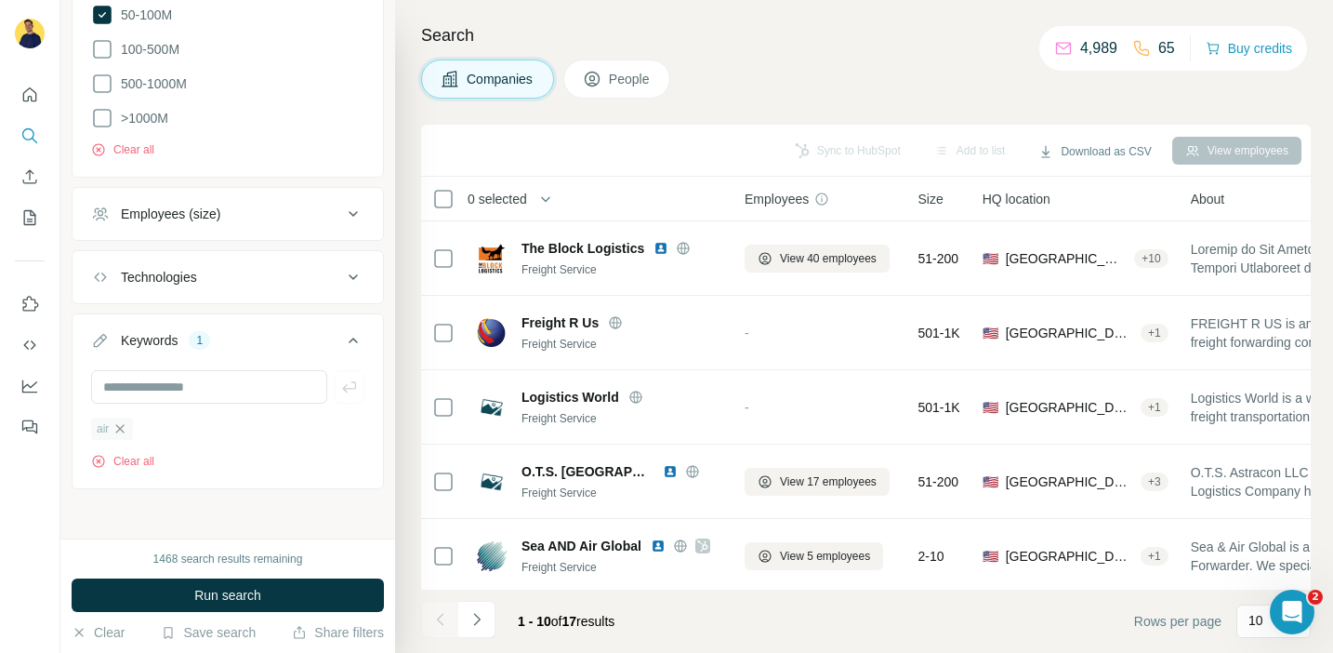
click at [116, 422] on icon "button" at bounding box center [119, 428] width 15 height 15
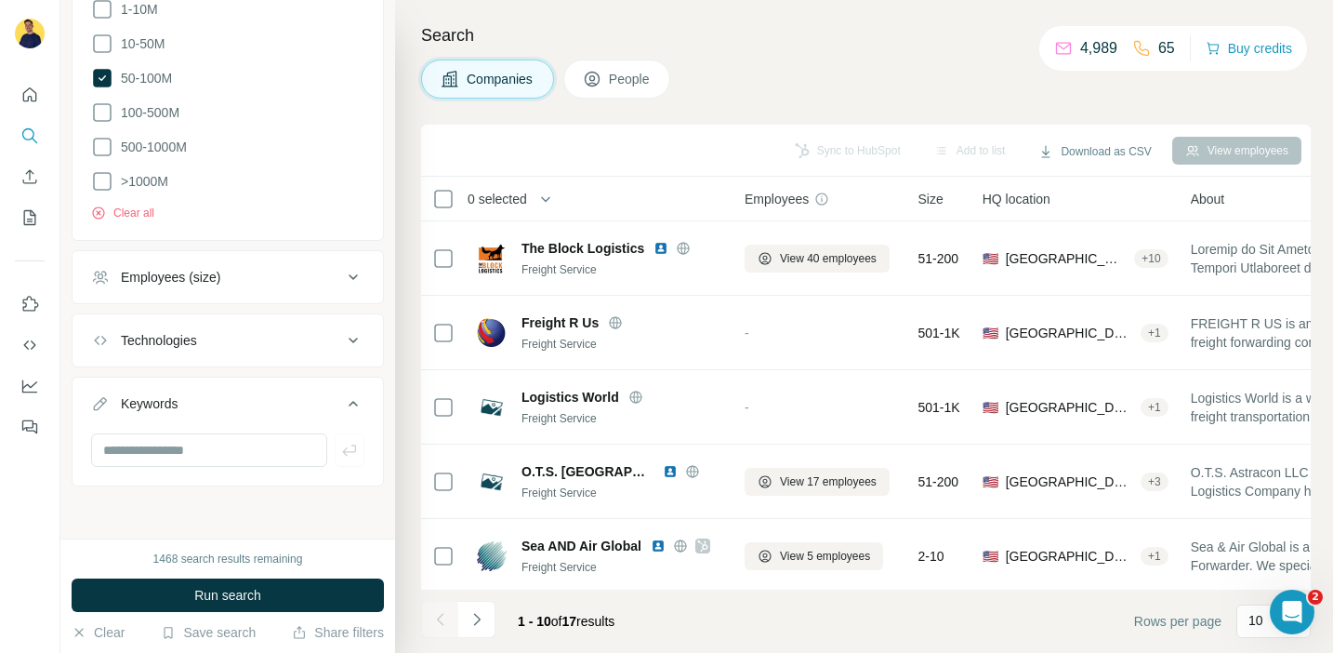
scroll to position [654, 0]
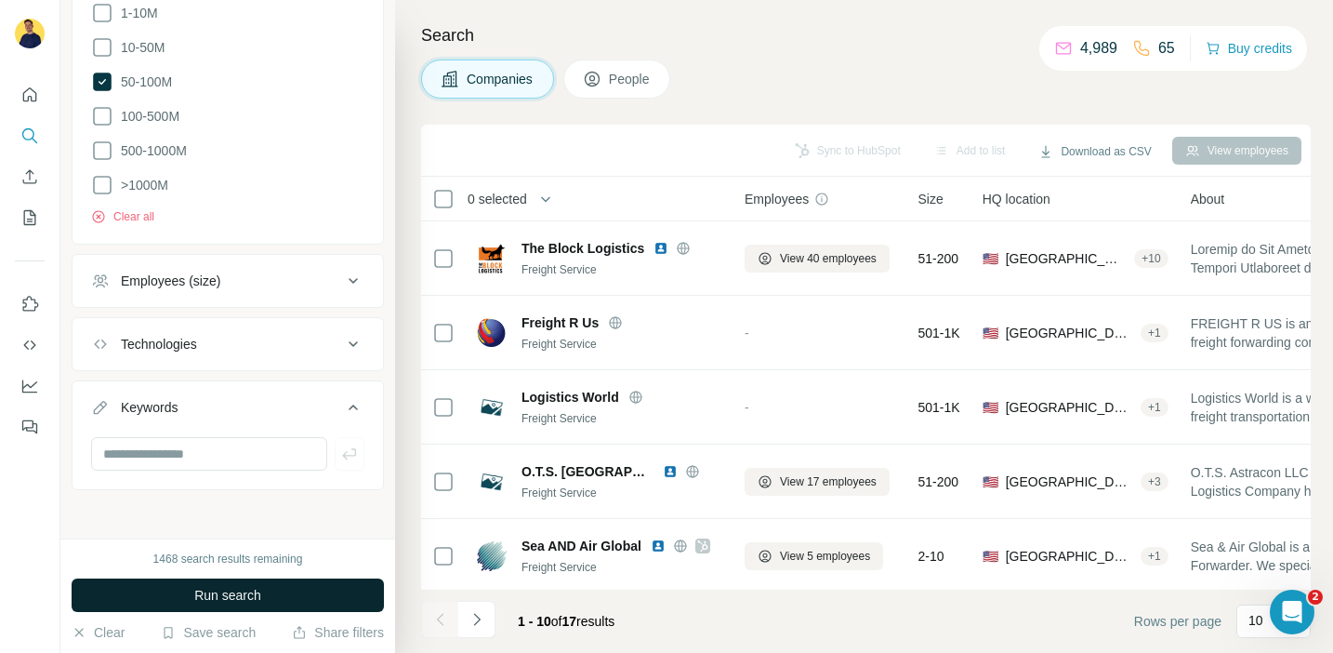
click at [280, 595] on button "Run search" at bounding box center [228, 594] width 312 height 33
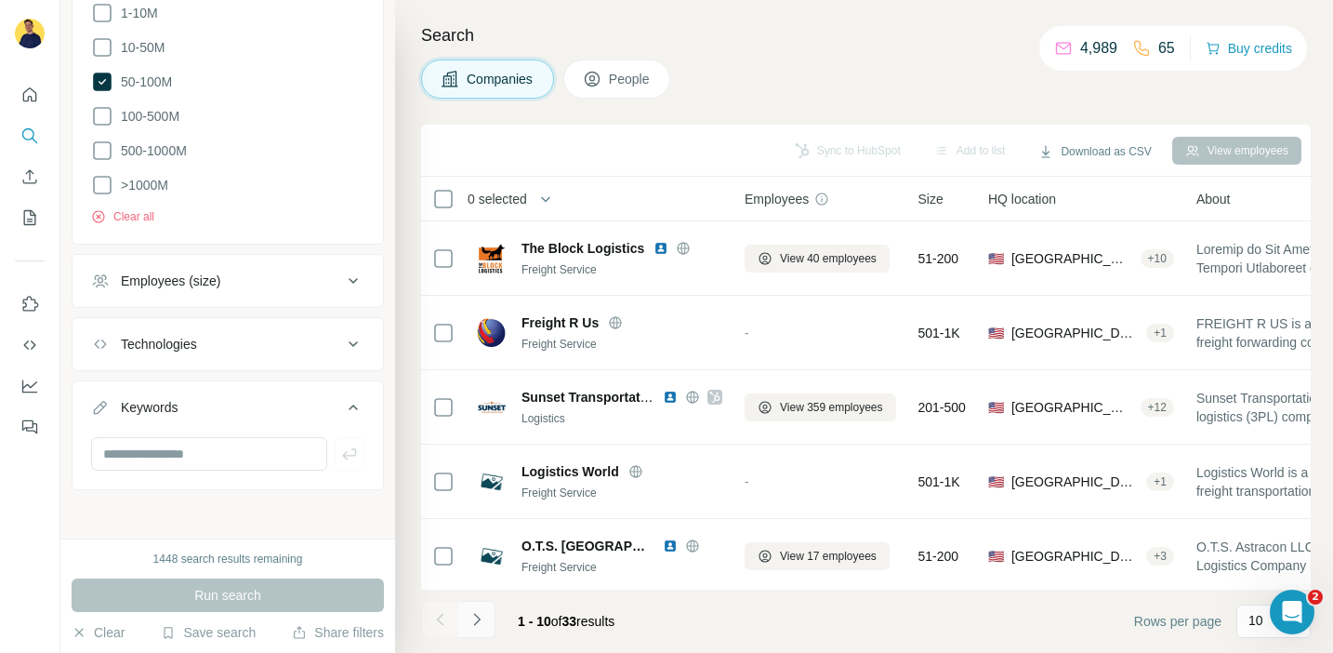
click at [474, 607] on button "Navigate to next page" at bounding box center [476, 619] width 37 height 37
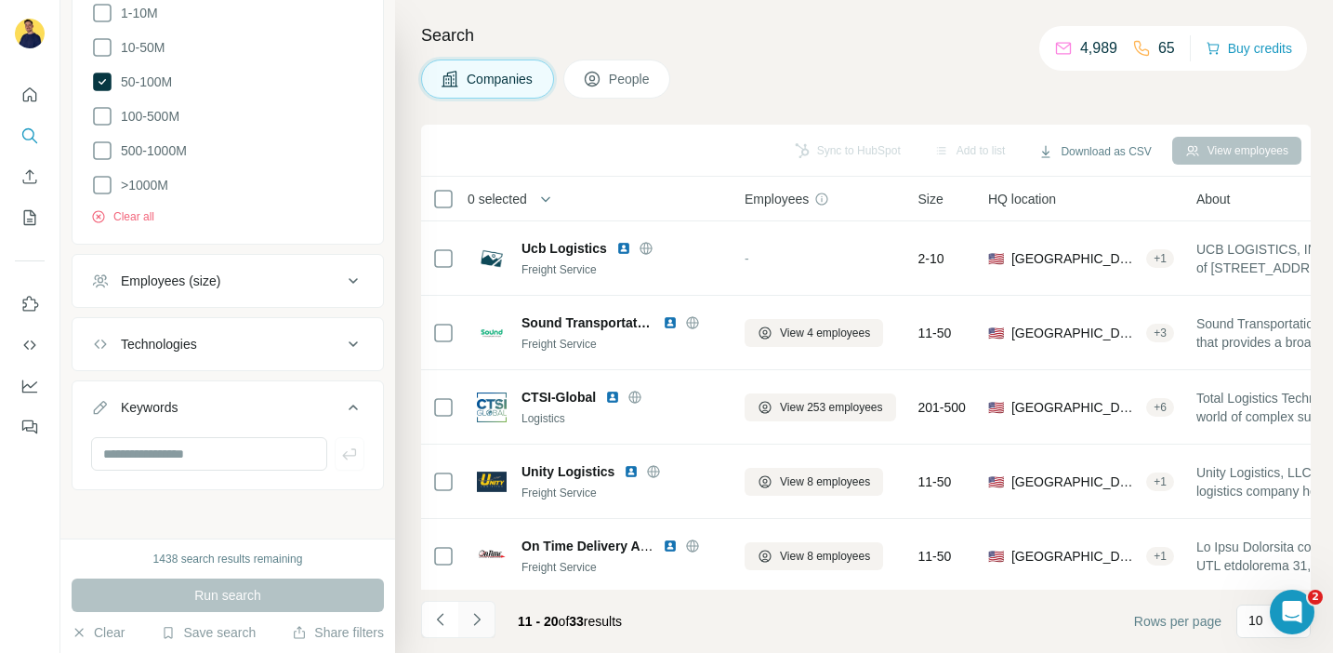
click at [483, 614] on icon "Navigate to next page" at bounding box center [477, 619] width 19 height 19
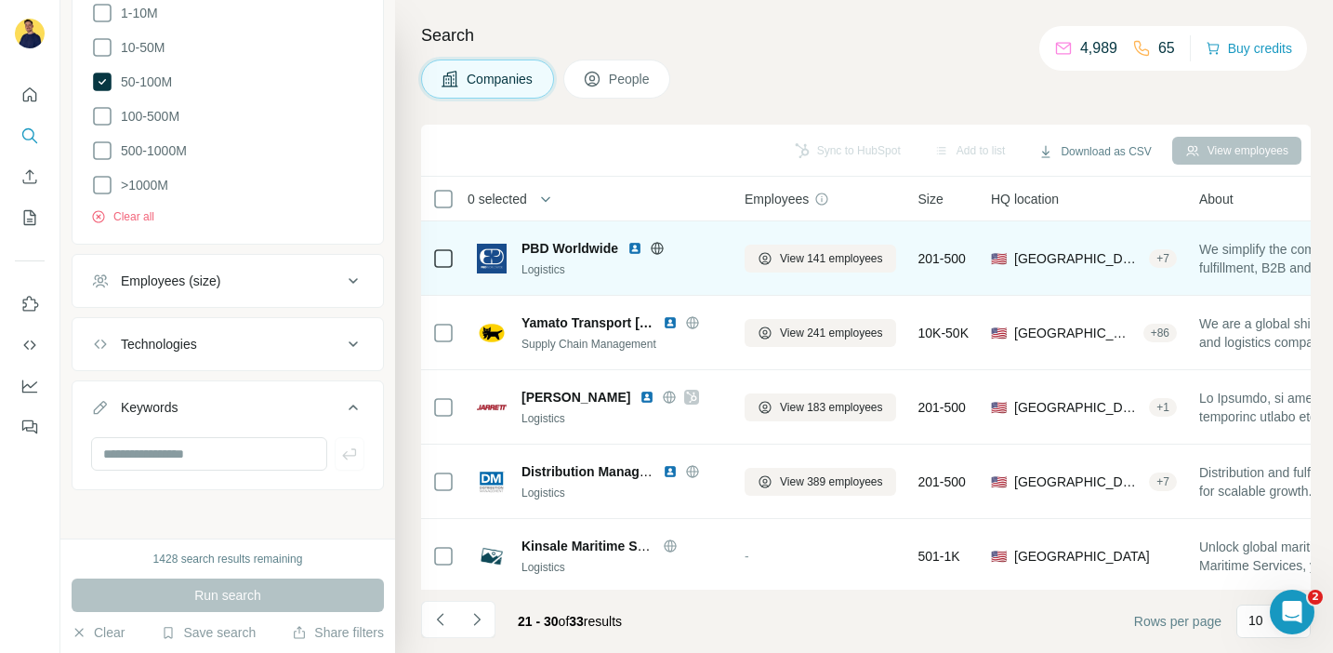
click at [659, 250] on icon at bounding box center [657, 248] width 15 height 15
click at [639, 245] on img at bounding box center [635, 248] width 15 height 15
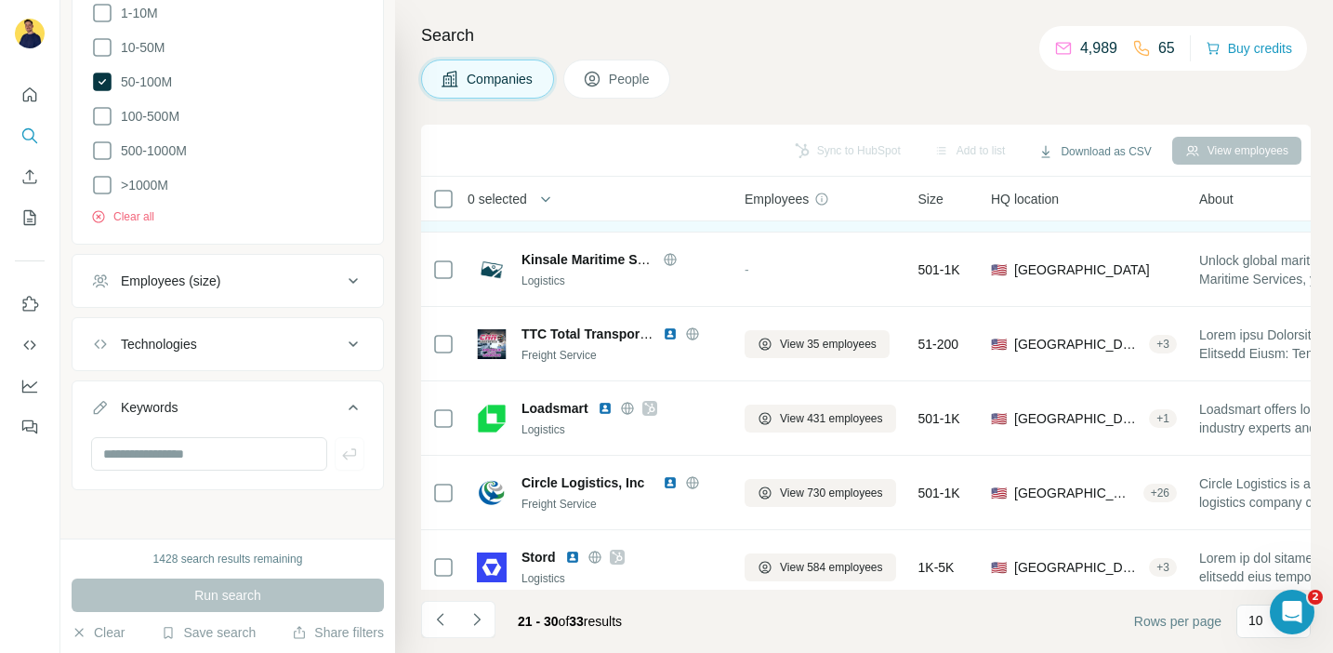
scroll to position [314, 0]
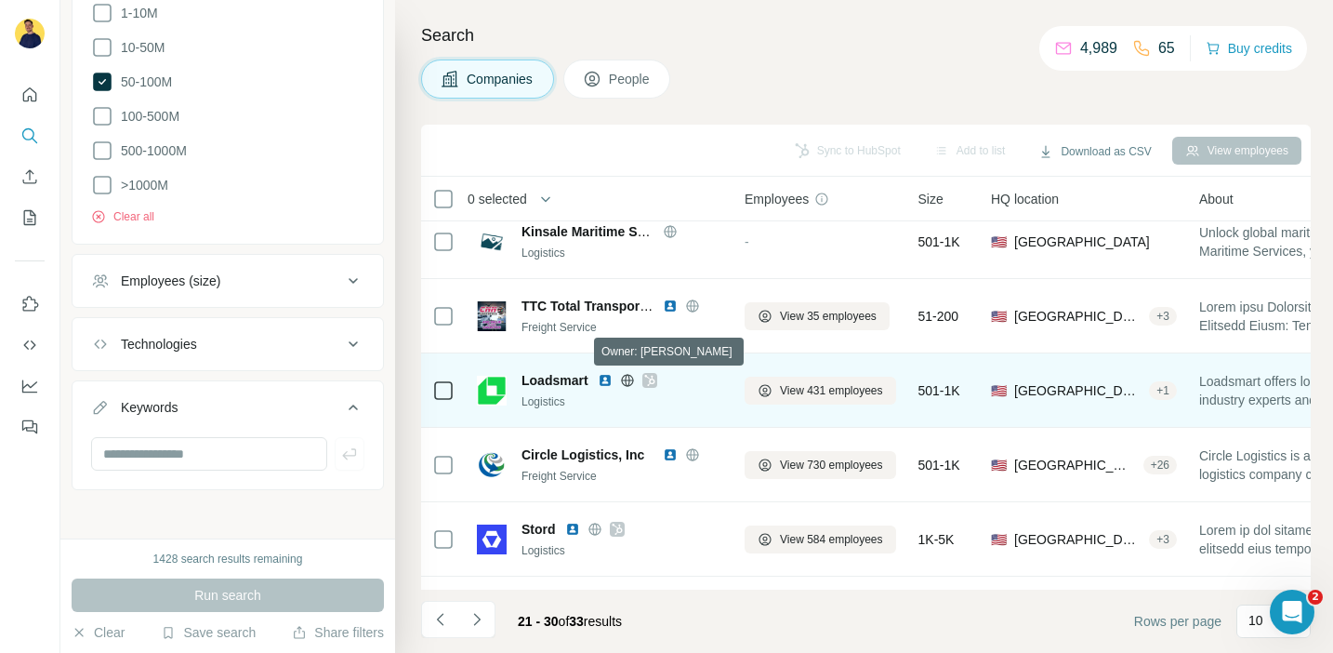
click at [652, 377] on icon at bounding box center [649, 380] width 11 height 15
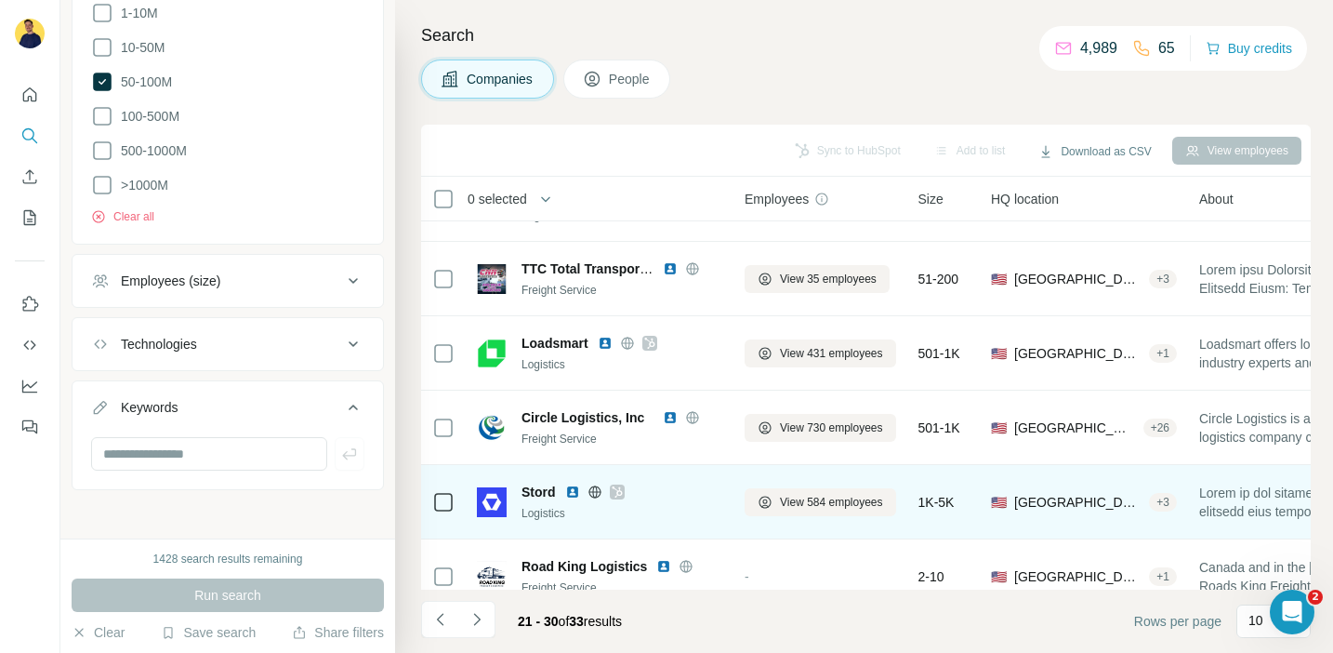
scroll to position [347, 0]
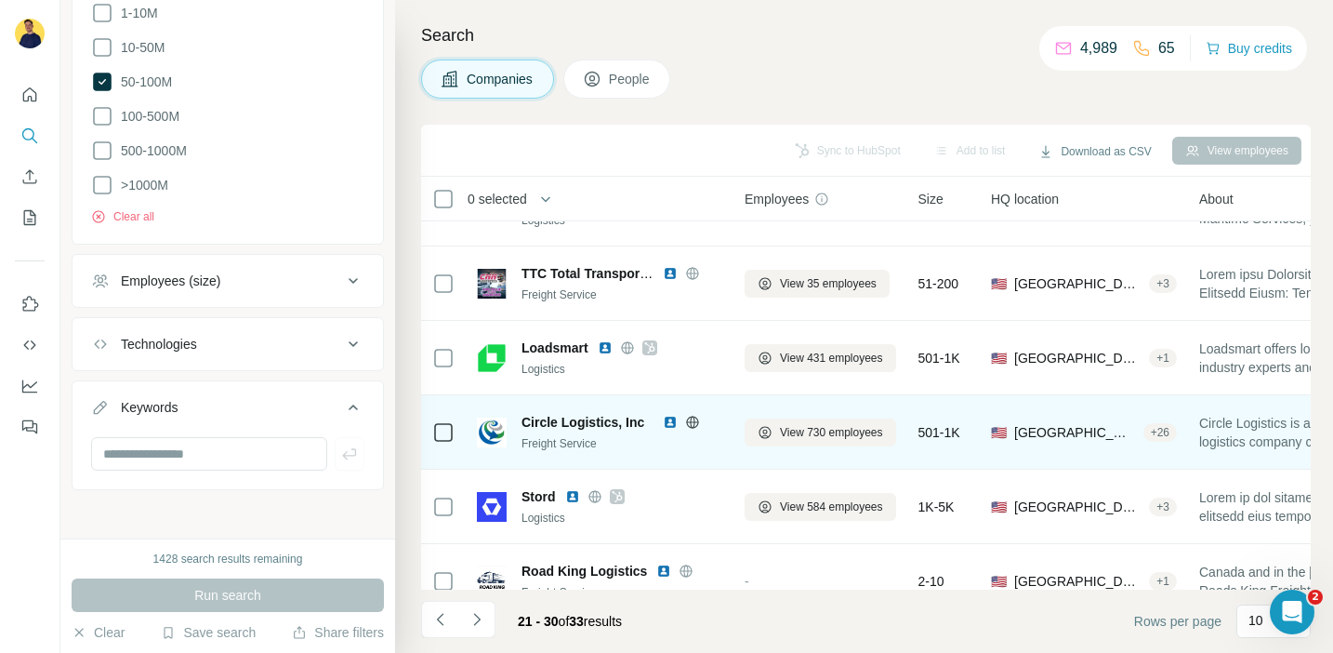
click at [692, 421] on icon at bounding box center [692, 421] width 12 height 1
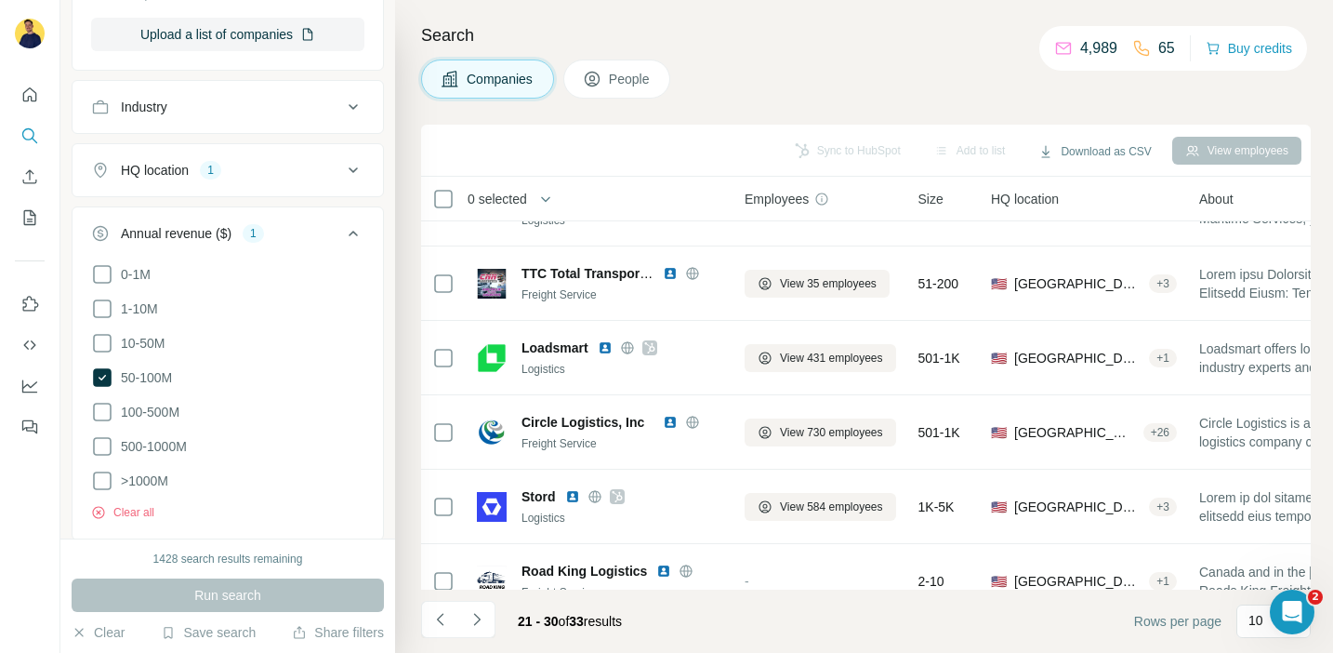
scroll to position [0, 0]
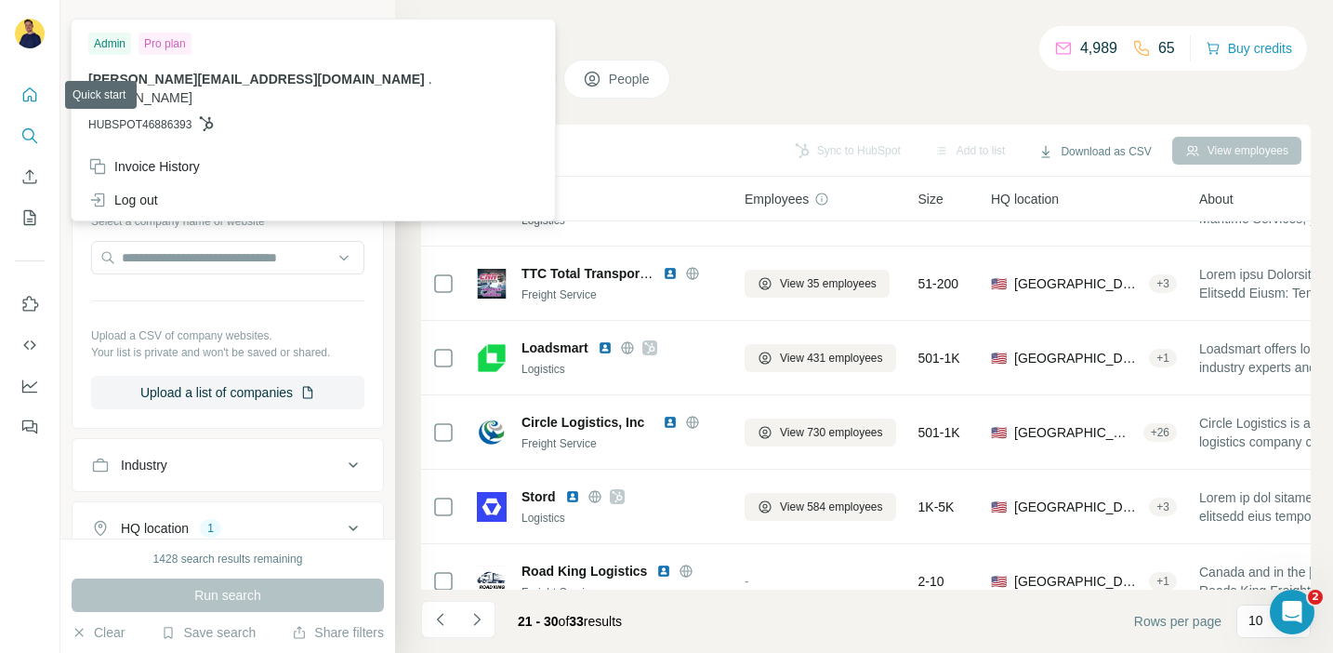
click at [33, 92] on icon "Quick start" at bounding box center [29, 95] width 19 height 19
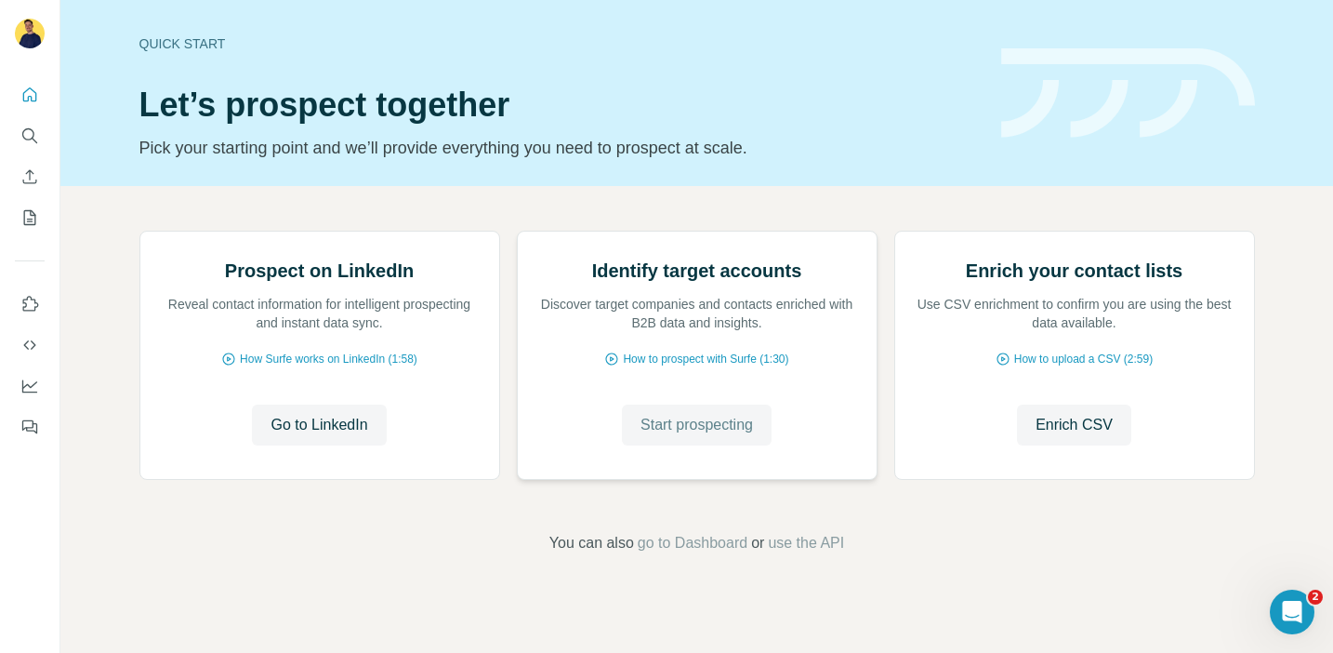
click at [675, 436] on span "Start prospecting" at bounding box center [697, 425] width 112 height 22
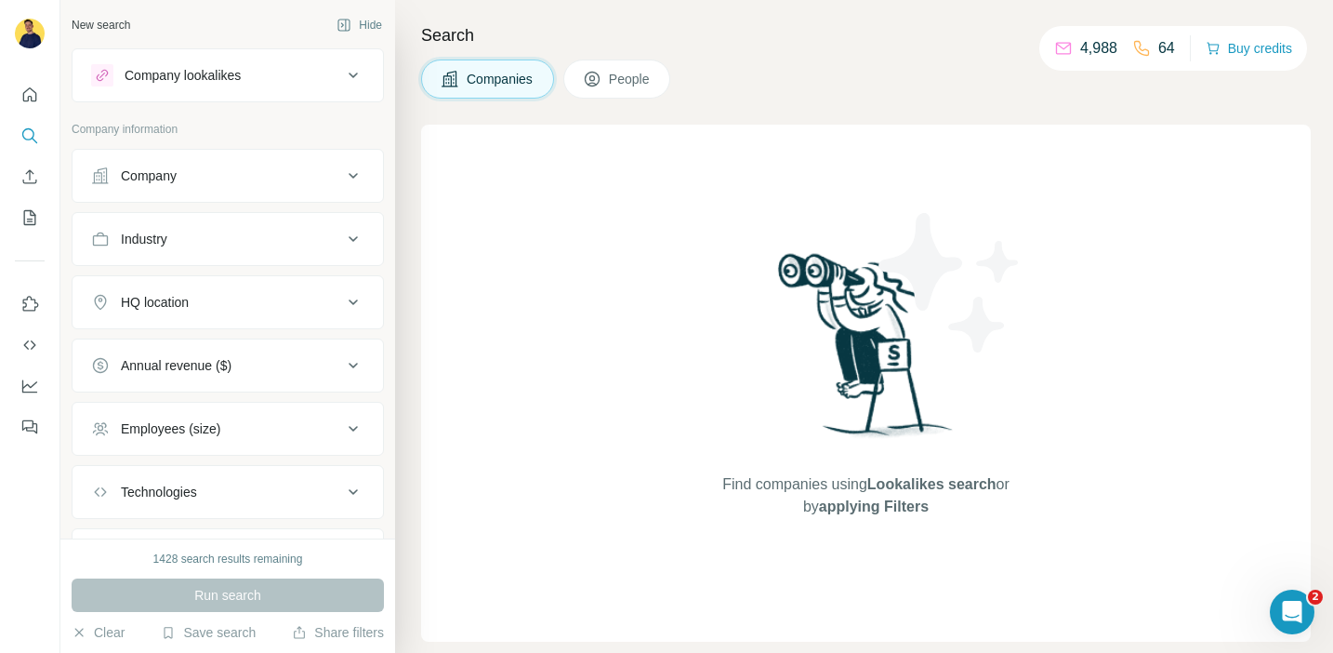
click at [355, 179] on icon at bounding box center [353, 176] width 22 height 22
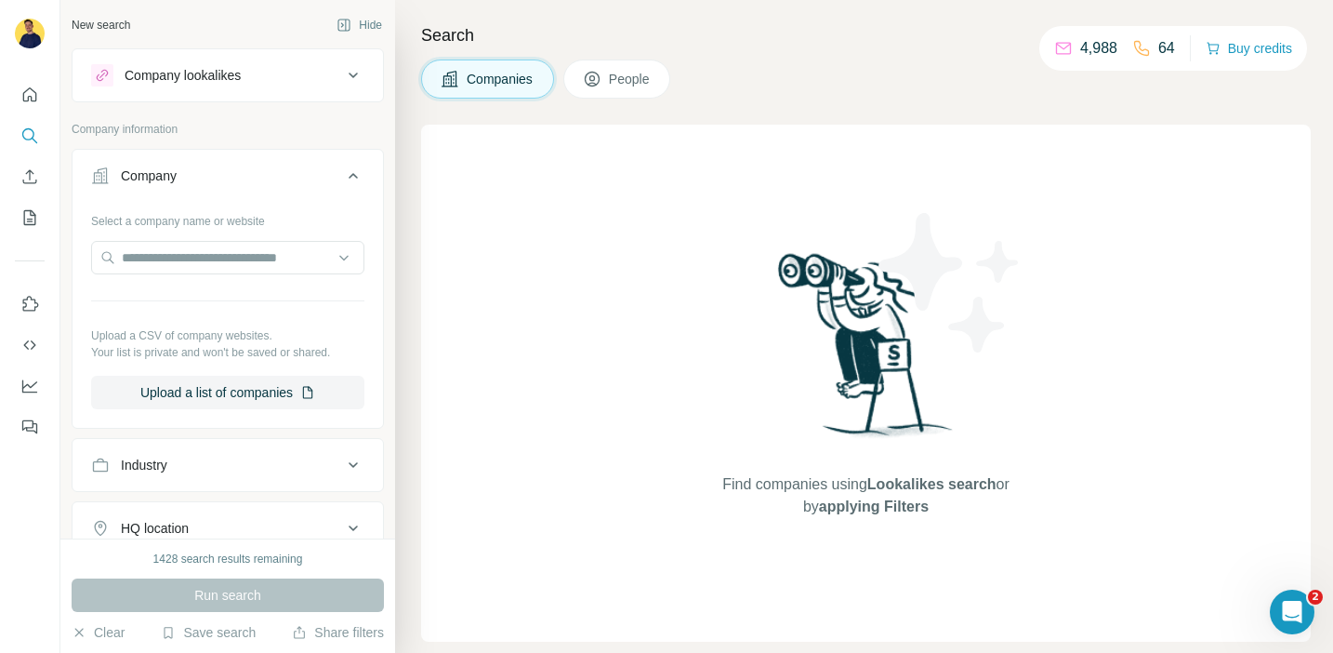
click at [355, 179] on icon at bounding box center [353, 176] width 22 height 22
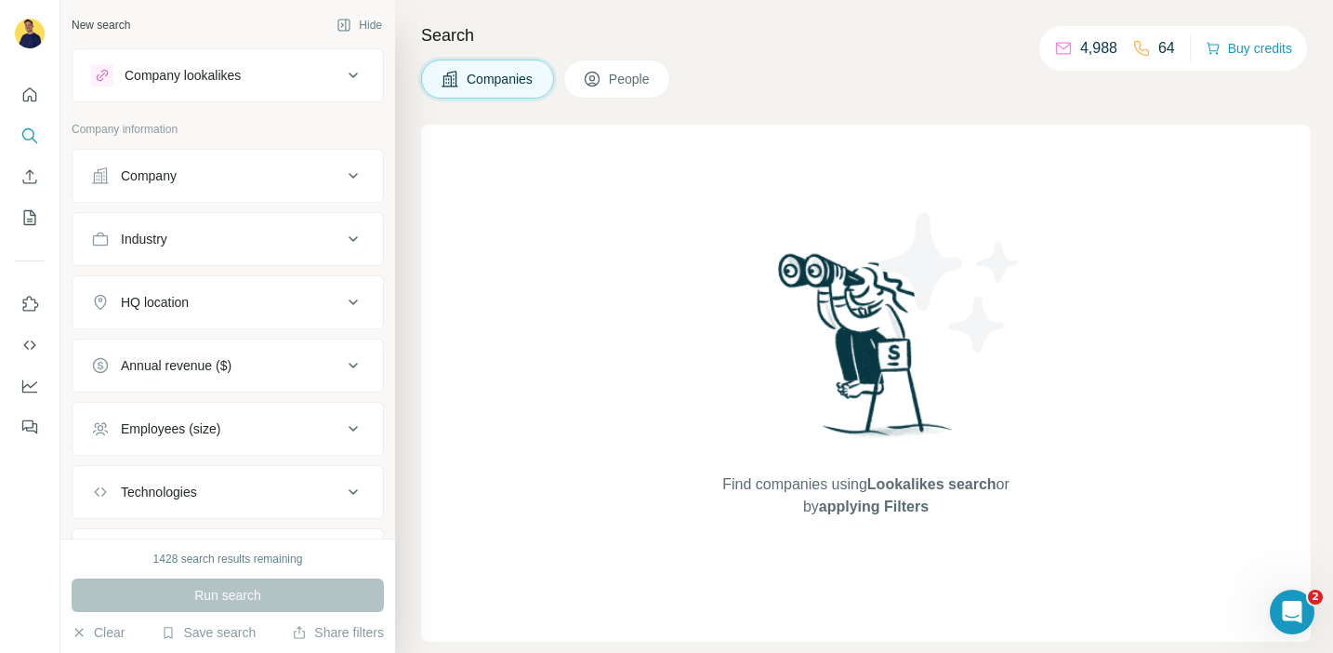
click at [355, 65] on icon at bounding box center [353, 75] width 22 height 22
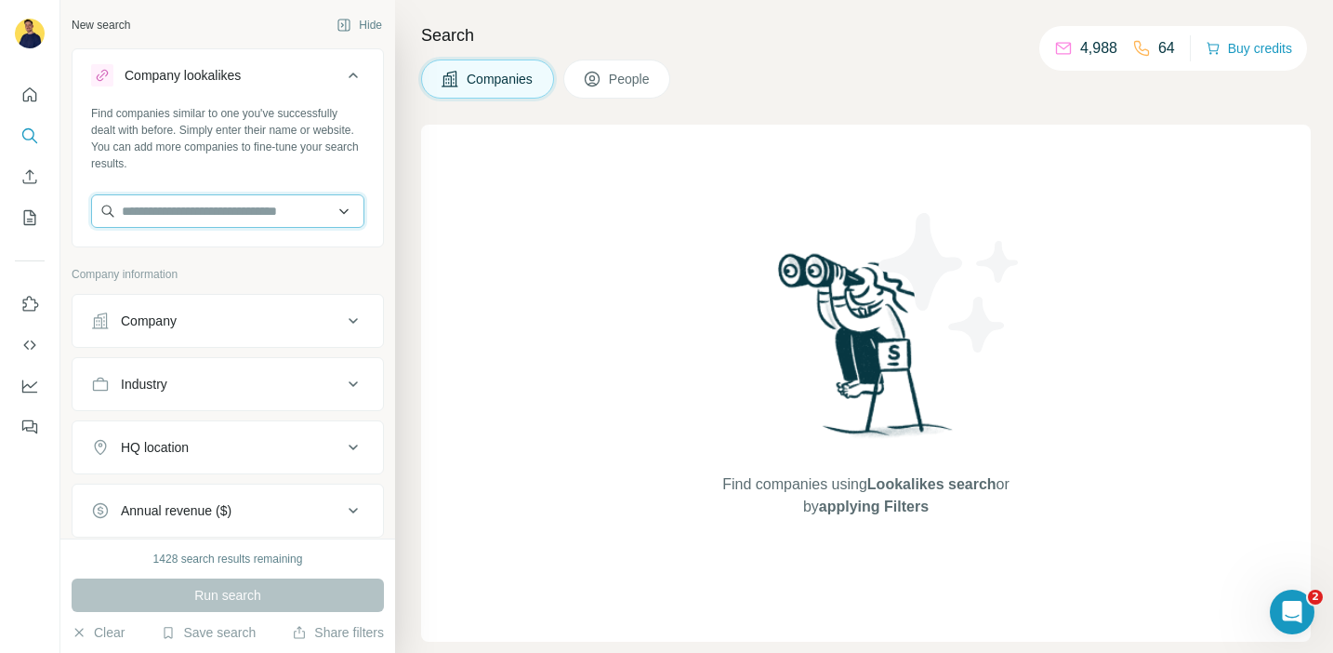
click at [267, 195] on input "text" at bounding box center [227, 210] width 273 height 33
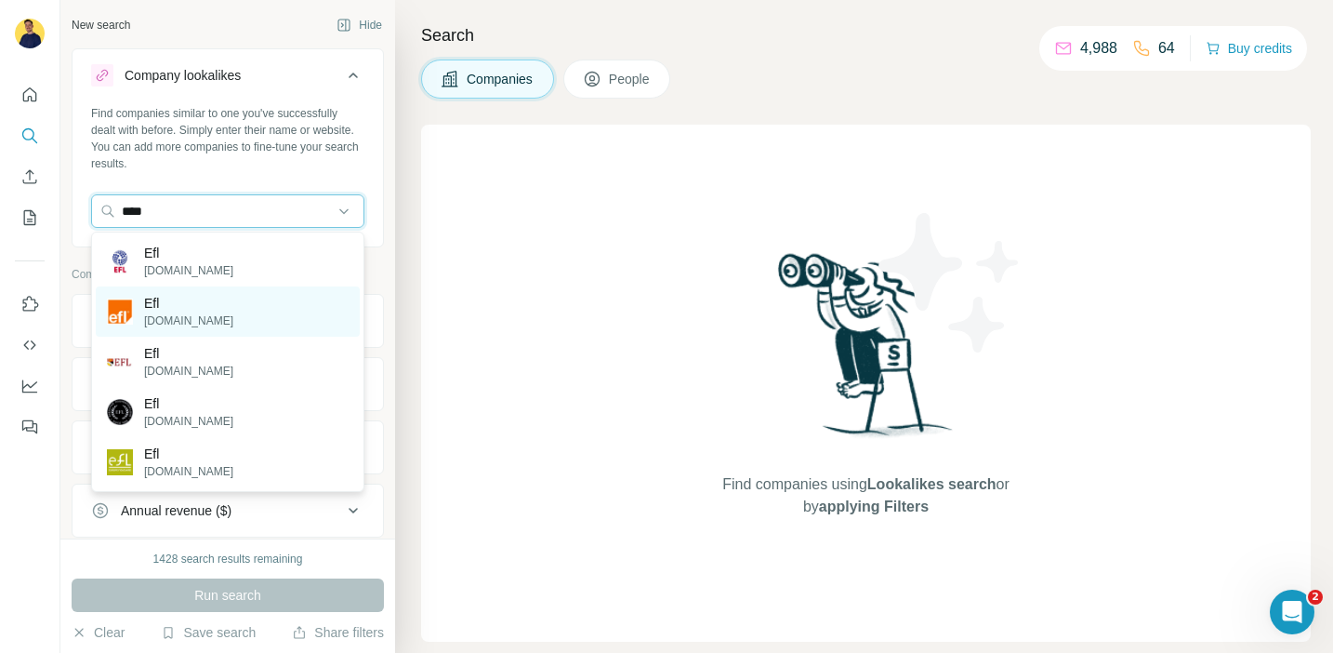
type input "***"
click at [149, 309] on p "Efl" at bounding box center [188, 303] width 89 height 19
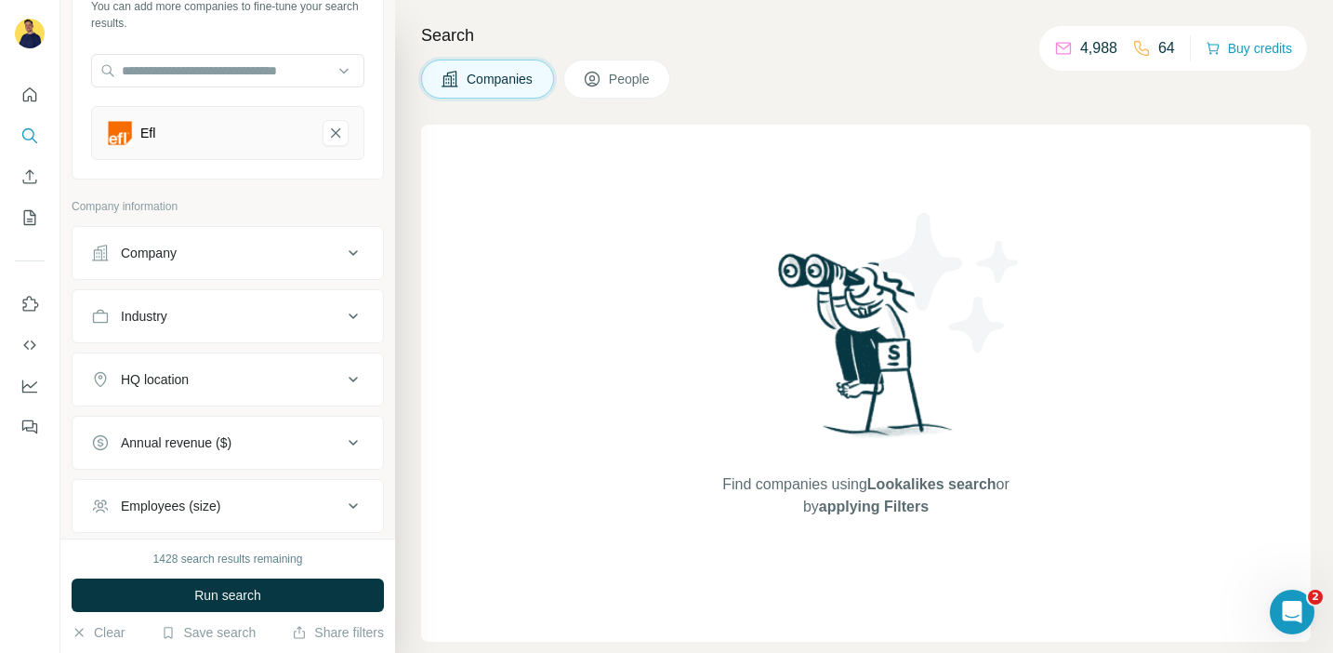
scroll to position [141, 0]
click at [348, 438] on icon at bounding box center [353, 441] width 22 height 22
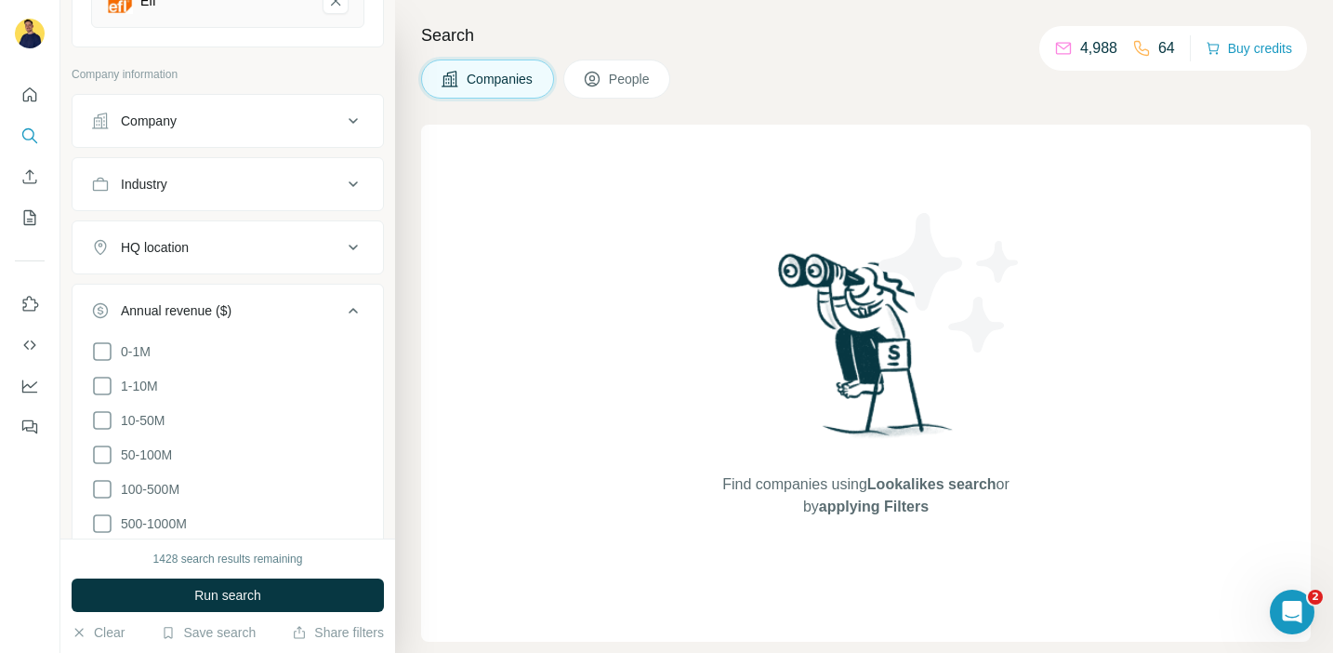
scroll to position [325, 0]
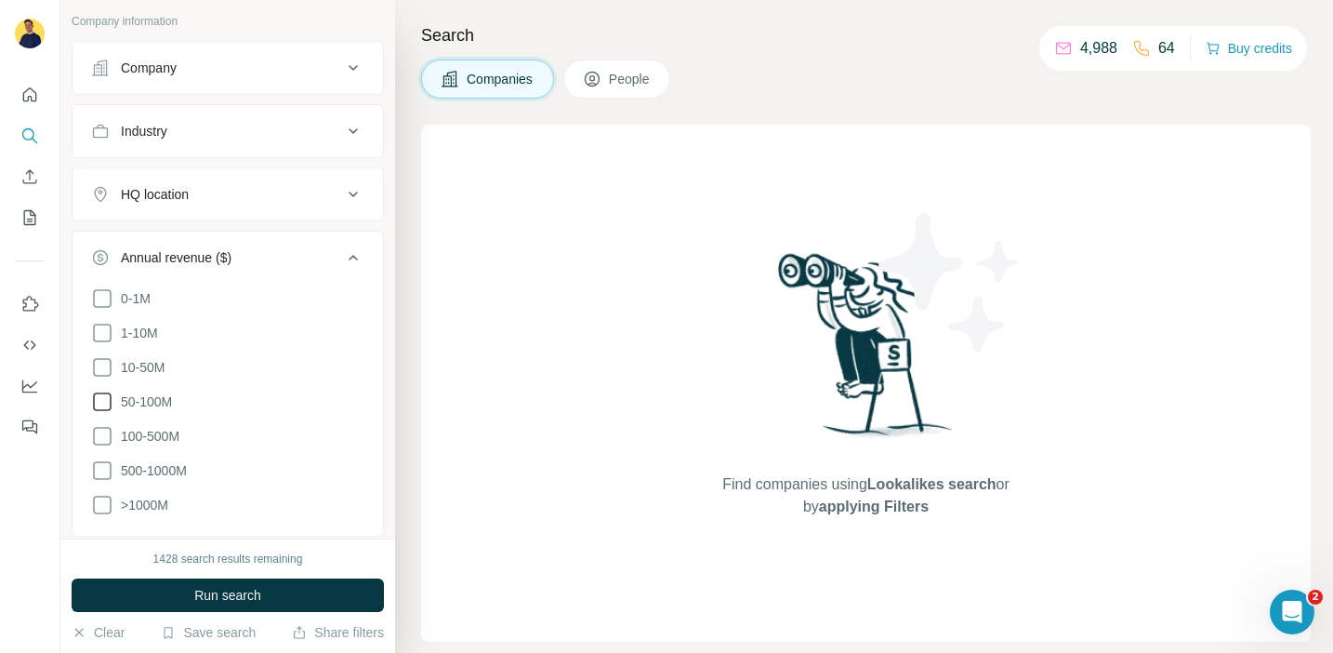
click at [111, 394] on icon at bounding box center [102, 401] width 19 height 19
click at [104, 364] on icon at bounding box center [102, 367] width 22 height 22
click at [288, 588] on button "Run search" at bounding box center [228, 594] width 312 height 33
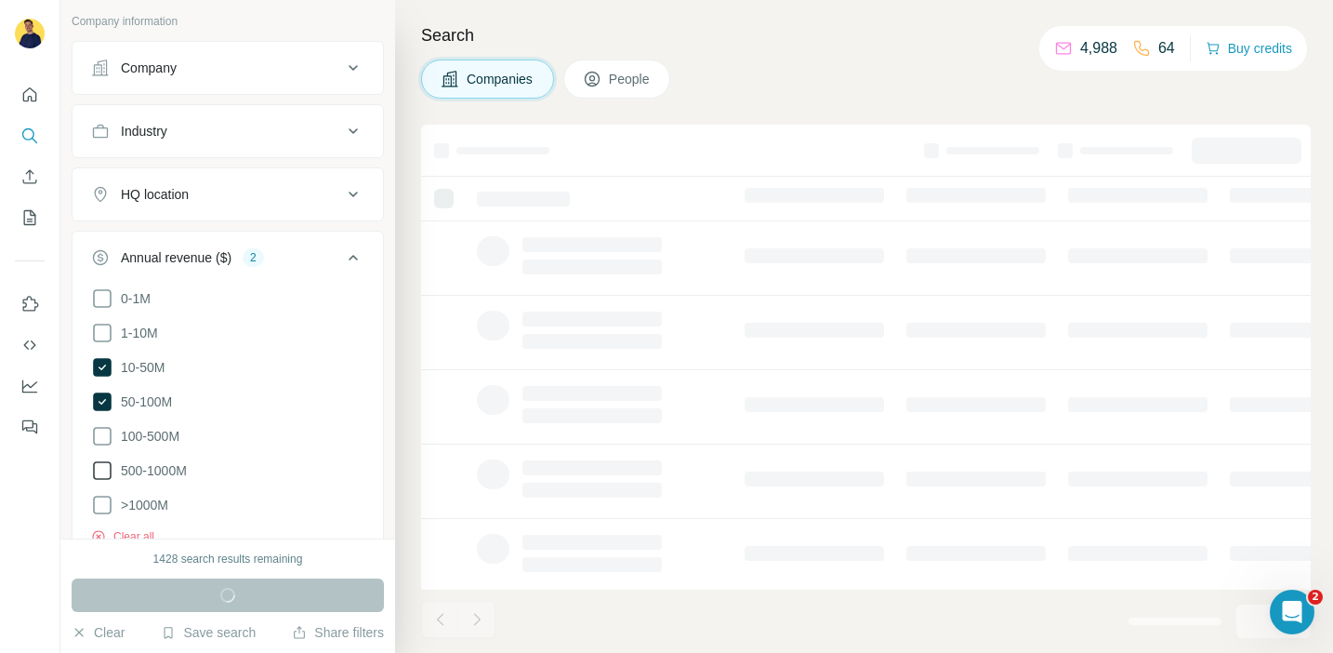
scroll to position [470, 0]
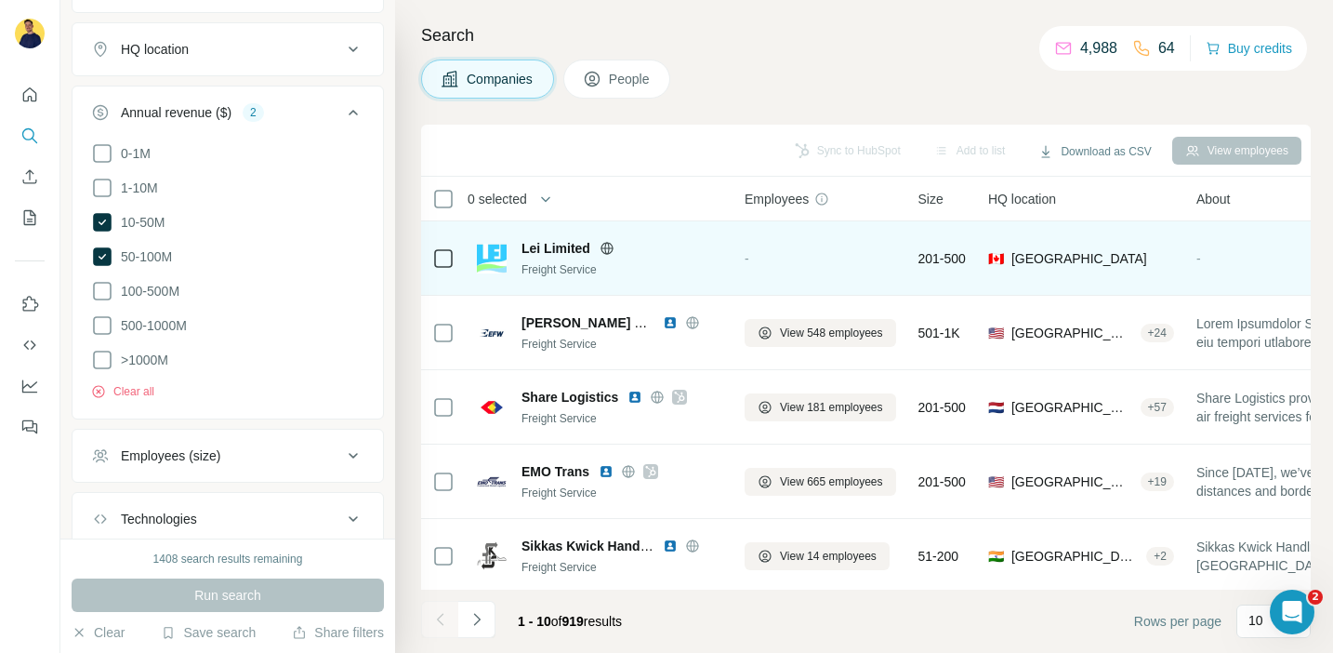
click at [610, 247] on icon at bounding box center [607, 247] width 12 height 1
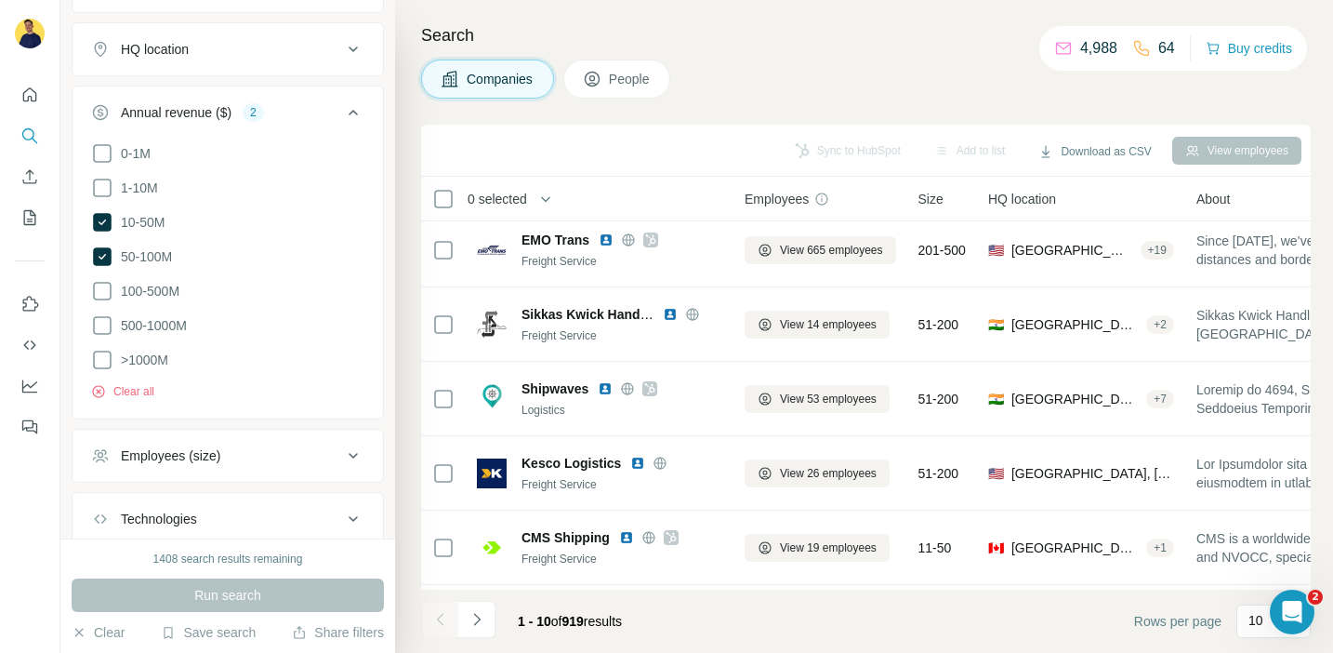
scroll to position [233, 0]
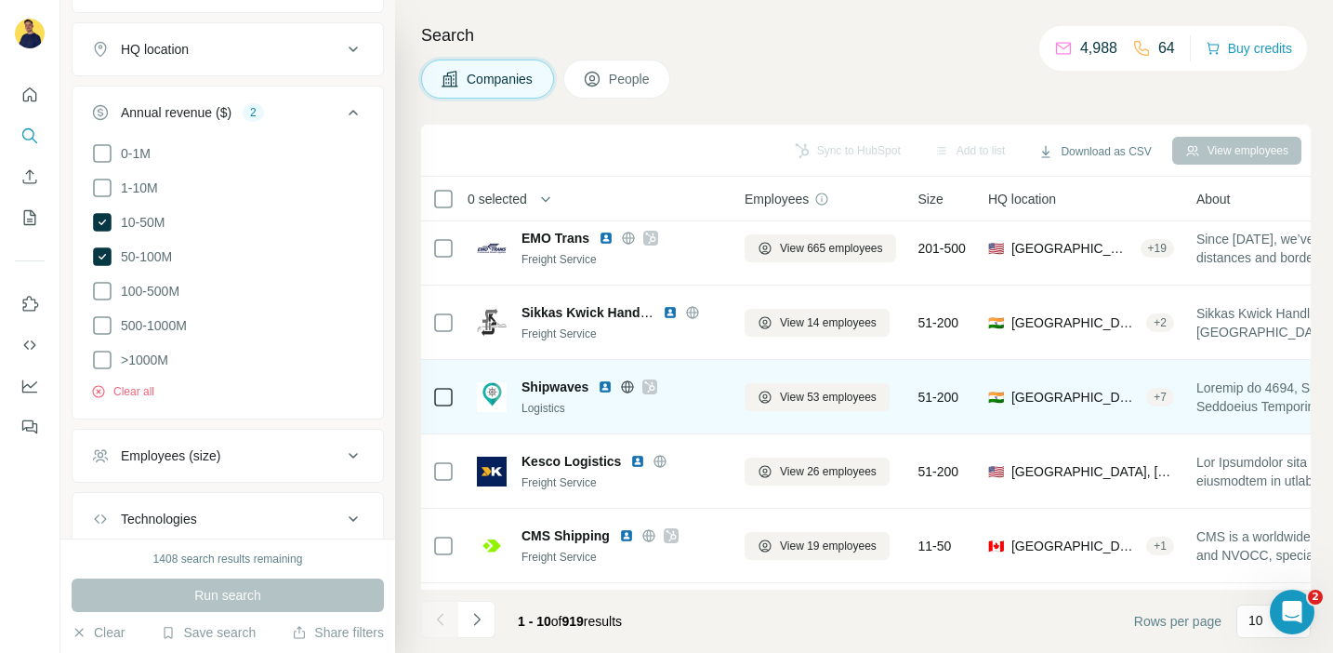
click at [653, 385] on icon at bounding box center [650, 386] width 10 height 11
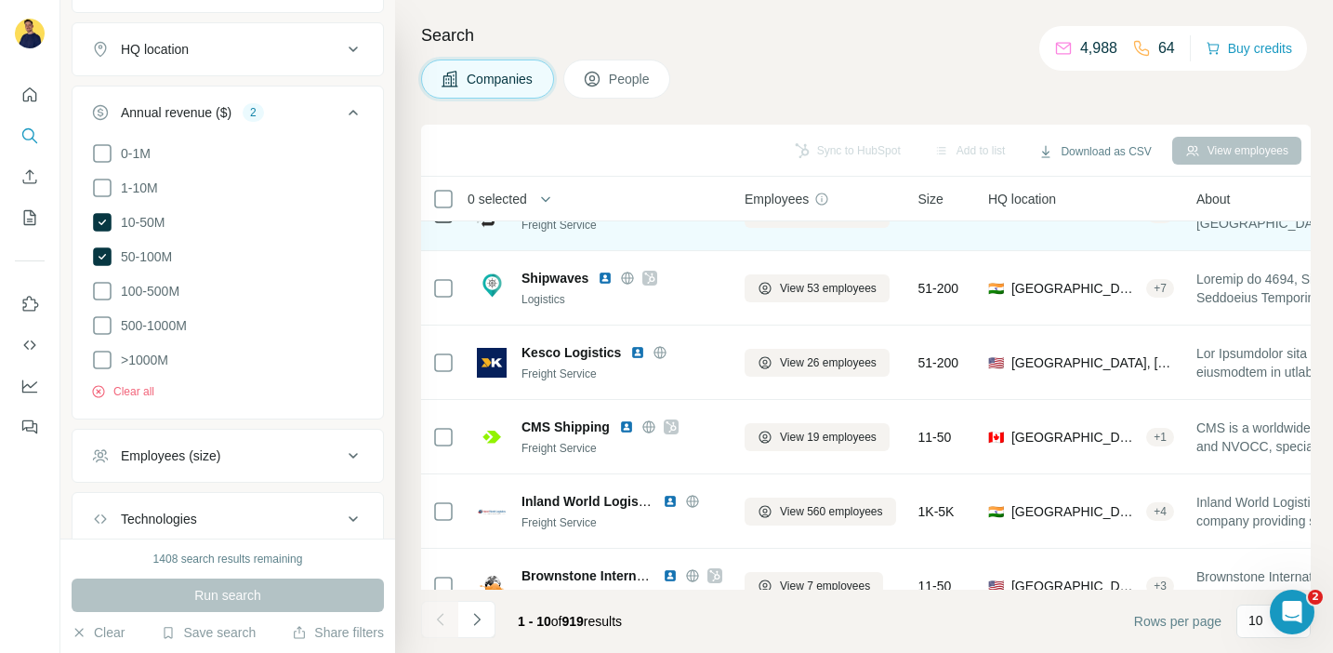
scroll to position [376, 0]
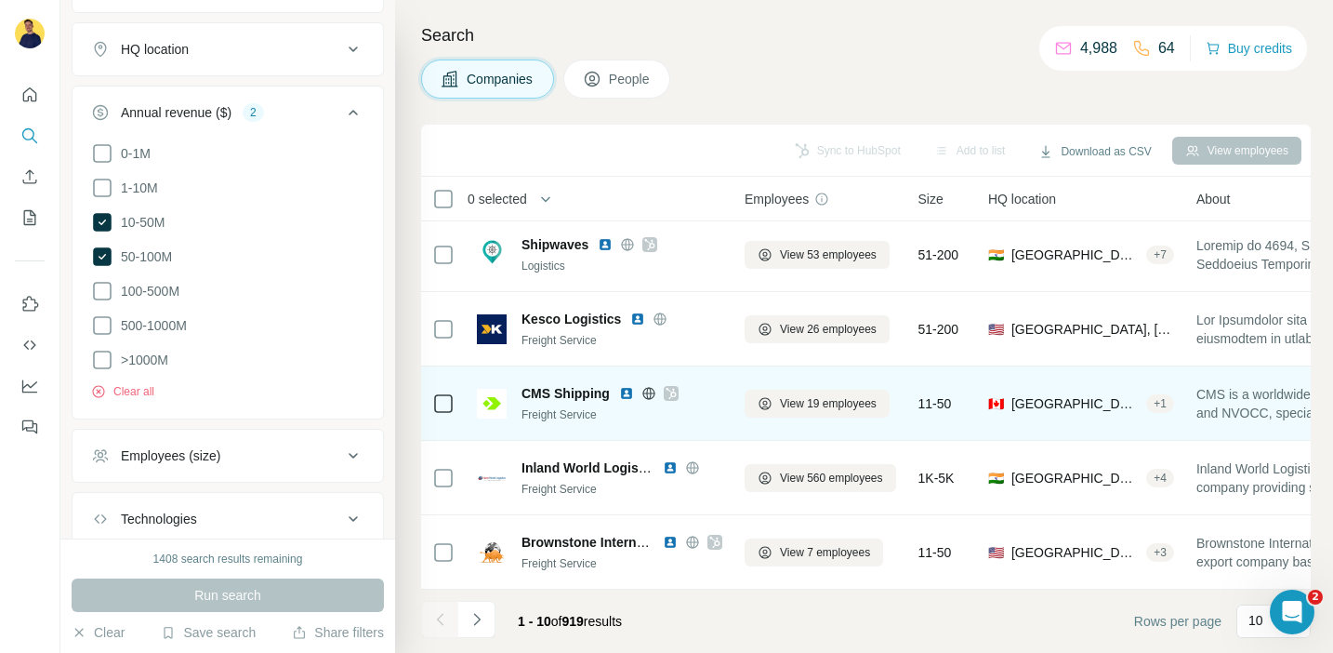
click at [641, 392] on div at bounding box center [649, 393] width 60 height 15
click at [646, 392] on icon at bounding box center [648, 392] width 12 height 1
click at [844, 403] on span "View 19 employees" at bounding box center [828, 403] width 97 height 17
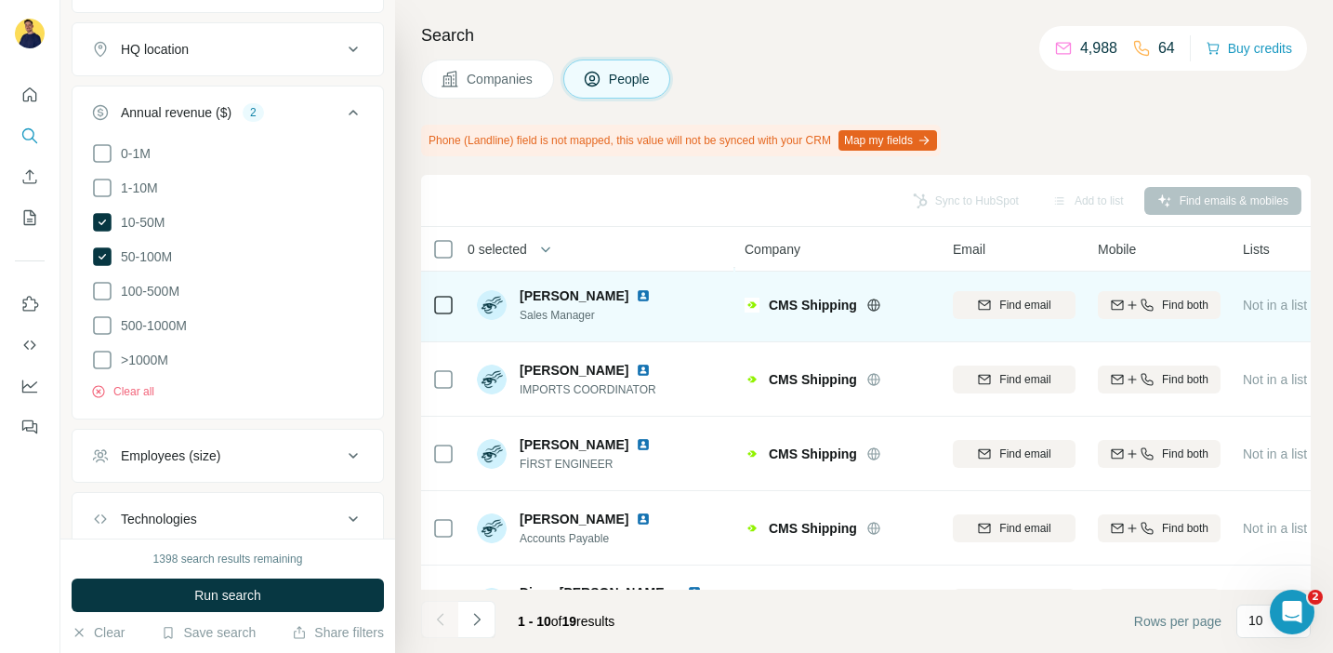
click at [636, 296] on img at bounding box center [643, 295] width 15 height 15
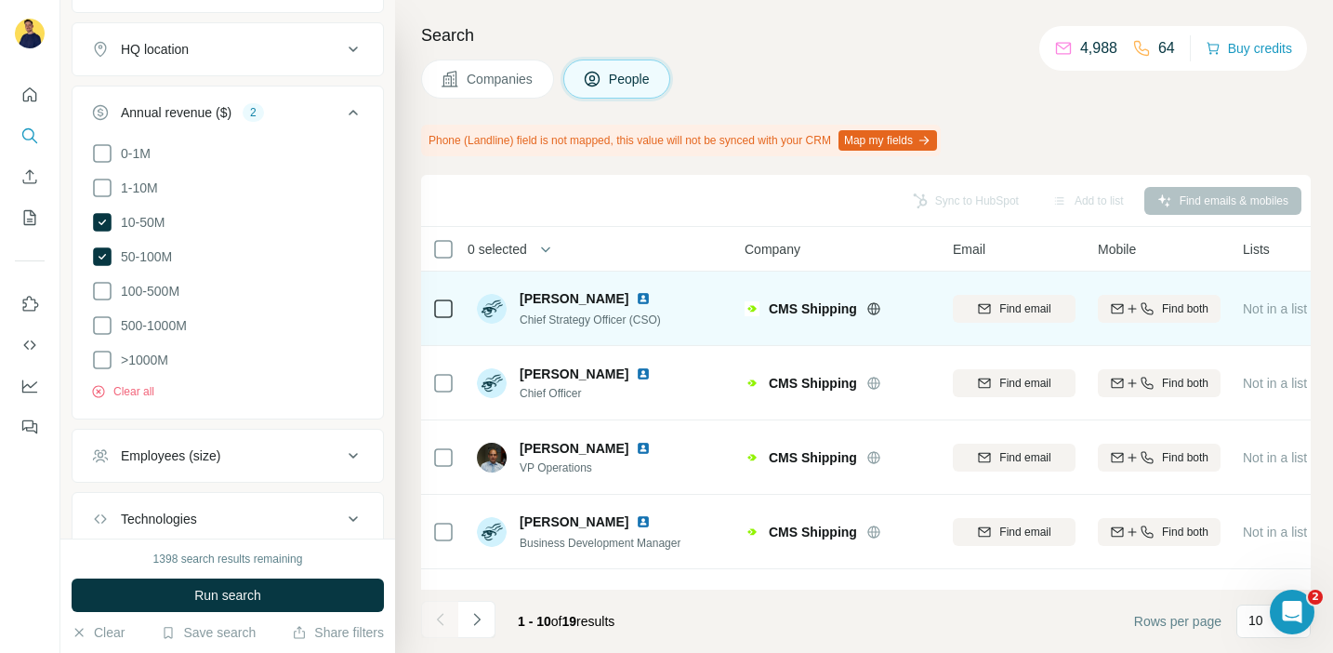
click at [636, 297] on img at bounding box center [643, 298] width 15 height 15
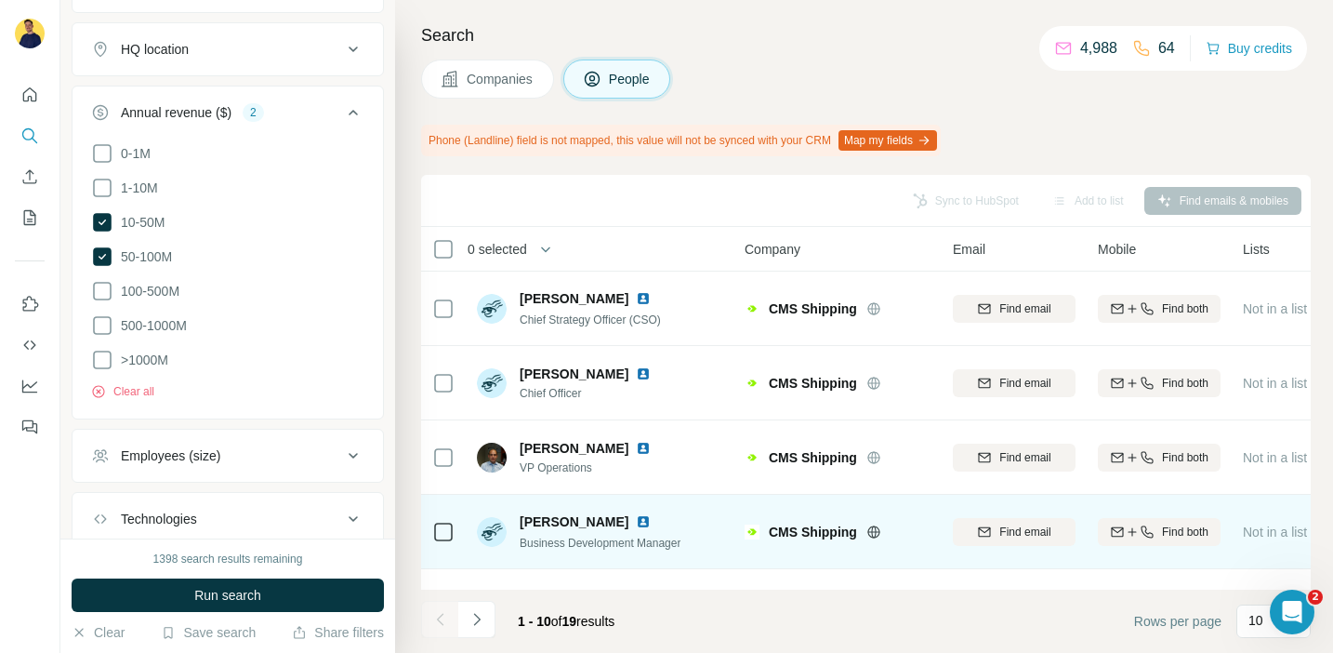
click at [636, 519] on img at bounding box center [643, 521] width 15 height 15
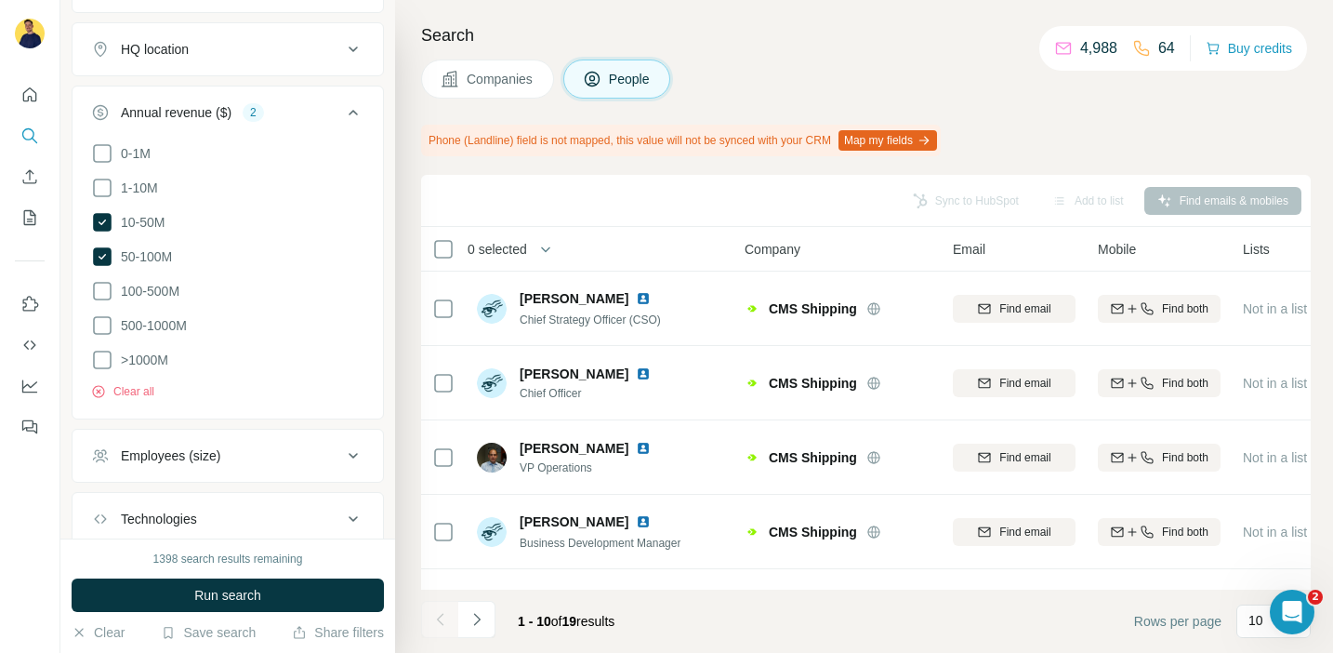
click at [502, 72] on span "Companies" at bounding box center [501, 79] width 68 height 19
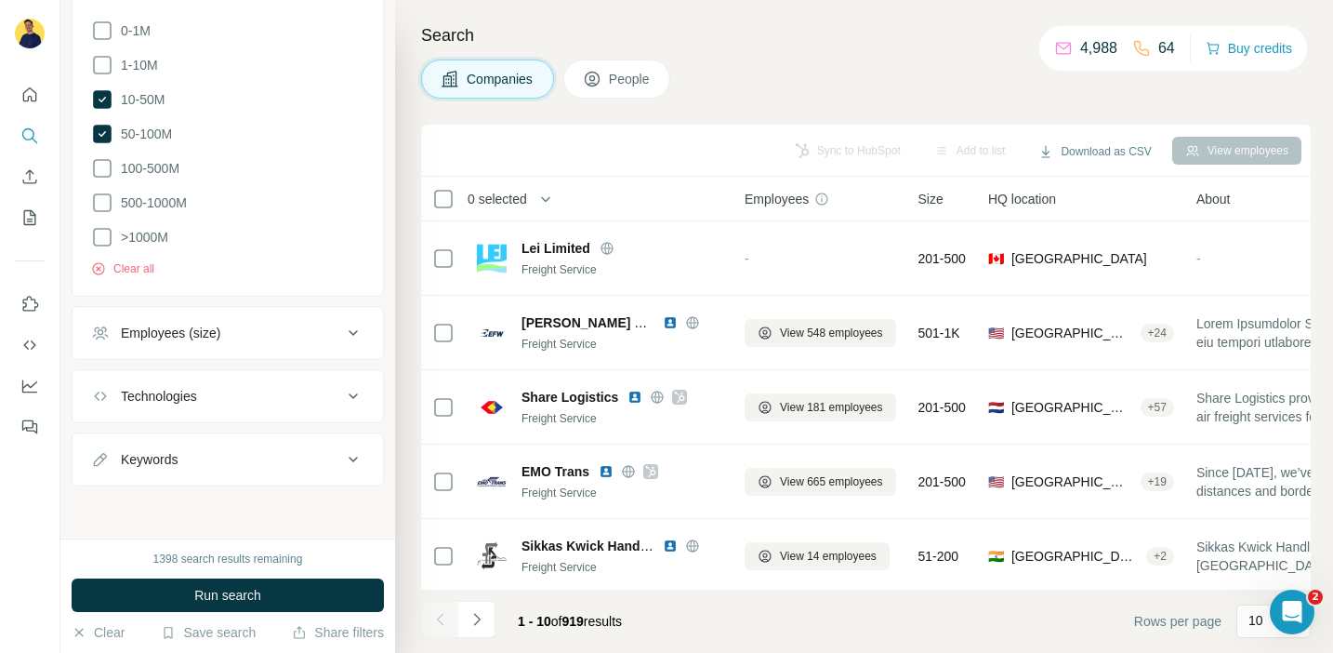
scroll to position [506, 0]
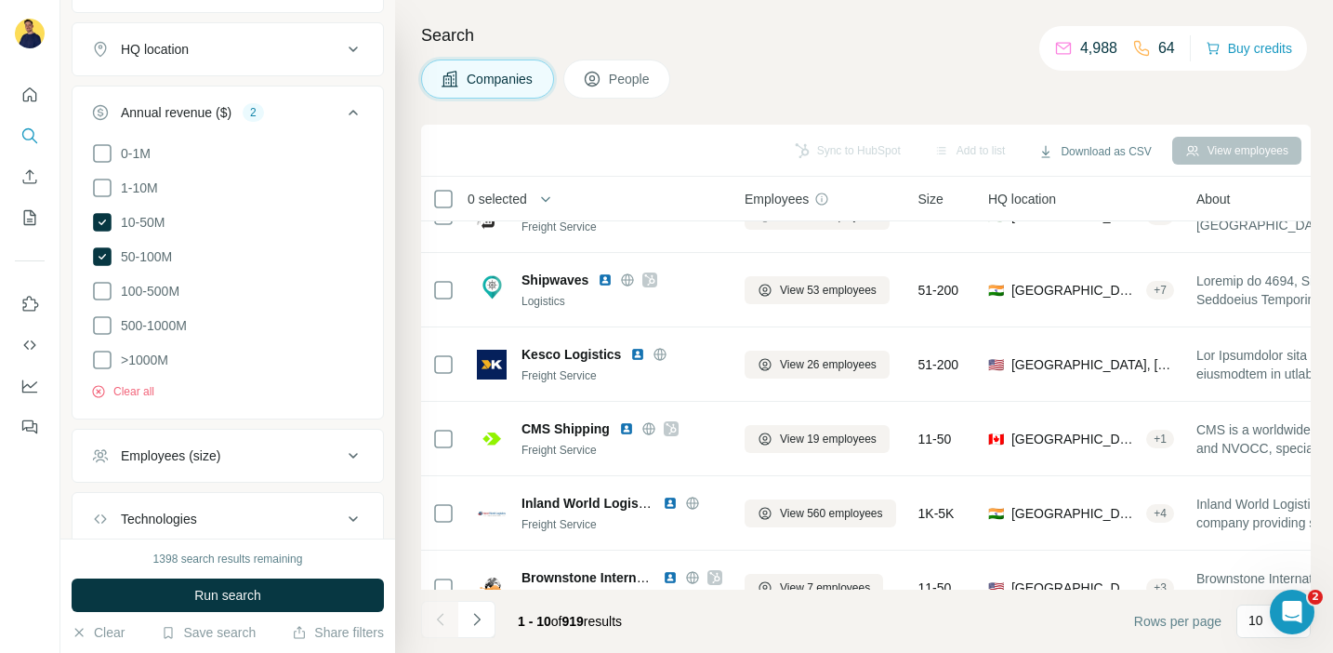
scroll to position [376, 0]
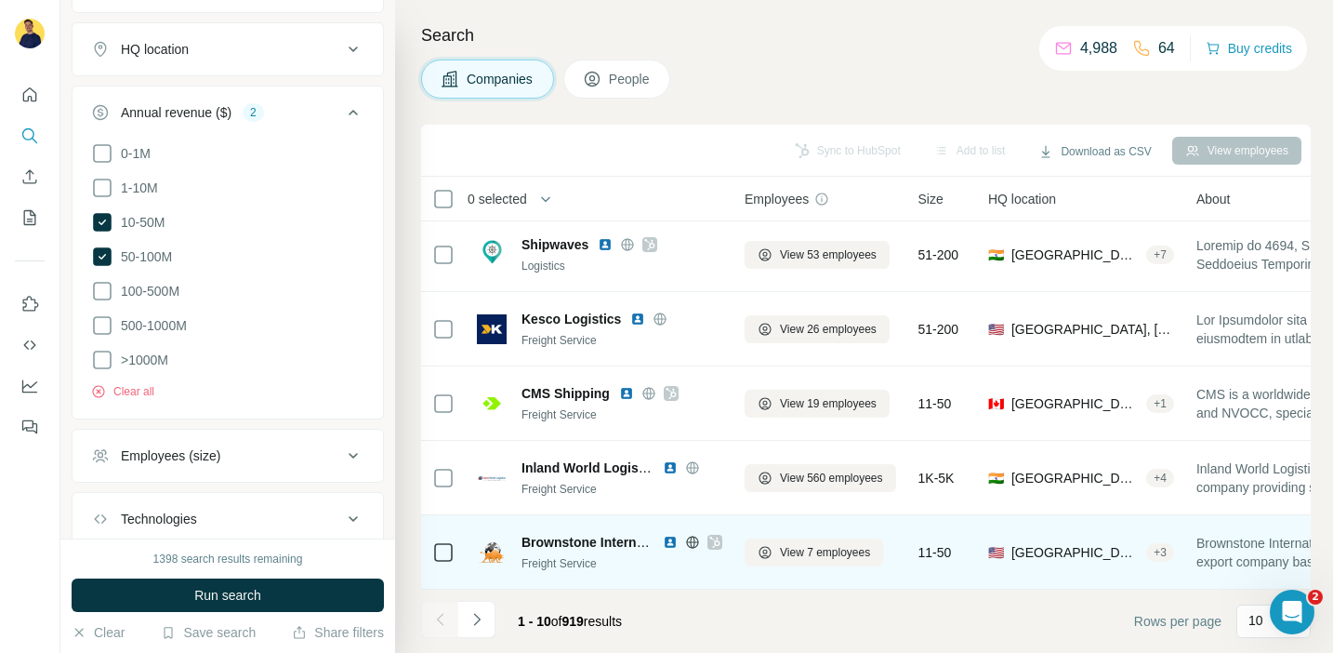
click at [713, 540] on icon at bounding box center [714, 542] width 11 height 15
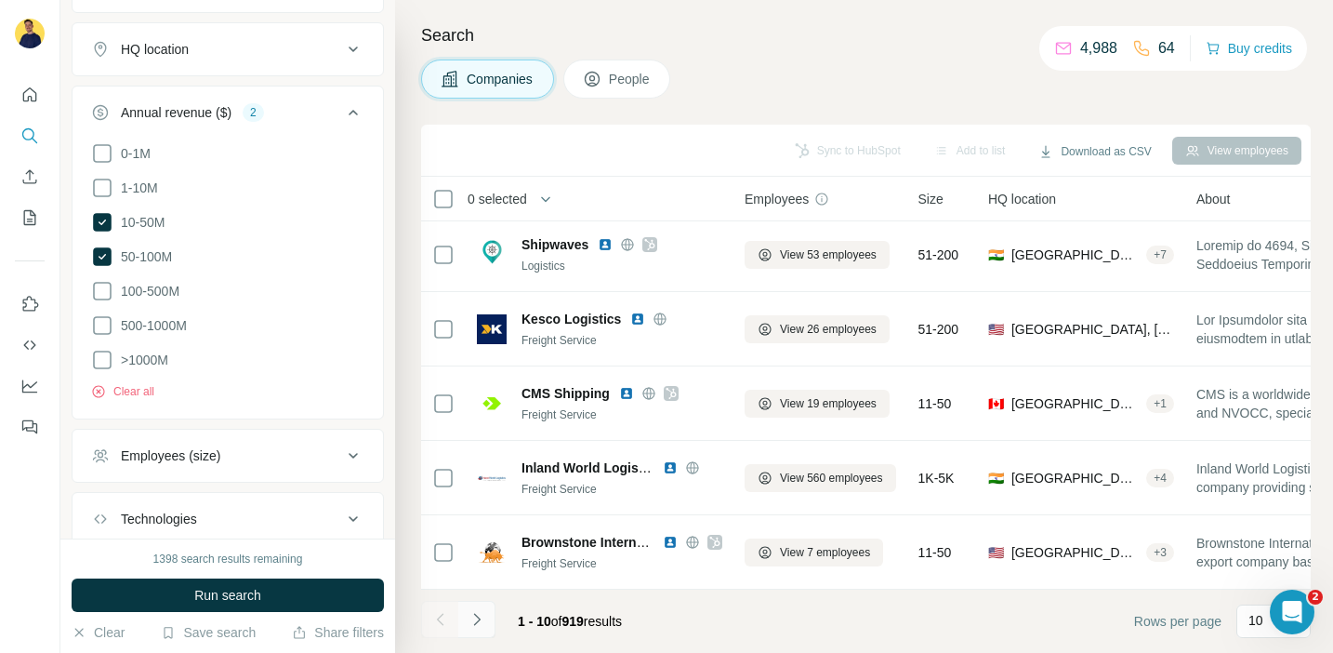
click at [490, 615] on button "Navigate to next page" at bounding box center [476, 619] width 37 height 37
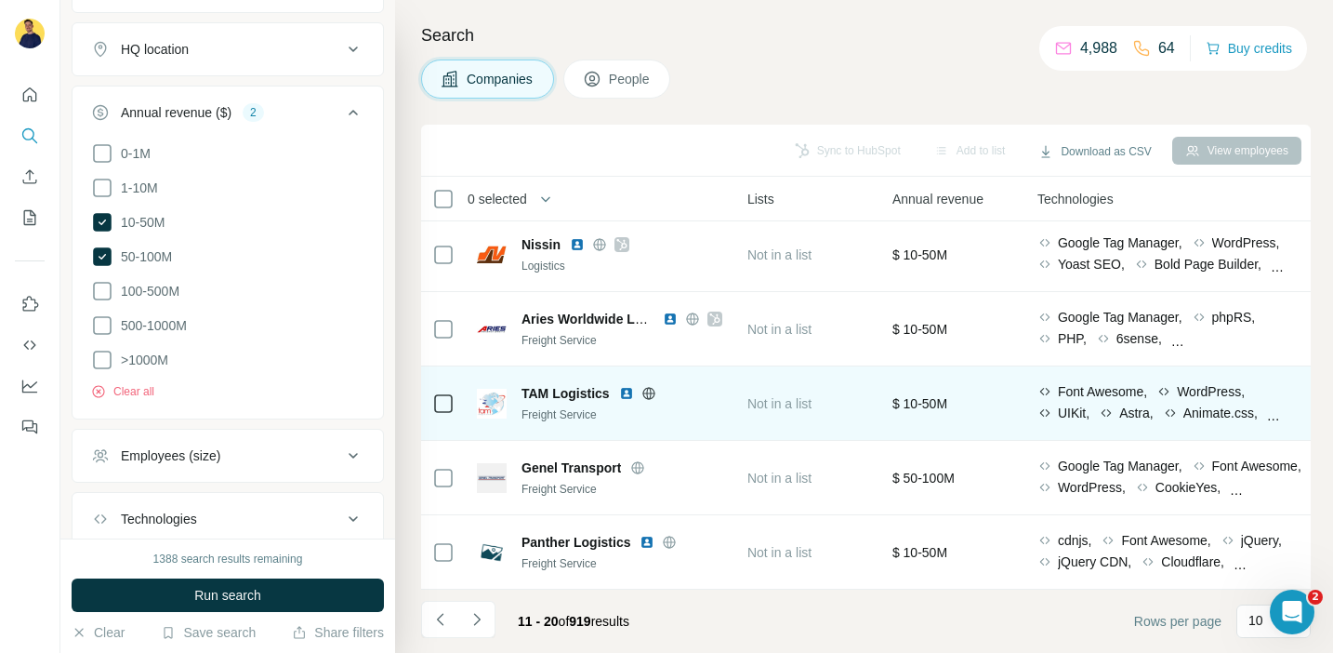
scroll to position [376, 747]
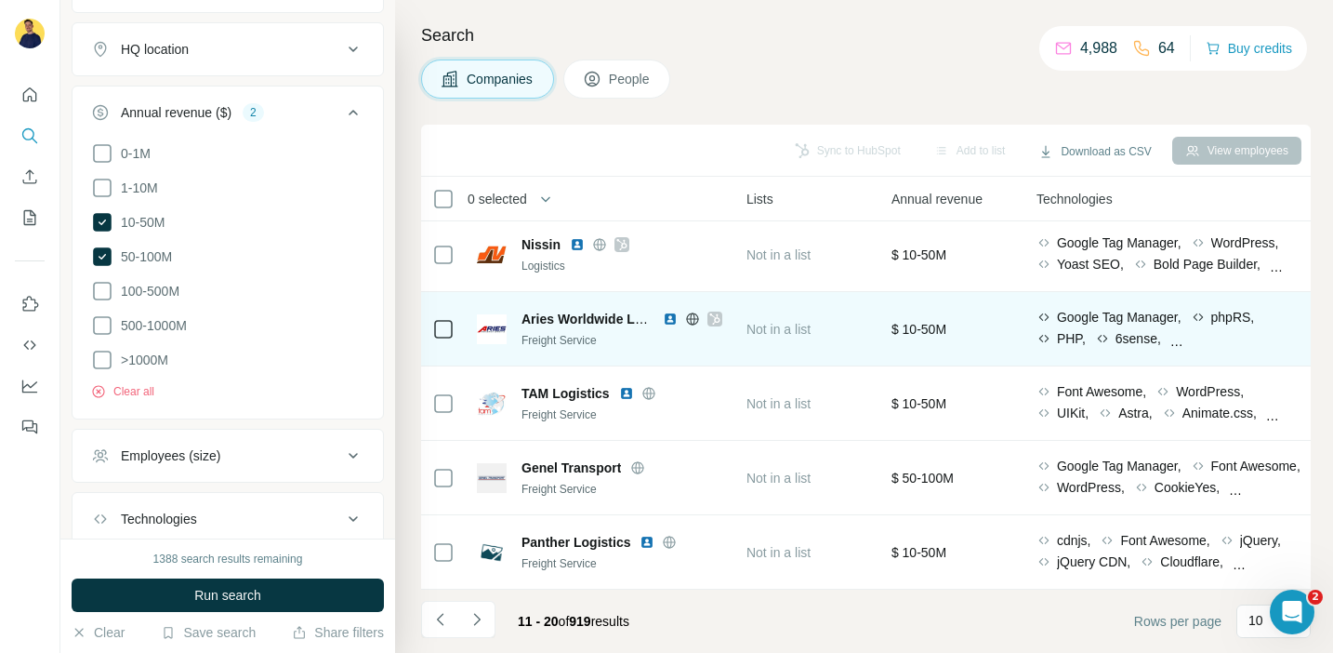
click at [721, 315] on div at bounding box center [714, 318] width 15 height 15
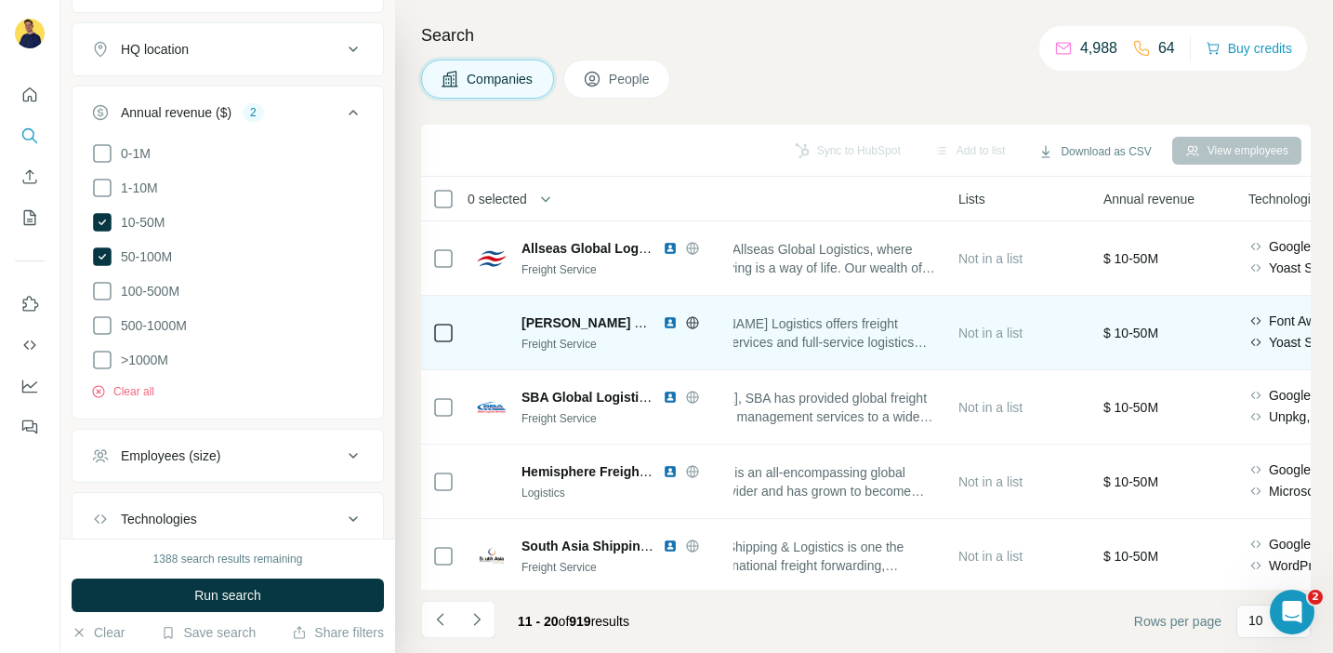
scroll to position [0, 482]
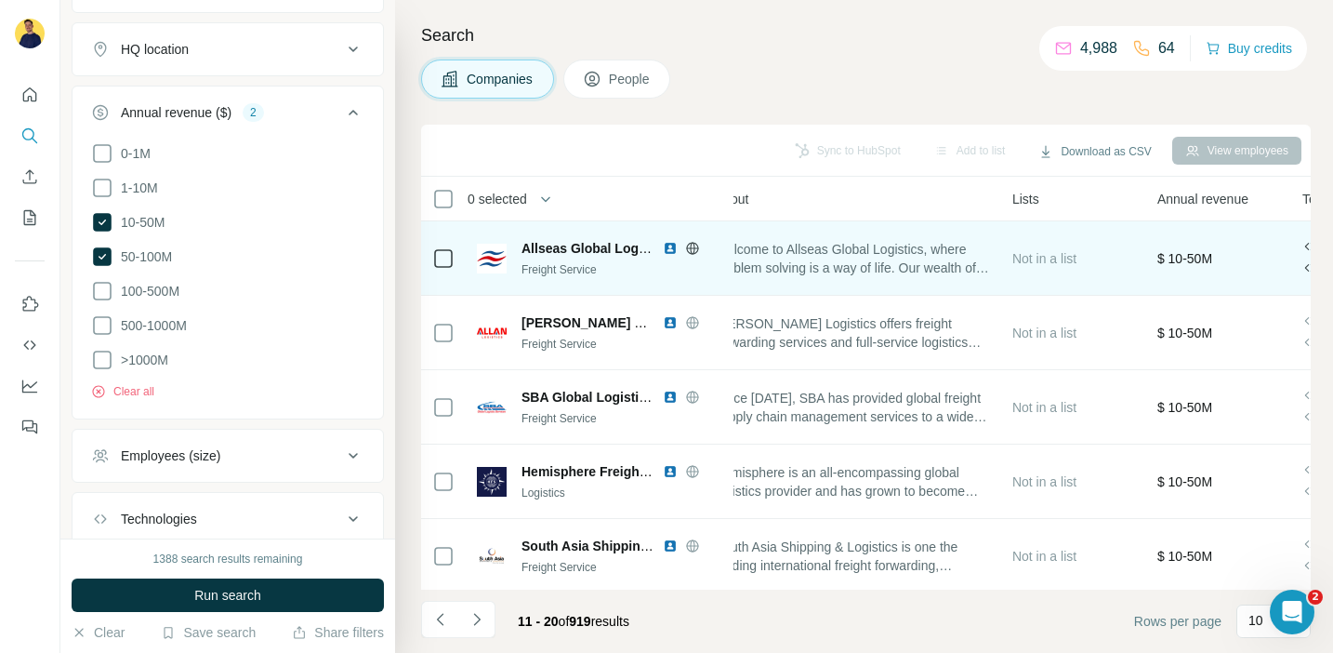
click at [694, 244] on icon at bounding box center [692, 248] width 5 height 12
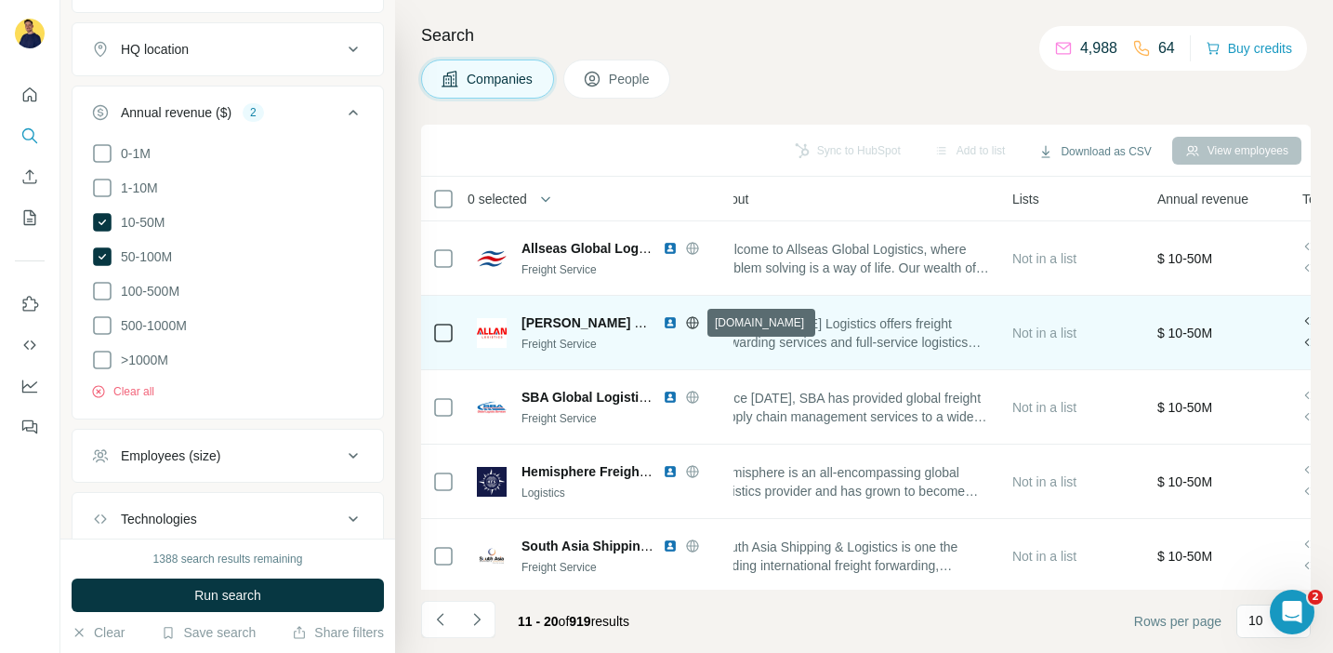
click at [694, 321] on icon at bounding box center [692, 322] width 5 height 12
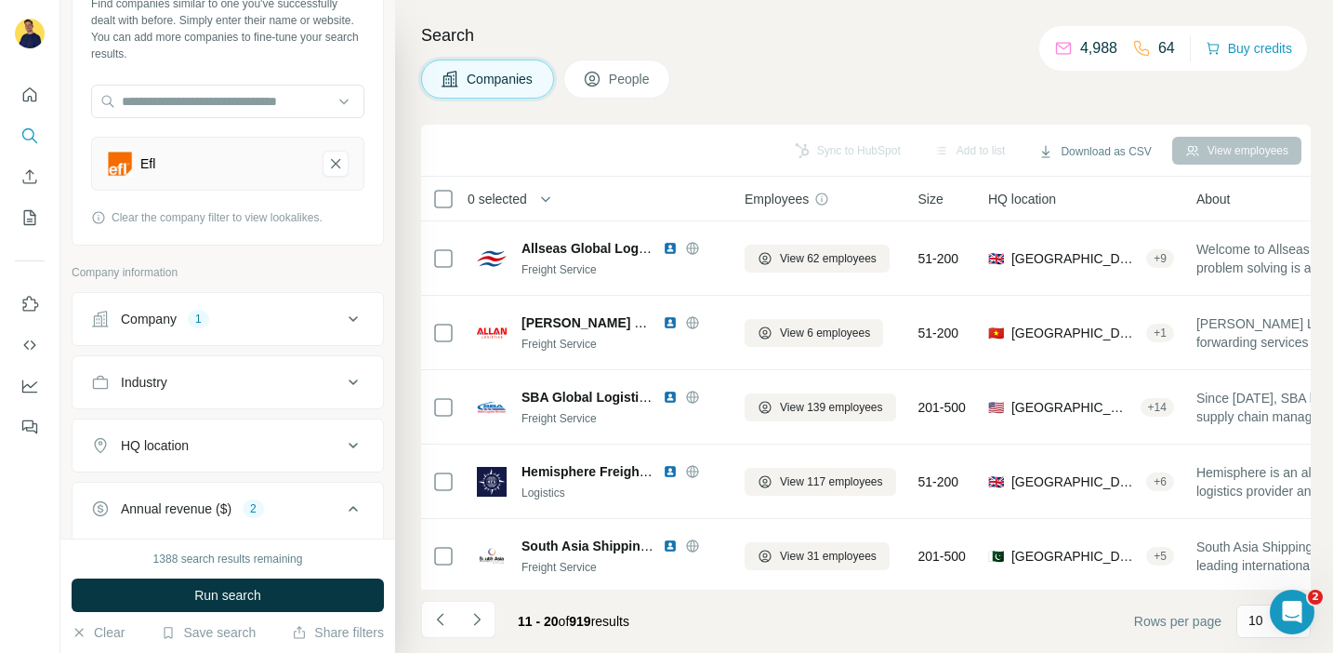
scroll to position [221, 0]
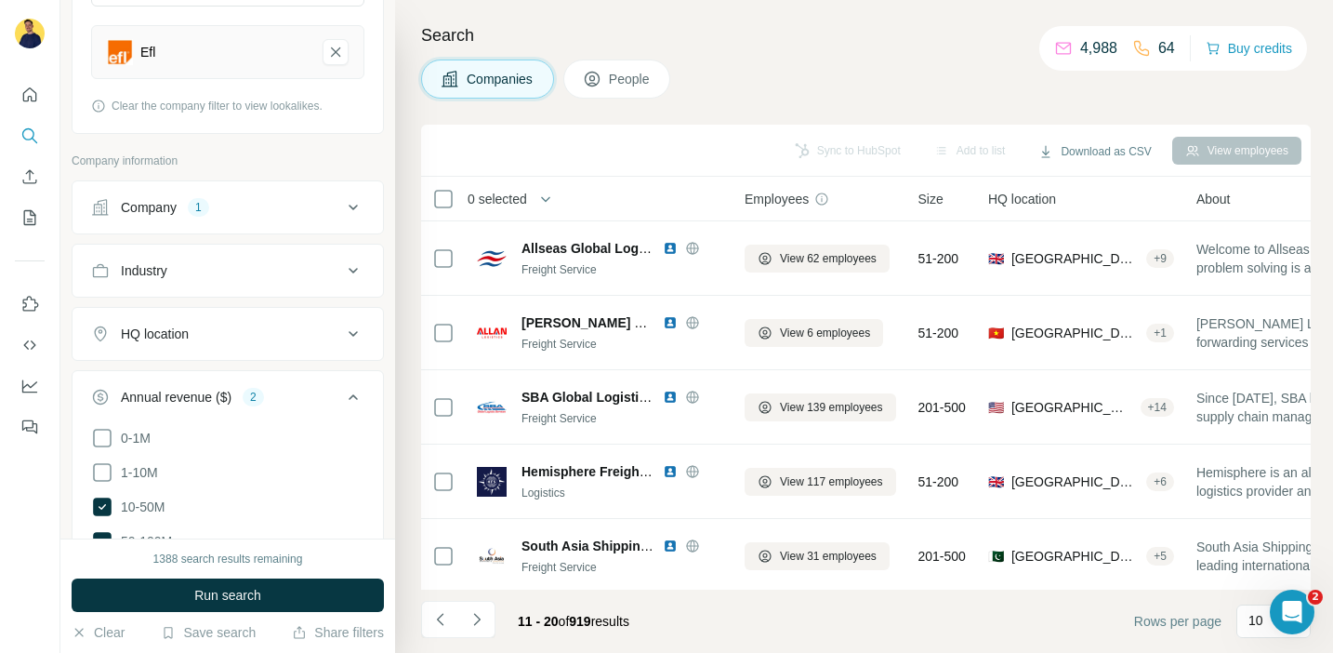
click at [343, 334] on icon at bounding box center [353, 334] width 22 height 22
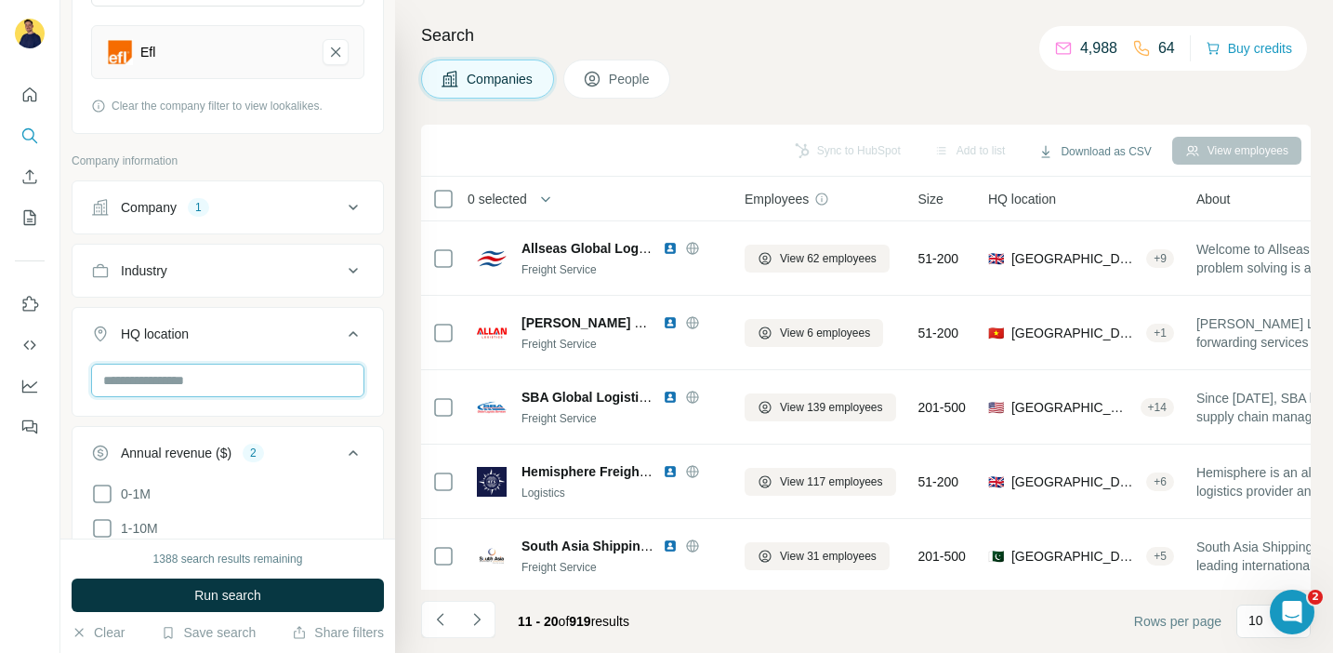
click at [284, 366] on input "text" at bounding box center [227, 380] width 273 height 33
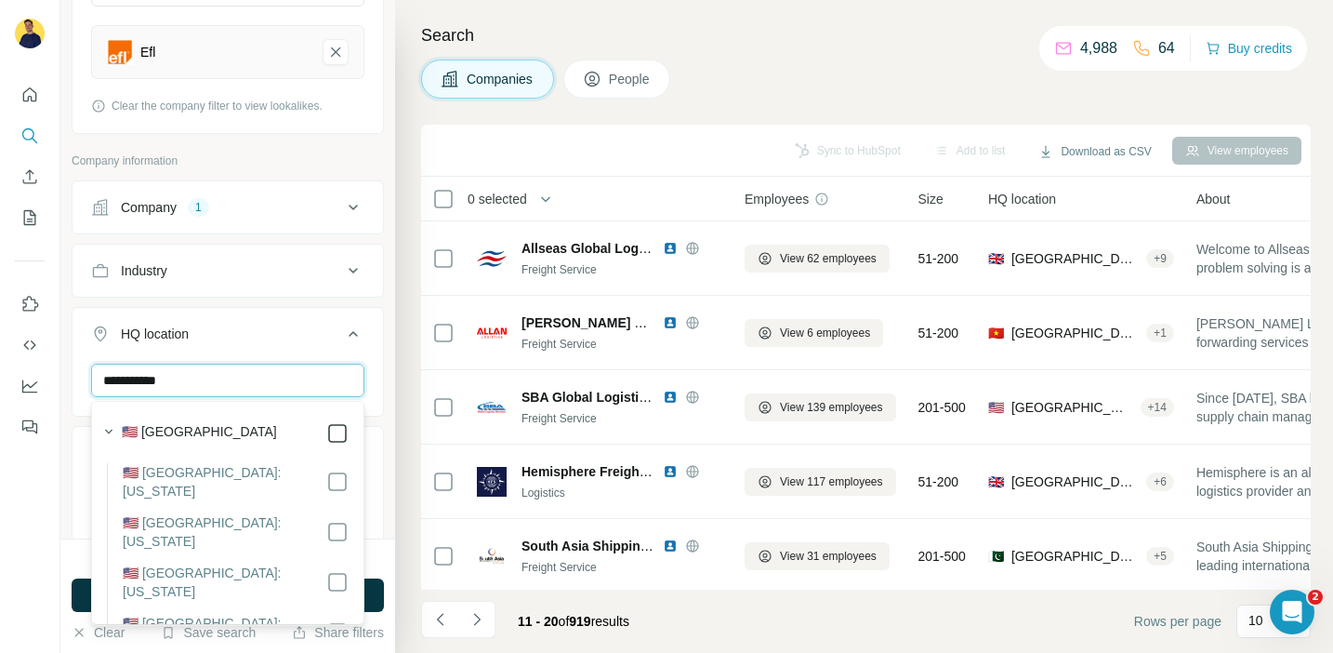
type input "**********"
click at [356, 333] on icon at bounding box center [353, 334] width 22 height 22
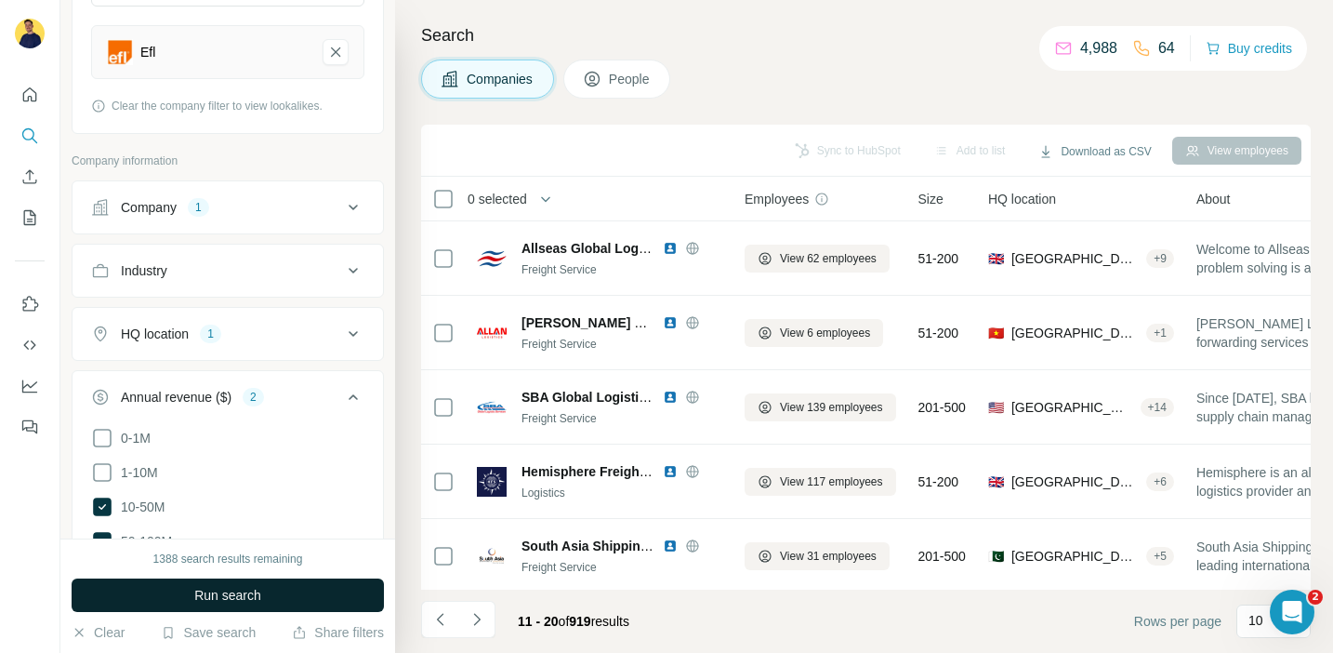
click at [318, 604] on button "Run search" at bounding box center [228, 594] width 312 height 33
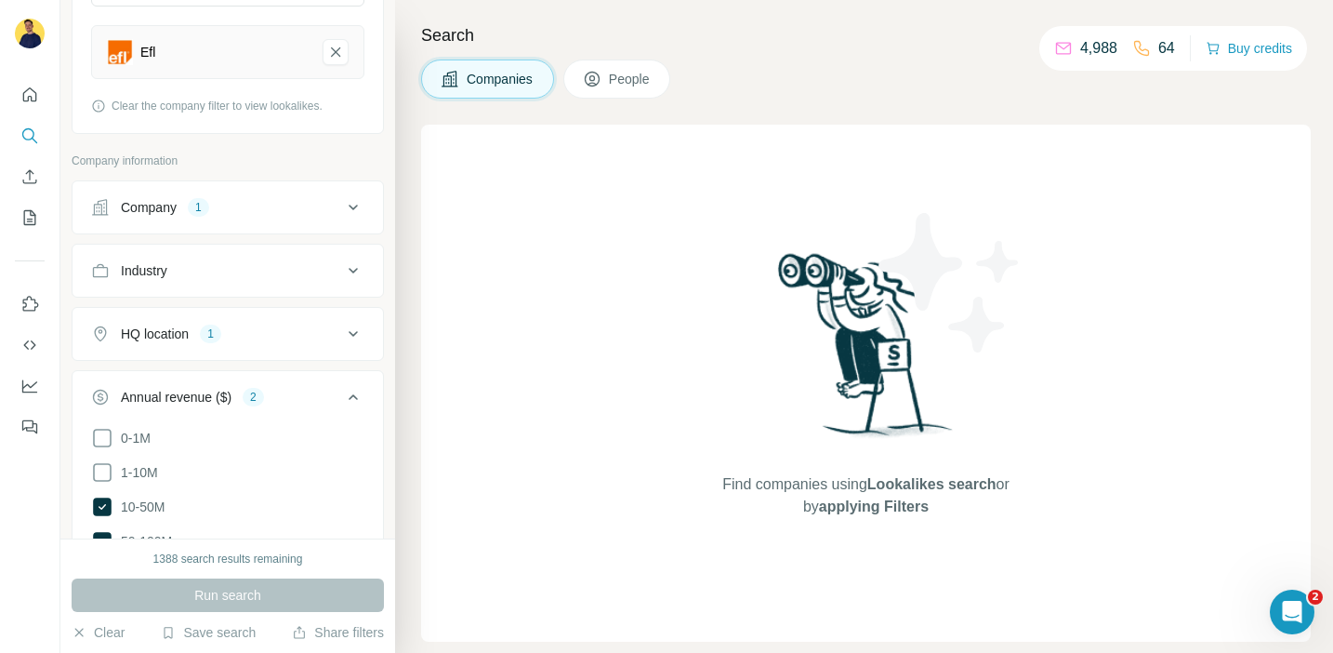
click at [352, 331] on icon at bounding box center [353, 334] width 22 height 22
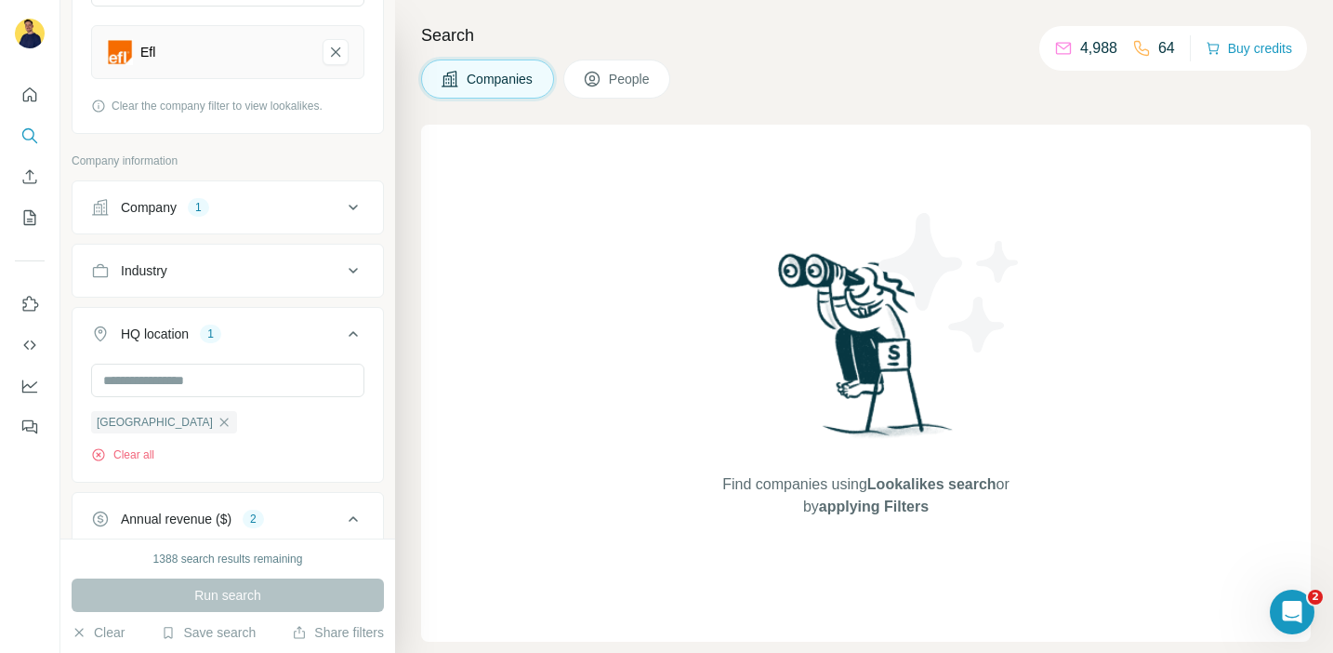
click at [352, 331] on icon at bounding box center [353, 334] width 9 height 6
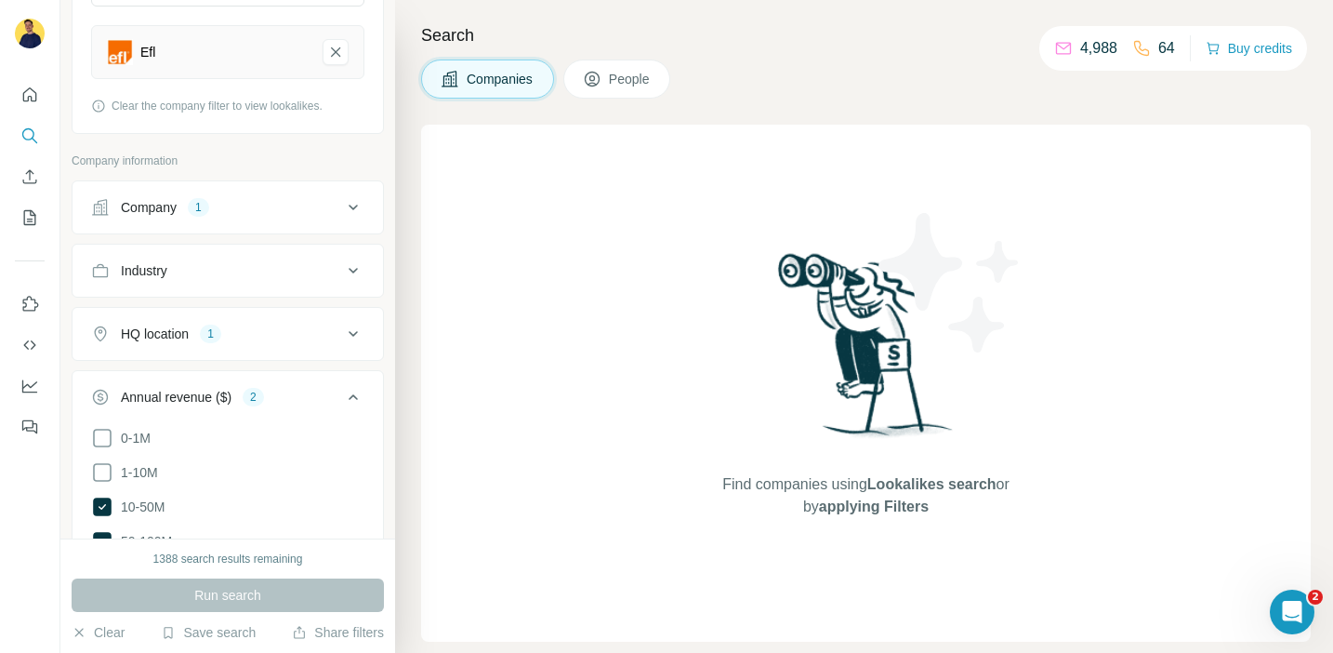
click at [353, 205] on icon at bounding box center [353, 207] width 22 height 22
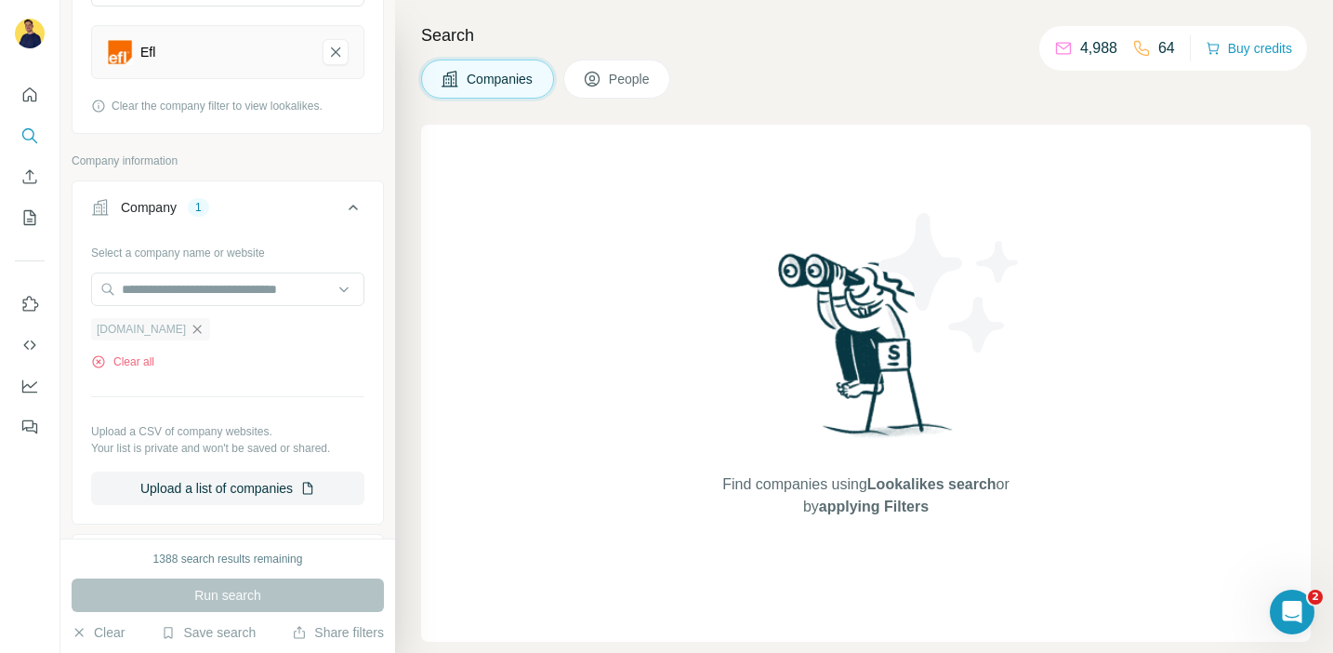
click at [205, 324] on icon "button" at bounding box center [197, 329] width 15 height 15
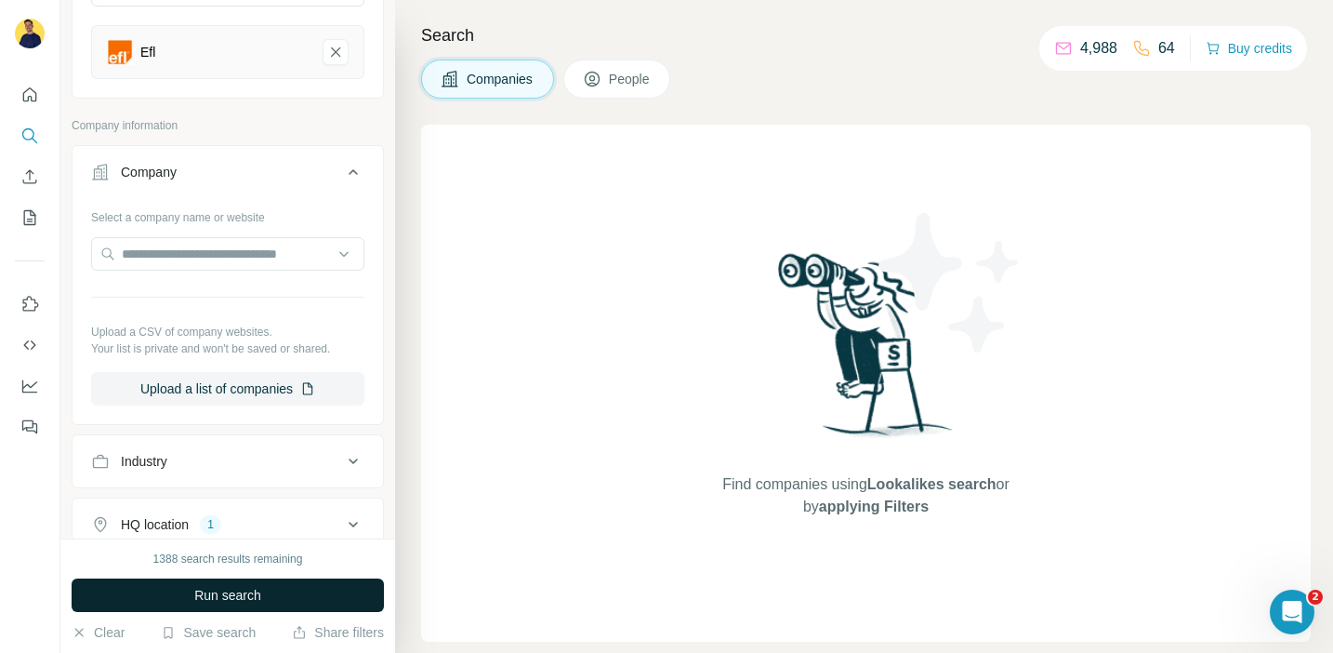
click at [245, 593] on span "Run search" at bounding box center [227, 595] width 67 height 19
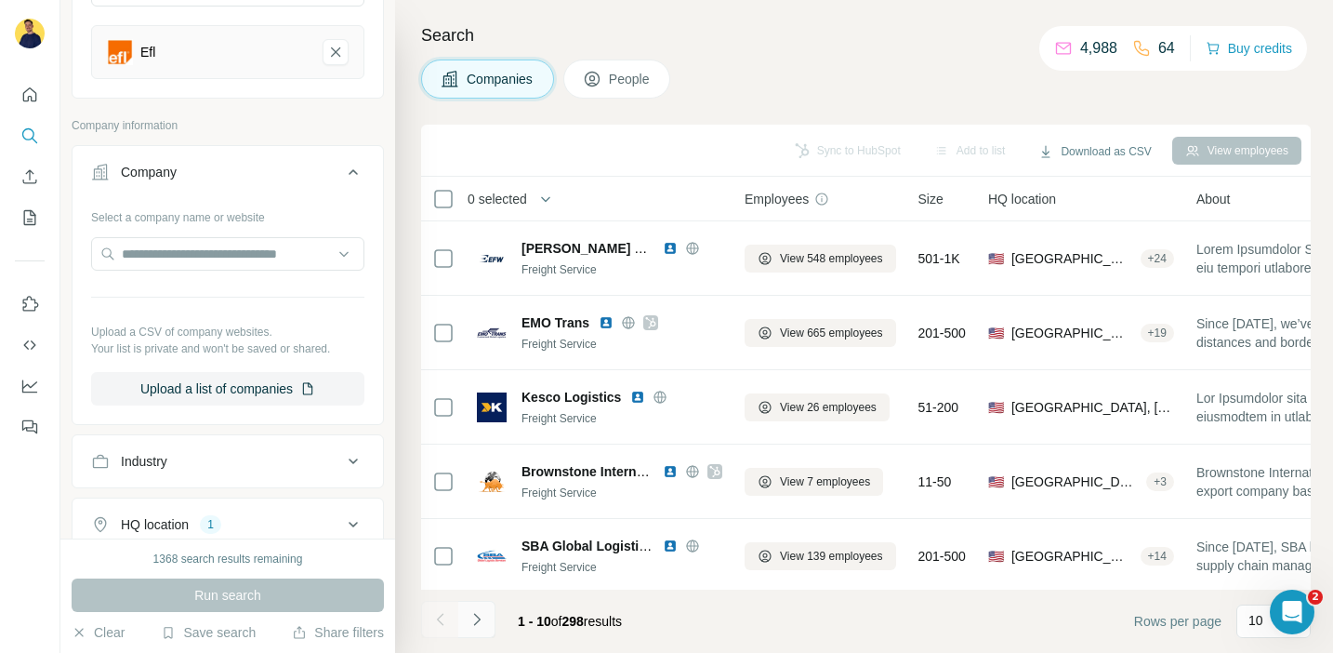
click at [472, 628] on button "Navigate to next page" at bounding box center [476, 619] width 37 height 37
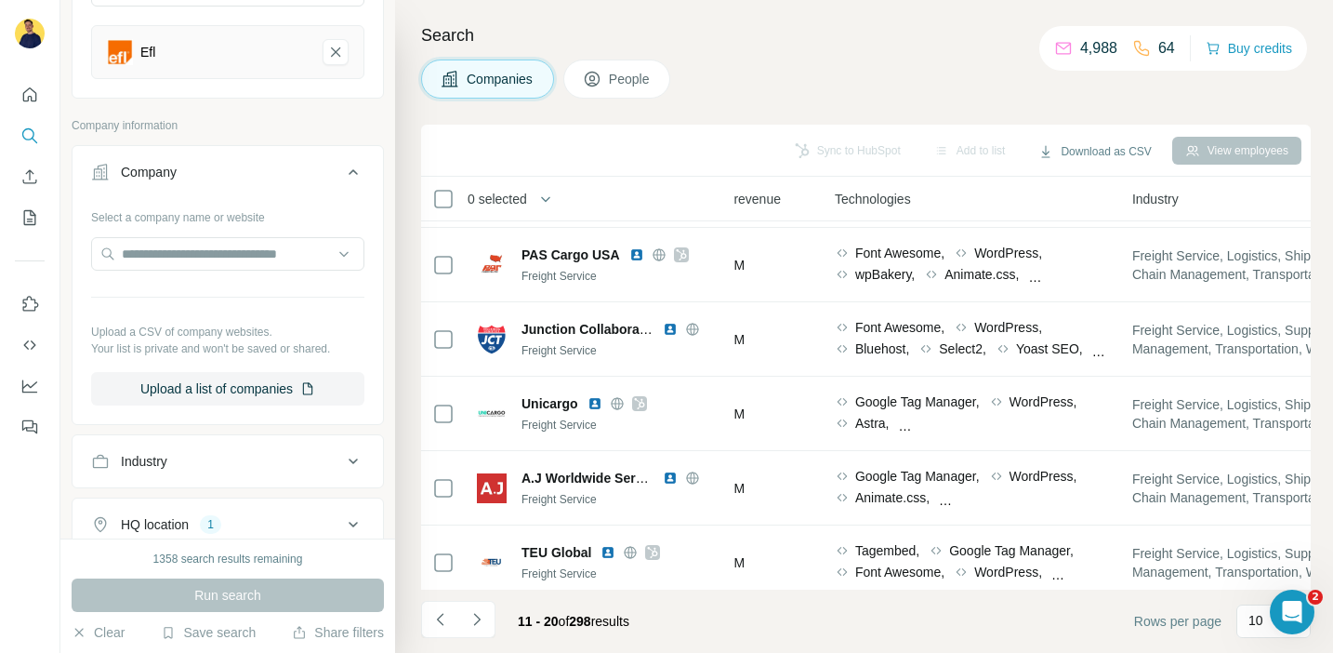
scroll to position [370, 949]
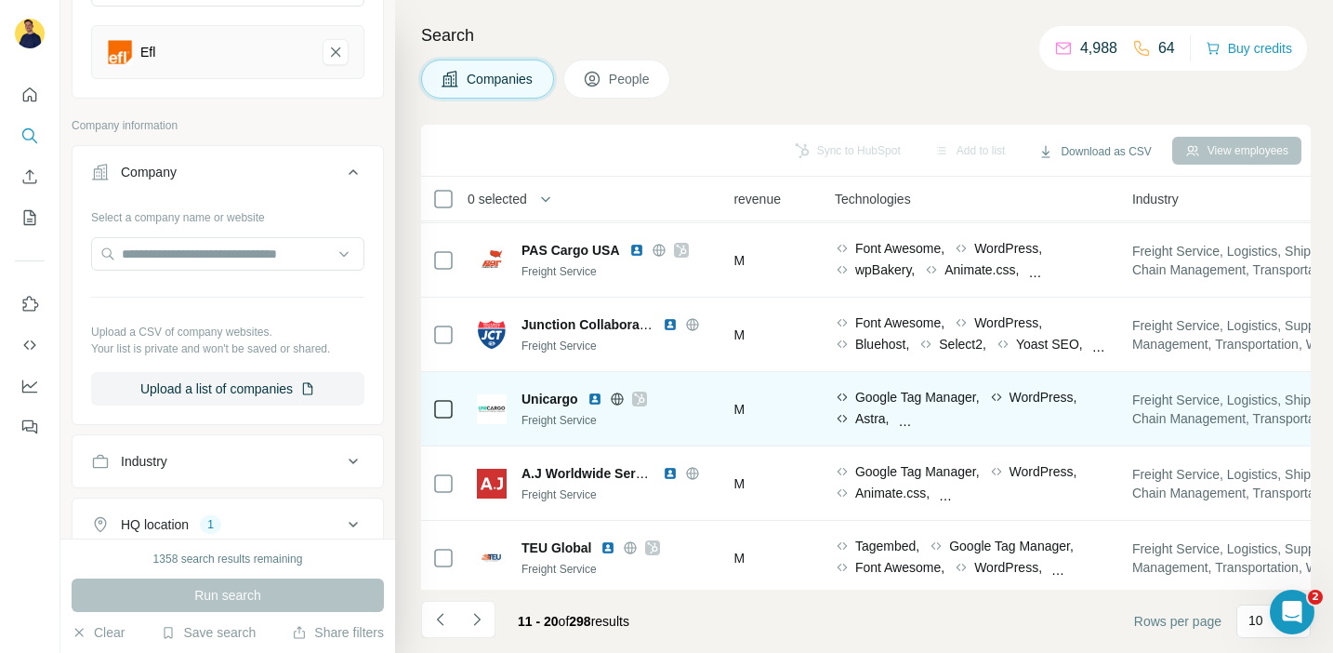
click at [642, 392] on icon at bounding box center [639, 398] width 11 height 15
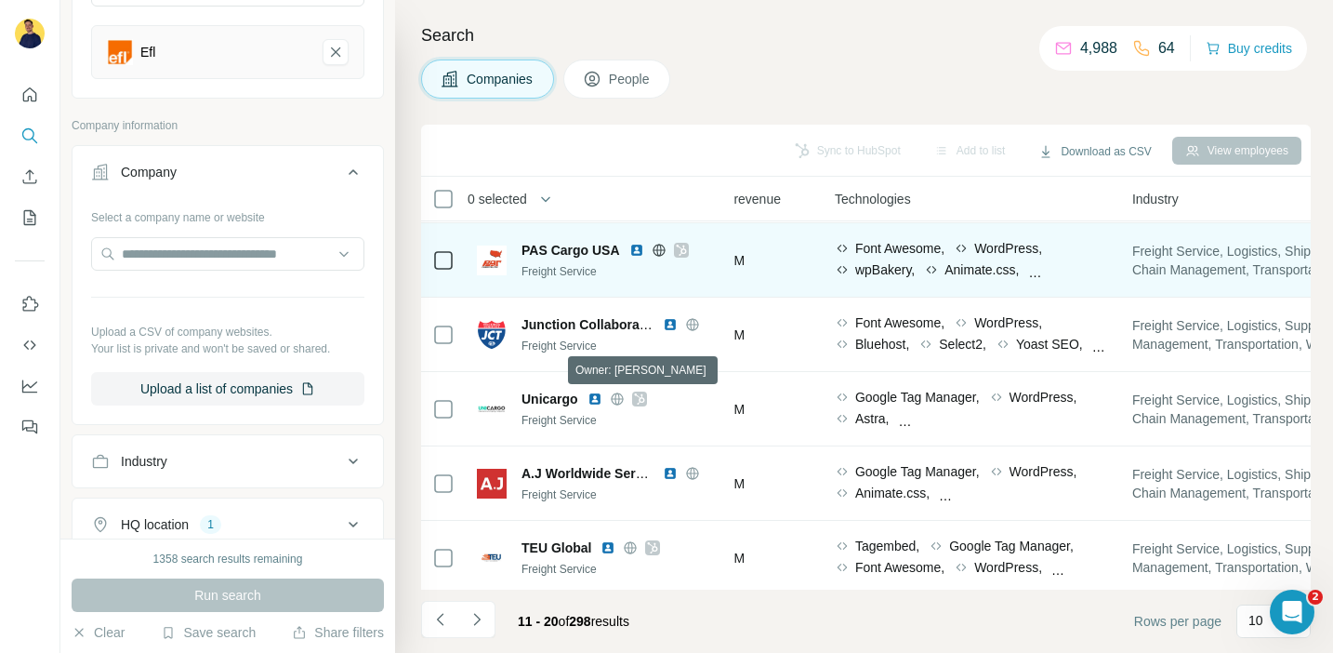
scroll to position [376, 949]
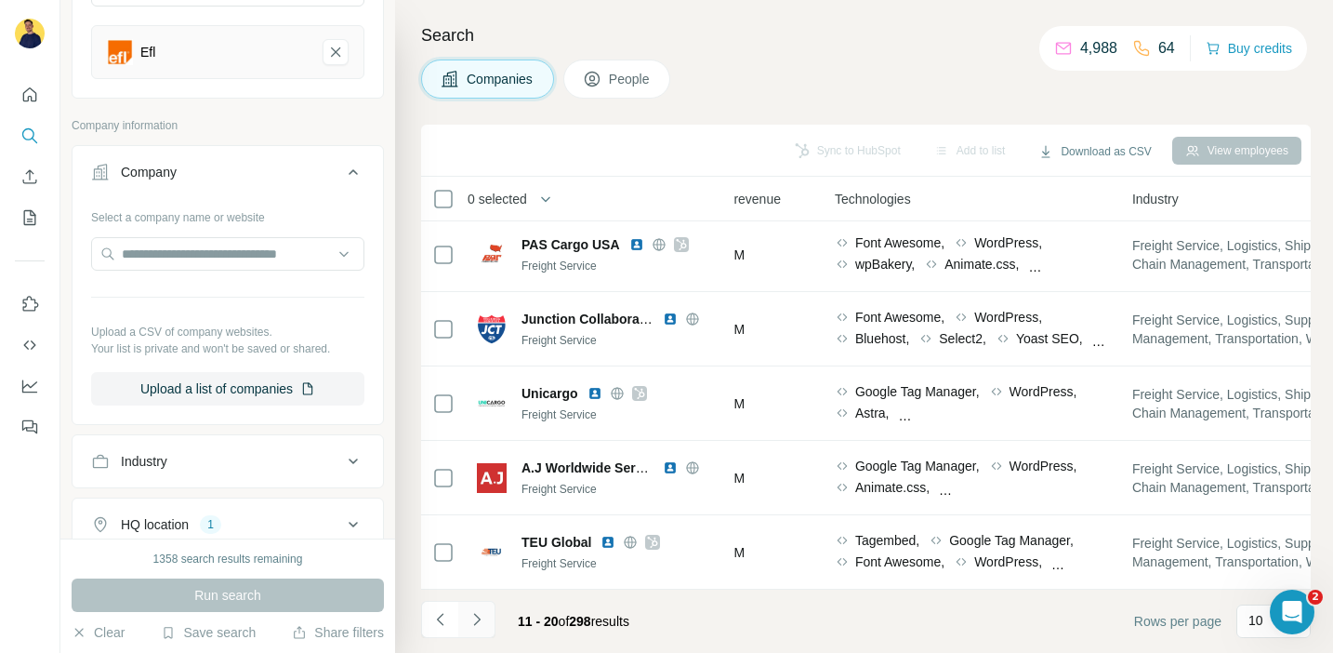
click at [481, 615] on icon "Navigate to next page" at bounding box center [477, 619] width 19 height 19
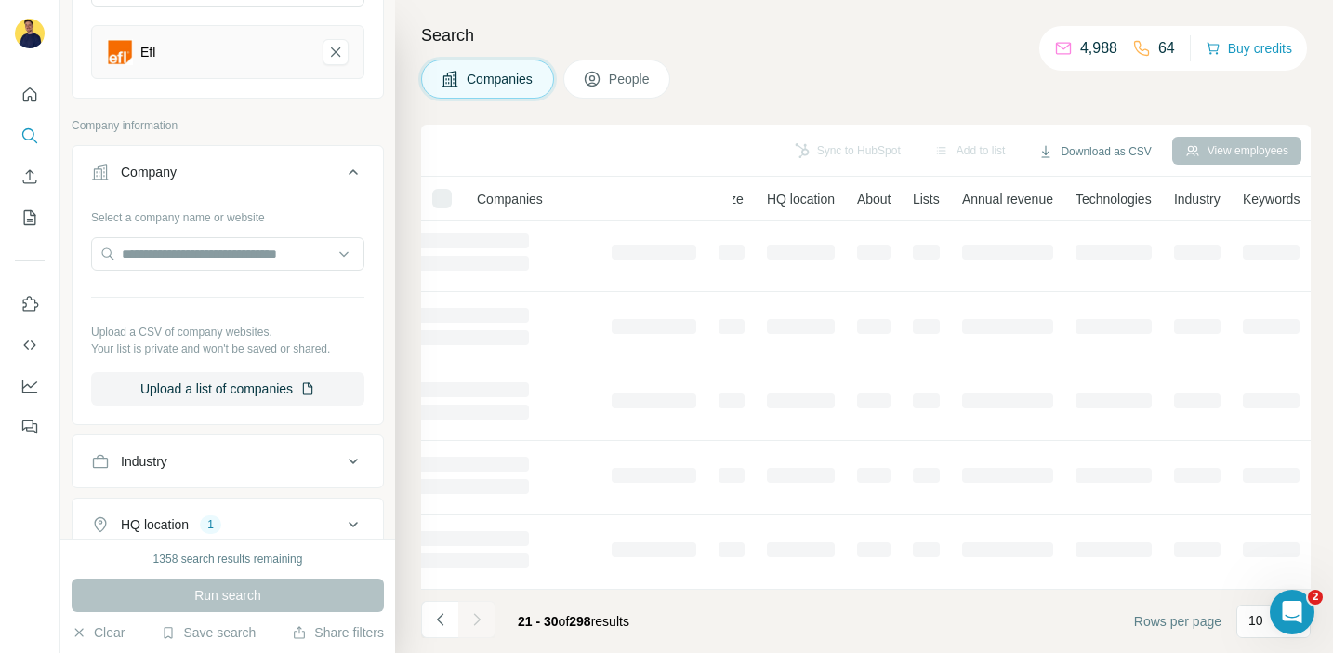
scroll to position [376, 169]
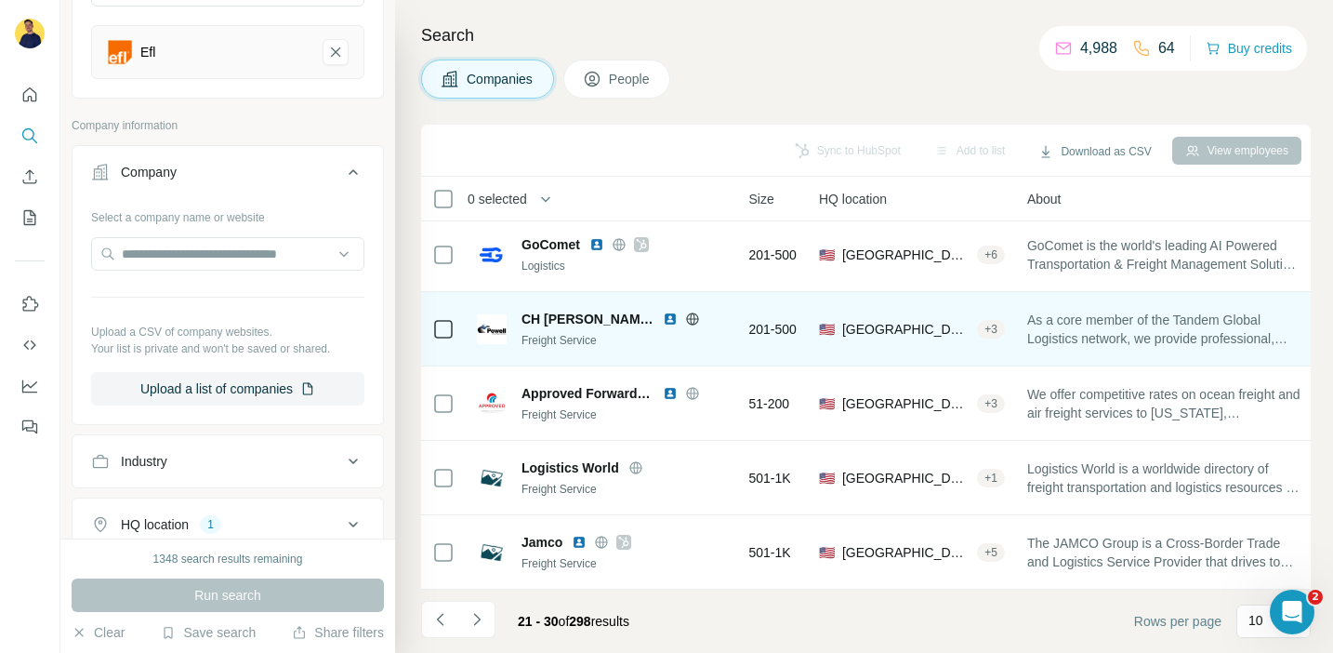
click at [690, 317] on icon at bounding box center [692, 318] width 5 height 12
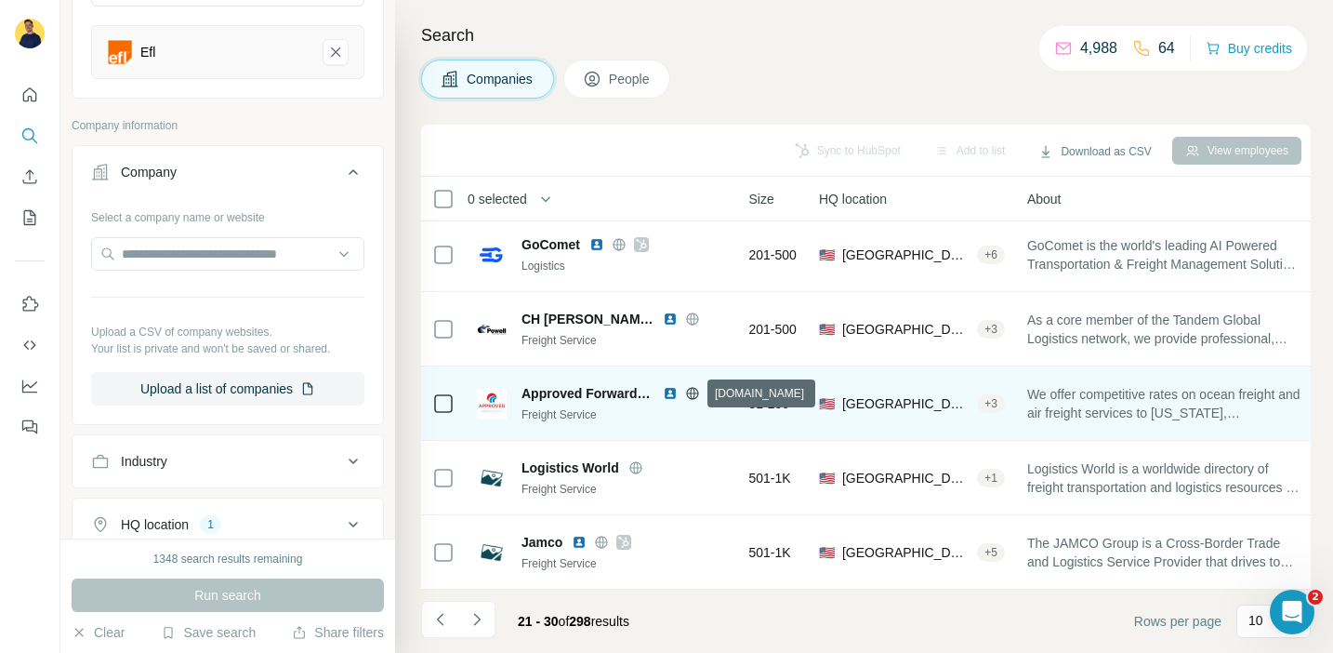
click at [690, 392] on icon at bounding box center [692, 392] width 12 height 1
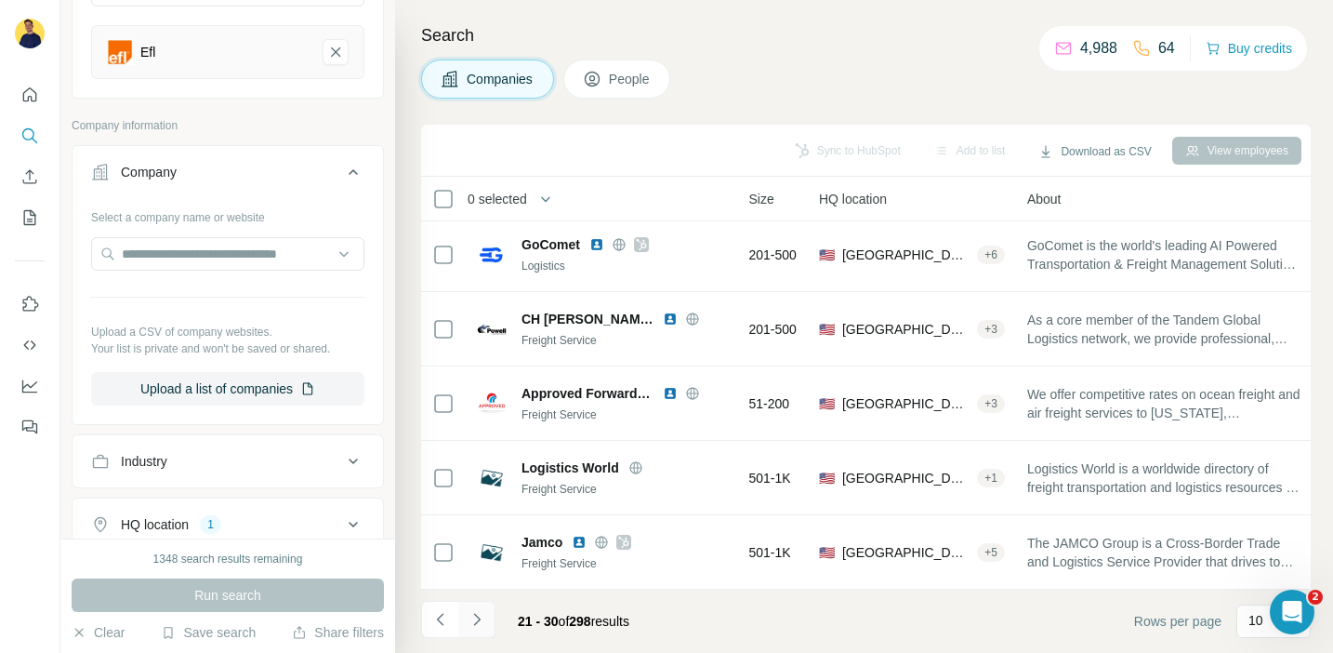
click at [488, 608] on button "Navigate to next page" at bounding box center [476, 619] width 37 height 37
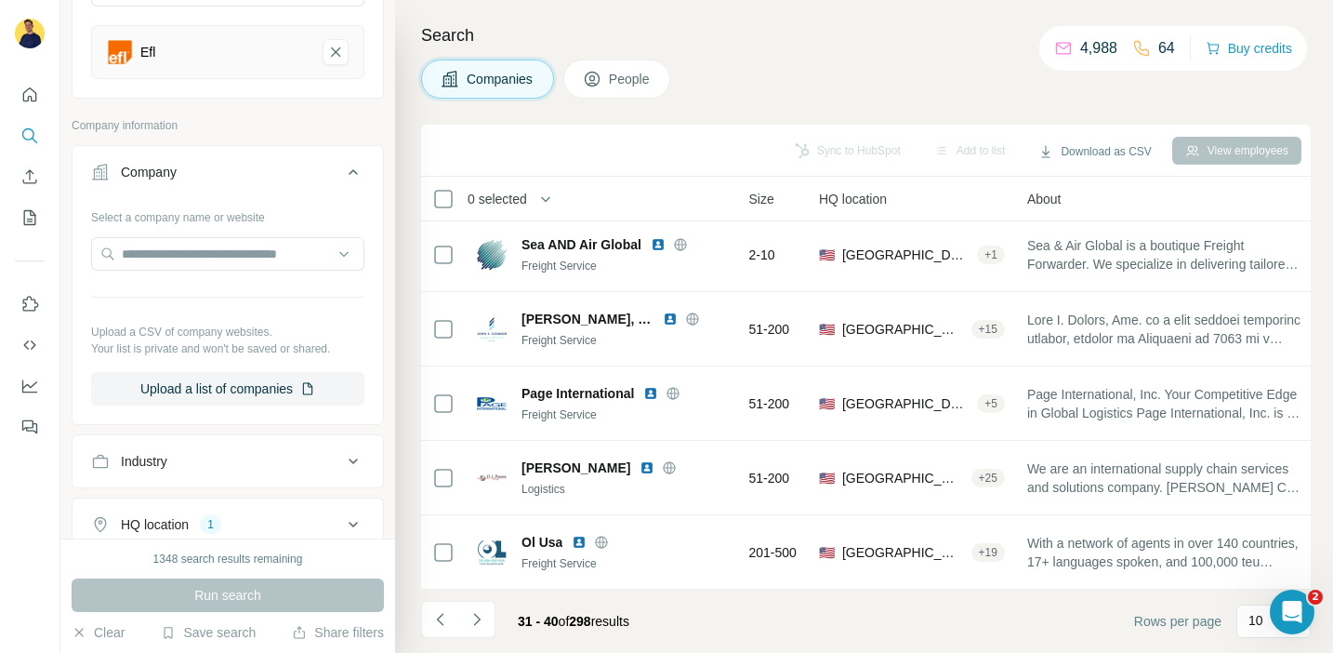
scroll to position [376, 0]
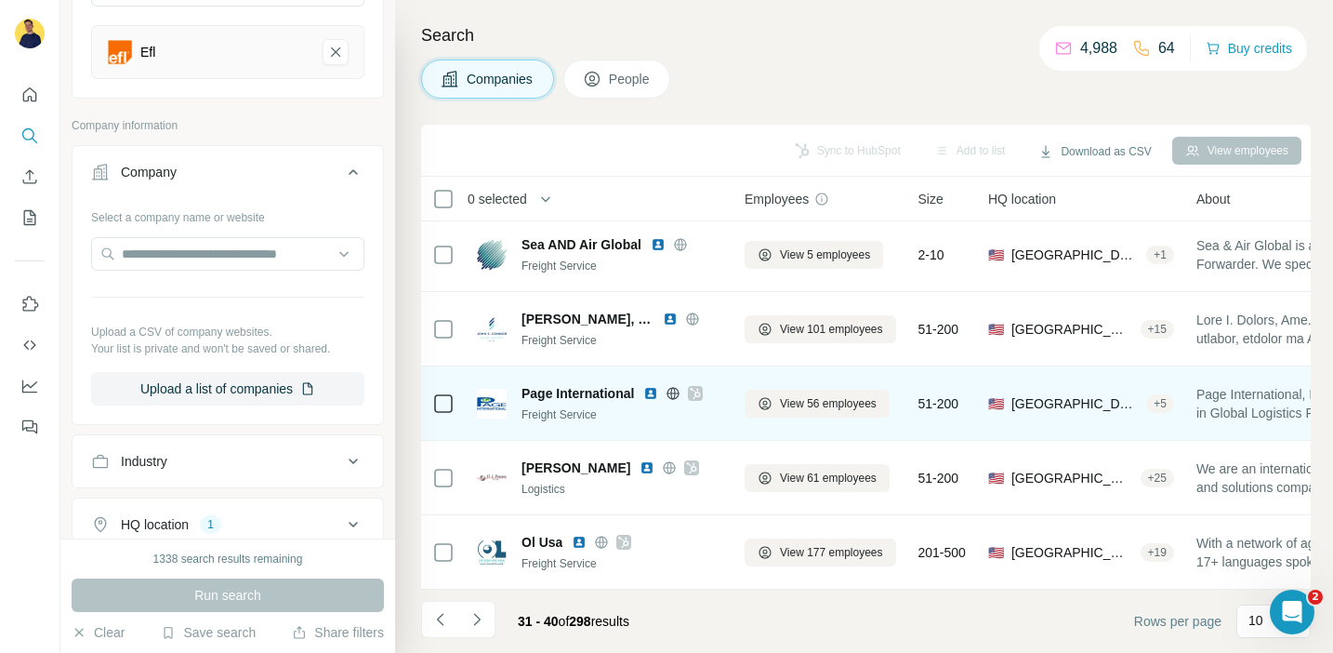
click at [698, 390] on icon at bounding box center [695, 393] width 11 height 15
